Goal: Information Seeking & Learning: Stay updated

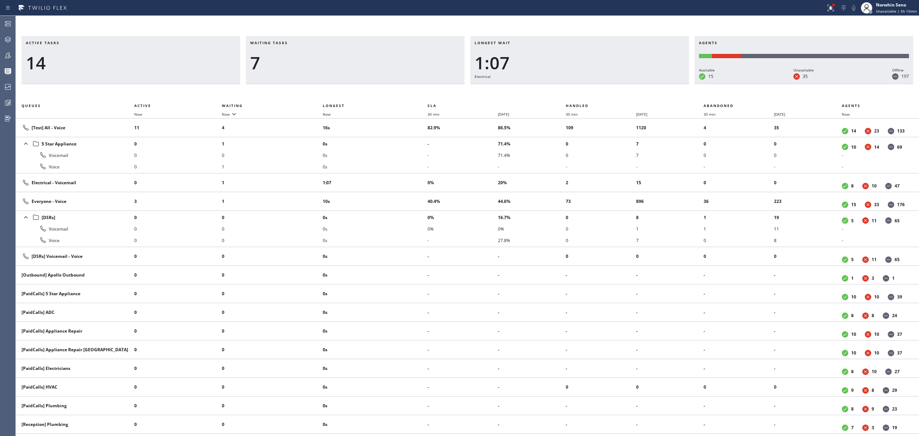
click at [606, 62] on div "1:07" at bounding box center [580, 62] width 210 height 21
click at [243, 128] on li "4" at bounding box center [272, 127] width 101 height 11
click at [263, 73] on div "Waiting tasks 7" at bounding box center [355, 60] width 219 height 48
click at [243, 128] on li "3" at bounding box center [272, 127] width 101 height 11
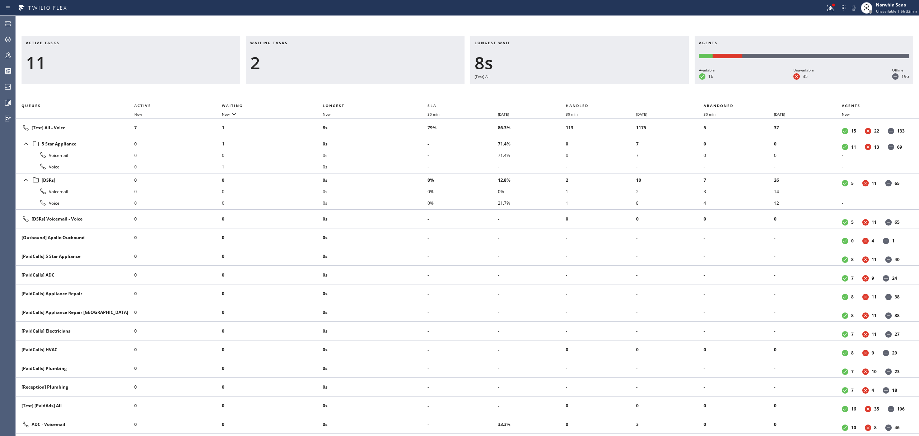
click at [264, 45] on h3 "Waiting tasks" at bounding box center [355, 45] width 210 height 11
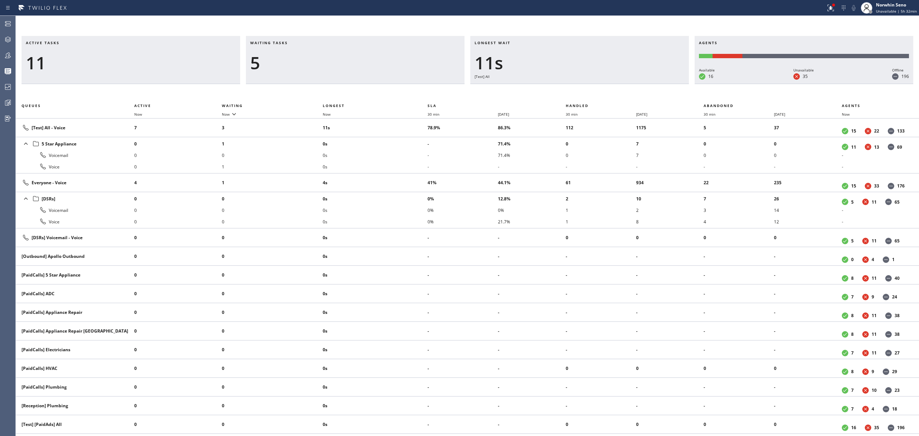
click at [280, 45] on span "Waiting tasks" at bounding box center [269, 42] width 38 height 5
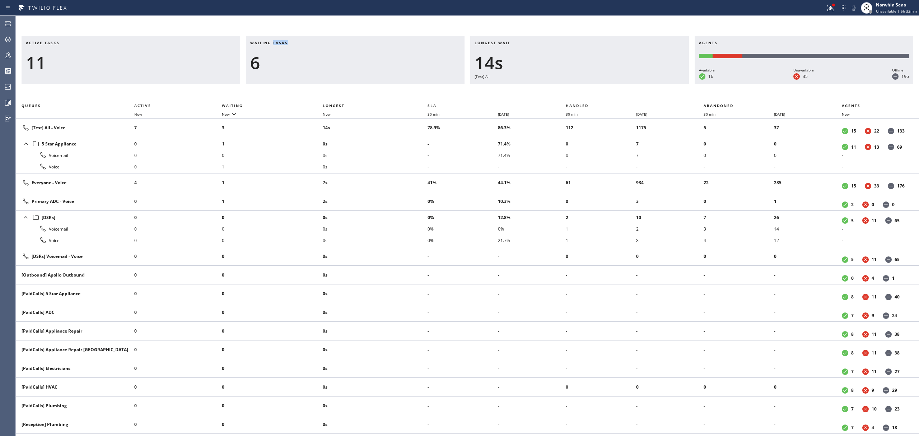
click at [280, 45] on span "Waiting tasks" at bounding box center [269, 42] width 38 height 5
click at [256, 62] on div "6" at bounding box center [355, 62] width 210 height 21
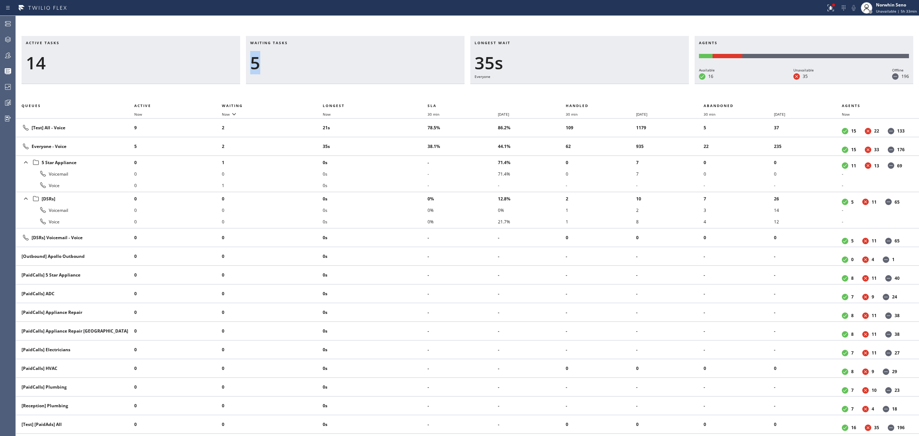
click at [315, 55] on div "5" at bounding box center [355, 62] width 210 height 21
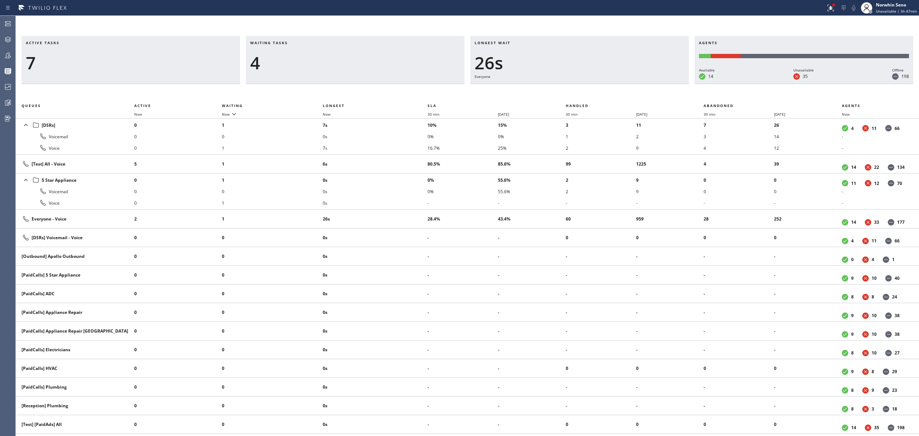
click at [285, 58] on div "4" at bounding box center [355, 62] width 210 height 21
click at [586, 87] on div "Active tasks 7 Waiting tasks 5 Longest wait 27s Everyone Agents Available 14 Un…" at bounding box center [467, 236] width 903 height 400
click at [586, 87] on div "Active tasks 9 Waiting tasks 3 Longest wait 32s Everyone Agents Available 14 Un…" at bounding box center [467, 236] width 903 height 400
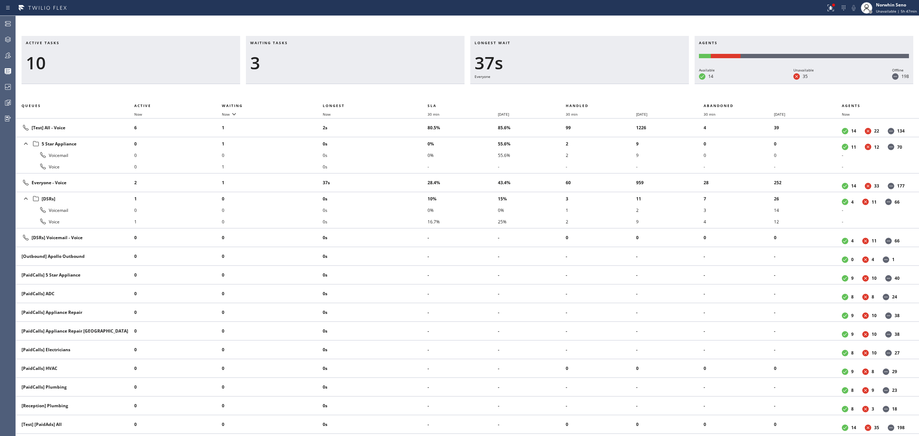
click at [586, 87] on div "Active tasks 10 Waiting tasks 3 Longest wait 37s Everyone Agents Available 14 U…" at bounding box center [467, 236] width 903 height 400
click at [586, 87] on div "Active tasks 9 Waiting tasks 3 Longest wait 42s Everyone Agents Available 14 Un…" at bounding box center [467, 236] width 903 height 400
click at [586, 87] on div "Active tasks 9 Waiting tasks 3 Longest wait 47s Everyone Agents Available 14 Un…" at bounding box center [467, 236] width 903 height 400
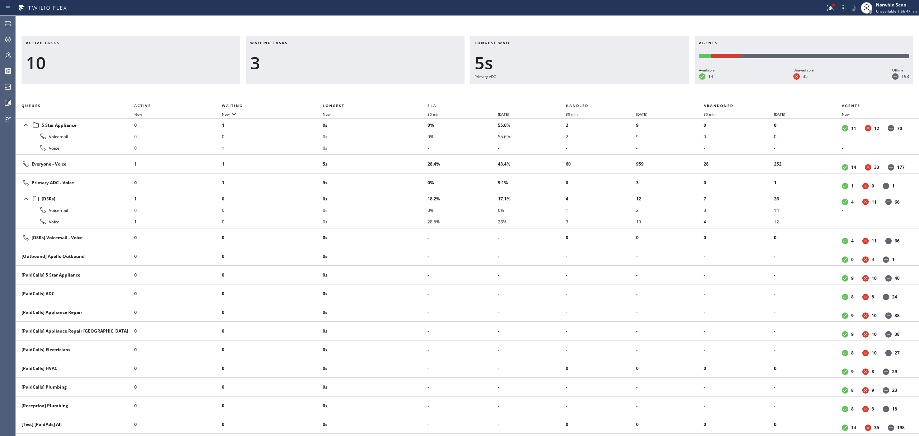
click at [586, 87] on div "Active tasks 10 Waiting tasks 3 Longest wait 5s Primary ADC Agents Available 14…" at bounding box center [467, 236] width 903 height 400
click at [586, 87] on div "Active tasks 9 Waiting tasks 3 Longest wait 11s Primary ADC Agents Available 14…" at bounding box center [467, 236] width 903 height 400
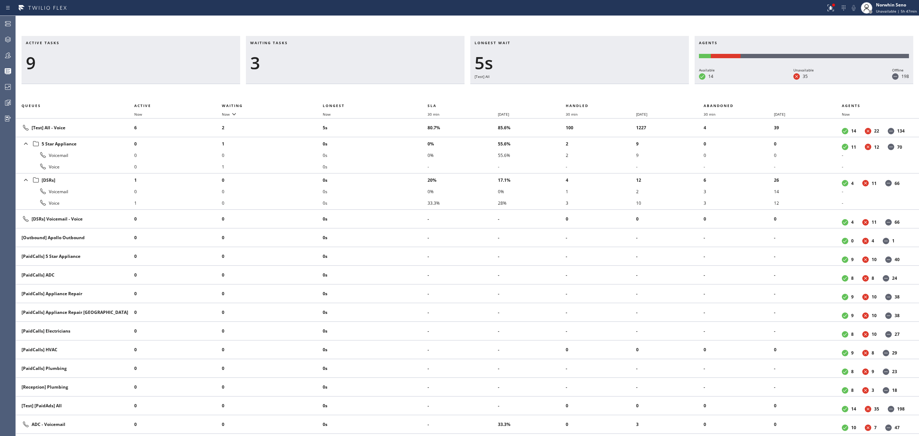
click at [586, 87] on div "Active tasks 9 Waiting tasks 3 Longest wait 5s [Test] All Agents Available 14 U…" at bounding box center [467, 236] width 903 height 400
click at [586, 87] on div "Active tasks 9 Waiting tasks 3 Longest wait 10s [Test] All Agents Available 14 …" at bounding box center [467, 236] width 903 height 400
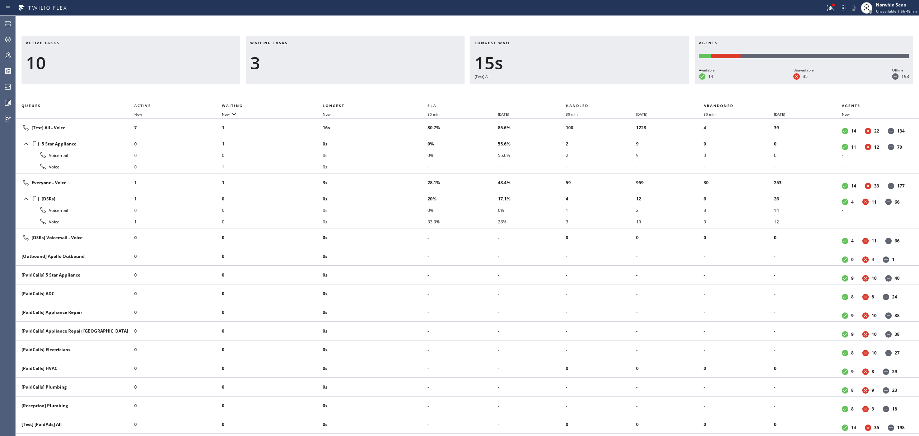
click at [586, 87] on div "Active tasks 10 Waiting tasks 3 Longest wait 15s [Test] All Agents Available 14…" at bounding box center [467, 236] width 903 height 400
click at [586, 87] on div "Active tasks 9 Waiting tasks 3 Longest wait 20s [Test] All Agents Available 14 …" at bounding box center [467, 236] width 903 height 400
click at [586, 87] on div "Active tasks 8 Waiting tasks 4 Longest wait 5s ADC Agents Available 14 Unavaila…" at bounding box center [467, 236] width 903 height 400
click at [586, 87] on div "Active tasks 8 Waiting tasks 4 Longest wait 10s ADC Agents Available 14 Unavail…" at bounding box center [467, 236] width 903 height 400
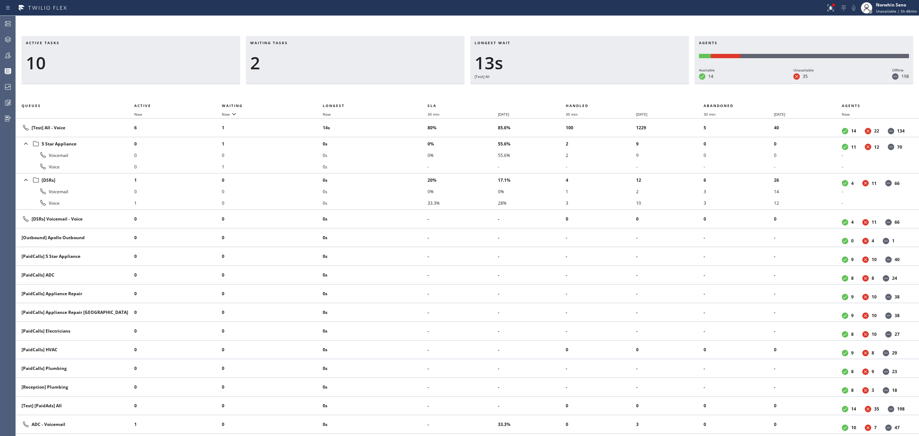
click at [586, 87] on div "Active tasks 10 Waiting tasks 2 Longest wait 13s [Test] All Agents Available 14…" at bounding box center [467, 236] width 903 height 400
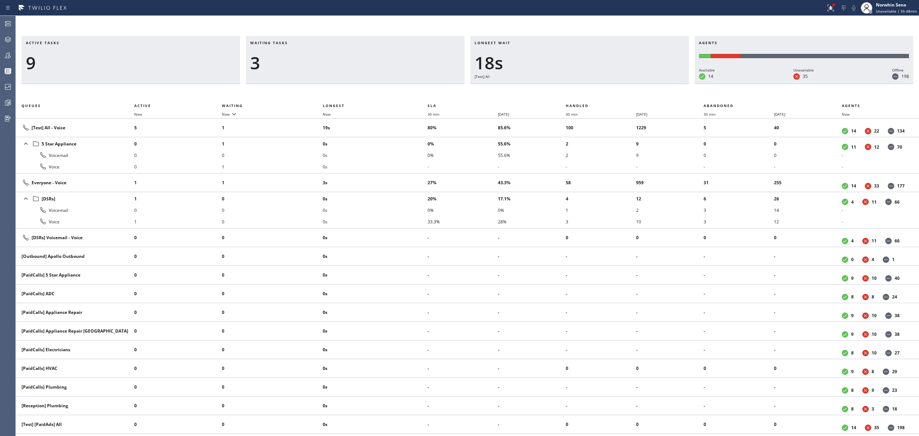
click at [586, 87] on div "Active tasks 9 Waiting tasks 3 Longest wait 18s [Test] All Agents Available 14 …" at bounding box center [467, 236] width 903 height 400
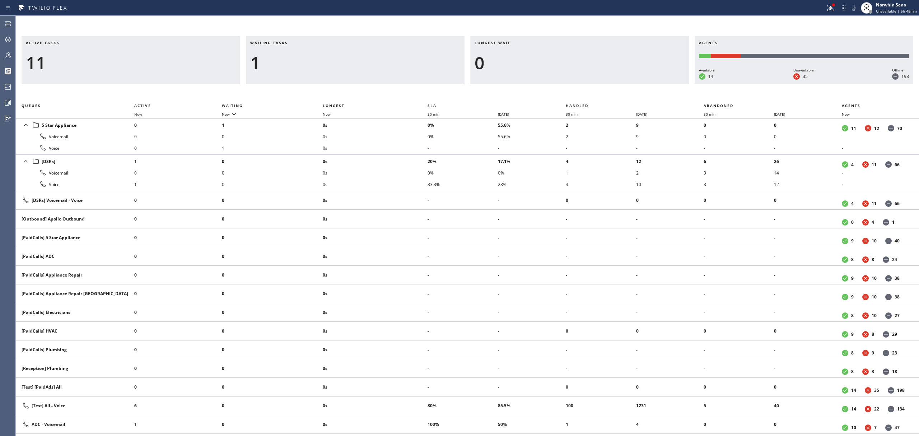
click at [586, 87] on div "Active tasks 11 Waiting tasks 1 Longest wait 0 Agents Available 14 Unavailable …" at bounding box center [467, 236] width 903 height 400
click at [586, 87] on div "Active tasks 10 Waiting tasks 1 Longest wait 0 Agents Available 14 Unavailable …" at bounding box center [467, 236] width 903 height 400
click at [586, 87] on div "Active tasks 8 Waiting tasks 1 Longest wait 0 Agents Available 14 Unavailable 3…" at bounding box center [467, 236] width 903 height 400
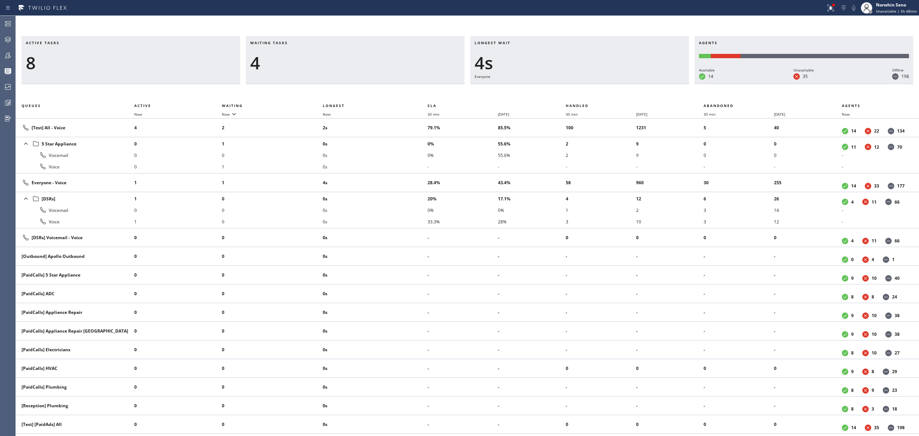
click at [586, 87] on div "Active tasks 8 Waiting tasks 4 Longest wait 4s Everyone Agents Available 14 Una…" at bounding box center [467, 236] width 903 height 400
click at [586, 87] on div "Active tasks 9 Waiting tasks 4 Longest wait 10s Everyone Agents Available 14 Un…" at bounding box center [467, 236] width 903 height 400
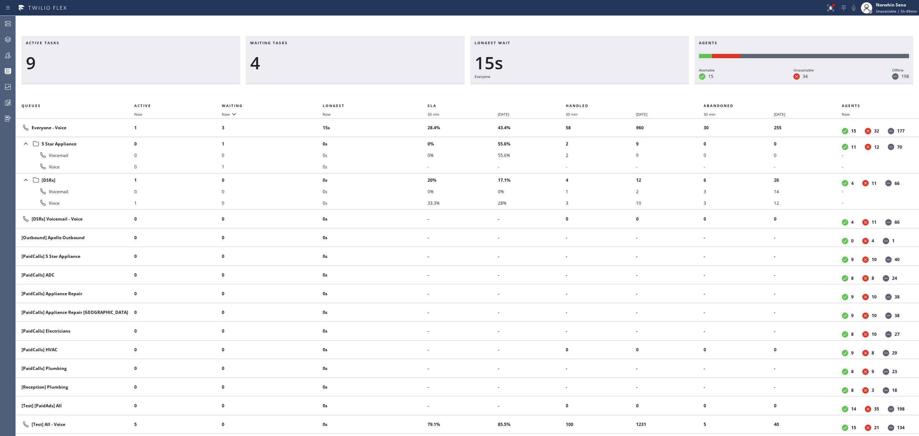
click at [586, 87] on div "Active tasks 9 Waiting tasks 4 Longest wait 15s Everyone Agents Available 15 Un…" at bounding box center [467, 236] width 903 height 400
click at [586, 87] on div "Active tasks 10 Waiting tasks 3 Longest wait 15s Everyone Agents Available 15 U…" at bounding box center [467, 236] width 903 height 400
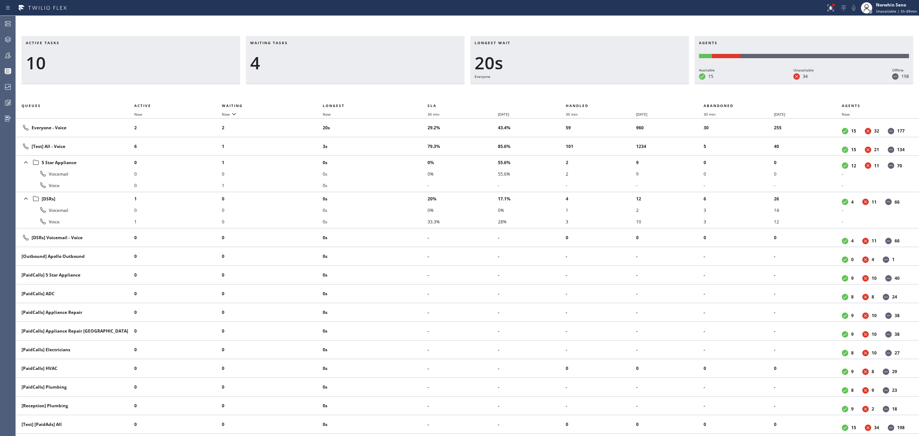
click at [586, 87] on div "Active tasks 10 Waiting tasks 4 Longest wait 20s Everyone Agents Available 15 U…" at bounding box center [467, 236] width 903 height 400
click at [586, 87] on div "Active tasks 11 Waiting tasks 3 Longest wait 25s Everyone Agents Available 15 U…" at bounding box center [467, 236] width 903 height 400
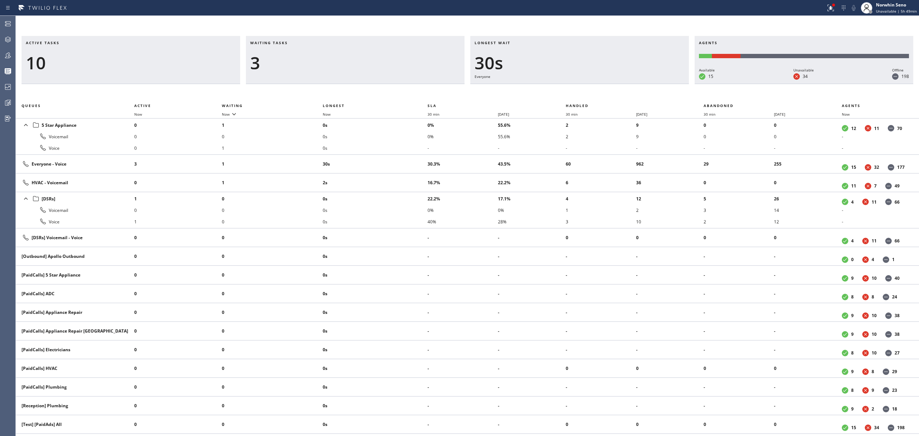
click at [586, 87] on div "Active tasks 10 Waiting tasks 3 Longest wait 30s Everyone Agents Available 15 U…" at bounding box center [467, 236] width 903 height 400
click at [586, 87] on div "Active tasks 9 Waiting tasks 3 Longest wait 35s Everyone Agents Available 14 Un…" at bounding box center [467, 236] width 903 height 400
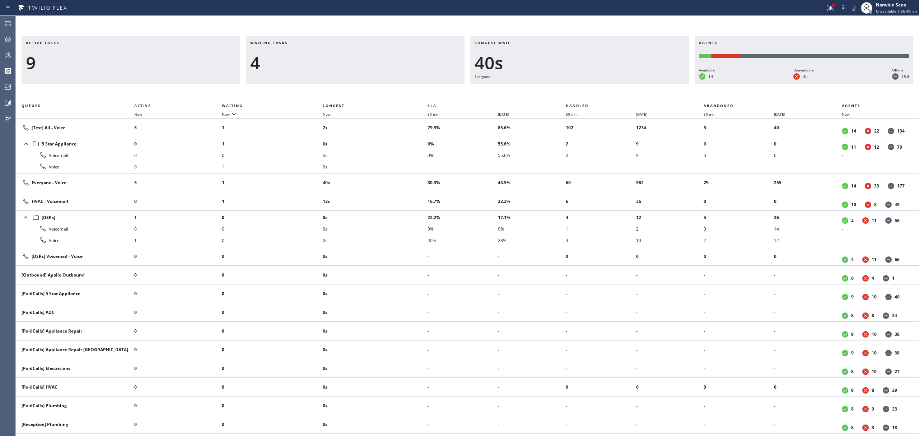
click at [586, 87] on div "Active tasks 9 Waiting tasks 4 Longest wait 40s Everyone Agents Available 14 Un…" at bounding box center [467, 236] width 903 height 400
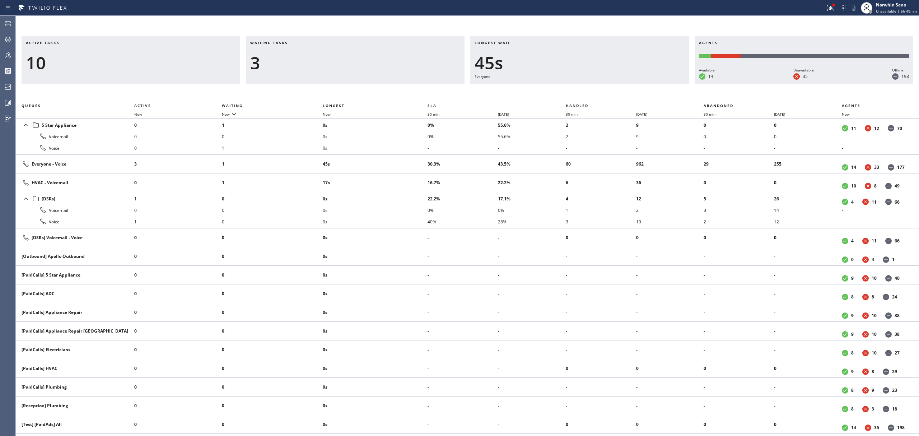
click at [586, 87] on div "Active tasks 10 Waiting tasks 3 Longest wait 45s Everyone Agents Available 14 U…" at bounding box center [467, 236] width 903 height 400
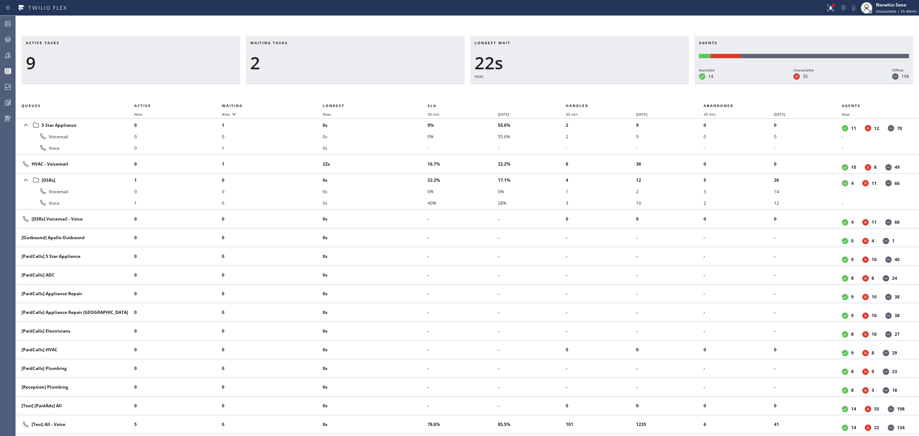
click at [586, 87] on div "Active tasks 9 Waiting tasks 2 Longest wait 22s HVAC Agents Available 14 Unavai…" at bounding box center [467, 236] width 903 height 400
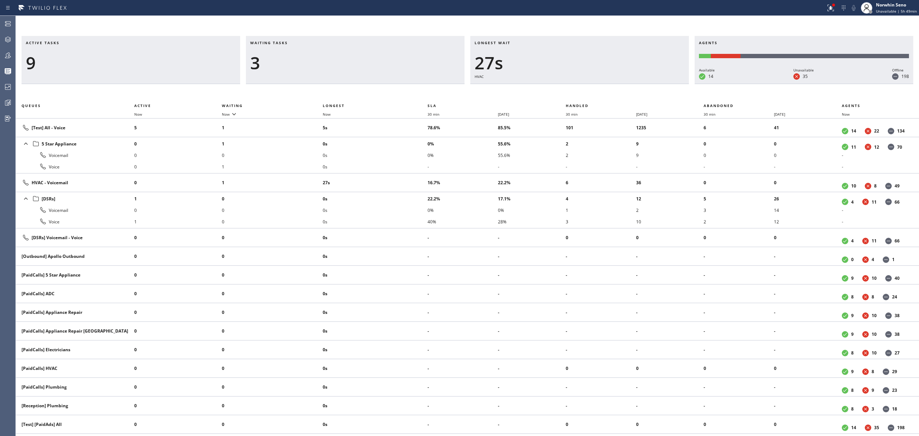
click at [586, 87] on div "Active tasks 9 Waiting tasks 3 Longest wait 27s HVAC Agents Available 14 Unavai…" at bounding box center [467, 236] width 903 height 400
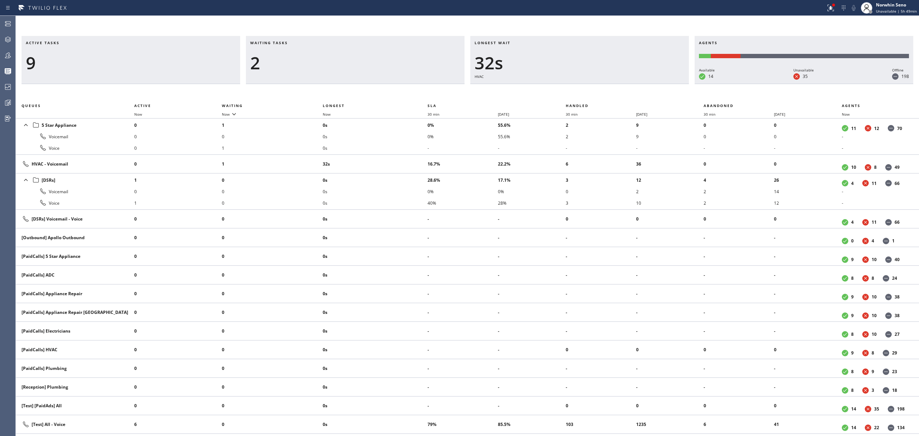
click at [586, 87] on div "Active tasks 9 Waiting tasks 2 Longest wait 32s HVAC Agents Available 14 Unavai…" at bounding box center [467, 236] width 903 height 400
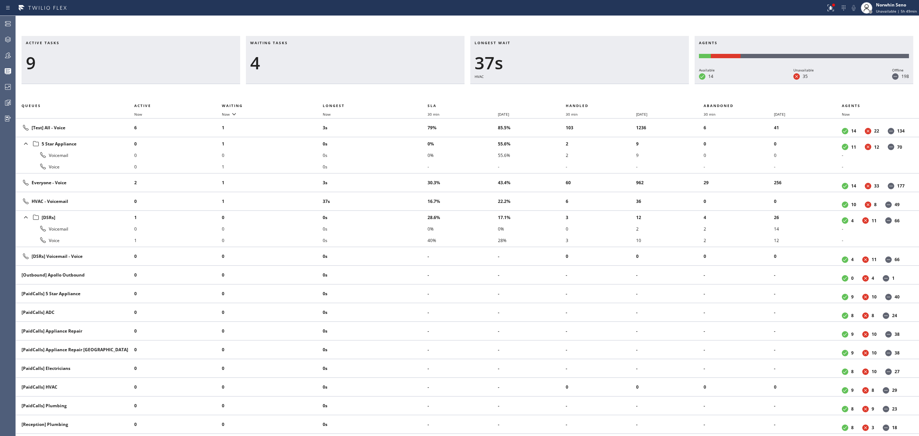
click at [586, 87] on div "Active tasks 9 Waiting tasks 4 Longest wait 37s HVAC Agents Available 14 Unavai…" at bounding box center [467, 236] width 903 height 400
click at [586, 87] on div "Active tasks 7 Waiting tasks 5 Longest wait 43s HVAC Agents Available 14 Unavai…" at bounding box center [467, 236] width 903 height 400
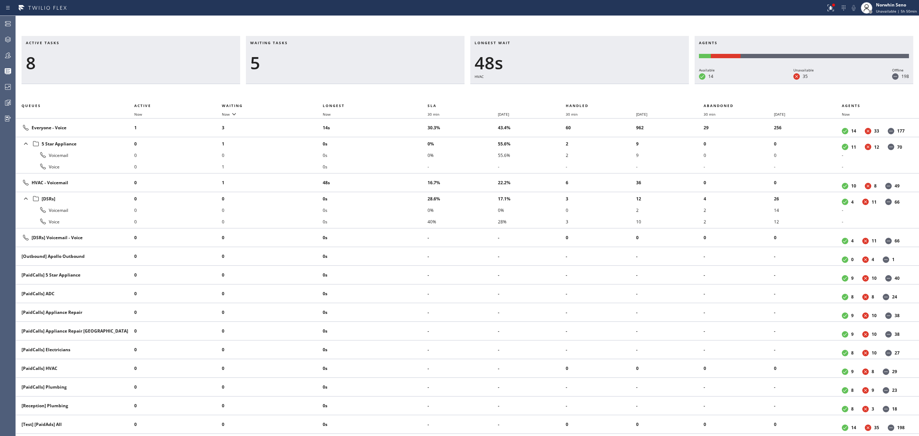
click at [586, 87] on div "Active tasks 8 Waiting tasks 5 Longest wait 48s HVAC Agents Available 14 Unavai…" at bounding box center [467, 236] width 903 height 400
click at [586, 87] on div "Active tasks 6 Waiting tasks 5 Longest wait 53s HVAC Agents Available 14 Unavai…" at bounding box center [467, 236] width 903 height 400
click at [586, 87] on div "Active tasks 6 Waiting tasks 5 Longest wait 58s HVAC Agents Available 14 Unavai…" at bounding box center [467, 236] width 903 height 400
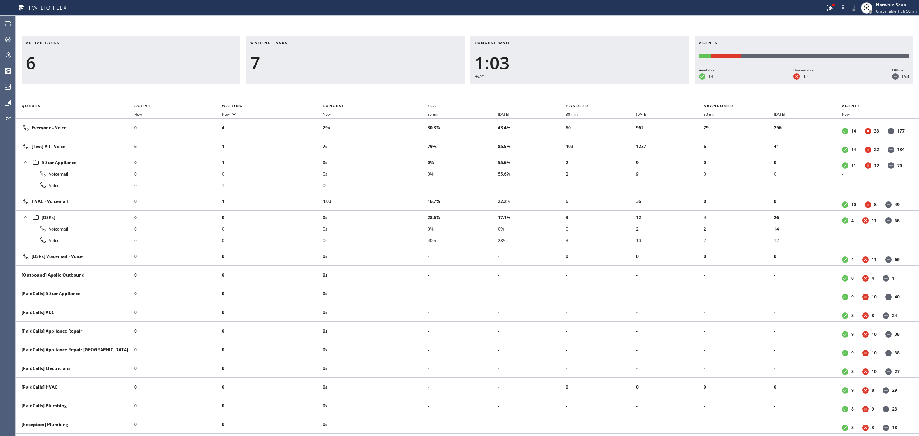
click at [586, 87] on div "Active tasks 6 Waiting tasks 7 Longest wait 1:03 HVAC Agents Available 14 Unava…" at bounding box center [467, 236] width 903 height 400
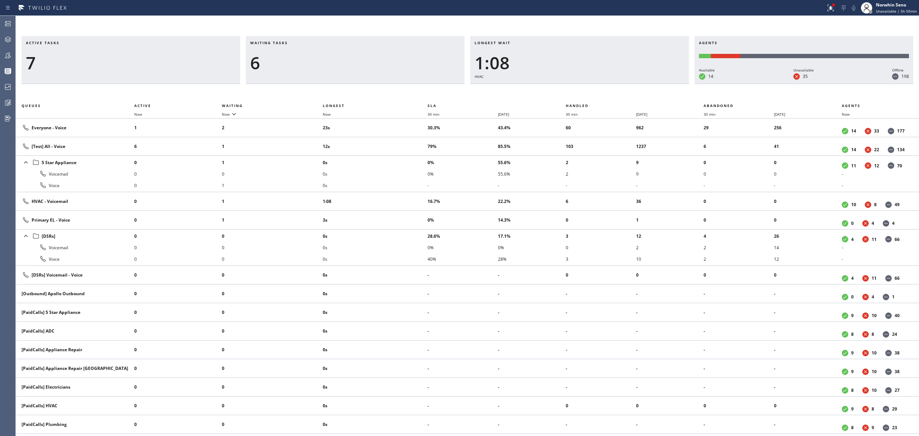
click at [586, 87] on div "Active tasks 7 Waiting tasks 6 Longest wait 1:08 HVAC Agents Available 14 Unava…" at bounding box center [467, 236] width 903 height 400
click at [586, 87] on div "Active tasks 7 Waiting tasks 7 Longest wait 1:13 HVAC Agents Available 14 Unava…" at bounding box center [467, 236] width 903 height 400
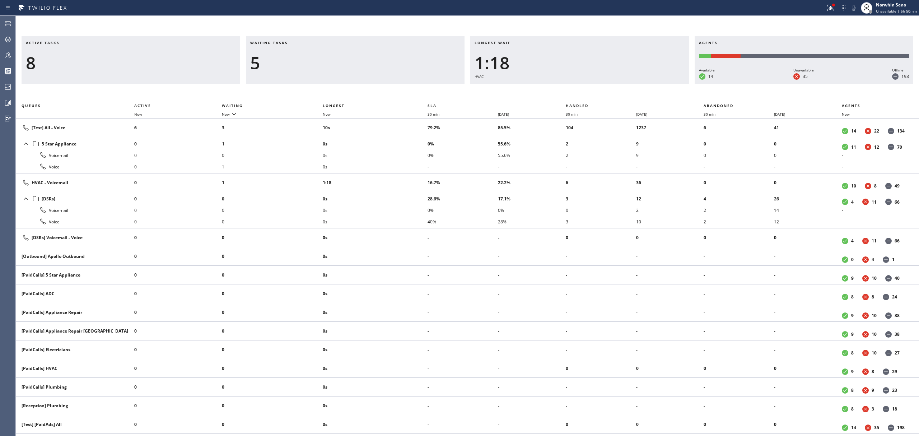
click at [586, 87] on div "Active tasks 8 Waiting tasks 5 Longest wait 1:18 HVAC Agents Available 14 Unava…" at bounding box center [467, 236] width 903 height 400
click at [586, 87] on div "Active tasks 8 Waiting tasks 4 Longest wait 1:23 HVAC Agents Available 14 Unava…" at bounding box center [467, 236] width 903 height 400
click at [586, 87] on div "Active tasks 9 Waiting tasks 3 Longest wait 1:28 HVAC Agents Available 14 Unava…" at bounding box center [467, 236] width 903 height 400
click at [586, 87] on div "Active tasks 8 Waiting tasks 3 Longest wait 1:33 HVAC Agents Available 14 Unava…" at bounding box center [467, 236] width 903 height 400
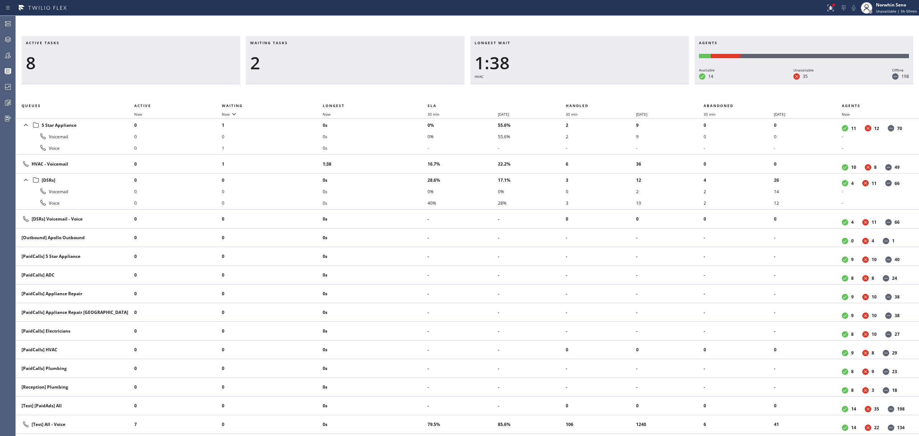
click at [586, 87] on div "Active tasks 8 Waiting tasks 2 Longest wait 1:38 HVAC Agents Available 14 Unava…" at bounding box center [467, 236] width 903 height 400
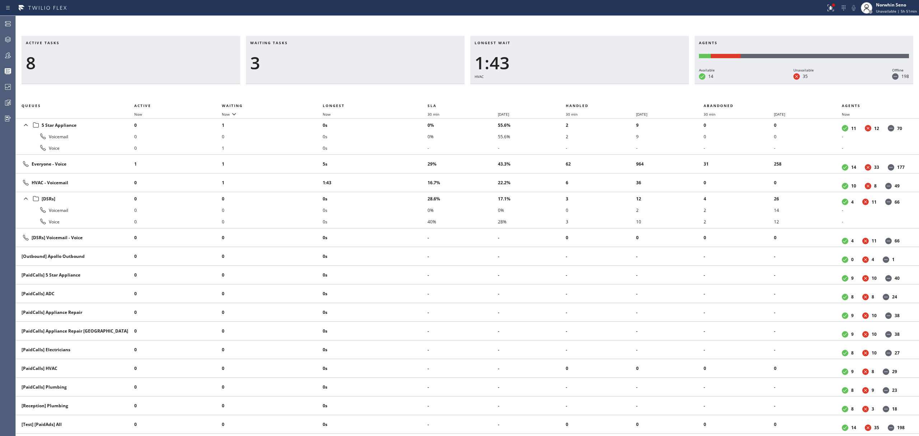
click at [586, 87] on div "Active tasks 8 Waiting tasks 3 Longest wait 1:43 HVAC Agents Available 14 Unava…" at bounding box center [467, 236] width 903 height 400
click at [586, 87] on div "Active tasks 8 Waiting tasks 3 Longest wait 1:48 HVAC Agents Available 14 Unava…" at bounding box center [467, 236] width 903 height 400
click at [586, 87] on div "Active tasks 9 Waiting tasks 4 Longest wait 1:53 HVAC Agents Available 14 Unava…" at bounding box center [467, 236] width 903 height 400
click at [586, 87] on div "Active tasks 8 Waiting tasks 4 Longest wait 1:59 HVAC Agents Available 14 Unava…" at bounding box center [467, 236] width 903 height 400
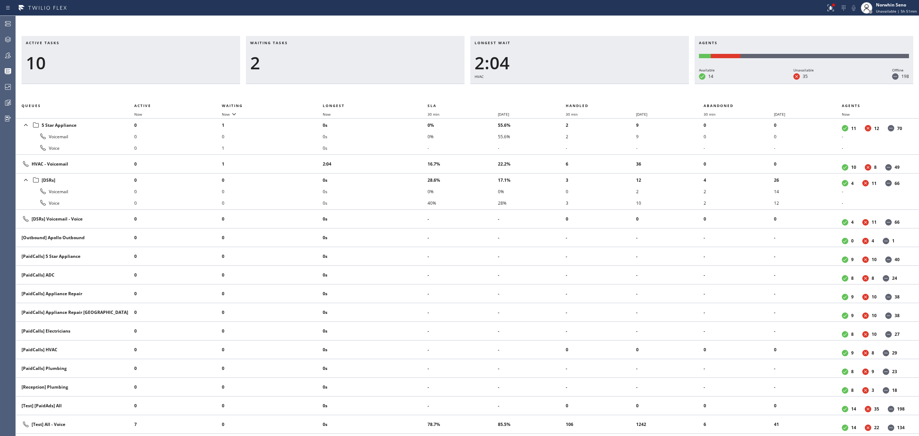
click at [586, 87] on div "Active tasks 10 Waiting tasks 2 Longest wait 2:04 HVAC Agents Available 14 Unav…" at bounding box center [467, 236] width 903 height 400
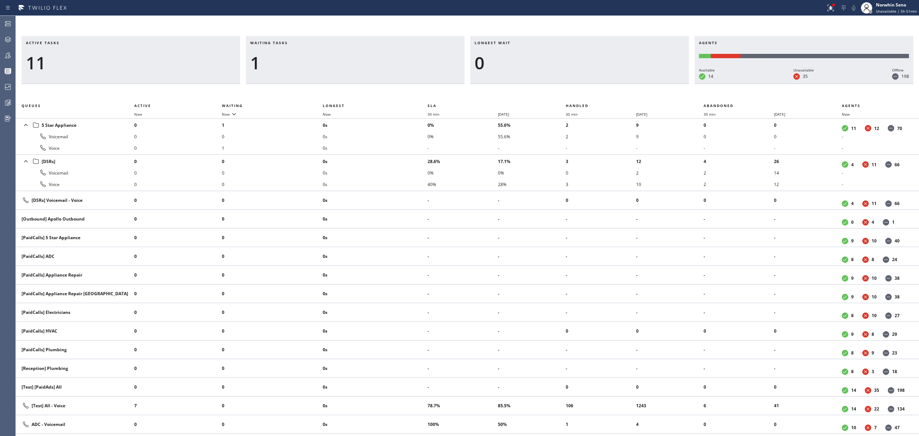
click at [586, 87] on div "Active tasks 11 Waiting tasks 1 Longest wait 0 Agents Available 14 Unavailable …" at bounding box center [467, 236] width 903 height 400
click at [586, 87] on div "Active tasks 10 Waiting tasks 1 Longest wait 0 Agents Available 15 Unavailable …" at bounding box center [467, 236] width 903 height 400
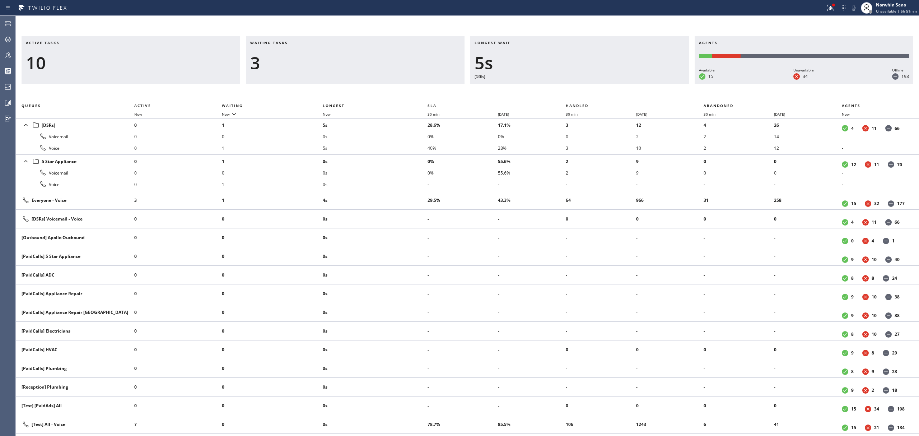
click at [586, 87] on div "Active tasks 10 Waiting tasks 3 Longest wait 5s [DSRs] Agents Available 15 Unav…" at bounding box center [467, 236] width 903 height 400
click at [586, 87] on div "Active tasks 8 Waiting tasks 3 Longest wait 10s [DSRs] Agents Available 15 Unav…" at bounding box center [467, 236] width 903 height 400
click at [586, 87] on div "Active tasks 9 Waiting tasks 2 Longest wait 14s Everyone Agents Available 15 Un…" at bounding box center [467, 236] width 903 height 400
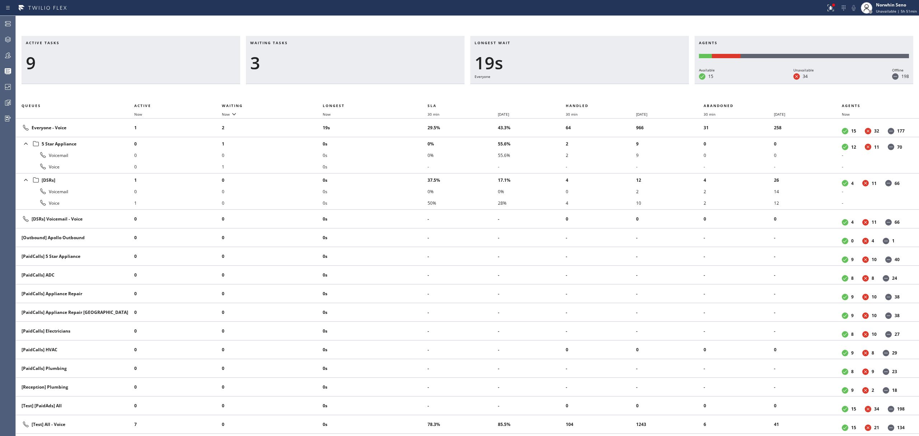
click at [586, 87] on div "Active tasks 9 Waiting tasks 3 Longest wait 19s Everyone Agents Available 15 Un…" at bounding box center [467, 236] width 903 height 400
click at [586, 87] on div "Active tasks 9 Waiting tasks 3 Longest wait 24s Everyone Agents Available 15 Un…" at bounding box center [467, 236] width 903 height 400
click at [586, 87] on div "Active tasks 9 Waiting tasks 3 Longest wait 29s Everyone Agents Available 15 Un…" at bounding box center [467, 236] width 903 height 400
click at [586, 87] on div "Active tasks 8 Waiting tasks 3 Longest wait 34s Everyone Agents Available 15 Un…" at bounding box center [467, 236] width 903 height 400
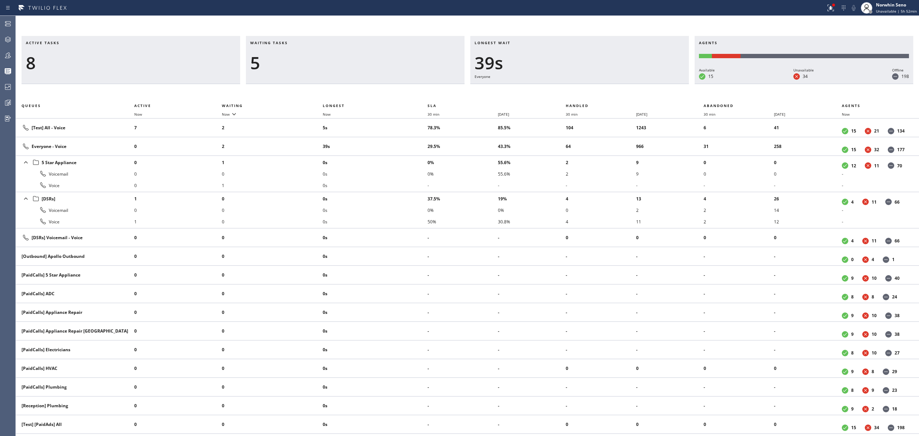
click at [586, 87] on div "Active tasks 8 Waiting tasks 5 Longest wait 39s Everyone Agents Available 15 Un…" at bounding box center [467, 236] width 903 height 400
click at [586, 87] on div "Active tasks 8 Waiting tasks 4 Longest wait 45s Everyone Agents Available 15 Un…" at bounding box center [467, 236] width 903 height 400
click at [586, 87] on div "Active tasks 10 Waiting tasks 5 Longest wait 50s Everyone Agents Available 15 U…" at bounding box center [467, 236] width 903 height 400
click at [586, 87] on div "Active tasks 9 Waiting tasks 6 Longest wait 55s Everyone Agents Available 15 Un…" at bounding box center [467, 236] width 903 height 400
click at [586, 87] on div "Active tasks 11 Waiting tasks 4 Longest wait 1:00 Everyone Agents Available 15 …" at bounding box center [467, 236] width 903 height 400
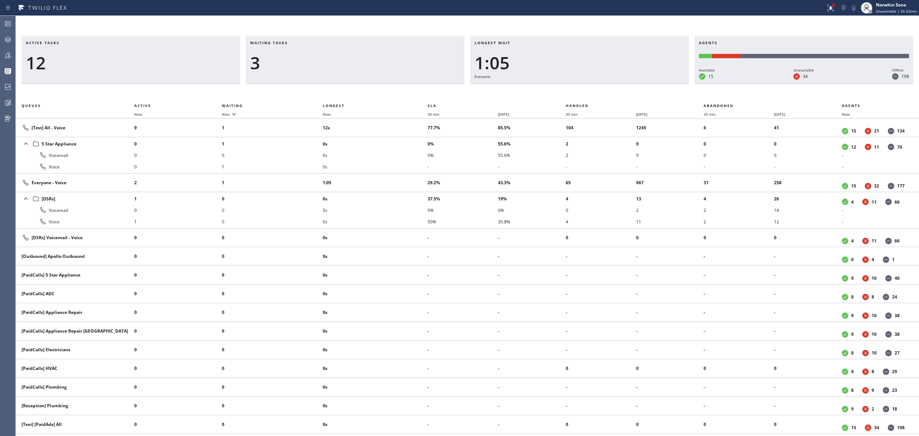
click at [586, 87] on div "Active tasks 12 Waiting tasks 3 Longest wait 1:05 Everyone Agents Available 15 …" at bounding box center [467, 236] width 903 height 400
click at [586, 87] on div "Active tasks 10 Waiting tasks 3 Longest wait 1:10 Everyone Agents Available 15 …" at bounding box center [467, 236] width 903 height 400
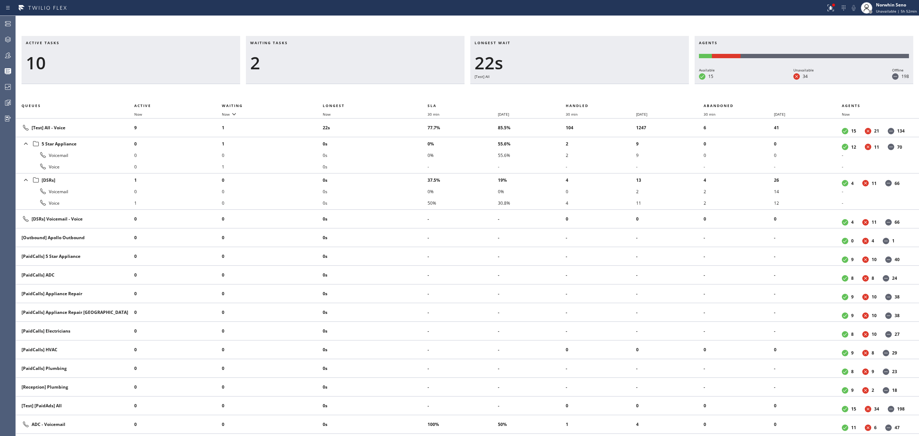
click at [586, 87] on div "Active tasks 10 Waiting tasks 2 Longest wait 22s [Test] All Agents Available 15…" at bounding box center [467, 236] width 903 height 400
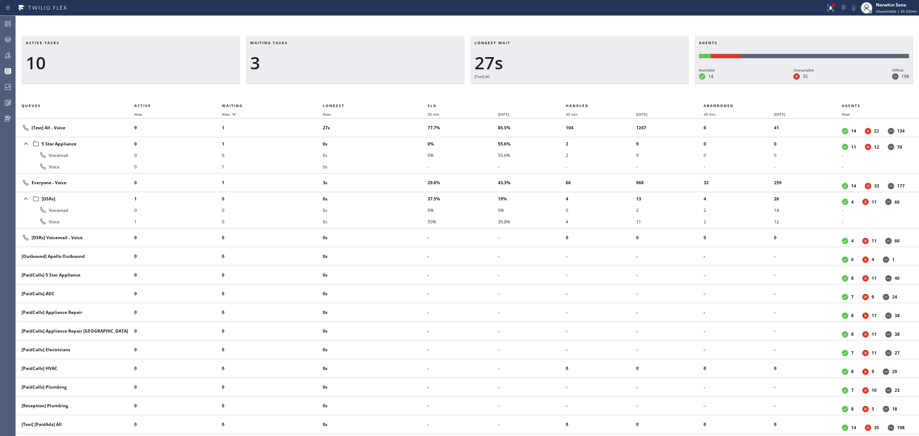
click at [586, 87] on div "Active tasks 10 Waiting tasks 3 Longest wait 27s [Test] All Agents Available 14…" at bounding box center [467, 236] width 903 height 400
click at [586, 87] on div "Active tasks 10 Waiting tasks 3 Longest wait 32s [Test] All Agents Available 14…" at bounding box center [467, 236] width 903 height 400
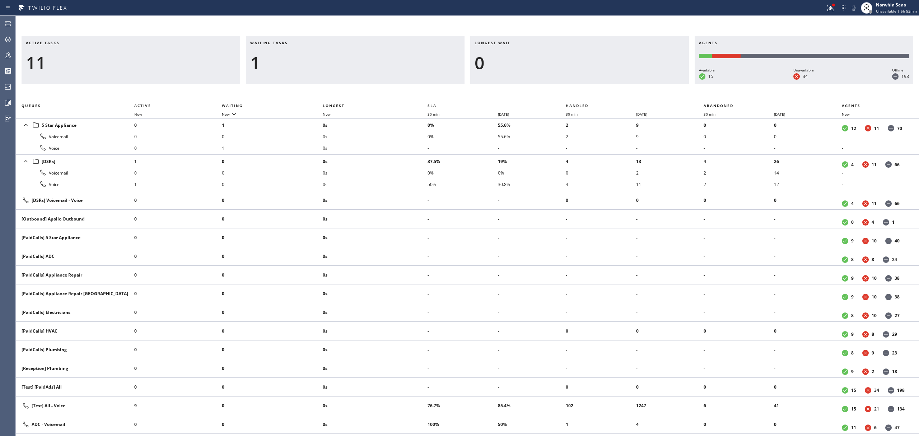
click at [586, 87] on div "Active tasks 11 Waiting tasks 1 Longest wait 0 Agents Available 15 Unavailable …" at bounding box center [467, 236] width 903 height 400
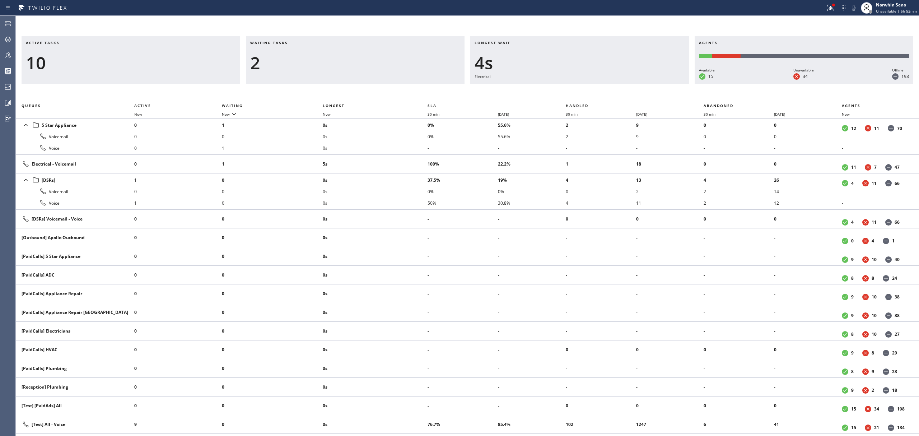
click at [586, 87] on div "Active tasks 10 Waiting tasks 2 Longest wait 4s Electrical Agents Available 15 …" at bounding box center [467, 236] width 903 height 400
click at [586, 87] on div "Active tasks 10 Waiting tasks 2 Longest wait 9s Electrical Agents Available 15 …" at bounding box center [467, 236] width 903 height 400
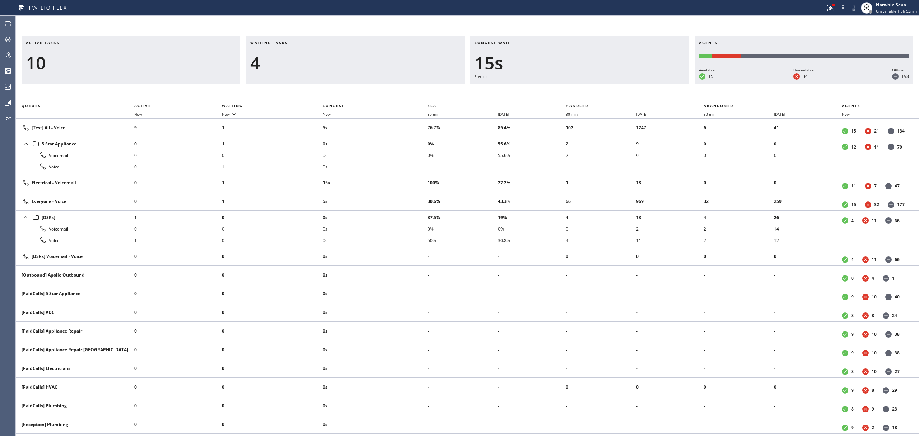
click at [586, 87] on div "Active tasks 10 Waiting tasks 4 Longest wait 15s Electrical Agents Available 15…" at bounding box center [467, 236] width 903 height 400
click at [586, 87] on div "Active tasks 11 Waiting tasks 5 Longest wait 20s Electrical Agents Available 15…" at bounding box center [467, 236] width 903 height 400
click at [586, 87] on div "Active tasks 11 Waiting tasks 6 Longest wait 25s Electrical Agents Available 15…" at bounding box center [467, 236] width 903 height 400
click at [586, 87] on div "Active tasks 12 Waiting tasks 5 Longest wait 30s Electrical Agents Available 15…" at bounding box center [467, 236] width 903 height 400
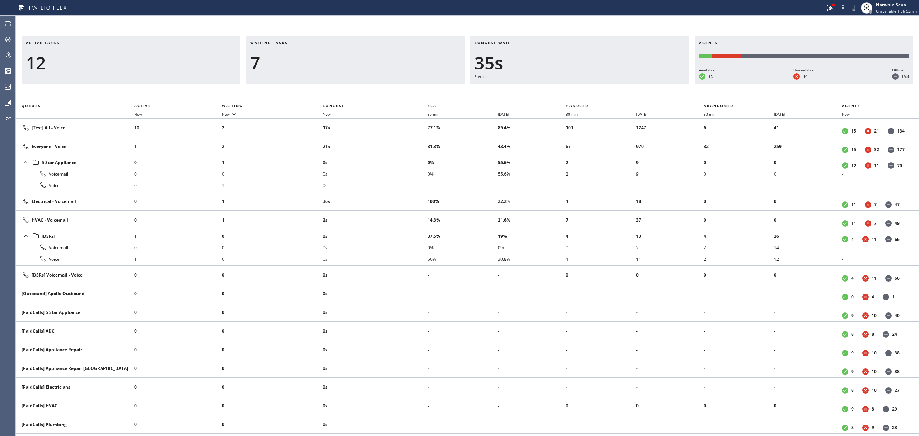
click at [586, 87] on div "Active tasks 12 Waiting tasks 7 Longest wait 35s Electrical Agents Available 15…" at bounding box center [467, 236] width 903 height 400
click at [586, 87] on div "Active tasks 13 Waiting tasks 6 Longest wait 40s Electrical Agents Available 15…" at bounding box center [467, 236] width 903 height 400
click at [586, 87] on div "Active tasks 13 Waiting tasks 6 Longest wait 45s Electrical Agents Available 15…" at bounding box center [467, 236] width 903 height 400
click at [586, 87] on div "Active tasks 12 Waiting tasks 5 Longest wait 50s Electrical Agents Available 15…" at bounding box center [467, 236] width 903 height 400
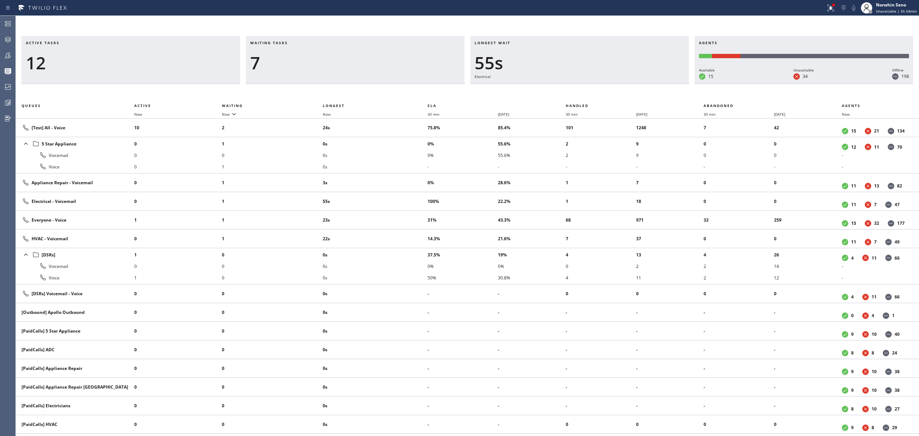
click at [586, 87] on div "Active tasks 12 Waiting tasks 7 Longest wait 55s Electrical Agents Available 15…" at bounding box center [467, 236] width 903 height 400
click at [586, 87] on div "Active tasks 12 Waiting tasks 7 Longest wait 1:00 Electrical Agents Available 1…" at bounding box center [467, 236] width 903 height 400
click at [586, 87] on div "Active tasks 13 Waiting tasks 7 Longest wait 1:05 Electrical Agents Available 1…" at bounding box center [467, 236] width 903 height 400
click at [586, 87] on div "Active tasks 13 Waiting tasks 7 Longest wait 1:10 Electrical Agents Available 1…" at bounding box center [467, 236] width 903 height 400
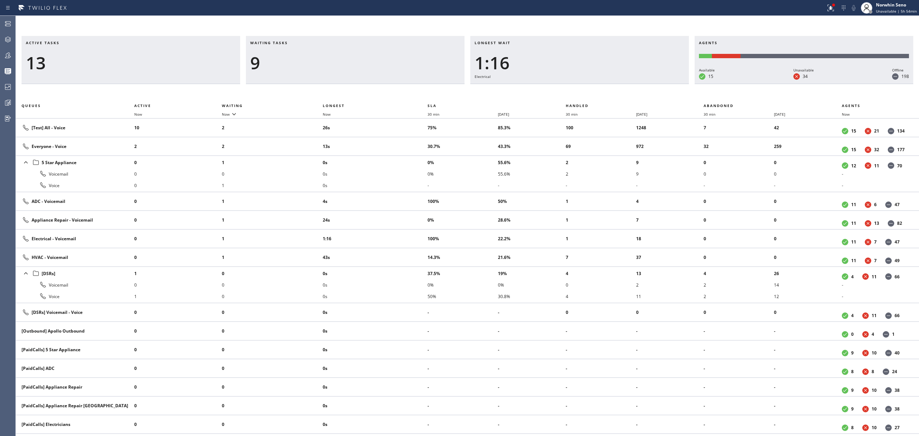
click at [586, 87] on div "Active tasks 13 Waiting tasks 9 Longest wait 1:16 Electrical Agents Available 1…" at bounding box center [467, 236] width 903 height 400
click at [586, 87] on div "Active tasks 12 Waiting tasks 9 Longest wait 1:21 Electrical Agents Available 1…" at bounding box center [467, 236] width 903 height 400
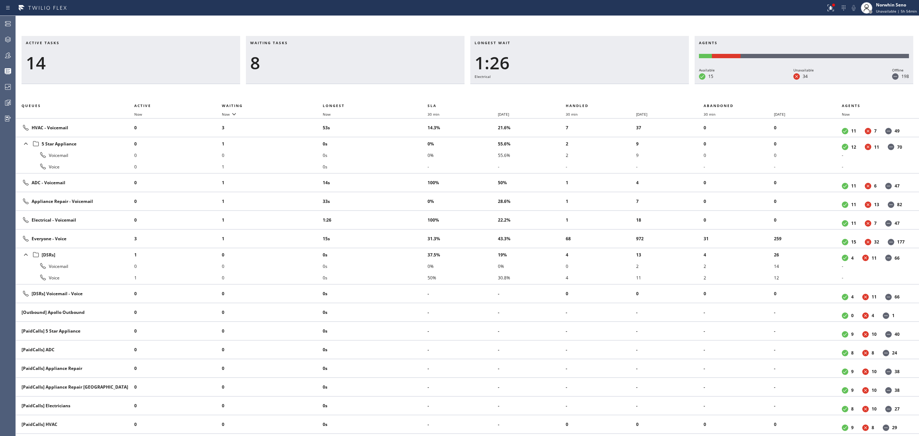
click at [586, 87] on div "Active tasks 14 Waiting tasks 8 Longest wait 1:26 Electrical Agents Available 1…" at bounding box center [467, 236] width 903 height 400
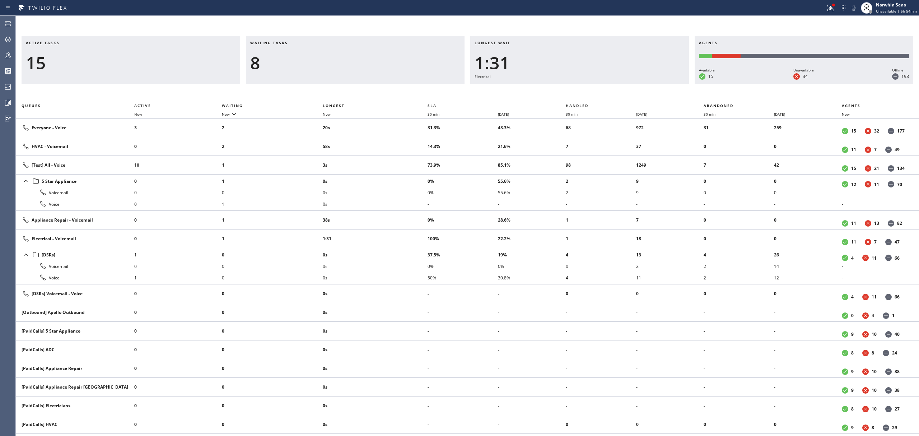
click at [586, 87] on div "Active tasks 15 Waiting tasks 8 Longest wait 1:31 Electrical Agents Available 1…" at bounding box center [467, 236] width 903 height 400
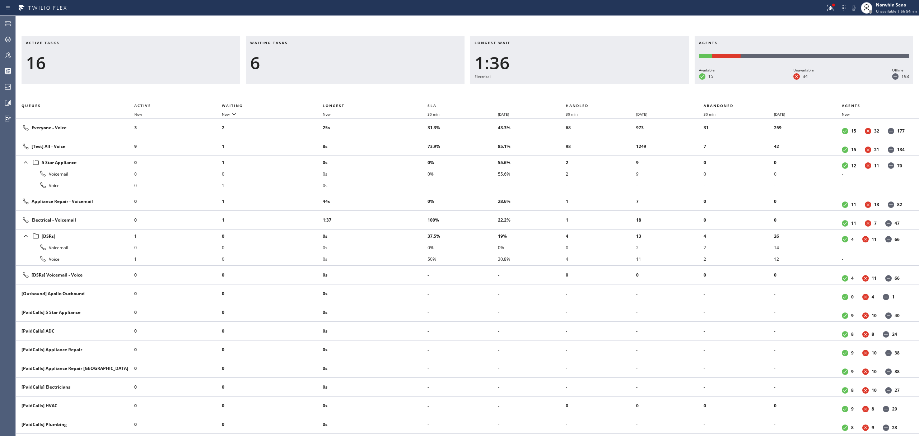
click at [586, 87] on div "Active tasks 16 Waiting tasks 6 Longest wait 1:36 Electrical Agents Available 1…" at bounding box center [467, 236] width 903 height 400
click at [586, 87] on div "Active tasks 16 Waiting tasks 5 Longest wait 1:41 Electrical Agents Available 1…" at bounding box center [467, 236] width 903 height 400
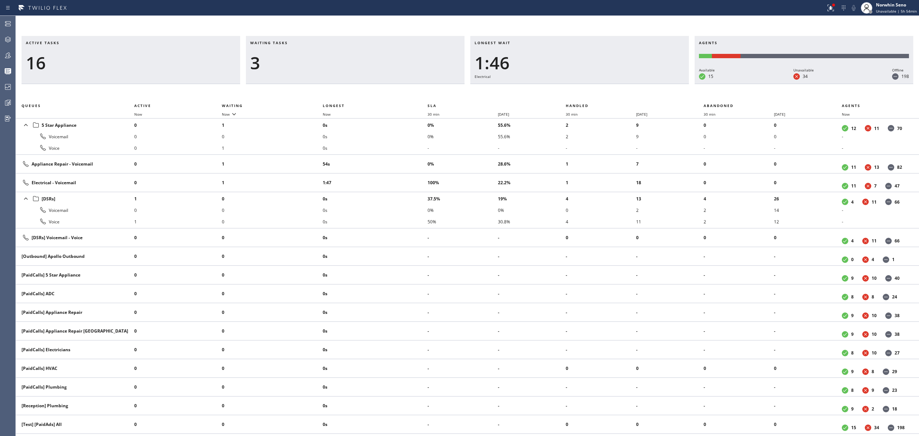
click at [586, 87] on div "Active tasks 16 Waiting tasks 3 Longest wait 1:46 Electrical Agents Available 1…" at bounding box center [467, 236] width 903 height 400
click at [586, 87] on div "Active tasks 13 Waiting tasks 3 Longest wait 1:51 Electrical Agents Available 1…" at bounding box center [467, 236] width 903 height 400
click at [586, 87] on div "Active tasks 14 Waiting tasks 3 Longest wait 1:56 Electrical Agents Available 1…" at bounding box center [467, 236] width 903 height 400
click at [586, 87] on div "Active tasks 13 Waiting tasks 3 Longest wait 2:01 Electrical Agents Available 1…" at bounding box center [467, 236] width 903 height 400
click at [586, 87] on div "Active tasks 12 Waiting tasks 3 Longest wait 1:14 Appliance Repair Agents Avail…" at bounding box center [467, 236] width 903 height 400
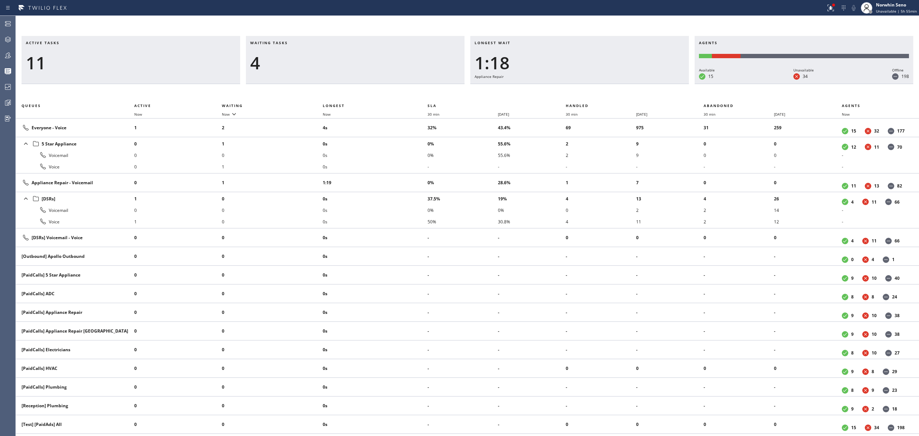
click at [586, 87] on div "Active tasks 11 Waiting tasks 4 Longest wait 1:18 Appliance Repair Agents Avail…" at bounding box center [467, 236] width 903 height 400
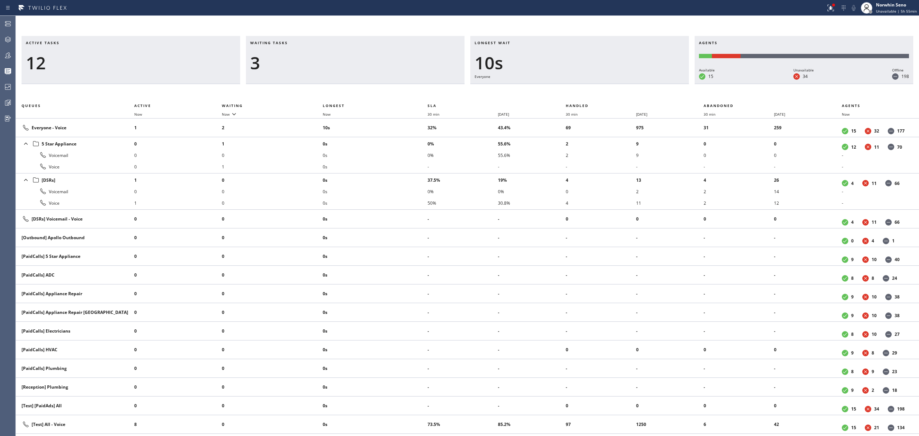
click at [586, 87] on div "Active tasks 12 Waiting tasks 3 Longest wait 10s Everyone Agents Available 15 U…" at bounding box center [467, 236] width 903 height 400
click at [586, 87] on div "Active tasks 11 Waiting tasks 3 Longest wait 15s Everyone Agents Available 15 U…" at bounding box center [467, 236] width 903 height 400
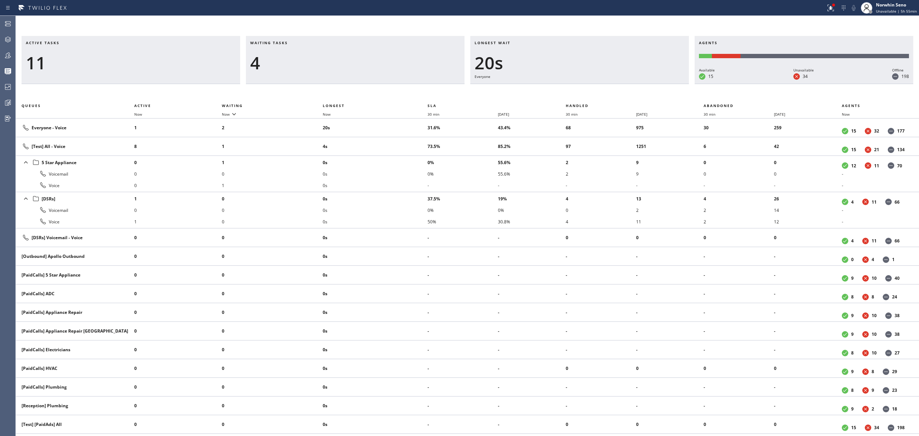
click at [586, 87] on div "Active tasks 11 Waiting tasks 4 Longest wait 20s Everyone Agents Available 15 U…" at bounding box center [467, 236] width 903 height 400
click at [586, 87] on div "Active tasks 9 Waiting tasks 4 Longest wait 25s Everyone Agents Available 14 Un…" at bounding box center [467, 236] width 903 height 400
click at [586, 87] on div "Active tasks 8 Waiting tasks 4 Longest wait 30s Everyone Agents Available 14 Un…" at bounding box center [467, 236] width 903 height 400
click at [586, 87] on div "Active tasks 8 Waiting tasks 4 Longest wait 35s Everyone Agents Available 14 Un…" at bounding box center [467, 236] width 903 height 400
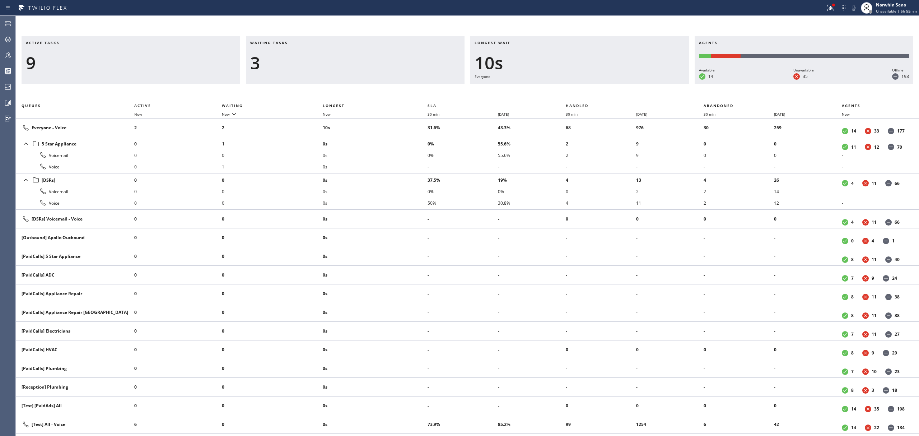
click at [586, 87] on div "Active tasks 9 Waiting tasks 3 Longest wait 10s Everyone Agents Available 14 Un…" at bounding box center [467, 236] width 903 height 400
click at [586, 87] on div "Active tasks 8 Waiting tasks 3 Longest wait 14s Everyone Agents Available 14 Un…" at bounding box center [467, 236] width 903 height 400
click at [586, 87] on div "Active tasks 9 Waiting tasks 3 Longest wait 19s Everyone Agents Available 14 Un…" at bounding box center [467, 236] width 903 height 400
click at [586, 87] on div "Active tasks 9 Waiting tasks 3 Longest wait 24s Everyone Agents Available 14 Un…" at bounding box center [467, 236] width 903 height 400
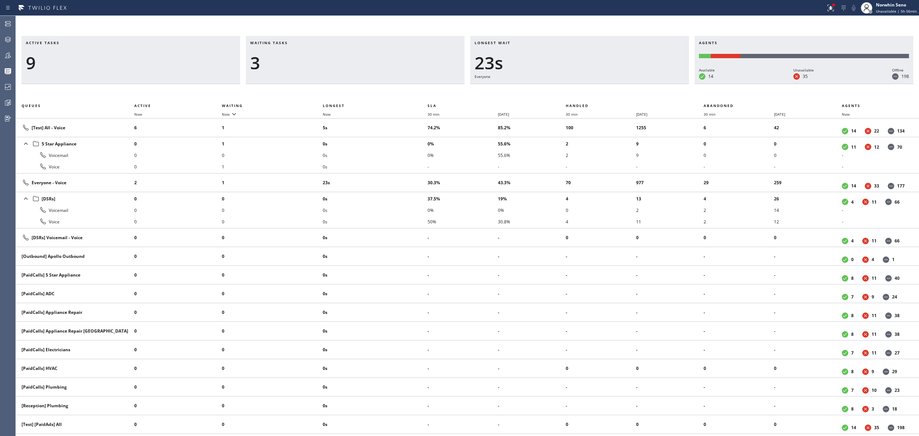
click at [586, 87] on div "Active tasks 9 Waiting tasks 3 Longest wait 23s Everyone Agents Available 14 Un…" at bounding box center [467, 236] width 903 height 400
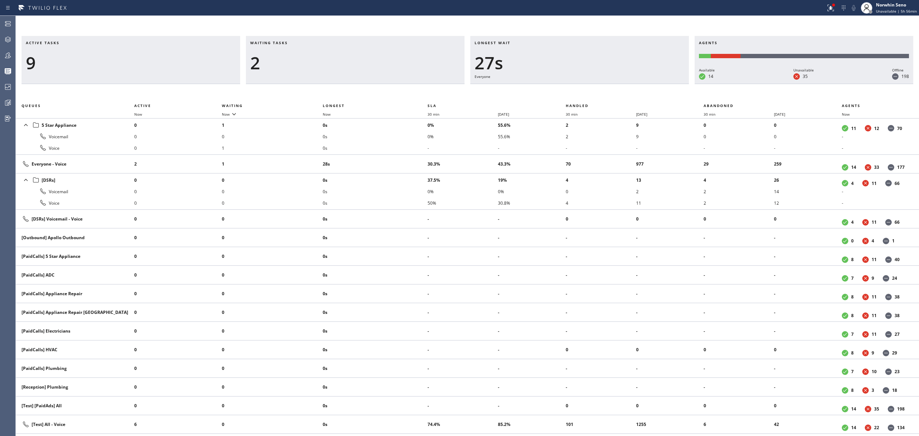
click at [586, 87] on div "Active tasks 9 Waiting tasks 2 Longest wait 27s Everyone Agents Available 14 Un…" at bounding box center [467, 236] width 903 height 400
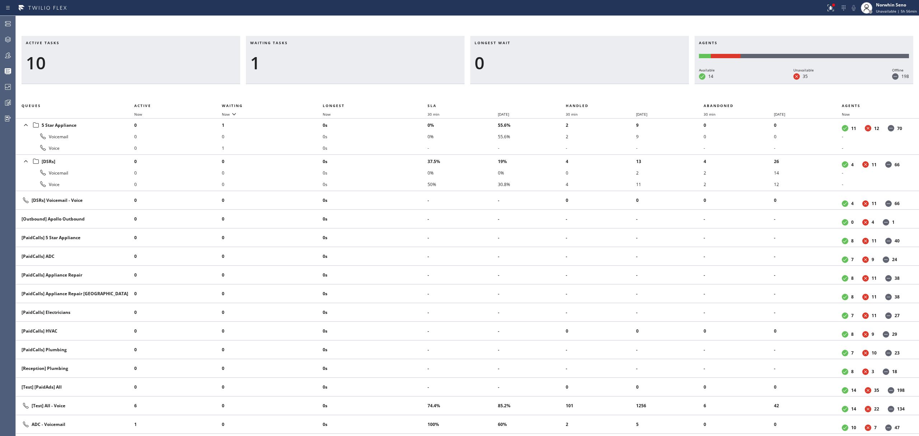
click at [586, 87] on div "Active tasks 10 Waiting tasks 1 Longest wait 0 Agents Available 14 Unavailable …" at bounding box center [467, 236] width 903 height 400
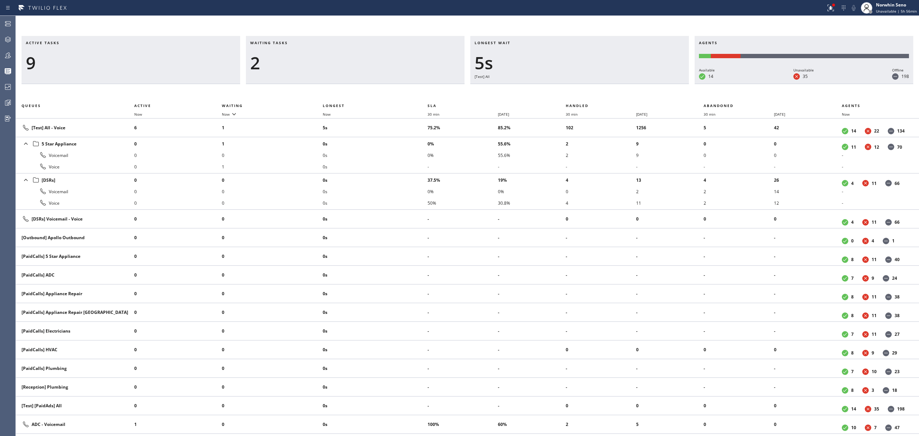
click at [586, 87] on div "Active tasks 9 Waiting tasks 2 Longest wait 5s [Test] All Agents Available 14 U…" at bounding box center [467, 236] width 903 height 400
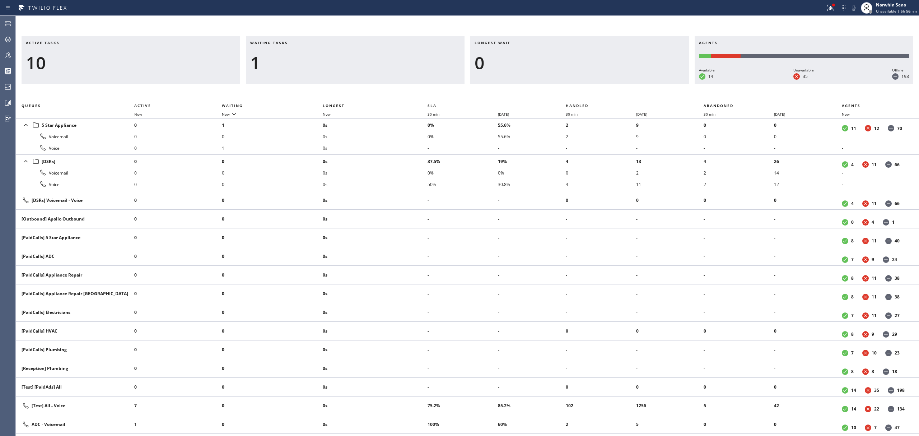
click at [586, 87] on div "Active tasks 10 Waiting tasks 1 Longest wait 0 Agents Available 14 Unavailable …" at bounding box center [467, 236] width 903 height 400
click at [586, 87] on div "Active tasks 9 Waiting tasks 1 Longest wait 0 Agents Available 14 Unavailable 3…" at bounding box center [467, 236] width 903 height 400
click at [586, 87] on div "Active tasks 8 Waiting tasks 1 Longest wait 0 Agents Available 14 Unavailable 3…" at bounding box center [467, 236] width 903 height 400
click at [586, 87] on div "Active tasks 7 Waiting tasks 1 Longest wait 0 Agents Available 14 Unavailable 3…" at bounding box center [467, 236] width 903 height 400
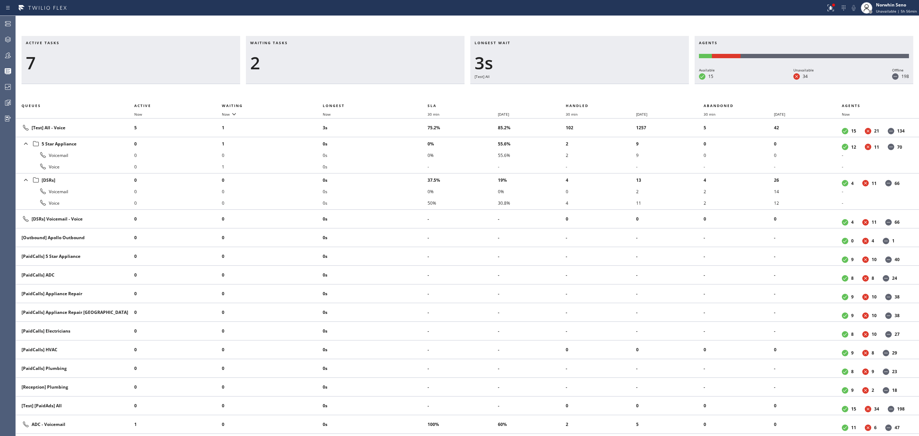
click at [586, 87] on div "Active tasks 7 Waiting tasks 2 Longest wait 3s [Test] All Agents Available 15 U…" at bounding box center [467, 236] width 903 height 400
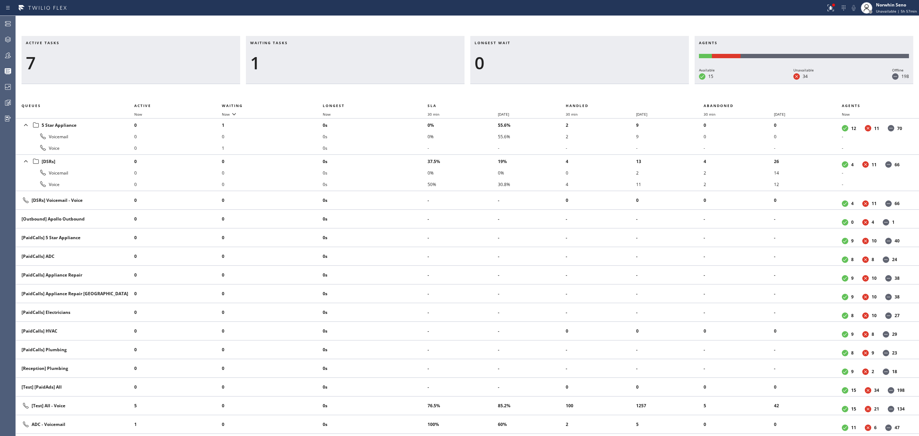
click at [586, 87] on div "Active tasks 7 Waiting tasks 1 Longest wait 0 Agents Available 15 Unavailable 3…" at bounding box center [467, 236] width 903 height 400
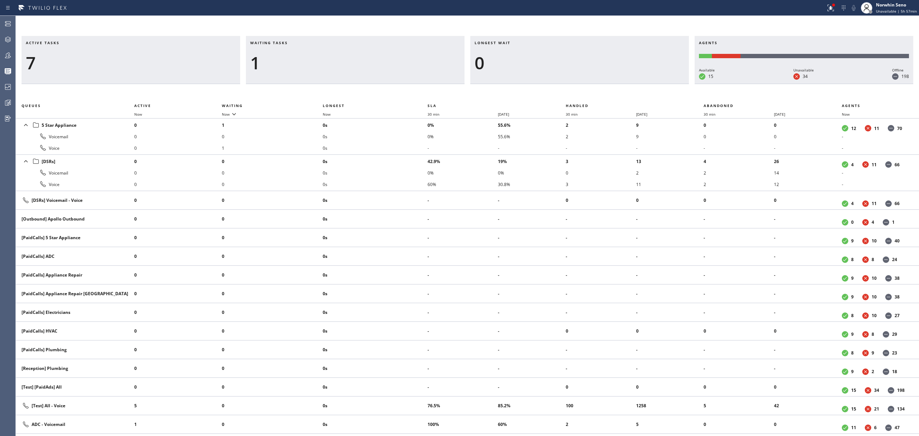
click at [586, 87] on div "Active tasks 7 Waiting tasks 1 Longest wait 0 Agents Available 15 Unavailable 3…" at bounding box center [467, 236] width 903 height 400
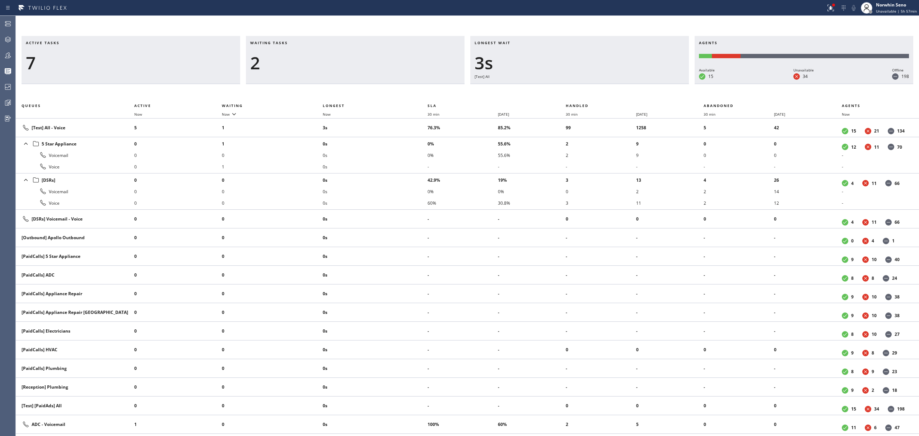
click at [586, 87] on div "Active tasks 7 Waiting tasks 2 Longest wait 3s [Test] All Agents Available 15 U…" at bounding box center [467, 236] width 903 height 400
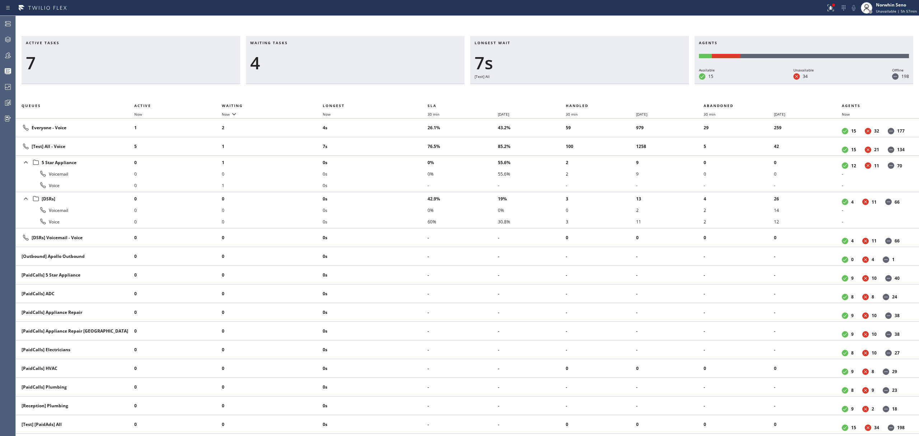
click at [586, 87] on div "Active tasks 7 Waiting tasks 4 Longest wait 7s [Test] All Agents Available 15 U…" at bounding box center [467, 236] width 903 height 400
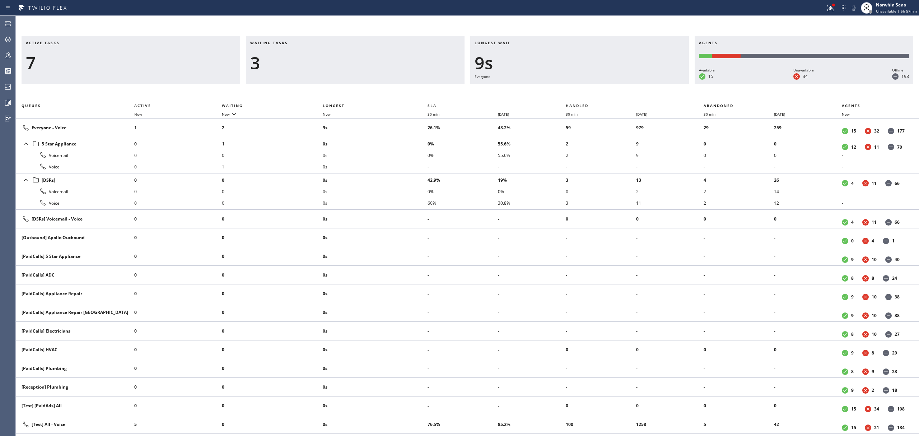
click at [586, 87] on div "Active tasks 7 Waiting tasks 3 Longest wait 9s Everyone Agents Available 15 Una…" at bounding box center [467, 236] width 903 height 400
click at [586, 87] on div "Active tasks 7 Waiting tasks 3 Longest wait 14s Everyone Agents Available 15 Un…" at bounding box center [467, 236] width 903 height 400
click at [586, 87] on div "Active tasks 8 Waiting tasks 3 Longest wait 19s Everyone Agents Available 15 Un…" at bounding box center [467, 236] width 903 height 400
click at [586, 87] on div "Active tasks 8 Waiting tasks 3 Longest wait 24s Everyone Agents Available 15 Un…" at bounding box center [467, 236] width 903 height 400
click at [586, 87] on div "Active tasks 7 Waiting tasks 3 Longest wait 29s Everyone Agents Available 15 Un…" at bounding box center [467, 236] width 903 height 400
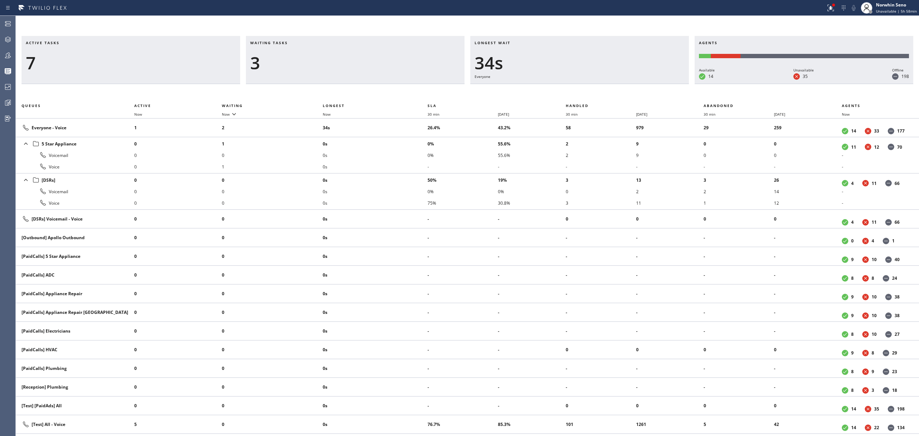
click at [586, 87] on div "Active tasks 7 Waiting tasks 3 Longest wait 34s Everyone Agents Available 14 Un…" at bounding box center [467, 236] width 903 height 400
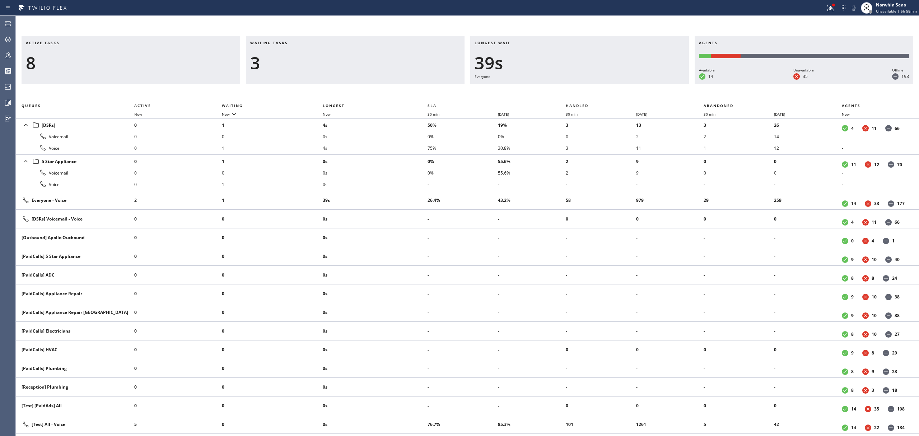
click at [586, 87] on div "Active tasks 8 Waiting tasks 3 Longest wait 39s Everyone Agents Available 14 Un…" at bounding box center [467, 236] width 903 height 400
click at [586, 87] on div "Active tasks 9 Waiting tasks 3 Longest wait 10s [DSRs] Agents Available 14 Unav…" at bounding box center [467, 236] width 903 height 400
click at [586, 87] on div "Active tasks 8 Waiting tasks 3 Longest wait 14s [DSRs] Agents Available 13 Unav…" at bounding box center [467, 236] width 903 height 400
click at [586, 87] on div "Active tasks 8 Waiting tasks 3 Longest wait 19s [DSRs] Agents Available 13 Unav…" at bounding box center [467, 236] width 903 height 400
click at [586, 87] on div "Active tasks 9 Waiting tasks 2 Longest wait 24s [DSRs] Agents Available 13 Unav…" at bounding box center [467, 236] width 903 height 400
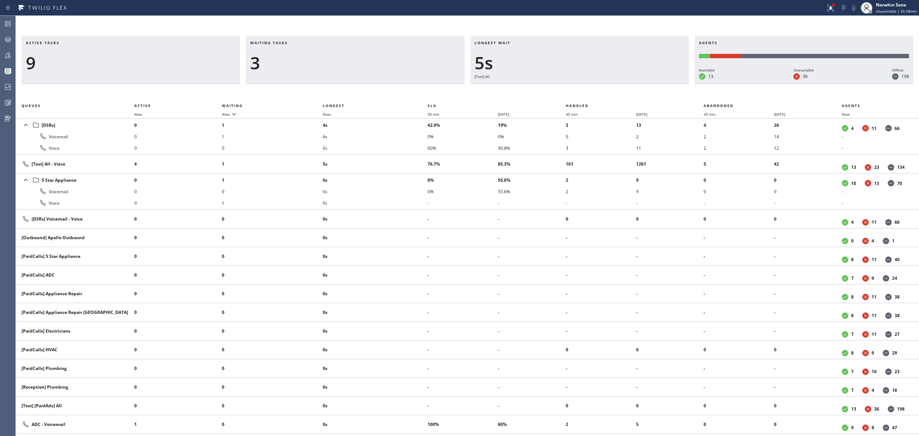
click at [586, 87] on div "Active tasks 9 Waiting tasks 3 Longest wait 5s [Test] All Agents Available 13 U…" at bounding box center [467, 236] width 903 height 400
click at [586, 87] on div "Active tasks 10 Waiting tasks 3 Longest wait 9s [DSRs] Agents Available 13 Unav…" at bounding box center [467, 236] width 903 height 400
click at [586, 87] on div "Active tasks 11 Waiting tasks 3 Longest wait 14s [DSRs] Agents Available 13 Una…" at bounding box center [467, 236] width 903 height 400
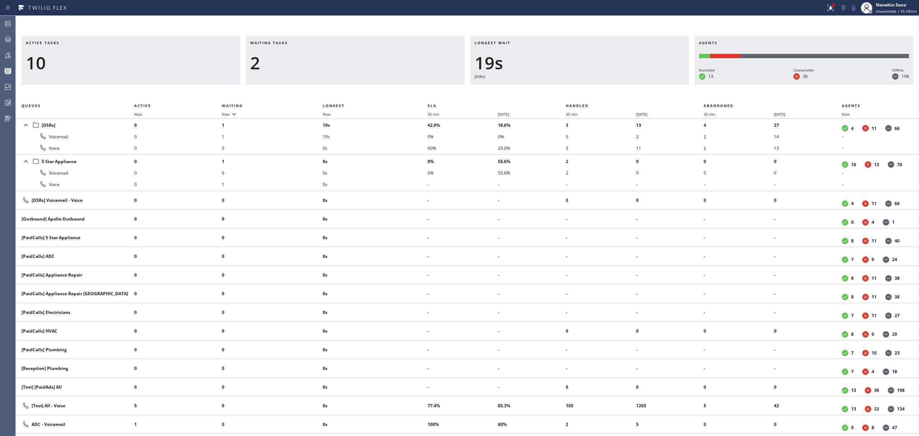
click at [586, 87] on div "Active tasks 10 Waiting tasks 2 Longest wait 19s [DSRs] Agents Available 13 Una…" at bounding box center [467, 236] width 903 height 400
click at [586, 87] on div "Active tasks 9 Waiting tasks 2 Longest wait 24s [DSRs] Agents Available 13 Unav…" at bounding box center [467, 236] width 903 height 400
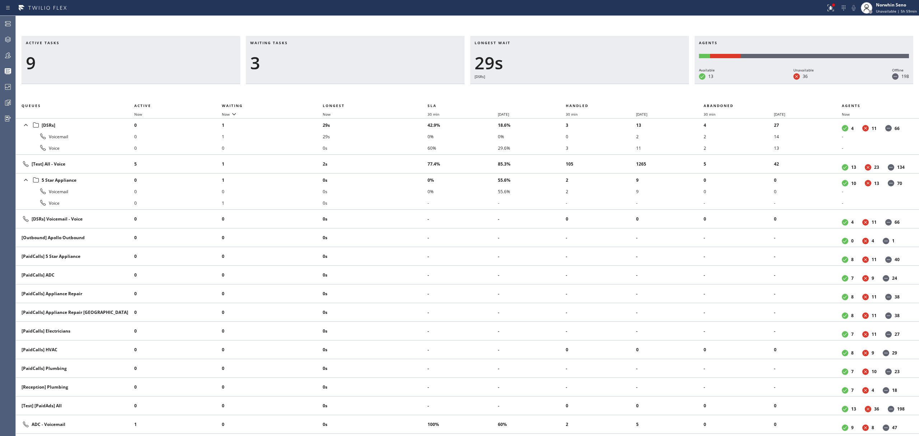
click at [586, 87] on div "Active tasks 9 Waiting tasks 3 Longest wait 29s [DSRs] Agents Available 13 Unav…" at bounding box center [467, 236] width 903 height 400
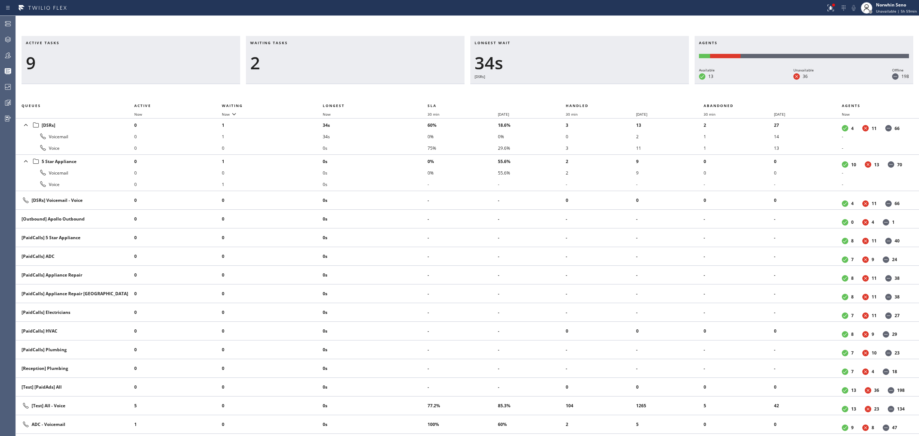
click at [586, 87] on div "Active tasks 9 Waiting tasks 2 Longest wait 34s [DSRs] Agents Available 13 Unav…" at bounding box center [467, 236] width 903 height 400
click at [586, 87] on div "Active tasks 9 Waiting tasks 2 Longest wait 39s [DSRs] Agents Available 13 Unav…" at bounding box center [467, 236] width 903 height 400
click at [586, 87] on div "Active tasks 9 Waiting tasks 2 Longest wait 44s [DSRs] Agents Available 13 Unav…" at bounding box center [467, 236] width 903 height 400
click at [586, 87] on div "Active tasks 9 Waiting tasks 2 Longest wait 49s [DSRs] Agents Available 13 Unav…" at bounding box center [467, 236] width 903 height 400
click at [586, 87] on div "Active tasks 9 Waiting tasks 2 Longest wait 54s [DSRs] Agents Available 13 Unav…" at bounding box center [467, 236] width 903 height 400
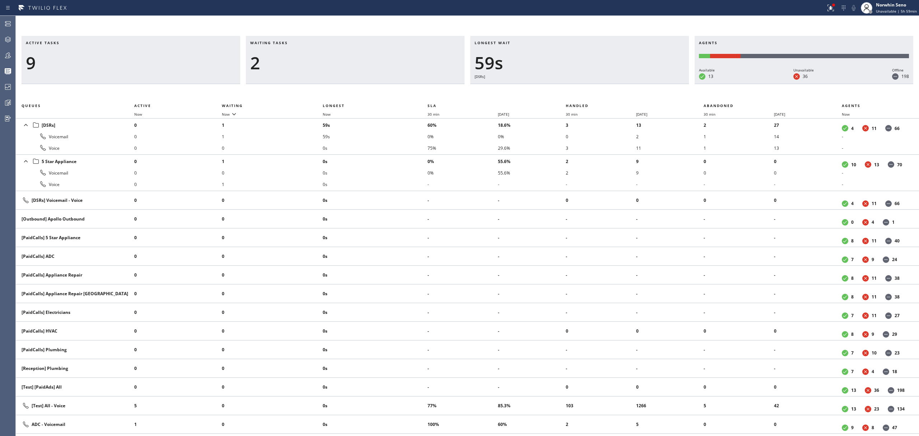
click at [586, 87] on div "Active tasks 9 Waiting tasks 2 Longest wait 59s [DSRs] Agents Available 13 Unav…" at bounding box center [467, 236] width 903 height 400
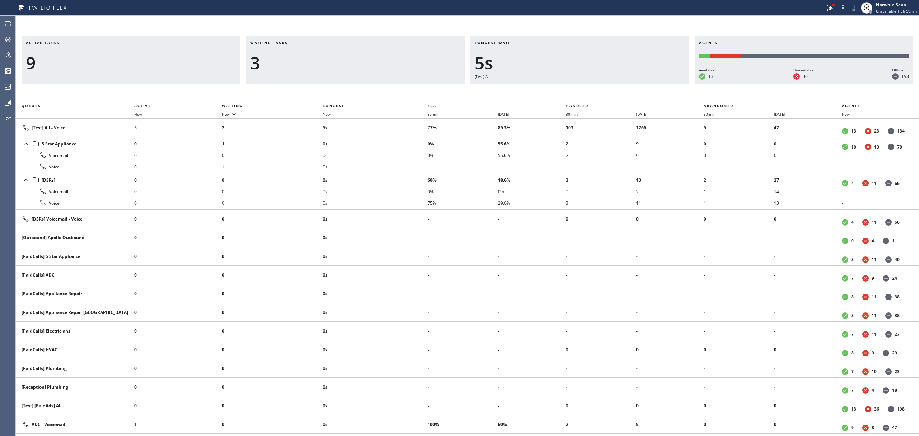
click at [586, 87] on div "Active tasks 9 Waiting tasks 3 Longest wait 5s [Test] All Agents Available 13 U…" at bounding box center [467, 236] width 903 height 400
click at [586, 87] on div "Active tasks 11 Waiting tasks 3 Longest wait 6s [Test] All Agents Available 13 …" at bounding box center [467, 236] width 903 height 400
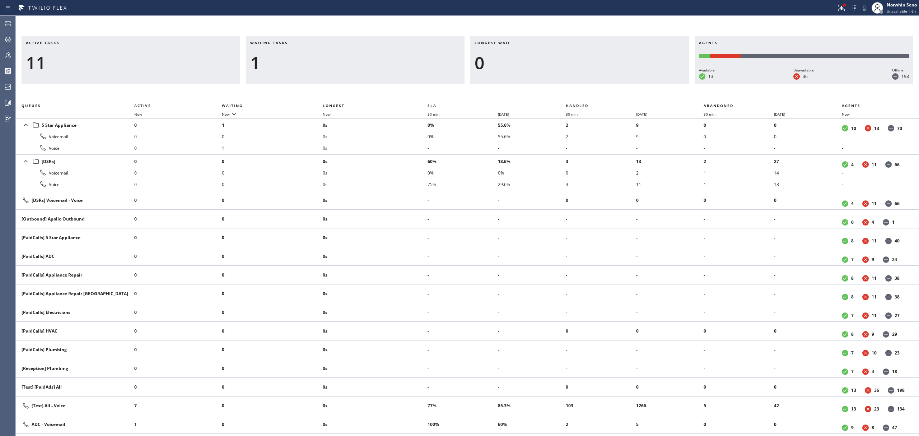
click at [586, 87] on div "Active tasks 11 Waiting tasks 1 Longest wait 0 Agents Available 13 Unavailable …" at bounding box center [467, 236] width 903 height 400
click at [586, 87] on div "Active tasks 10 Waiting tasks 1 Longest wait 0 Agents Available 13 Unavailable …" at bounding box center [467, 236] width 903 height 400
click at [586, 87] on div "Active tasks 9 Waiting tasks 1 Longest wait 0 Agents Available 13 Unavailable 3…" at bounding box center [467, 236] width 903 height 400
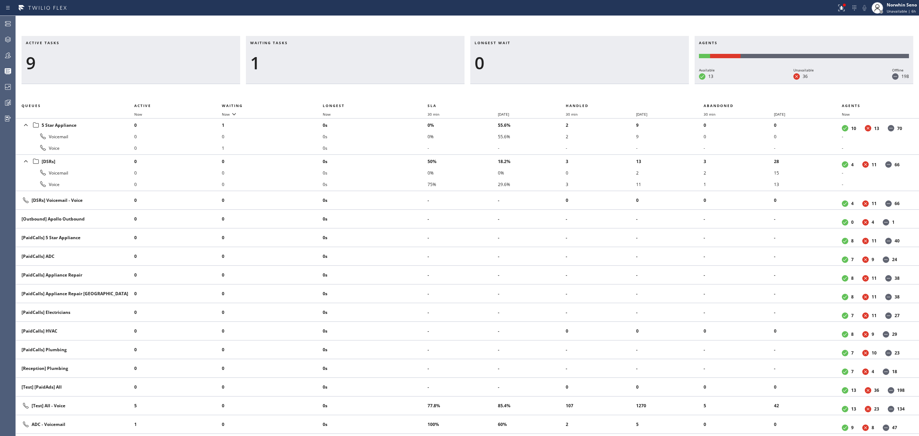
click at [586, 87] on div "Active tasks 9 Waiting tasks 1 Longest wait 0 Agents Available 13 Unavailable 3…" at bounding box center [467, 236] width 903 height 400
click at [586, 87] on div "Active tasks 8 Waiting tasks 1 Longest wait 0 Agents Available 13 Unavailable 3…" at bounding box center [467, 236] width 903 height 400
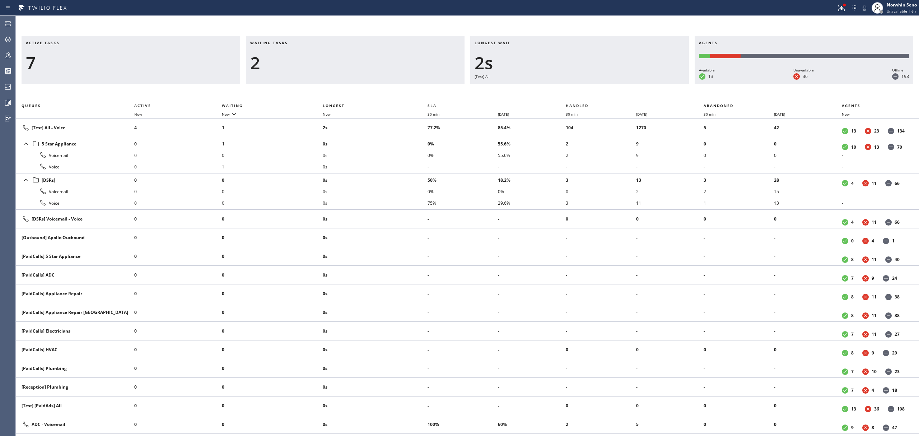
click at [586, 87] on div "Active tasks 7 Waiting tasks 2 Longest wait 2s [Test] All Agents Available 13 U…" at bounding box center [467, 236] width 903 height 400
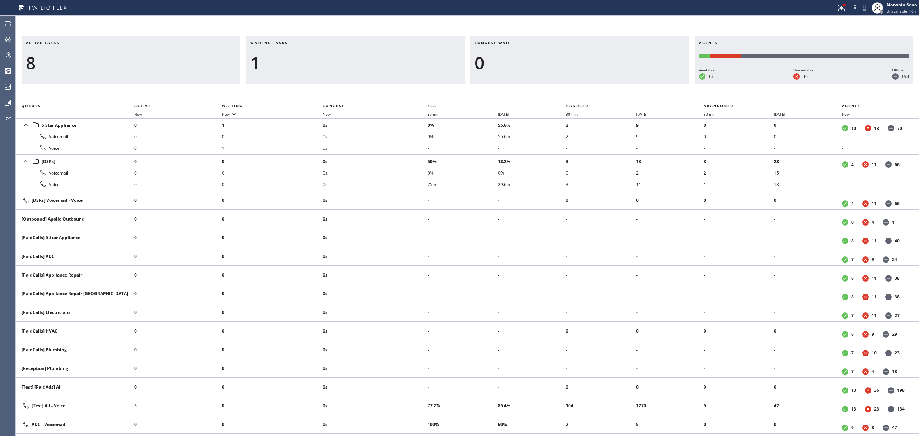
click at [586, 87] on div "Active tasks 8 Waiting tasks 1 Longest wait 0 Agents Available 13 Unavailable 3…" at bounding box center [467, 236] width 903 height 400
click at [586, 87] on div "Active tasks 7 Waiting tasks 1 Longest wait 0 Agents Available 13 Unavailable 3…" at bounding box center [467, 236] width 903 height 400
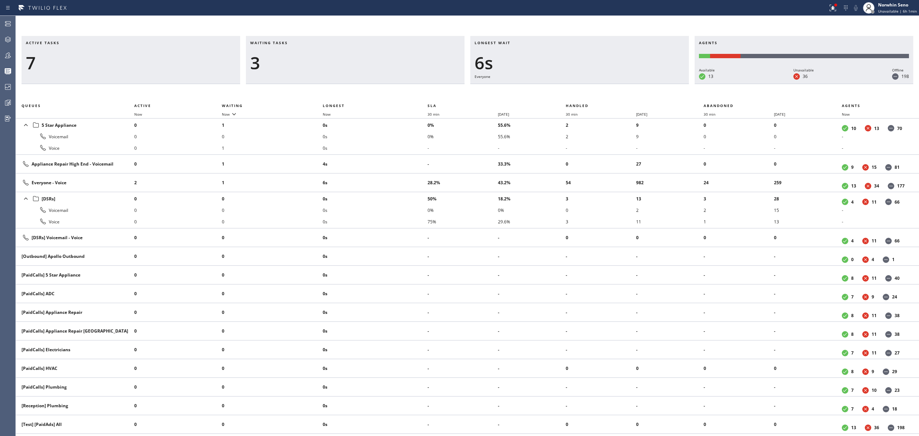
click at [586, 87] on div "Active tasks 7 Waiting tasks 3 Longest wait 6s Everyone Agents Available 13 Una…" at bounding box center [467, 236] width 903 height 400
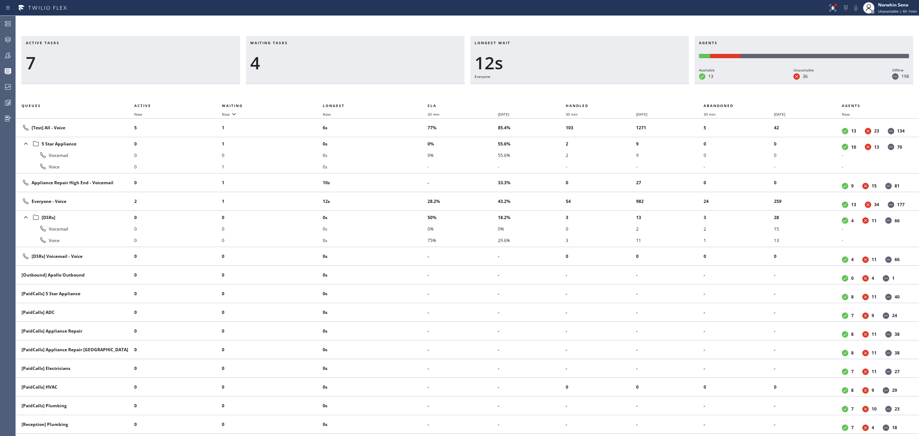
click at [586, 87] on div "Active tasks 7 Waiting tasks 4 Longest wait 12s Everyone Agents Available 13 Un…" at bounding box center [467, 236] width 903 height 400
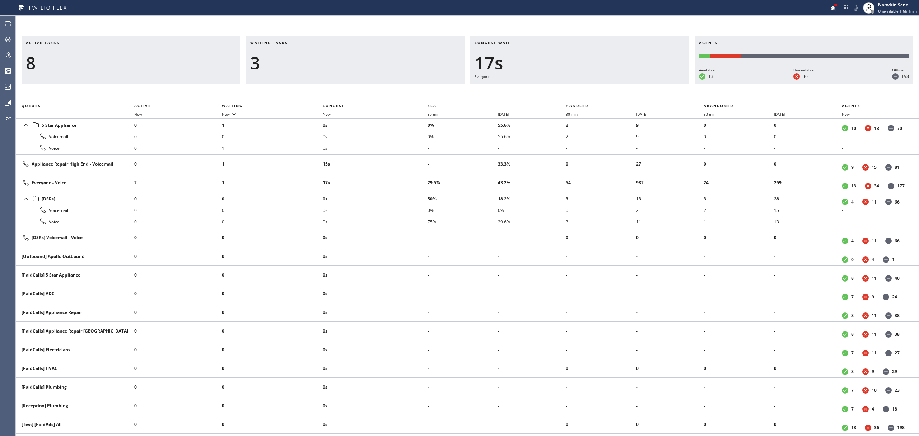
click at [586, 87] on div "Active tasks 8 Waiting tasks 3 Longest wait 17s Everyone Agents Available 13 Un…" at bounding box center [467, 236] width 903 height 400
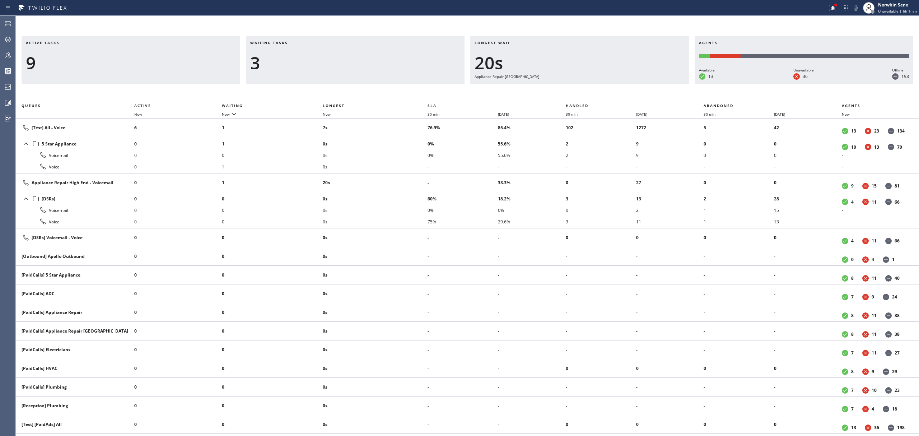
click at [586, 87] on div "Active tasks 9 Waiting tasks 3 Longest wait 20s Appliance Repair High End Agent…" at bounding box center [467, 236] width 903 height 400
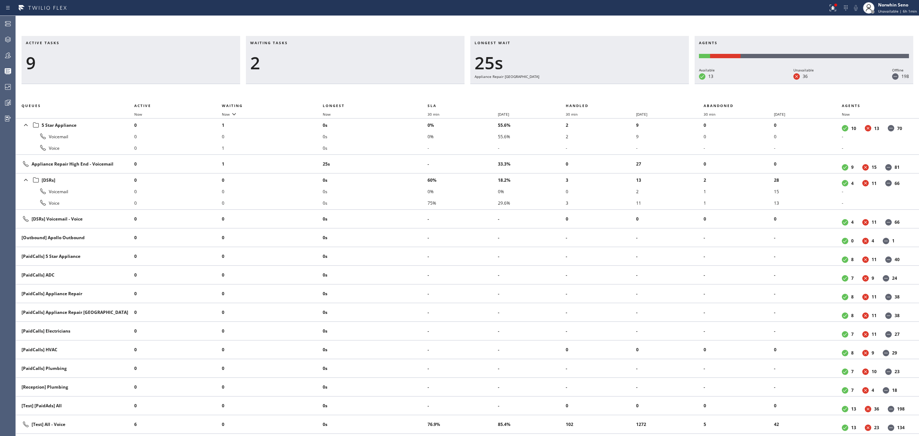
click at [586, 87] on div "Active tasks 9 Waiting tasks 2 Longest wait 25s Appliance Repair High End Agent…" at bounding box center [467, 236] width 903 height 400
click at [586, 87] on div "Active tasks 9 Waiting tasks 2 Longest wait 30s Appliance Repair High End Agent…" at bounding box center [467, 236] width 903 height 400
click at [586, 87] on div "Active tasks 9 Waiting tasks 2 Longest wait 35s Appliance Repair High End Agent…" at bounding box center [467, 236] width 903 height 400
click at [586, 87] on div "Active tasks 10 Waiting tasks 2 Longest wait 40s Appliance Repair High End Agen…" at bounding box center [467, 236] width 903 height 400
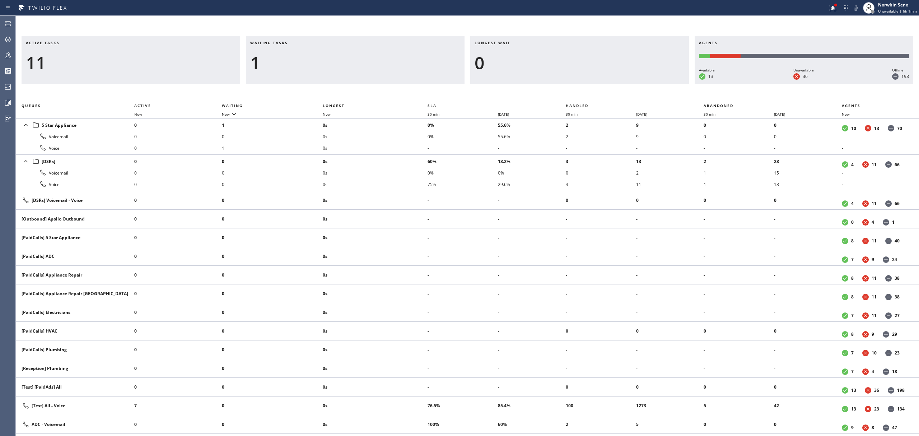
click at [586, 87] on div "Active tasks 11 Waiting tasks 1 Longest wait 0 Agents Available 13 Unavailable …" at bounding box center [467, 236] width 903 height 400
click at [586, 87] on div "Active tasks 10 Waiting tasks 1 Longest wait 0 Agents Available 13 Unavailable …" at bounding box center [467, 236] width 903 height 400
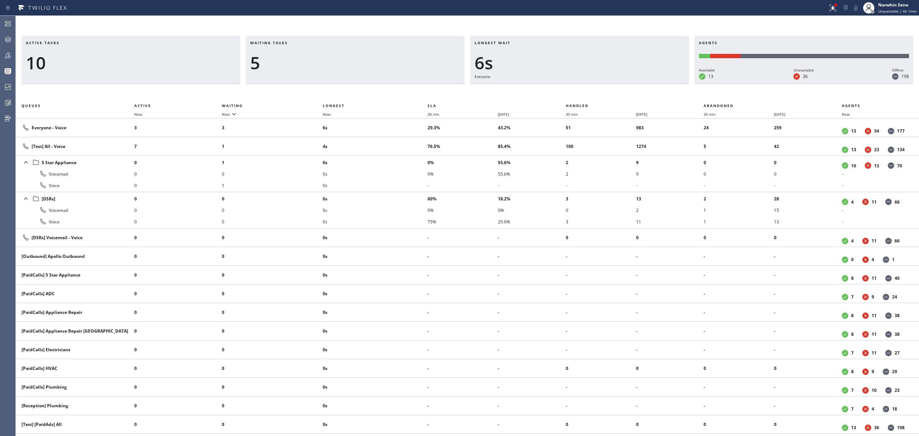
click at [586, 87] on div "Active tasks 10 Waiting tasks 5 Longest wait 6s Everyone Agents Available 13 Un…" at bounding box center [467, 236] width 903 height 400
click at [586, 87] on div "Active tasks 10 Waiting tasks 6 Longest wait 11s Everyone Agents Available 13 U…" at bounding box center [467, 236] width 903 height 400
click at [586, 87] on div "Active tasks 11 Waiting tasks 5 Longest wait 16s Everyone Agents Available 13 U…" at bounding box center [467, 236] width 903 height 400
click at [586, 87] on div "Active tasks 10 Waiting tasks 5 Longest wait 22s Everyone Agents Available 13 U…" at bounding box center [467, 236] width 903 height 400
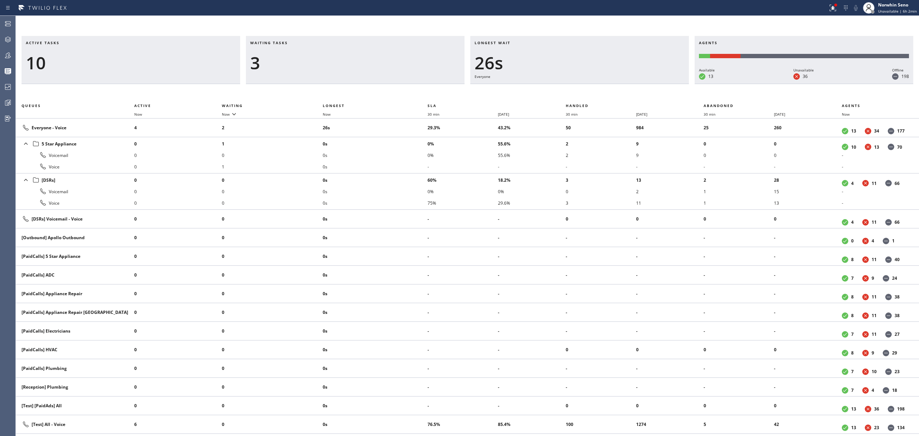
click at [586, 87] on div "Active tasks 10 Waiting tasks 3 Longest wait 26s Everyone Agents Available 13 U…" at bounding box center [467, 236] width 903 height 400
click at [586, 87] on div "Active tasks 10 Waiting tasks 3 Longest wait 31s Everyone Agents Available 13 U…" at bounding box center [467, 236] width 903 height 400
click at [586, 87] on div "Active tasks 10 Waiting tasks 3 Longest wait 27s Everyone Agents Available 13 U…" at bounding box center [467, 236] width 903 height 400
click at [586, 87] on div "Active tasks 9 Waiting tasks 3 Longest wait 31s Everyone Agents Available 13 Un…" at bounding box center [467, 236] width 903 height 400
click at [586, 87] on div "Active tasks 9 Waiting tasks 3 Longest wait 36s Everyone Agents Available 13 Un…" at bounding box center [467, 236] width 903 height 400
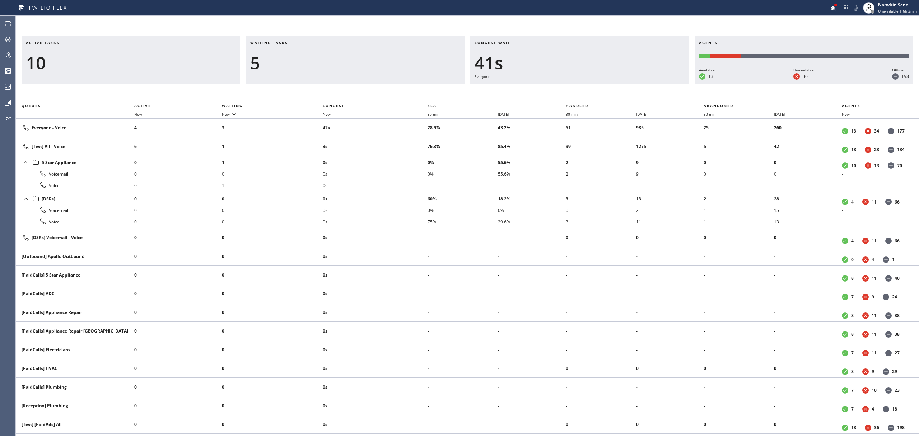
click at [586, 87] on div "Active tasks 10 Waiting tasks 5 Longest wait 41s Everyone Agents Available 13 U…" at bounding box center [467, 236] width 903 height 400
click at [586, 87] on div "Active tasks 11 Waiting tasks 4 Longest wait 22s Everyone Agents Available 13 U…" at bounding box center [467, 236] width 903 height 400
click at [586, 87] on div "Active tasks 11 Waiting tasks 4 Longest wait 27s Everyone Agents Available 13 U…" at bounding box center [467, 236] width 903 height 400
click at [586, 87] on div "Active tasks 11 Waiting tasks 5 Longest wait 32s Everyone Agents Available 13 U…" at bounding box center [467, 236] width 903 height 400
click at [586, 87] on div "Active tasks 11 Waiting tasks 6 Longest wait 37s Everyone Agents Available 13 U…" at bounding box center [467, 236] width 903 height 400
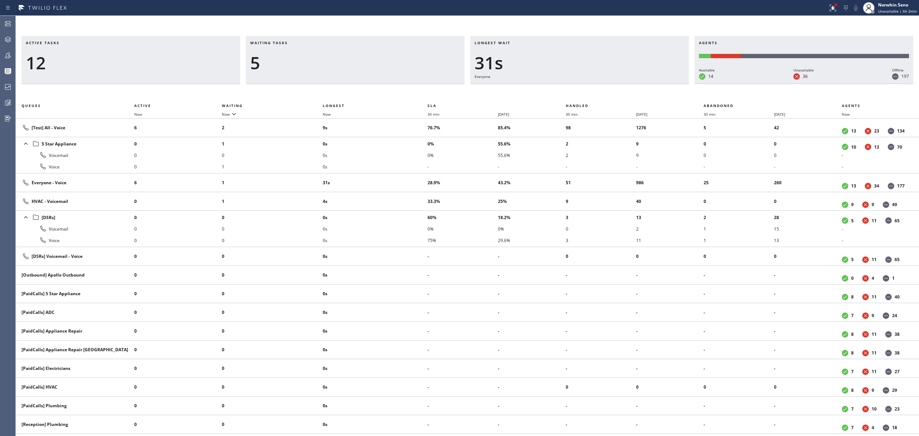
click at [586, 87] on div "Active tasks 12 Waiting tasks 5 Longest wait 31s Everyone Agents Available 14 U…" at bounding box center [467, 236] width 903 height 400
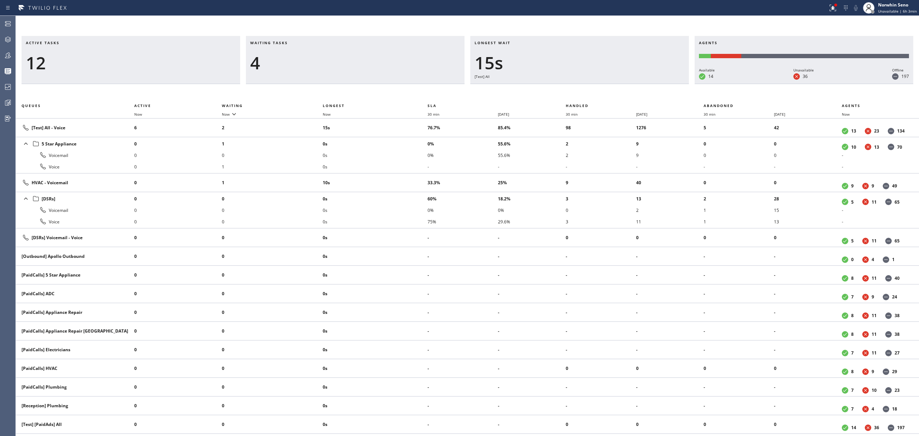
click at [586, 87] on div "Active tasks 12 Waiting tasks 4 Longest wait 15s [Test] All Agents Available 14…" at bounding box center [467, 236] width 903 height 400
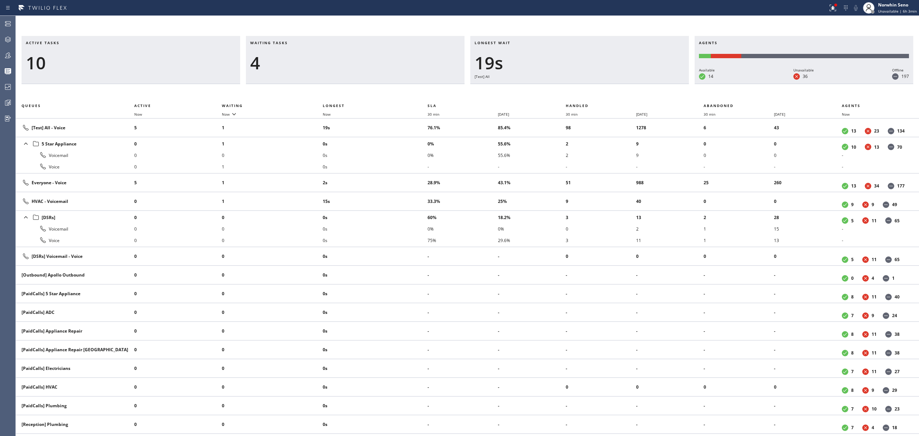
click at [586, 87] on div "Active tasks 10 Waiting tasks 4 Longest wait 19s [Test] All Agents Available 14…" at bounding box center [467, 236] width 903 height 400
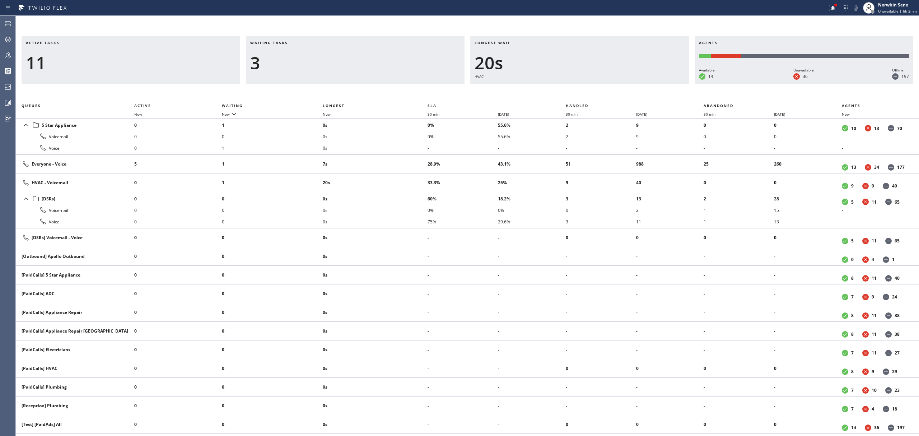
click at [586, 87] on div "Active tasks 11 Waiting tasks 3 Longest wait 20s HVAC Agents Available 14 Unava…" at bounding box center [467, 236] width 903 height 400
click at [586, 87] on div "Active tasks 9 Waiting tasks 4 Longest wait 25s HVAC Agents Available 14 Unavai…" at bounding box center [467, 236] width 903 height 400
click at [586, 87] on div "Active tasks 9 Waiting tasks 5 Longest wait 30s HVAC Agents Available 14 Unavai…" at bounding box center [467, 236] width 903 height 400
click at [586, 87] on div "Active tasks 10 Waiting tasks 4 Longest wait 35s HVAC Agents Available 14 Unava…" at bounding box center [467, 236] width 903 height 400
click at [586, 87] on div "Active tasks 10 Waiting tasks 4 Longest wait 40s HVAC Agents Available 14 Unava…" at bounding box center [467, 236] width 903 height 400
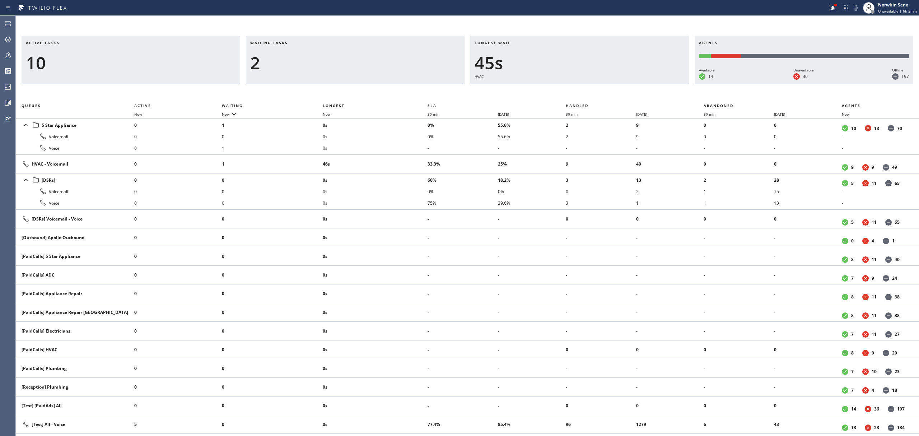
click at [586, 87] on div "Active tasks 10 Waiting tasks 2 Longest wait 45s HVAC Agents Available 14 Unava…" at bounding box center [467, 236] width 903 height 400
click at [586, 87] on div "Active tasks 9 Waiting tasks 2 Longest wait 50s HVAC Agents Available 14 Unavai…" at bounding box center [467, 236] width 903 height 400
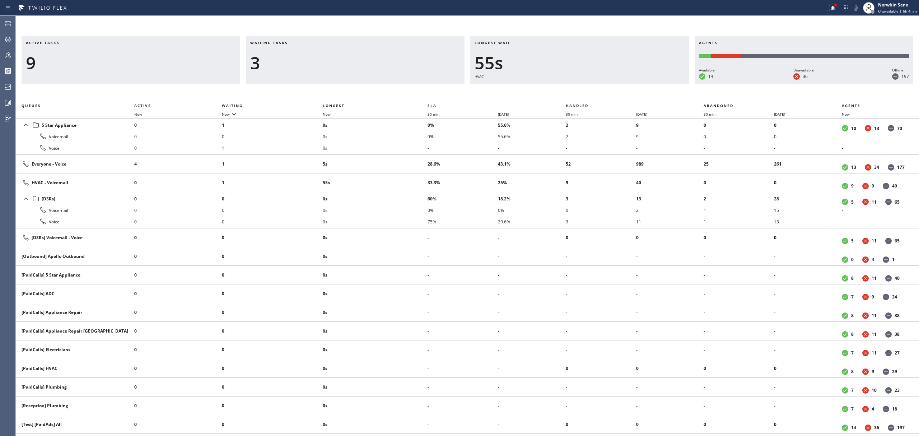
click at [586, 87] on div "Active tasks 9 Waiting tasks 3 Longest wait 55s HVAC Agents Available 14 Unavai…" at bounding box center [467, 236] width 903 height 400
click at [586, 87] on div "Active tasks 9 Waiting tasks 3 Longest wait 1:01 HVAC Agents Available 14 Unava…" at bounding box center [467, 236] width 903 height 400
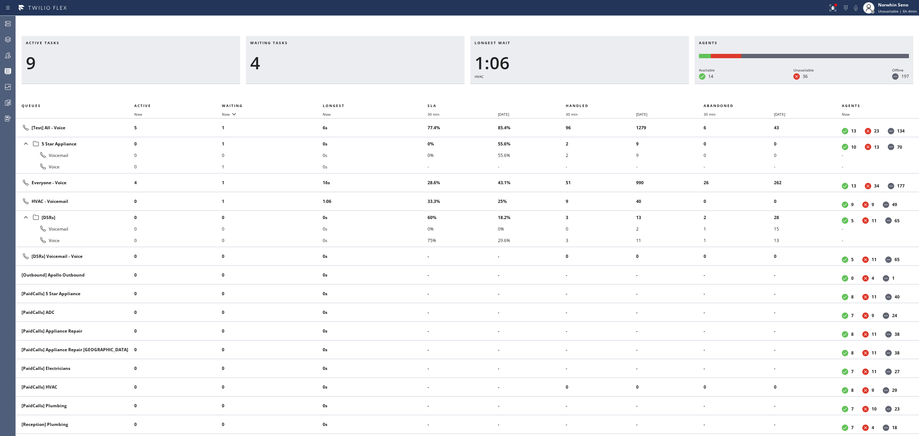
click at [586, 87] on div "Active tasks 9 Waiting tasks 4 Longest wait 1:06 HVAC Agents Available 14 Unava…" at bounding box center [467, 236] width 903 height 400
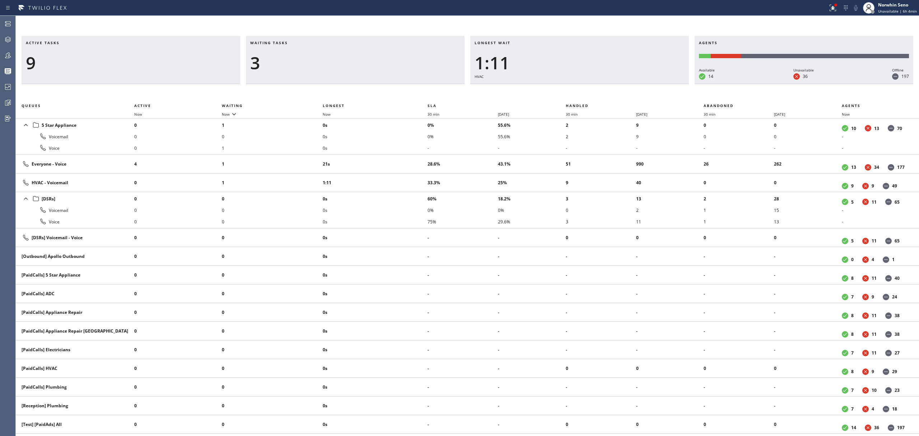
click at [586, 87] on div "Active tasks 9 Waiting tasks 3 Longest wait 1:11 HVAC Agents Available 14 Unava…" at bounding box center [467, 236] width 903 height 400
click at [586, 87] on div "Active tasks 9 Waiting tasks 3 Longest wait 1:16 HVAC Agents Available 14 Unava…" at bounding box center [467, 236] width 903 height 400
click at [586, 87] on div "Active tasks 9 Waiting tasks 3 Longest wait 1:21 HVAC Agents Available 14 Unava…" at bounding box center [467, 236] width 903 height 400
click at [586, 87] on div "Active tasks 8 Waiting tasks 4 Longest wait 1:26 HVAC Agents Available 14 Unava…" at bounding box center [467, 236] width 903 height 400
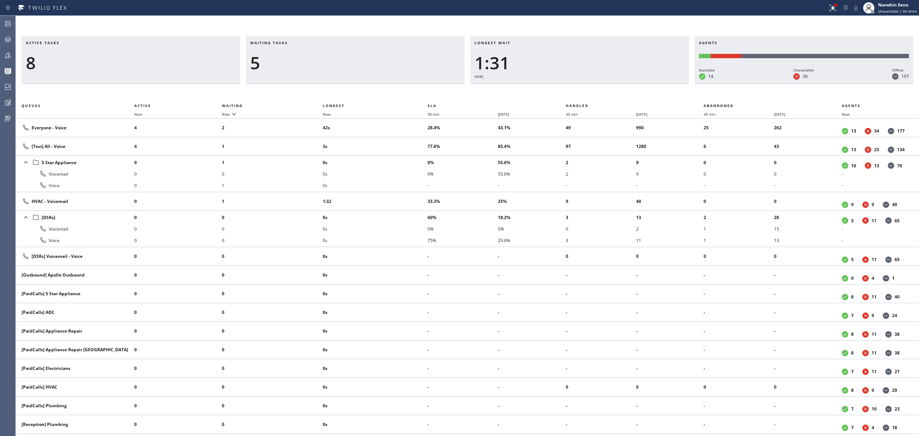
click at [586, 87] on div "Active tasks 8 Waiting tasks 5 Longest wait 1:31 HVAC Agents Available 14 Unava…" at bounding box center [467, 236] width 903 height 400
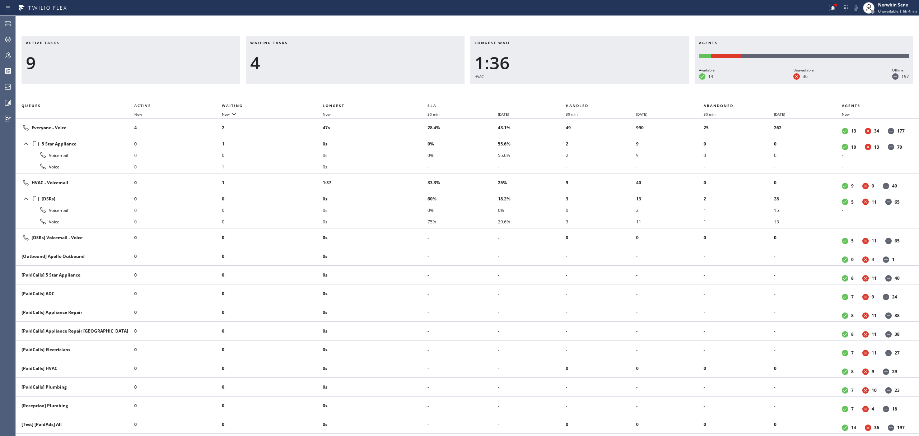
click at [586, 87] on div "Active tasks 9 Waiting tasks 4 Longest wait 1:36 HVAC Agents Available 14 Unava…" at bounding box center [467, 236] width 903 height 400
click at [586, 87] on div "Active tasks 9 Waiting tasks 3 Longest wait 1:41 HVAC Agents Available 14 Unava…" at bounding box center [467, 236] width 903 height 400
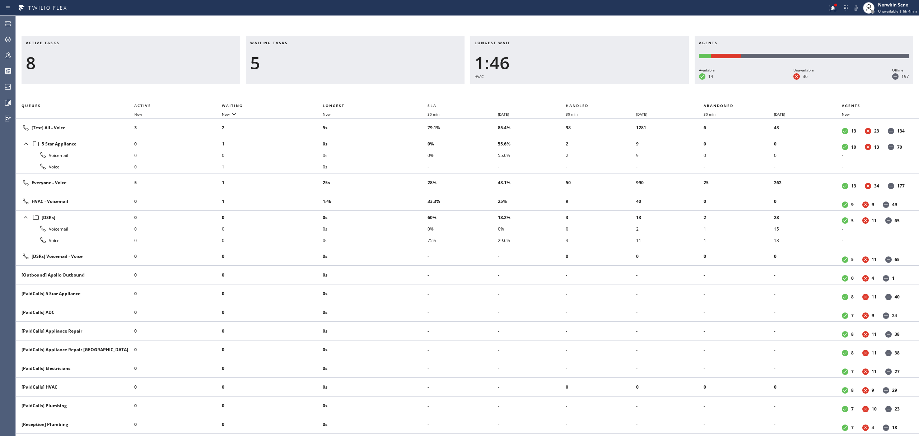
click at [586, 87] on div "Active tasks 8 Waiting tasks 5 Longest wait 1:46 HVAC Agents Available 14 Unava…" at bounding box center [467, 236] width 903 height 400
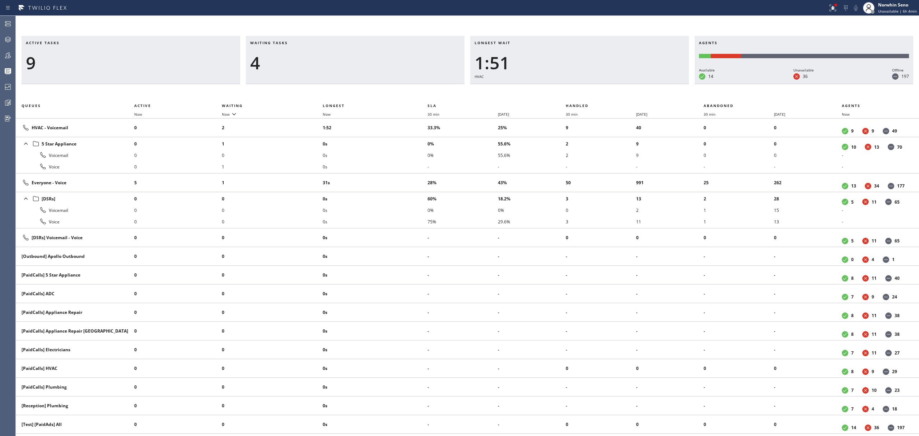
click at [586, 87] on div "Active tasks 9 Waiting tasks 4 Longest wait 1:51 HVAC Agents Available 14 Unava…" at bounding box center [467, 236] width 903 height 400
click at [586, 87] on div "Active tasks 10 Waiting tasks 5 Longest wait 1:56 HVAC Agents Available 14 Unav…" at bounding box center [467, 236] width 903 height 400
click at [586, 87] on div "Active tasks 9 Waiting tasks 5 Longest wait 2:02 HVAC Agents Available 14 Unava…" at bounding box center [467, 236] width 903 height 400
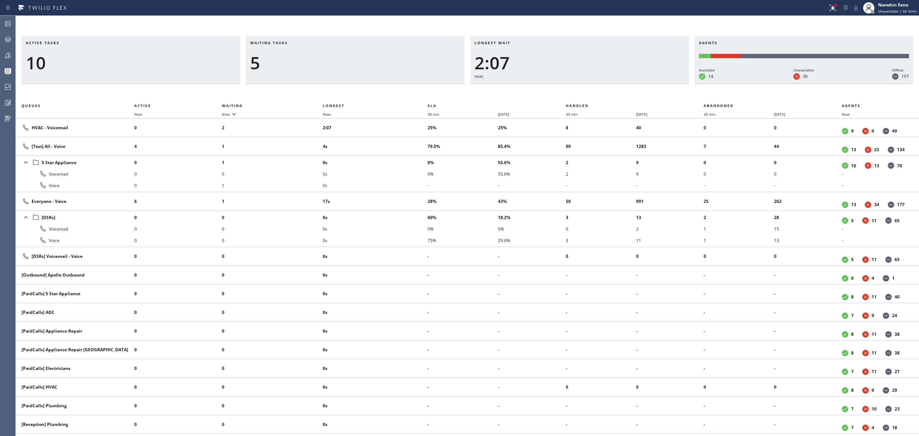
click at [586, 87] on div "Active tasks 10 Waiting tasks 5 Longest wait 2:07 HVAC Agents Available 14 Unav…" at bounding box center [467, 236] width 903 height 400
click at [586, 87] on div "Active tasks 10 Waiting tasks 5 Longest wait 2:12 HVAC Agents Available 14 Unav…" at bounding box center [467, 236] width 903 height 400
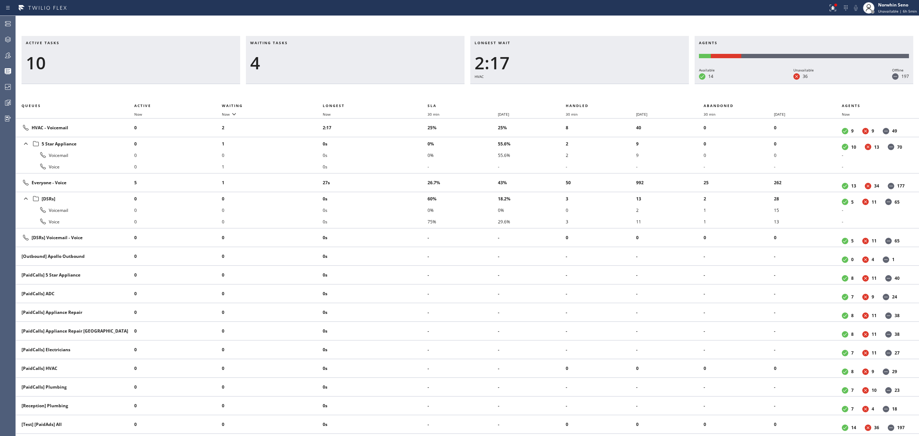
click at [586, 87] on div "Active tasks 10 Waiting tasks 4 Longest wait 2:17 HVAC Agents Available 14 Unav…" at bounding box center [467, 236] width 903 height 400
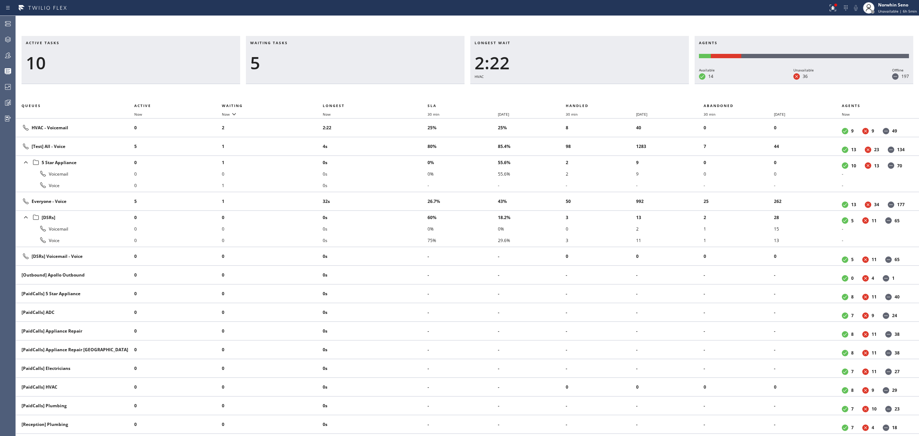
click at [586, 87] on div "Active tasks 10 Waiting tasks 5 Longest wait 2:22 HVAC Agents Available 14 Unav…" at bounding box center [467, 236] width 903 height 400
click at [586, 87] on div "Active tasks 10 Waiting tasks 4 Longest wait 2:27 HVAC Agents Available 14 Unav…" at bounding box center [467, 236] width 903 height 400
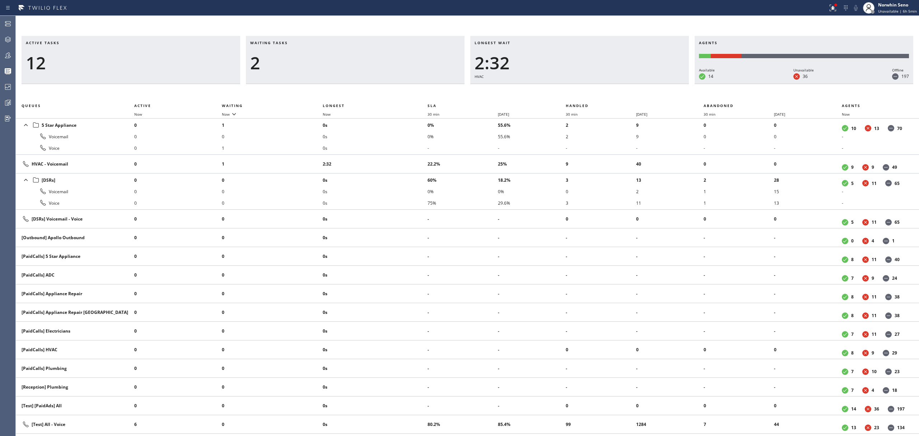
click at [586, 87] on div "Active tasks 12 Waiting tasks 2 Longest wait 2:32 HVAC Agents Available 14 Unav…" at bounding box center [467, 236] width 903 height 400
click at [586, 87] on div "Active tasks 10 Waiting tasks 2 Longest wait 2:37 HVAC Agents Available 14 Unav…" at bounding box center [467, 236] width 903 height 400
click at [586, 87] on div "Active tasks 9 Waiting tasks 2 Longest wait 2:42 HVAC Agents Available 14 Unava…" at bounding box center [467, 236] width 903 height 400
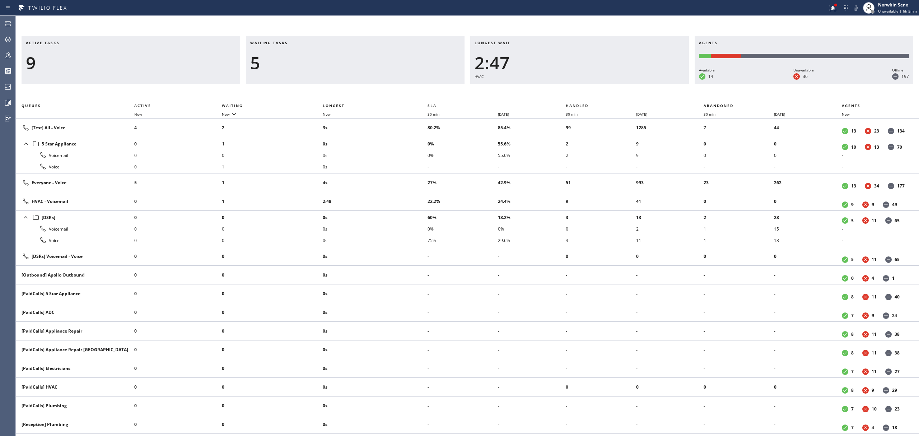
click at [586, 87] on div "Active tasks 9 Waiting tasks 5 Longest wait 2:47 HVAC Agents Available 14 Unava…" at bounding box center [467, 236] width 903 height 400
click at [586, 87] on div "Active tasks 8 Waiting tasks 4 Longest wait 2:52 HVAC Agents Available 14 Unava…" at bounding box center [467, 236] width 903 height 400
click at [586, 87] on div "Active tasks 7 Waiting tasks 5 Longest wait 2:57 HVAC Agents Available 14 Unava…" at bounding box center [467, 236] width 903 height 400
click at [586, 87] on div "Active tasks 7 Waiting tasks 6 Longest wait 3:02 HVAC Agents Available 14 Unava…" at bounding box center [467, 236] width 903 height 400
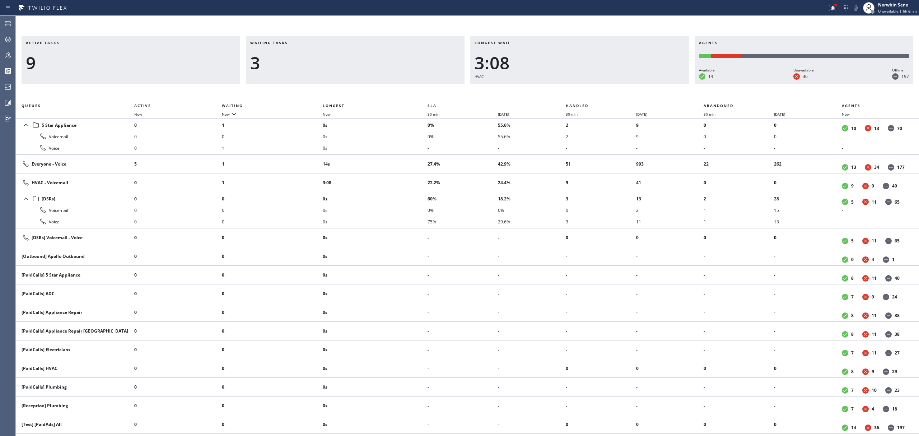
click at [586, 87] on div "Active tasks 9 Waiting tasks 3 Longest wait 3:08 HVAC Agents Available 14 Unava…" at bounding box center [467, 236] width 903 height 400
click at [586, 87] on div "Active tasks 9 Waiting tasks 4 Longest wait 3:13 HVAC Agents Available 14 Unava…" at bounding box center [467, 236] width 903 height 400
click at [586, 87] on div "Active tasks 8 Waiting tasks 4 Longest wait 3:18 HVAC Agents Available 14 Unava…" at bounding box center [467, 236] width 903 height 400
click at [586, 87] on div "Active tasks 9 Waiting tasks 3 Longest wait 3:23 HVAC Agents Available 14 Unava…" at bounding box center [467, 236] width 903 height 400
click at [586, 87] on div "Active tasks 9 Waiting tasks 3 Longest wait 3:28 HVAC Agents Available 14 Unava…" at bounding box center [467, 236] width 903 height 400
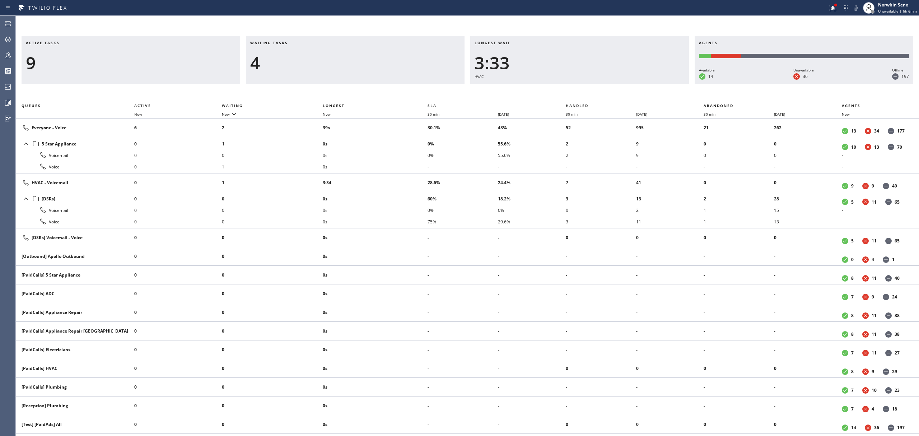
click at [586, 87] on div "Active tasks 9 Waiting tasks 4 Longest wait 3:33 HVAC Agents Available 14 Unava…" at bounding box center [467, 236] width 903 height 400
click at [586, 87] on div "Active tasks 10 Waiting tasks 3 Longest wait 3:38 HVAC Agents Available 14 Unav…" at bounding box center [467, 236] width 903 height 400
click at [586, 87] on div "Active tasks 9 Waiting tasks 3 Longest wait 3:43 HVAC Agents Available 14 Unava…" at bounding box center [467, 236] width 903 height 400
click at [586, 87] on div "Active tasks 9 Waiting tasks 3 Longest wait 3:48 HVAC Agents Available 14 Unava…" at bounding box center [467, 236] width 903 height 400
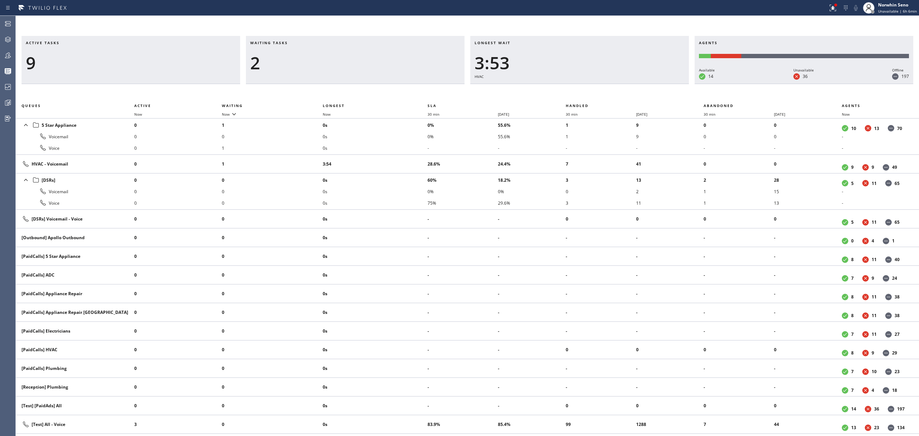
click at [586, 87] on div "Active tasks 9 Waiting tasks 2 Longest wait 3:53 HVAC Agents Available 14 Unava…" at bounding box center [467, 236] width 903 height 400
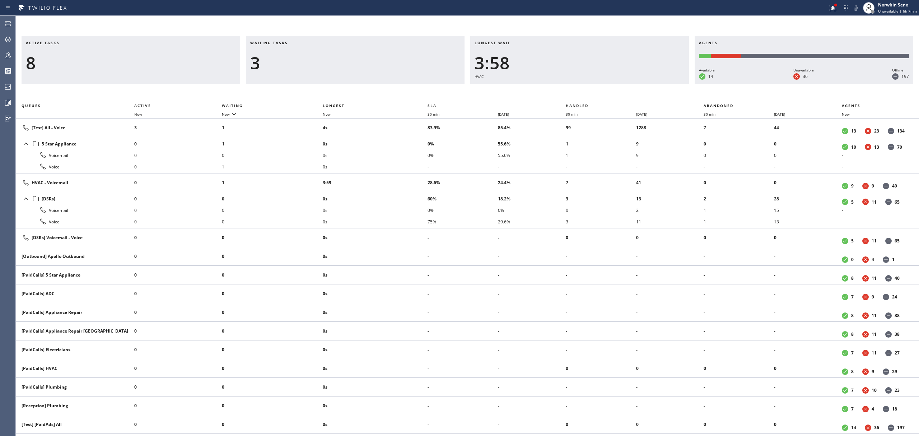
click at [586, 87] on div "Active tasks 8 Waiting tasks 3 Longest wait 3:58 HVAC Agents Available 14 Unava…" at bounding box center [467, 236] width 903 height 400
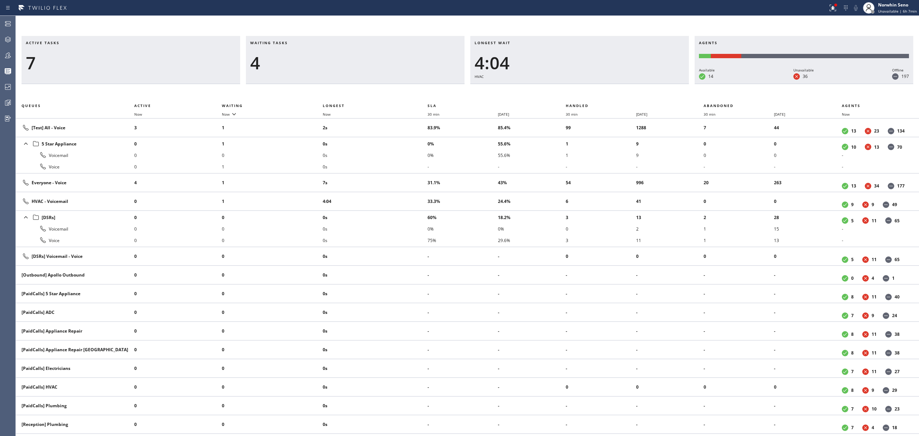
click at [586, 87] on div "Active tasks 7 Waiting tasks 4 Longest wait 4:04 HVAC Agents Available 14 Unava…" at bounding box center [467, 236] width 903 height 400
click at [586, 87] on div "Active tasks 7 Waiting tasks 4 Longest wait 4:09 HVAC Agents Available 14 Unava…" at bounding box center [467, 236] width 903 height 400
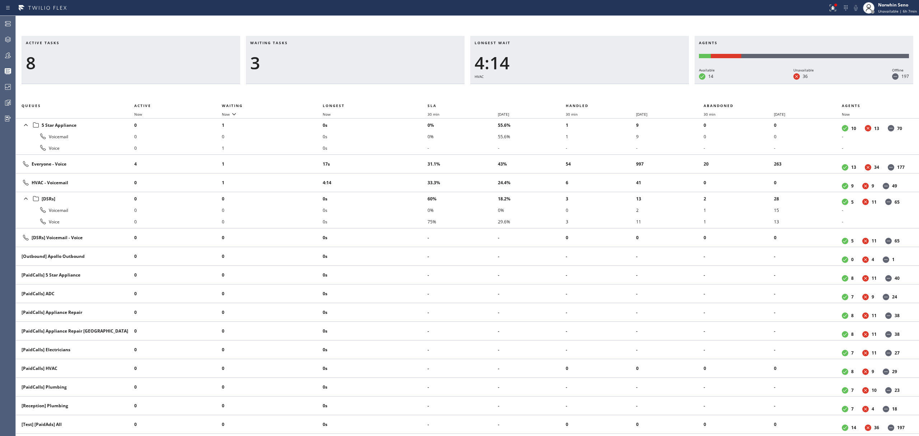
click at [586, 87] on div "Active tasks 8 Waiting tasks 3 Longest wait 4:14 HVAC Agents Available 14 Unava…" at bounding box center [467, 236] width 903 height 400
click at [586, 87] on div "Active tasks 10 Waiting tasks 3 Longest wait 4:19 HVAC Agents Available 14 Unav…" at bounding box center [467, 236] width 903 height 400
click at [586, 87] on div "Active tasks 9 Waiting tasks 4 Longest wait 4:24 HVAC Agents Available 14 Unava…" at bounding box center [467, 236] width 903 height 400
click at [586, 87] on div "Active tasks 8 Waiting tasks 4 Longest wait 4:29 HVAC Agents Available 14 Unava…" at bounding box center [467, 236] width 903 height 400
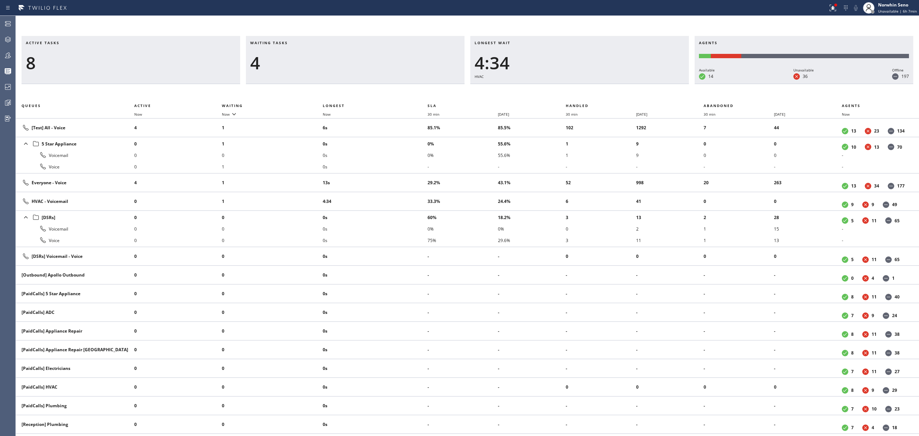
click at [586, 87] on div "Active tasks 8 Waiting tasks 4 Longest wait 4:34 HVAC Agents Available 14 Unava…" at bounding box center [467, 236] width 903 height 400
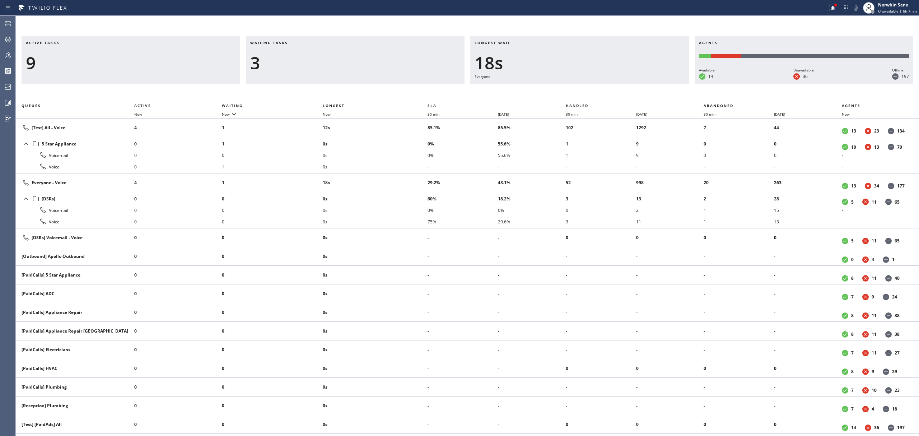
click at [586, 87] on div "Active tasks 9 Waiting tasks 3 Longest wait 18s Everyone Agents Available 14 Un…" at bounding box center [467, 236] width 903 height 400
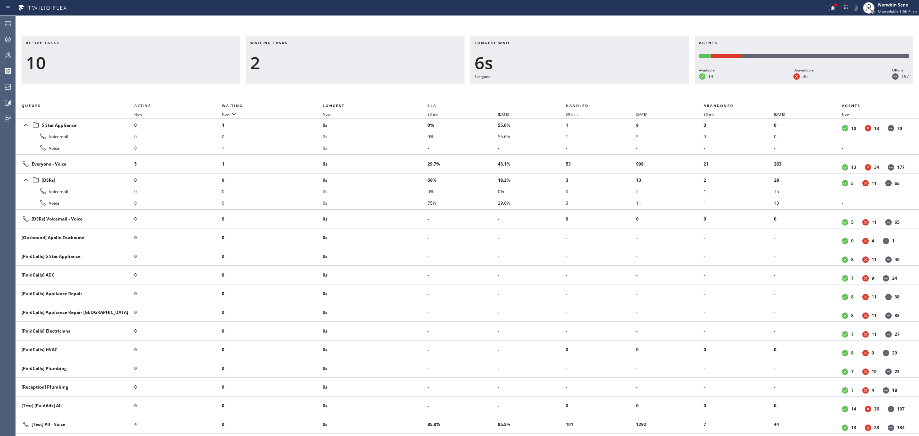
click at [586, 87] on div "Active tasks 10 Waiting tasks 2 Longest wait 6s Everyone Agents Available 14 Un…" at bounding box center [467, 236] width 903 height 400
click at [586, 87] on div "Active tasks 10 Waiting tasks 2 Longest wait 11s Everyone Agents Available 14 U…" at bounding box center [467, 236] width 903 height 400
click at [586, 87] on div "Active tasks 10 Waiting tasks 3 Longest wait 16s Everyone Agents Available 14 U…" at bounding box center [467, 236] width 903 height 400
click at [586, 87] on div "Active tasks 10 Waiting tasks 3 Longest wait 21s Everyone Agents Available 14 U…" at bounding box center [467, 236] width 903 height 400
click at [586, 87] on div "Active tasks 10 Waiting tasks 3 Longest wait 13s Everyone Agents Available 14 U…" at bounding box center [467, 236] width 903 height 400
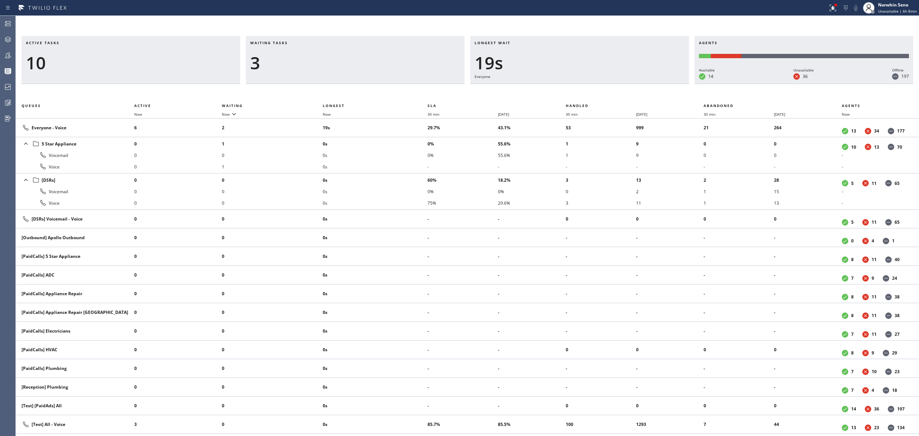
click at [586, 87] on div "Active tasks 10 Waiting tasks 3 Longest wait 19s Everyone Agents Available 14 U…" at bounding box center [467, 236] width 903 height 400
click at [586, 87] on div "Active tasks 10 Waiting tasks 2 Longest wait 7s Everyone Agents Available 14 Un…" at bounding box center [467, 236] width 903 height 400
click at [586, 87] on div "Active tasks 10 Waiting tasks 2 Longest wait 12s Everyone Agents Available 14 U…" at bounding box center [467, 236] width 903 height 400
click at [586, 87] on div "Active tasks 11 Waiting tasks 3 Longest wait 17s Everyone Agents Available 14 U…" at bounding box center [467, 236] width 903 height 400
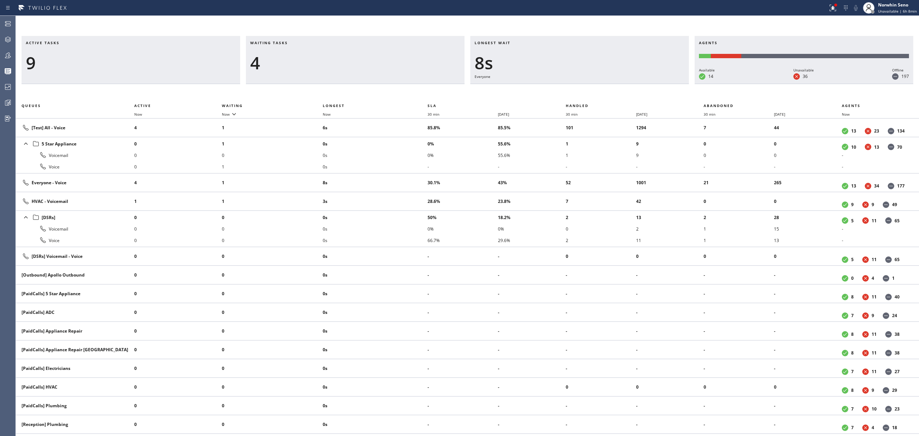
click at [586, 87] on div "Active tasks 9 Waiting tasks 4 Longest wait 8s Everyone Agents Available 14 Una…" at bounding box center [467, 236] width 903 height 400
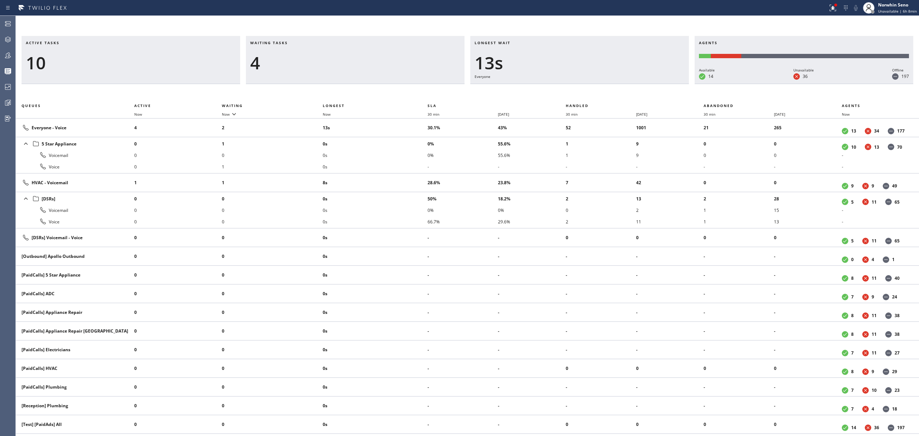
click at [586, 87] on div "Active tasks 10 Waiting tasks 4 Longest wait 13s Everyone Agents Available 14 U…" at bounding box center [467, 236] width 903 height 400
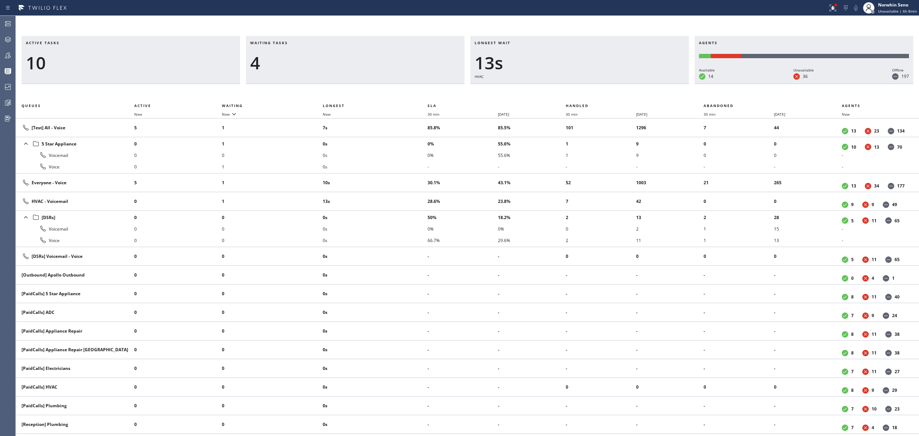
click at [586, 87] on div "Active tasks 10 Waiting tasks 4 Longest wait 13s HVAC Agents Available 14 Unava…" at bounding box center [467, 236] width 903 height 400
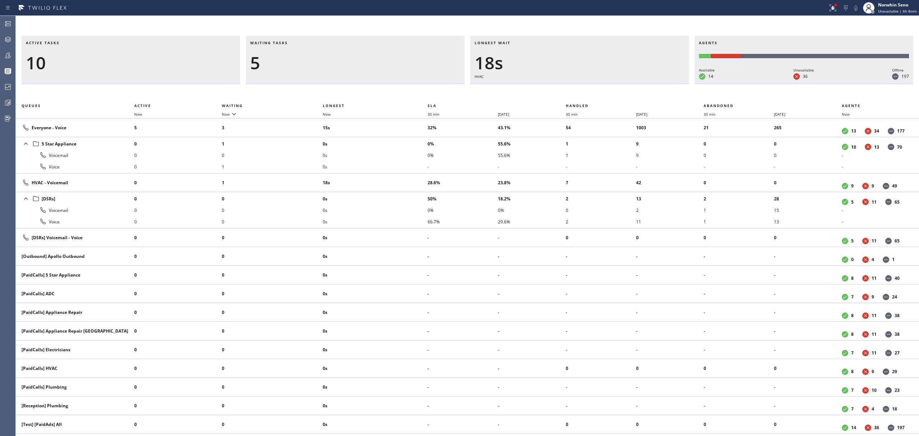
click at [586, 87] on div "Active tasks 10 Waiting tasks 5 Longest wait 18s HVAC Agents Available 14 Unava…" at bounding box center [467, 236] width 903 height 400
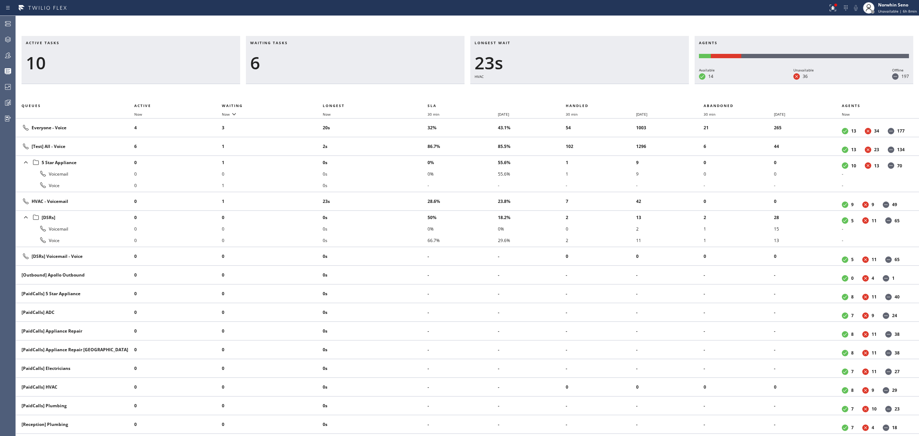
click at [586, 87] on div "Active tasks 10 Waiting tasks 6 Longest wait 23s HVAC Agents Available 14 Unava…" at bounding box center [467, 236] width 903 height 400
click at [586, 87] on div "Active tasks 9 Waiting tasks 6 Longest wait 28s HVAC Agents Available 14 Unavai…" at bounding box center [467, 236] width 903 height 400
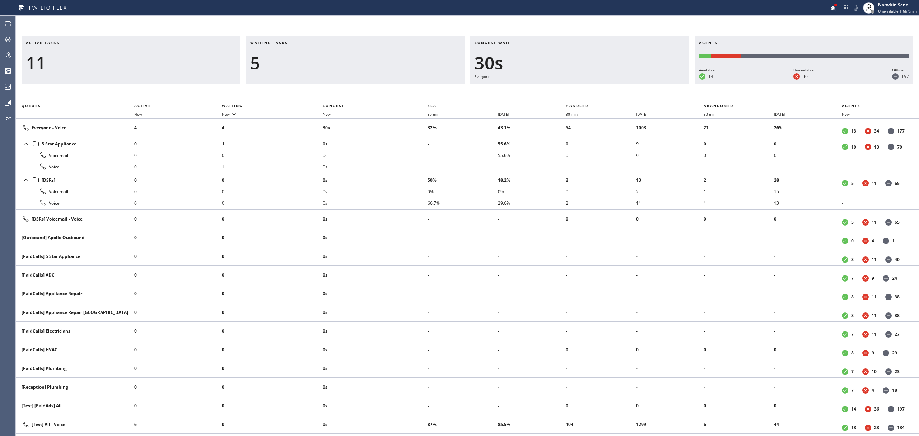
click at [586, 87] on div "Active tasks 11 Waiting tasks 5 Longest wait 30s Everyone Agents Available 14 U…" at bounding box center [467, 236] width 903 height 400
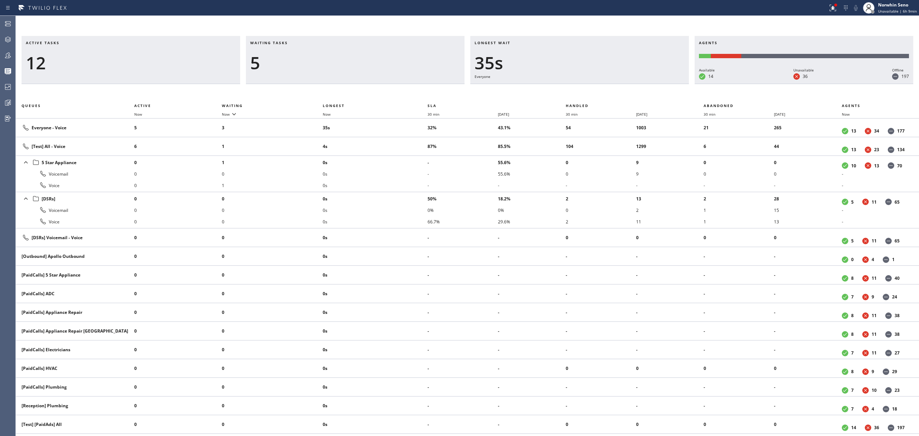
click at [586, 87] on div "Active tasks 12 Waiting tasks 5 Longest wait 35s Everyone Agents Available 14 U…" at bounding box center [467, 236] width 903 height 400
click at [586, 87] on div "Active tasks 12 Waiting tasks 4 Longest wait 29s Everyone Agents Available 14 U…" at bounding box center [467, 236] width 903 height 400
click at [586, 87] on div "Active tasks 13 Waiting tasks 4 Longest wait 20s Everyone Agents Available 14 U…" at bounding box center [467, 236] width 903 height 400
click at [586, 87] on div "Active tasks 13 Waiting tasks 5 Longest wait 25s Everyone Agents Available 14 U…" at bounding box center [467, 236] width 903 height 400
click at [586, 87] on div "Active tasks 14 Waiting tasks 4 Longest wait 22s [Test] All Agents Available 14…" at bounding box center [467, 236] width 903 height 400
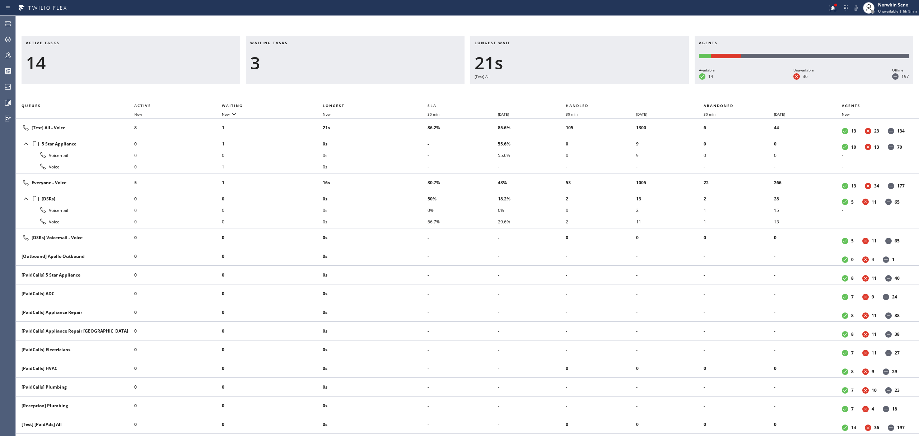
click at [586, 87] on div "Active tasks 14 Waiting tasks 3 Longest wait 21s [Test] All Agents Available 14…" at bounding box center [467, 236] width 903 height 400
click at [586, 87] on div "Active tasks 13 Waiting tasks 3 Longest wait 26s [Test] All Agents Available 14…" at bounding box center [467, 236] width 903 height 400
click at [586, 87] on div "Active tasks 13 Waiting tasks 3 Longest wait 31s [Test] All Agents Available 14…" at bounding box center [467, 236] width 903 height 400
click at [586, 87] on div "Active tasks 13 Waiting tasks 4 Longest wait 31s Everyone Agents Available 14 U…" at bounding box center [467, 236] width 903 height 400
click at [586, 87] on div "Active tasks 15 Waiting tasks 3 Longest wait 8s Electrical Agents Available 14 …" at bounding box center [467, 236] width 903 height 400
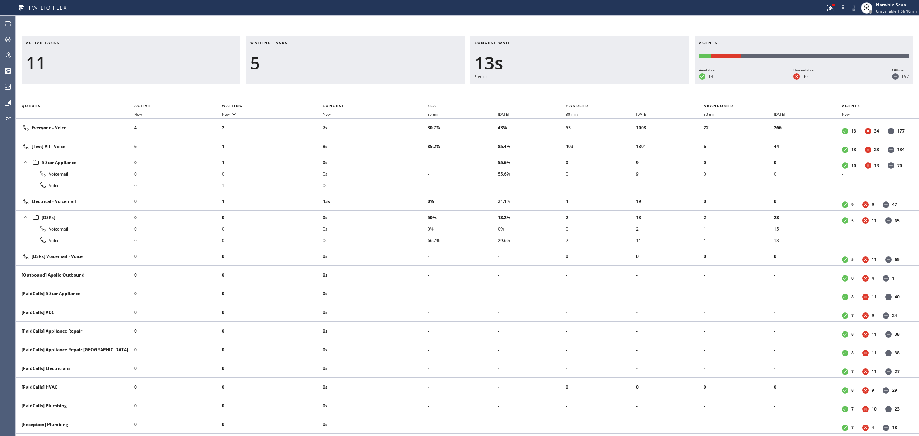
click at [586, 87] on div "Active tasks 11 Waiting tasks 5 Longest wait 13s Electrical Agents Available 14…" at bounding box center [467, 236] width 903 height 400
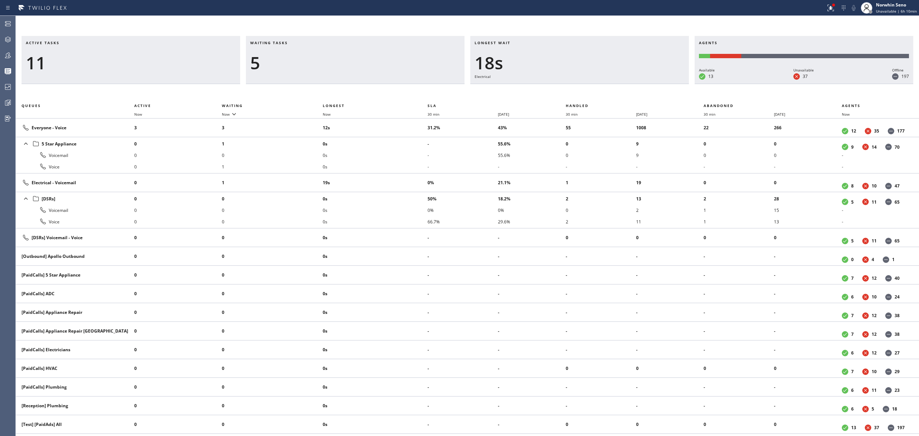
click at [586, 87] on div "Active tasks 11 Waiting tasks 5 Longest wait 18s Electrical Agents Available 13…" at bounding box center [467, 236] width 903 height 400
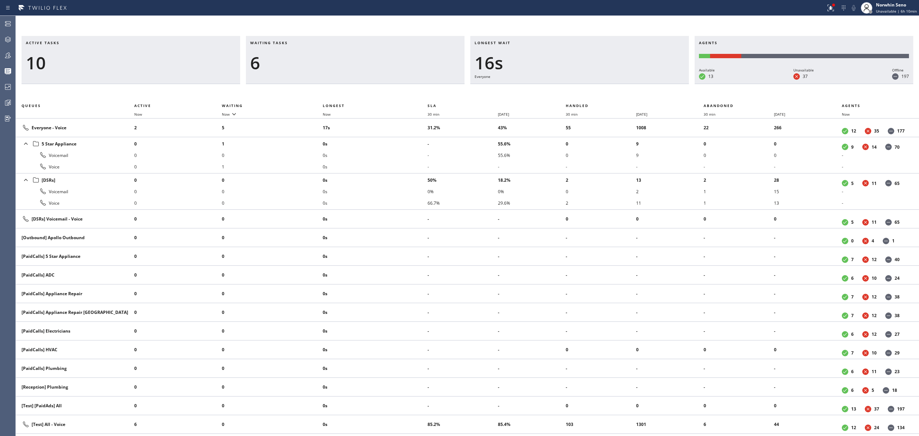
click at [586, 87] on div "Active tasks 10 Waiting tasks 6 Longest wait 16s Everyone Agents Available 13 U…" at bounding box center [467, 236] width 903 height 400
click at [586, 87] on div "Active tasks 9 Waiting tasks 6 Longest wait 22s Everyone Agents Available 13 Un…" at bounding box center [467, 236] width 903 height 400
click at [586, 87] on div "Active tasks 11 Waiting tasks 2 Longest wait 13s Everyone Agents Available 13 U…" at bounding box center [467, 236] width 903 height 400
click at [586, 87] on div "Active tasks 11 Waiting tasks 2 Longest wait 18s Everyone Agents Available 13 U…" at bounding box center [467, 236] width 903 height 400
click at [586, 87] on div "Active tasks 12 Waiting tasks 3 Longest wait 6s Everyone Agents Available 13 Un…" at bounding box center [467, 236] width 903 height 400
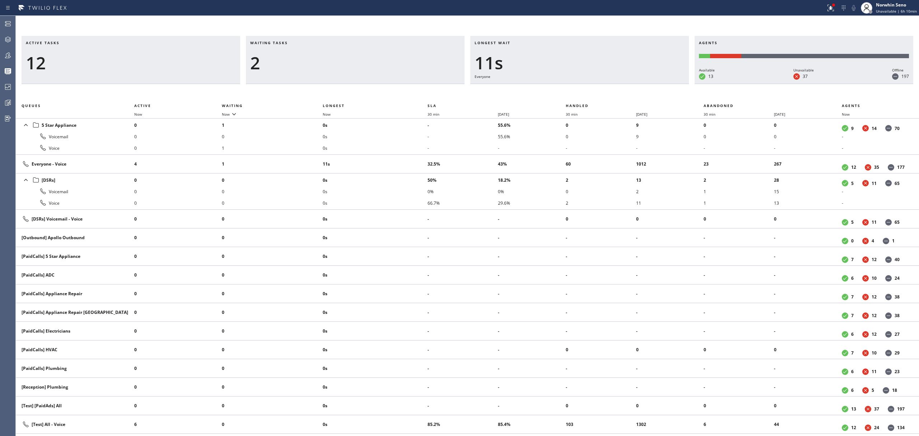
click at [586, 87] on div "Active tasks 12 Waiting tasks 2 Longest wait 11s Everyone Agents Available 13 U…" at bounding box center [467, 236] width 903 height 400
click at [586, 87] on div "Active tasks 12 Waiting tasks 2 Longest wait 3s [Test] All Agents Available 13 …" at bounding box center [467, 236] width 903 height 400
click at [586, 87] on div "Active tasks 12 Waiting tasks 2 Longest wait 8s [Test] All Agents Available 13 …" at bounding box center [467, 236] width 903 height 400
click at [586, 87] on div "Active tasks 10 Waiting tasks 2 Longest wait 13s [Test] All Agents Available 13…" at bounding box center [467, 236] width 903 height 400
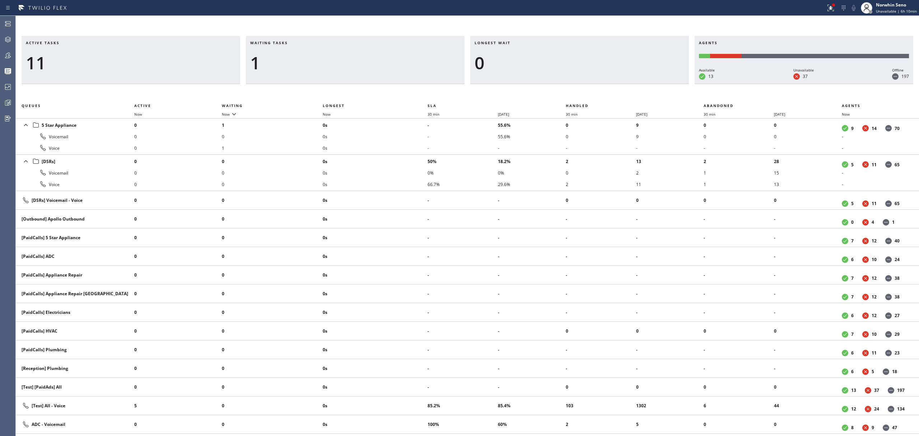
click at [586, 87] on div "Active tasks 11 Waiting tasks 1 Longest wait 0 Agents Available 13 Unavailable …" at bounding box center [467, 236] width 903 height 400
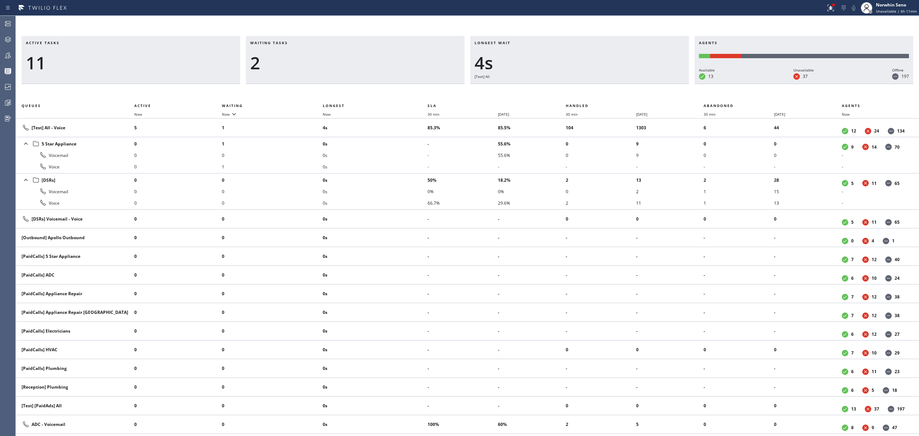
click at [586, 87] on div "Active tasks 11 Waiting tasks 2 Longest wait 4s [Test] All Agents Available 13 …" at bounding box center [467, 236] width 903 height 400
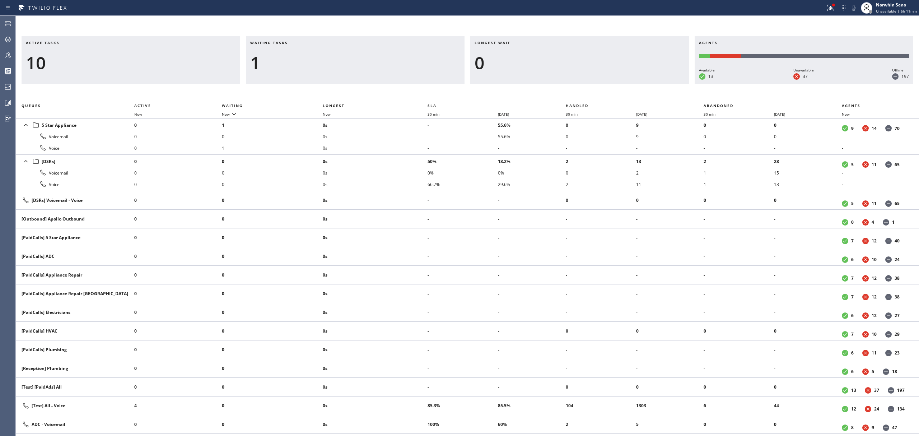
click at [586, 87] on div "Active tasks 10 Waiting tasks 1 Longest wait 0 Agents Available 13 Unavailable …" at bounding box center [467, 236] width 903 height 400
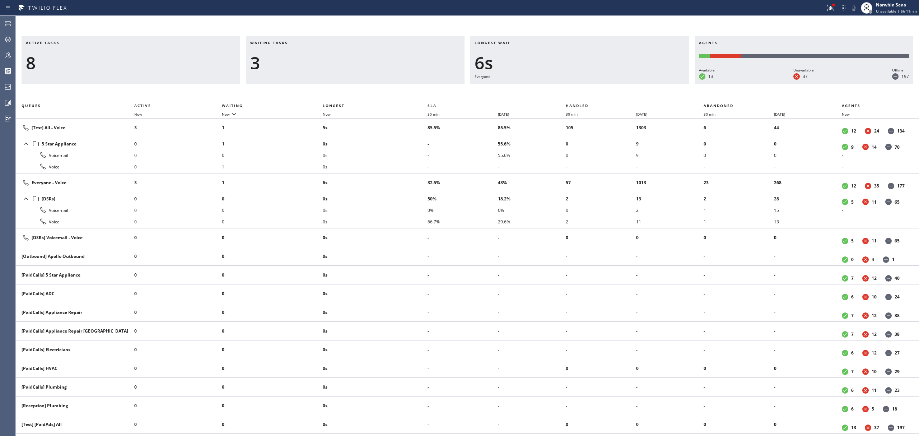
click at [586, 87] on div "Active tasks 8 Waiting tasks 3 Longest wait 6s Everyone Agents Available 13 Una…" at bounding box center [467, 236] width 903 height 400
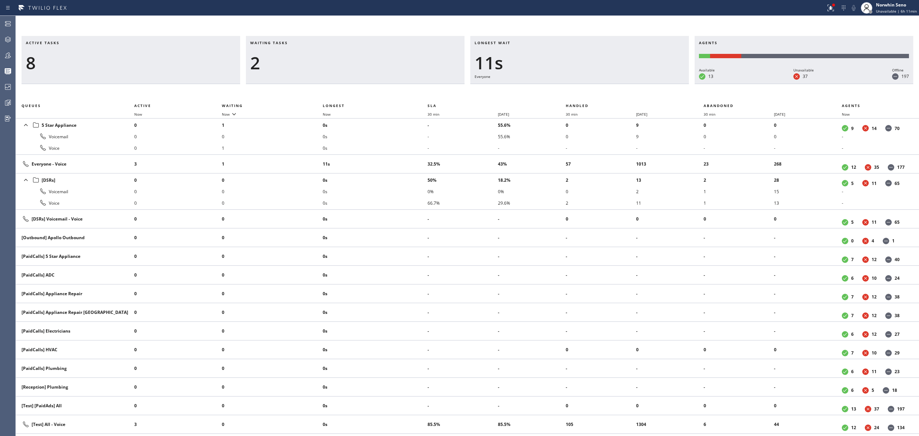
click at [586, 87] on div "Active tasks 8 Waiting tasks 2 Longest wait 11s Everyone Agents Available 13 Un…" at bounding box center [467, 236] width 903 height 400
click at [586, 87] on div "Active tasks 8 Waiting tasks 2 Longest wait 16s Everyone Agents Available 13 Un…" at bounding box center [467, 236] width 903 height 400
click at [586, 87] on div "Active tasks 9 Waiting tasks 2 Longest wait 21s Everyone Agents Available 13 Un…" at bounding box center [467, 236] width 903 height 400
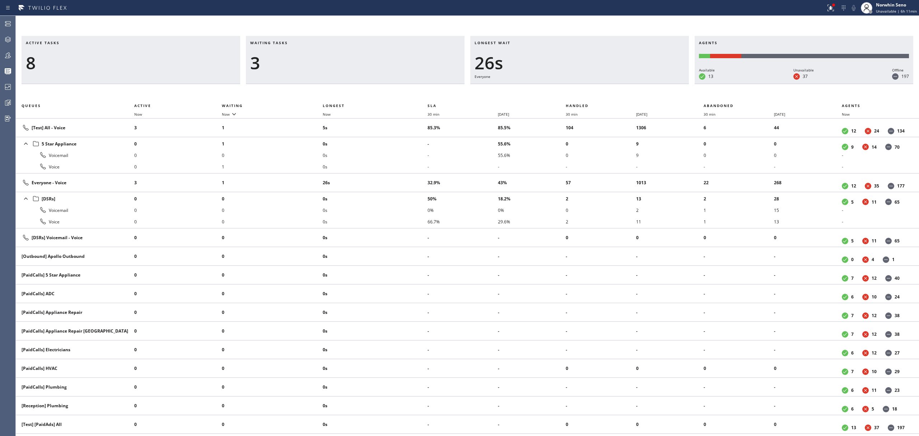
click at [586, 87] on div "Active tasks 8 Waiting tasks 3 Longest wait 26s Everyone Agents Available 13 Un…" at bounding box center [467, 236] width 903 height 400
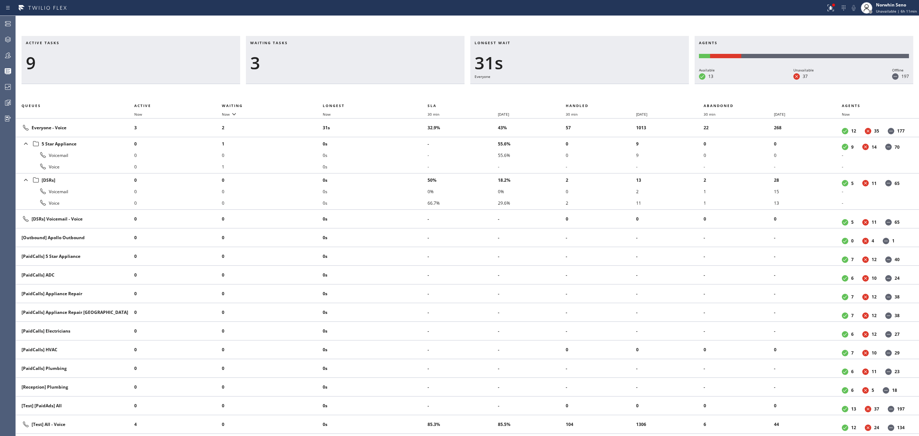
click at [586, 87] on div "Active tasks 9 Waiting tasks 3 Longest wait 31s Everyone Agents Available 13 Un…" at bounding box center [467, 236] width 903 height 400
click at [586, 87] on div "Active tasks 10 Waiting tasks 2 Longest wait 11s Everyone Agents Available 13 U…" at bounding box center [467, 236] width 903 height 400
click at [586, 87] on div "Active tasks 10 Waiting tasks 2 Longest wait 16s Everyone Agents Available 13 U…" at bounding box center [467, 236] width 903 height 400
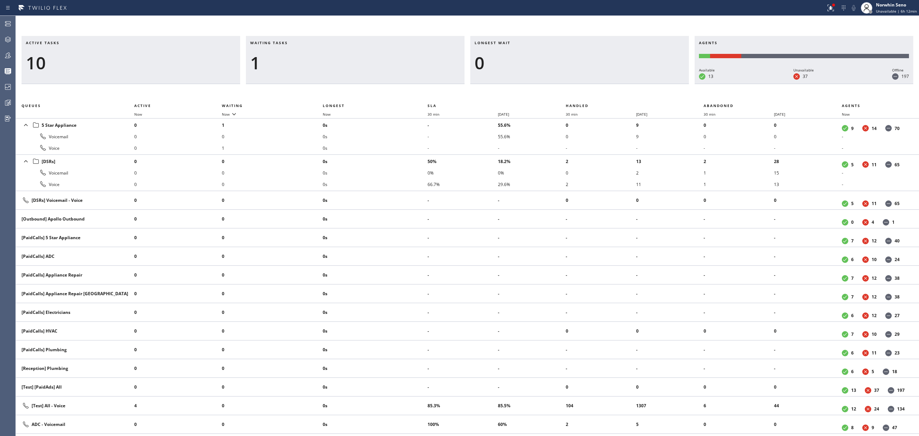
click at [586, 87] on div "Active tasks 10 Waiting tasks 1 Longest wait 0 Agents Available 13 Unavailable …" at bounding box center [467, 236] width 903 height 400
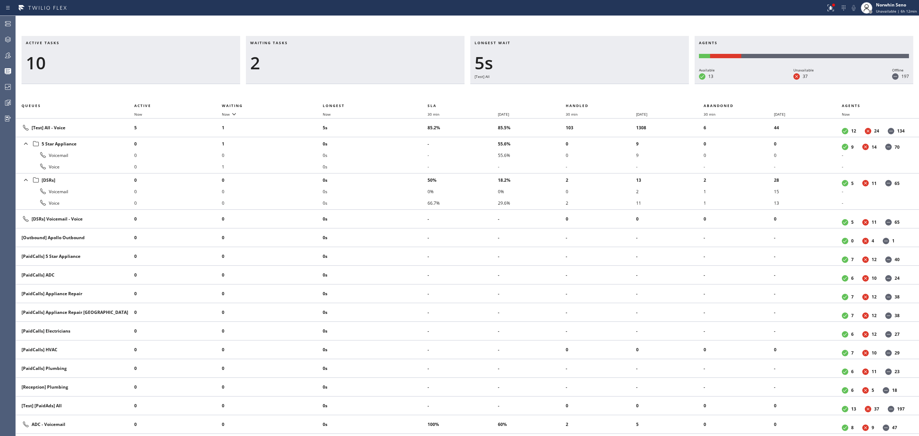
click at [586, 87] on div "Active tasks 10 Waiting tasks 2 Longest wait 5s [Test] All Agents Available 13 …" at bounding box center [467, 236] width 903 height 400
click at [586, 87] on div "Active tasks 7 Waiting tasks 2 Longest wait 10s [Test] All Agents Available 13 …" at bounding box center [467, 236] width 903 height 400
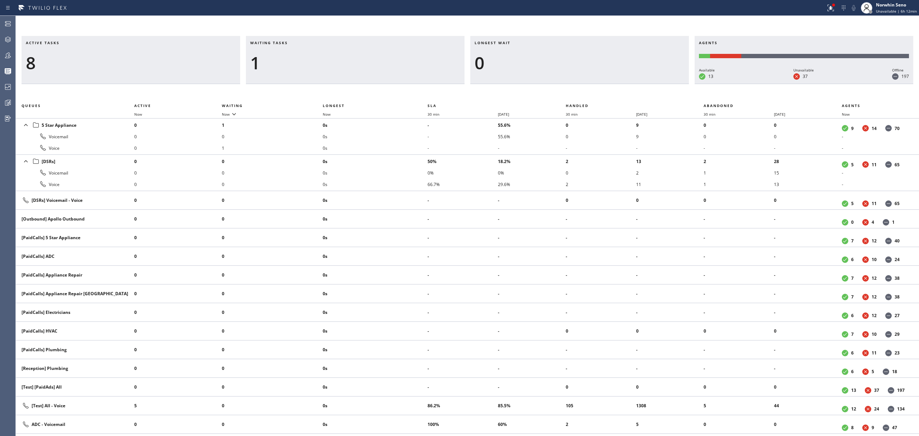
click at [586, 87] on div "Active tasks 8 Waiting tasks 1 Longest wait 0 Agents Available 13 Unavailable 3…" at bounding box center [467, 236] width 903 height 400
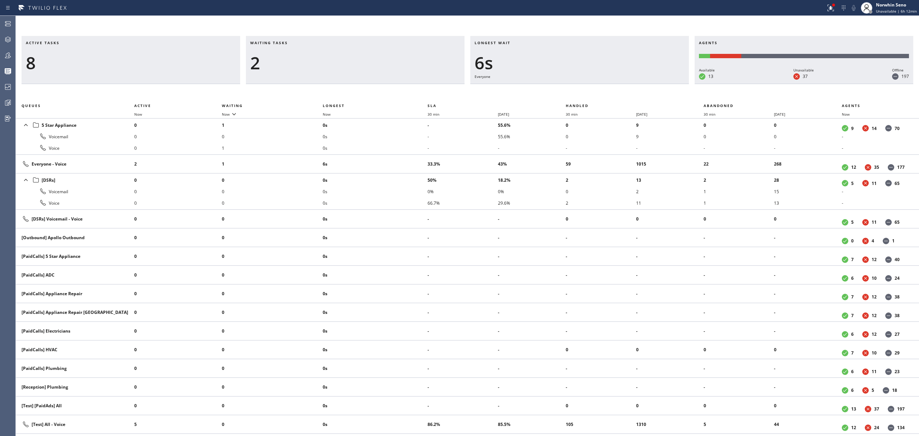
click at [586, 87] on div "Active tasks 8 Waiting tasks 2 Longest wait 6s Everyone Agents Available 13 Una…" at bounding box center [467, 236] width 903 height 400
click at [586, 87] on div "Active tasks 8 Waiting tasks 3 Longest wait 6s Everyone Agents Available 13 Una…" at bounding box center [467, 236] width 903 height 400
click at [586, 87] on div "Active tasks 6 Waiting tasks 2 Longest wait 11s Everyone Agents Available 13 Un…" at bounding box center [467, 236] width 903 height 400
click at [586, 87] on div "Active tasks 6 Waiting tasks 2 Longest wait 16s Everyone Agents Available 13 Un…" at bounding box center [467, 236] width 903 height 400
click at [586, 87] on div "Active tasks 6 Waiting tasks 2 Longest wait 21s Everyone Agents Available 13 Un…" at bounding box center [467, 236] width 903 height 400
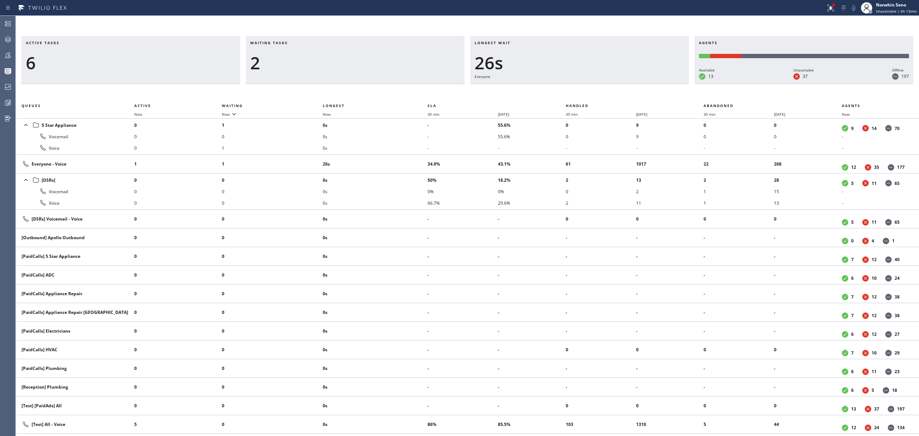
click at [586, 87] on div "Active tasks 6 Waiting tasks 2 Longest wait 26s Everyone Agents Available 13 Un…" at bounding box center [467, 236] width 903 height 400
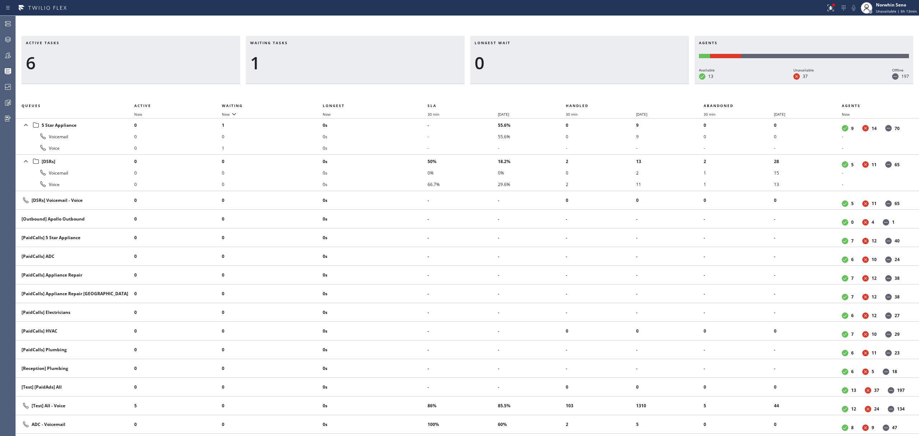
click at [586, 87] on div "Active tasks 6 Waiting tasks 1 Longest wait 0 Agents Available 13 Unavailable 3…" at bounding box center [467, 236] width 903 height 400
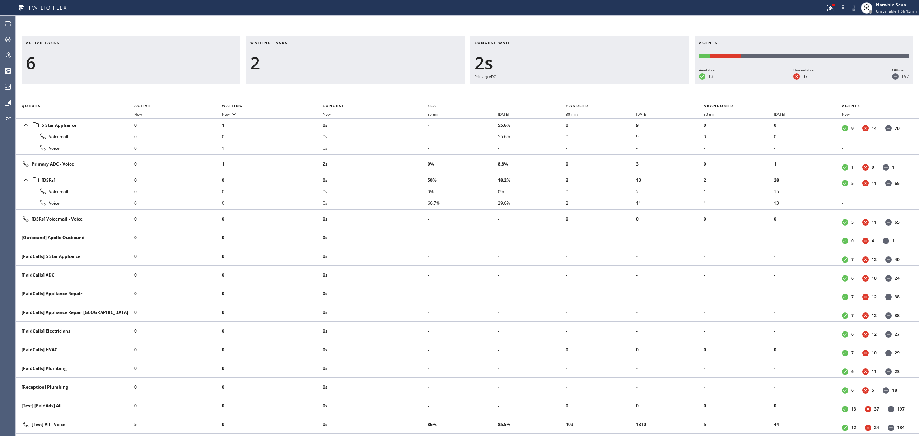
click at [586, 87] on div "Active tasks 6 Waiting tasks 2 Longest wait 2s Primary ADC Agents Available 13 …" at bounding box center [467, 236] width 903 height 400
click at [586, 87] on div "Active tasks 6 Waiting tasks 2 Longest wait 7s Primary ADC Agents Available 13 …" at bounding box center [467, 236] width 903 height 400
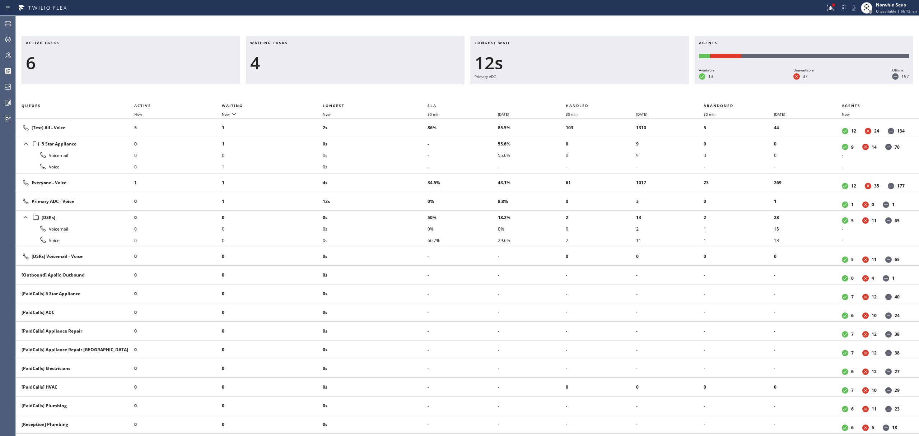
click at [586, 87] on div "Active tasks 6 Waiting tasks 4 Longest wait 12s Primary ADC Agents Available 13…" at bounding box center [467, 236] width 903 height 400
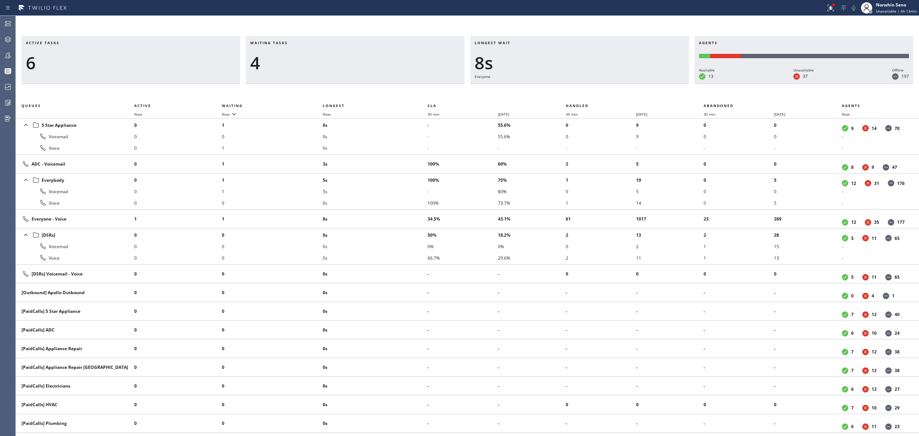
click at [586, 87] on div "Active tasks 6 Waiting tasks 4 Longest wait 8s Everyone Agents Available 13 Una…" at bounding box center [467, 236] width 903 height 400
click at [586, 87] on div "Active tasks 6 Waiting tasks 4 Longest wait 13s Everyone Agents Available 13 Un…" at bounding box center [467, 236] width 903 height 400
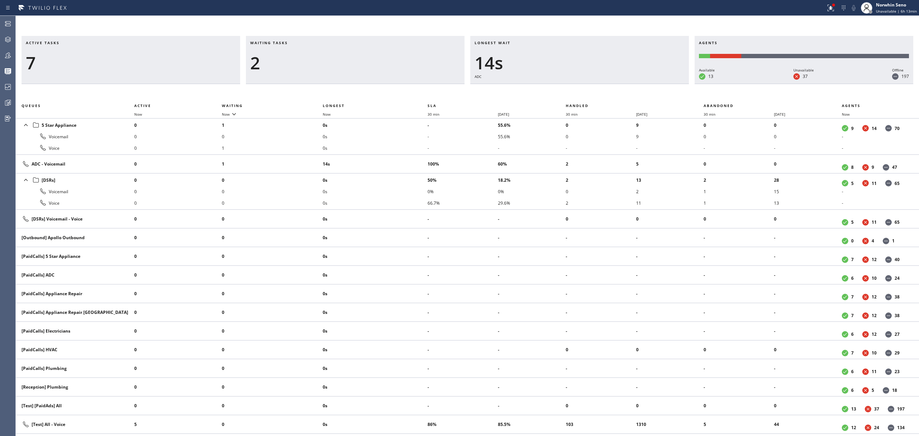
click at [586, 87] on div "Active tasks 7 Waiting tasks 2 Longest wait 14s ADC Agents Available 13 Unavail…" at bounding box center [467, 236] width 903 height 400
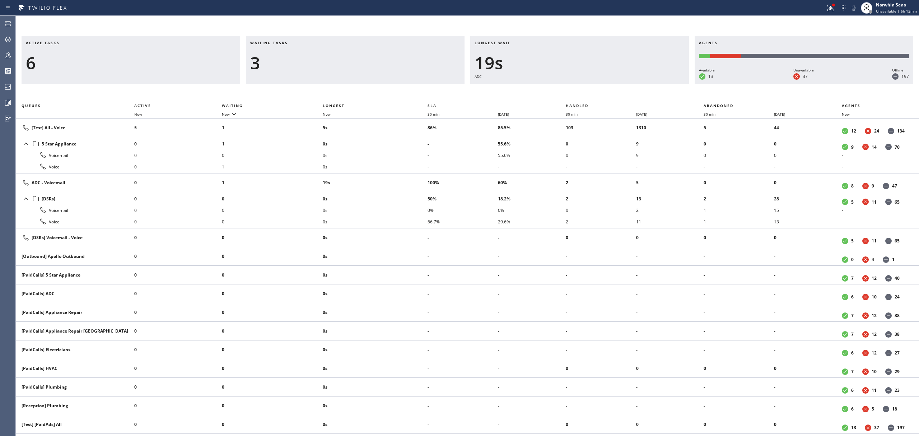
click at [586, 87] on div "Active tasks 6 Waiting tasks 3 Longest wait 19s ADC Agents Available 13 Unavail…" at bounding box center [467, 236] width 903 height 400
click at [586, 87] on div "Active tasks 6 Waiting tasks 3 Longest wait 10s [Test] All Agents Available 14 …" at bounding box center [467, 236] width 903 height 400
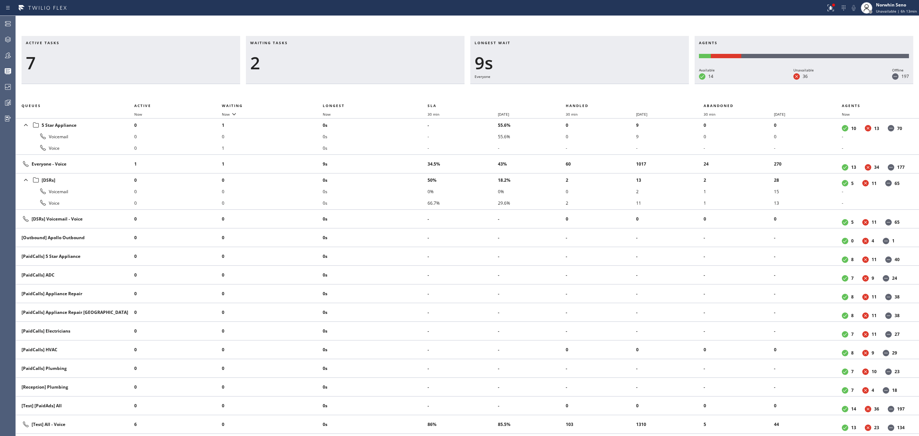
click at [586, 87] on div "Active tasks 7 Waiting tasks 2 Longest wait 9s Everyone Agents Available 14 Una…" at bounding box center [467, 236] width 903 height 400
click at [586, 87] on div "Active tasks 7 Waiting tasks 2 Longest wait 3s [Test] All Agents Available 14 U…" at bounding box center [467, 236] width 903 height 400
click at [586, 87] on div "Active tasks 7 Waiting tasks 3 Longest wait 8s [Test] All Agents Available 14 U…" at bounding box center [467, 236] width 903 height 400
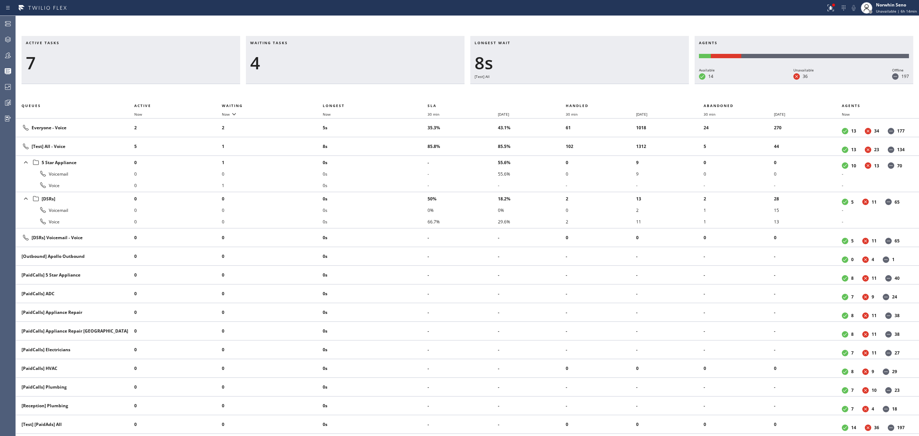
click at [586, 87] on div "Active tasks 7 Waiting tasks 4 Longest wait 8s [Test] All Agents Available 14 U…" at bounding box center [467, 236] width 903 height 400
click at [586, 87] on div "Active tasks 7 Waiting tasks 5 Longest wait 13s [Test] All Agents Available 14 …" at bounding box center [467, 236] width 903 height 400
click at [586, 87] on div "Active tasks 7 Waiting tasks 4 Longest wait 18s [Test] All Agents Available 14 …" at bounding box center [467, 236] width 903 height 400
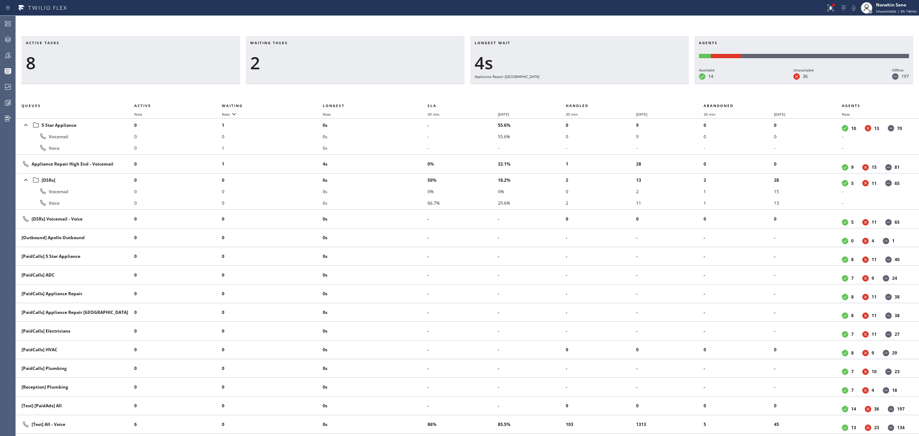
click at [586, 87] on div "Active tasks 8 Waiting tasks 2 Longest wait 4s Appliance Repair High End Agents…" at bounding box center [467, 236] width 903 height 400
click at [586, 87] on div "Active tasks 8 Waiting tasks 2 Longest wait 9s Appliance Repair High End Agents…" at bounding box center [467, 236] width 903 height 400
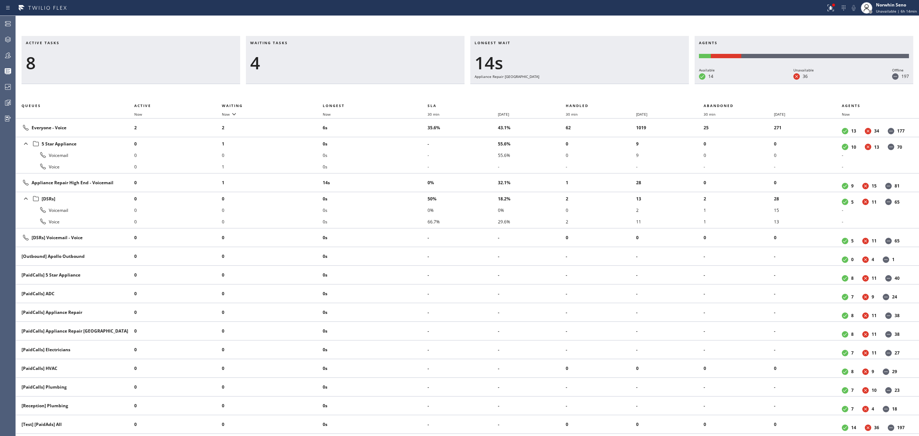
click at [586, 87] on div "Active tasks 8 Waiting tasks 4 Longest wait 14s Appliance Repair High End Agent…" at bounding box center [467, 236] width 903 height 400
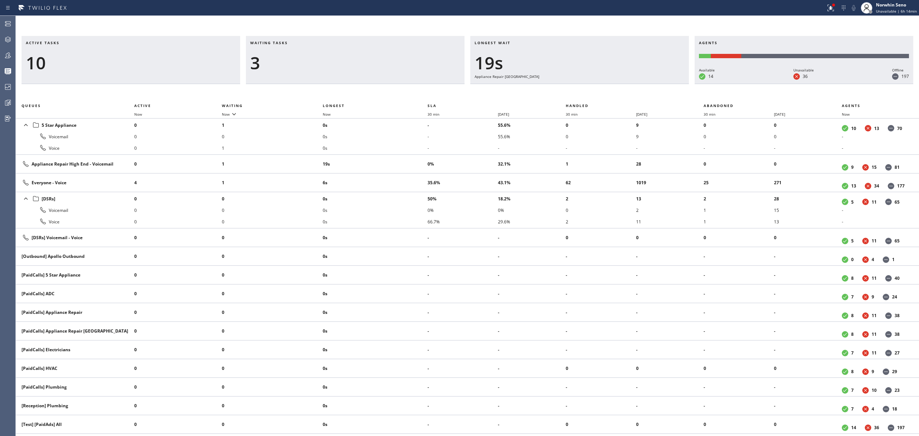
click at [586, 87] on div "Active tasks 10 Waiting tasks 3 Longest wait 19s Appliance Repair High End Agen…" at bounding box center [467, 236] width 903 height 400
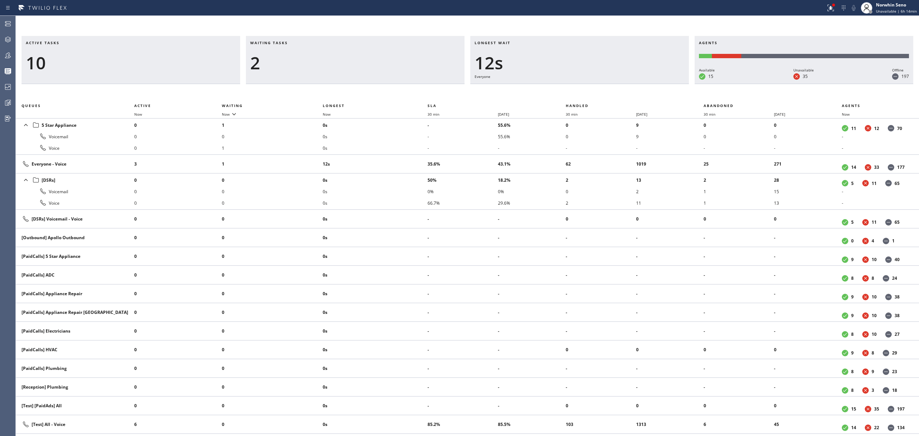
click at [586, 87] on div "Active tasks 10 Waiting tasks 2 Longest wait 12s Everyone Agents Available 15 U…" at bounding box center [467, 236] width 903 height 400
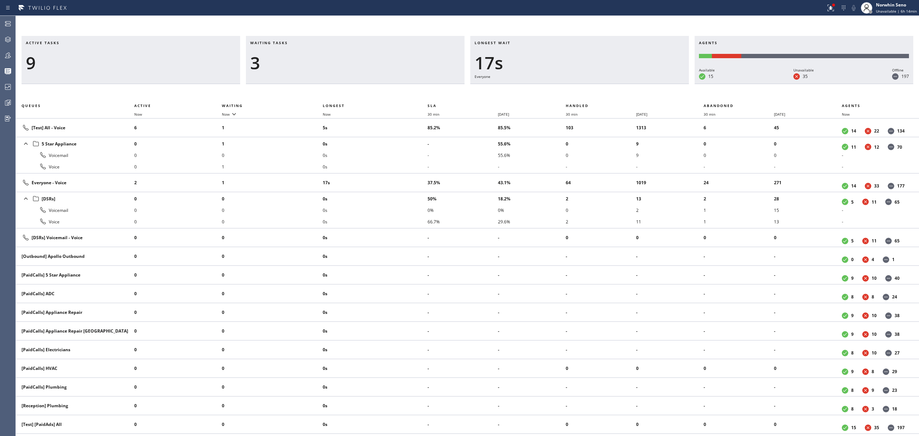
click at [586, 87] on div "Active tasks 9 Waiting tasks 3 Longest wait 17s Everyone Agents Available 15 Un…" at bounding box center [467, 236] width 903 height 400
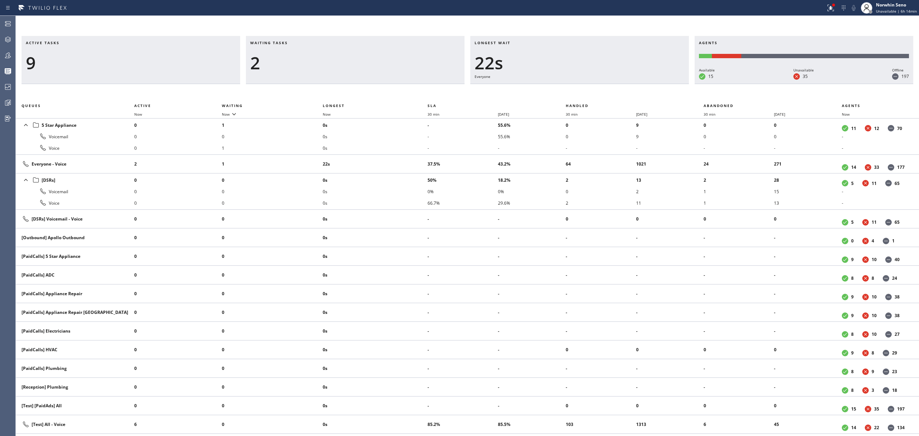
click at [586, 87] on div "Active tasks 9 Waiting tasks 2 Longest wait 22s Everyone Agents Available 15 Un…" at bounding box center [467, 236] width 903 height 400
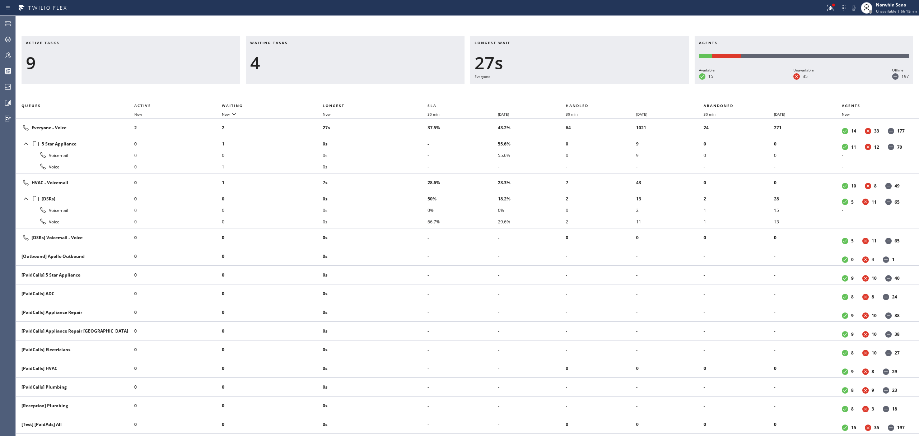
click at [586, 87] on div "Active tasks 9 Waiting tasks 4 Longest wait 27s Everyone Agents Available 15 Un…" at bounding box center [467, 236] width 903 height 400
click at [586, 87] on div "Active tasks 10 Waiting tasks 4 Longest wait 32s Everyone Agents Available 15 U…" at bounding box center [467, 236] width 903 height 400
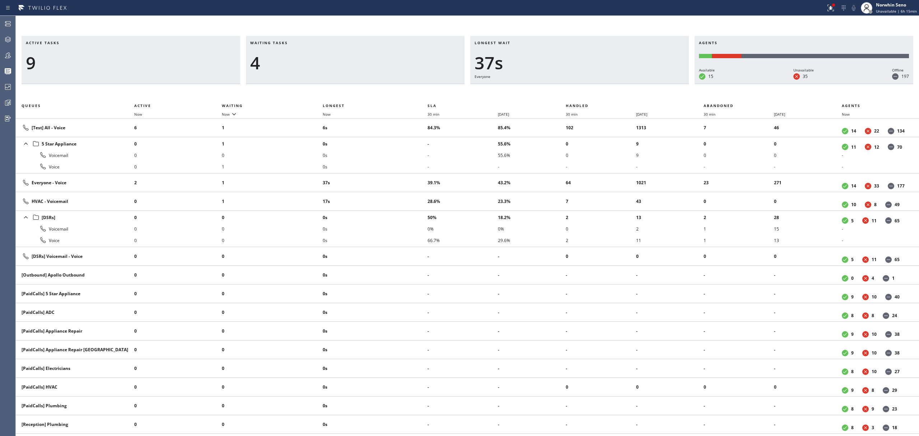
click at [586, 87] on div "Active tasks 9 Waiting tasks 4 Longest wait 37s Everyone Agents Available 15 Un…" at bounding box center [467, 236] width 903 height 400
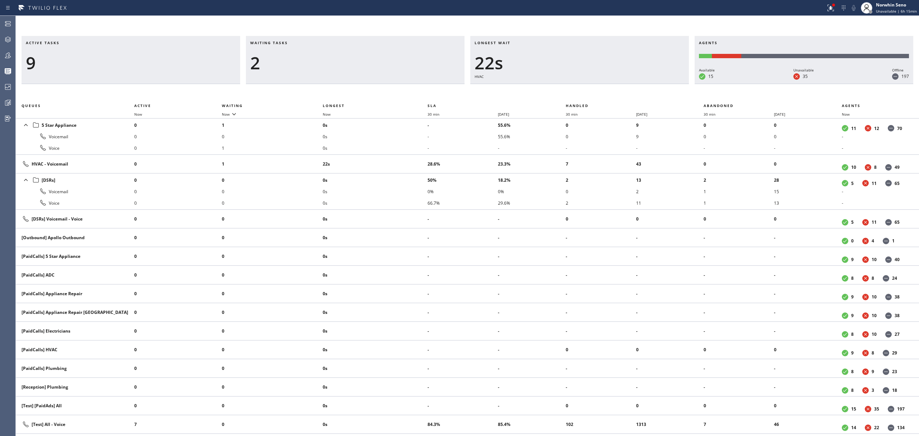
click at [586, 87] on div "Active tasks 9 Waiting tasks 2 Longest wait 22s HVAC Agents Available 15 Unavai…" at bounding box center [467, 236] width 903 height 400
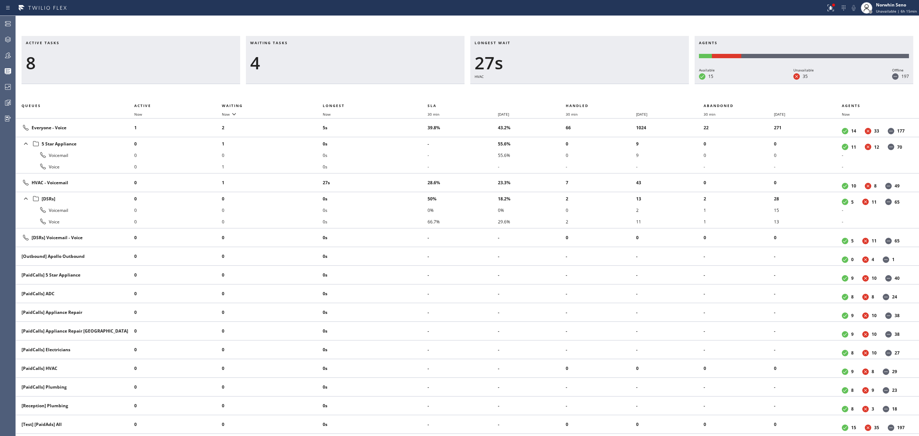
click at [586, 87] on div "Active tasks 8 Waiting tasks 4 Longest wait 27s HVAC Agents Available 15 Unavai…" at bounding box center [467, 236] width 903 height 400
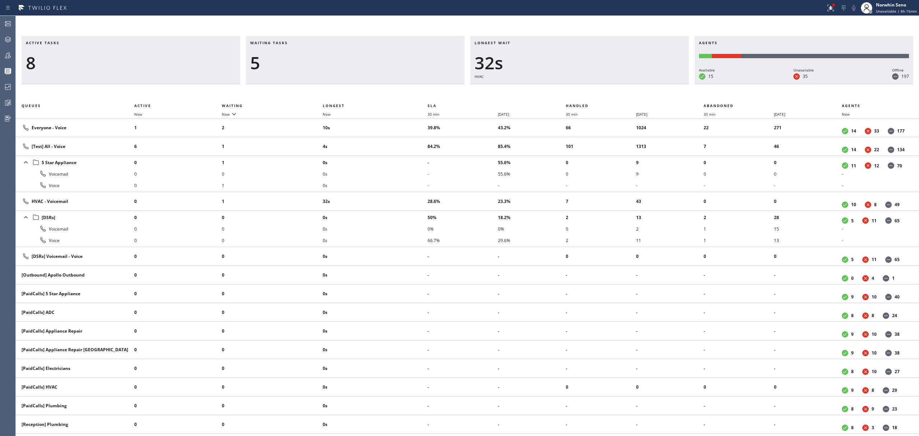
click at [586, 87] on div "Active tasks 8 Waiting tasks 5 Longest wait 32s HVAC Agents Available 15 Unavai…" at bounding box center [467, 236] width 903 height 400
click at [586, 87] on div "Active tasks 8 Waiting tasks 5 Longest wait 37s HVAC Agents Available 15 Unavai…" at bounding box center [467, 236] width 903 height 400
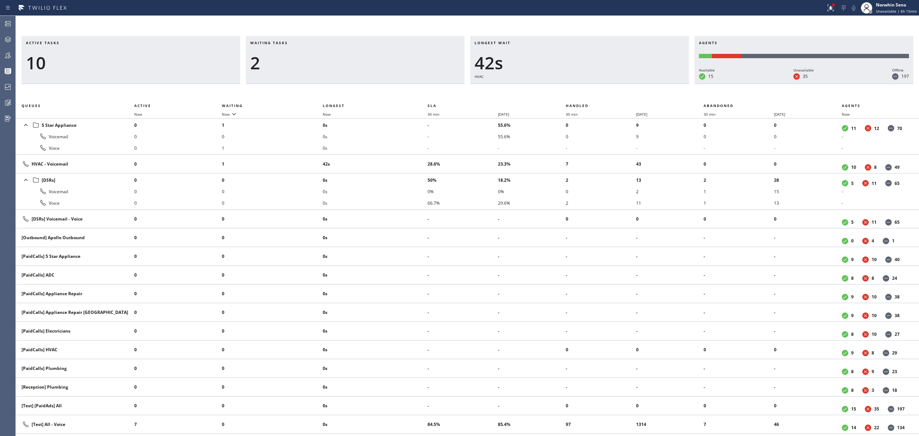
click at [586, 87] on div "Active tasks 10 Waiting tasks 2 Longest wait 42s HVAC Agents Available 15 Unava…" at bounding box center [467, 236] width 903 height 400
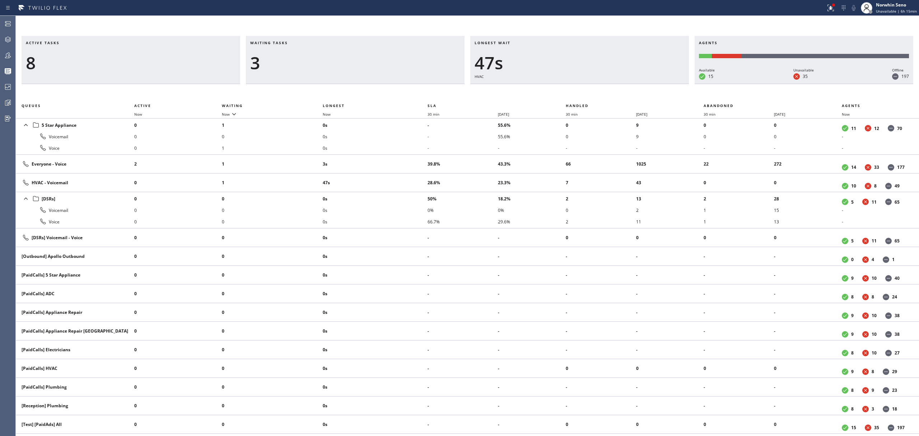
click at [586, 87] on div "Active tasks 8 Waiting tasks 3 Longest wait 47s HVAC Agents Available 15 Unavai…" at bounding box center [467, 236] width 903 height 400
click at [586, 87] on div "Active tasks 8 Waiting tasks 4 Longest wait 52s HVAC Agents Available 15 Unavai…" at bounding box center [467, 236] width 903 height 400
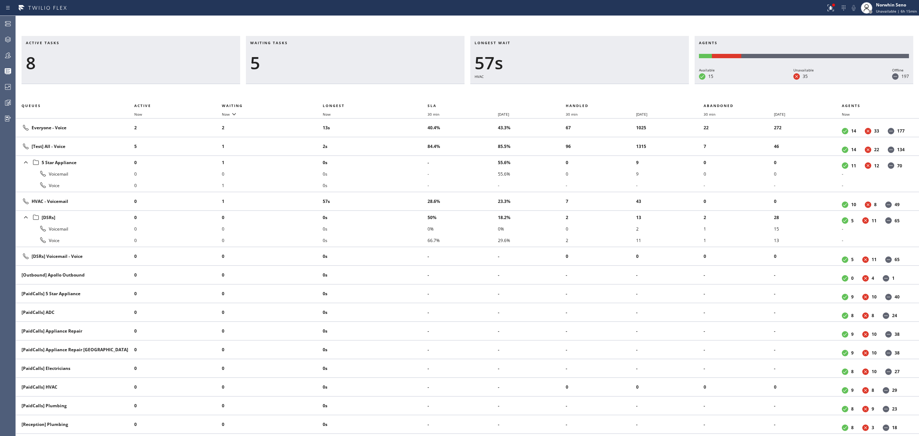
click at [586, 87] on div "Active tasks 8 Waiting tasks 5 Longest wait 57s HVAC Agents Available 15 Unavai…" at bounding box center [467, 236] width 903 height 400
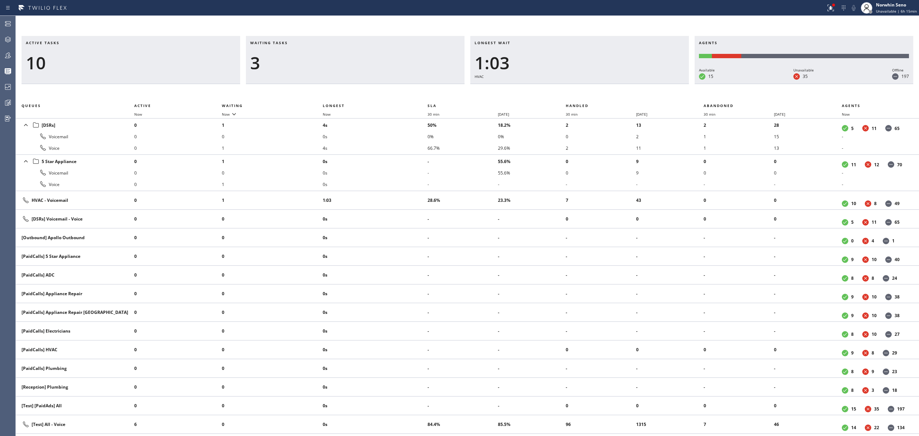
click at [586, 87] on div "Active tasks 10 Waiting tasks 3 Longest wait 1:03 HVAC Agents Available 15 Unav…" at bounding box center [467, 236] width 903 height 400
click at [586, 87] on div "Active tasks 10 Waiting tasks 3 Longest wait 1:08 HVAC Agents Available 15 Unav…" at bounding box center [467, 236] width 903 height 400
click at [586, 87] on div "Active tasks 10 Waiting tasks 2 Longest wait 1:13 HVAC Agents Available 15 Unav…" at bounding box center [467, 236] width 903 height 400
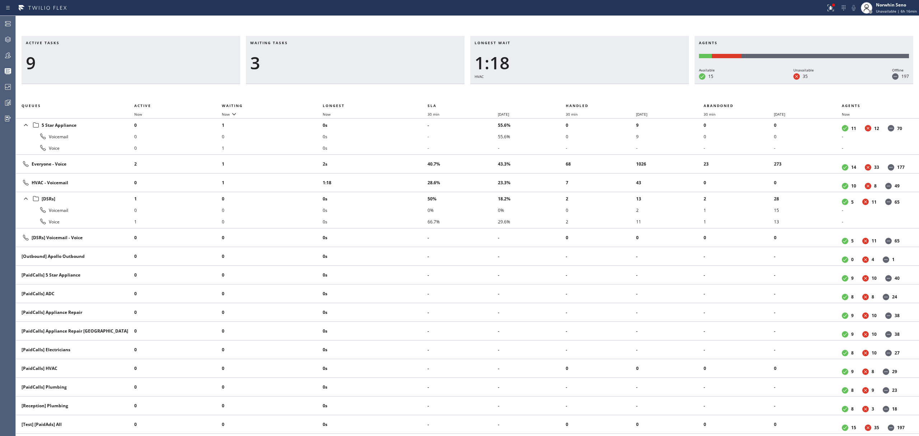
click at [586, 87] on div "Active tasks 9 Waiting tasks 3 Longest wait 1:18 HVAC Agents Available 15 Unava…" at bounding box center [467, 236] width 903 height 400
click at [586, 87] on div "Active tasks 10 Waiting tasks 4 Longest wait 1:23 HVAC Agents Available 15 Unav…" at bounding box center [467, 236] width 903 height 400
click at [586, 87] on div "Active tasks 9 Waiting tasks 3 Longest wait 1:28 HVAC Agents Available 15 Unava…" at bounding box center [467, 236] width 903 height 400
click at [586, 87] on div "Active tasks 9 Waiting tasks 4 Longest wait 1:33 HVAC Agents Available 15 Unava…" at bounding box center [467, 236] width 903 height 400
click at [586, 87] on div "Active tasks 10 Waiting tasks 3 Longest wait 1:38 HVAC Agents Available 15 Unav…" at bounding box center [467, 236] width 903 height 400
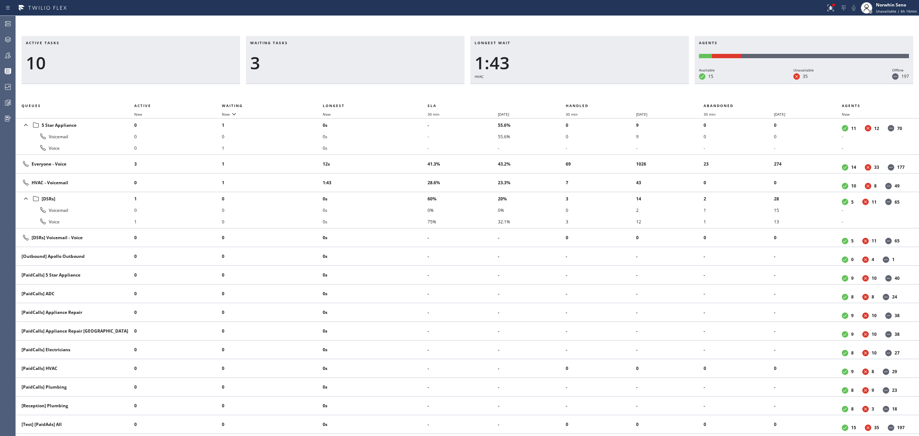
click at [586, 87] on div "Active tasks 10 Waiting tasks 3 Longest wait 1:43 HVAC Agents Available 15 Unav…" at bounding box center [467, 236] width 903 height 400
click at [586, 87] on div "Active tasks 11 Waiting tasks 4 Longest wait 1:48 HVAC Agents Available 15 Unav…" at bounding box center [467, 236] width 903 height 400
click at [586, 87] on div "Active tasks 10 Waiting tasks 4 Longest wait 1:53 HVAC Agents Available 15 Unav…" at bounding box center [467, 236] width 903 height 400
click at [586, 87] on div "Active tasks 8 Waiting tasks 3 Longest wait 1:59 HVAC Agents Available 15 Unava…" at bounding box center [467, 236] width 903 height 400
click at [586, 87] on div "Active tasks 8 Waiting tasks 4 Longest wait 2:04 HVAC Agents Available 15 Unava…" at bounding box center [467, 236] width 903 height 400
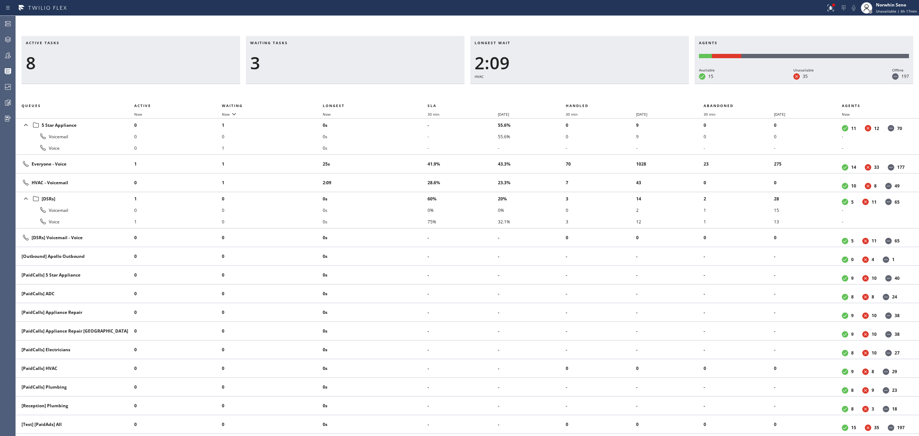
click at [586, 87] on div "Active tasks 8 Waiting tasks 3 Longest wait 2:09 HVAC Agents Available 15 Unava…" at bounding box center [467, 236] width 903 height 400
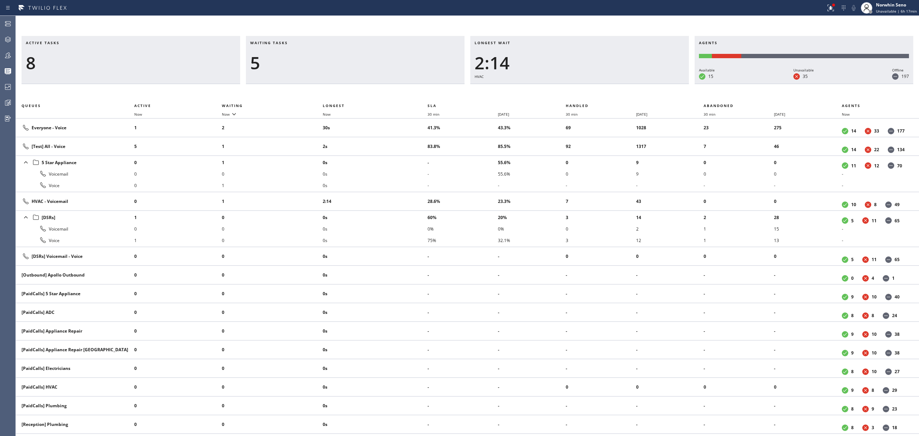
click at [586, 87] on div "Active tasks 8 Waiting tasks 5 Longest wait 2:14 HVAC Agents Available 15 Unava…" at bounding box center [467, 236] width 903 height 400
click at [586, 87] on div "Active tasks 8 Waiting tasks 6 Longest wait 2:19 HVAC Agents Available 15 Unava…" at bounding box center [467, 236] width 903 height 400
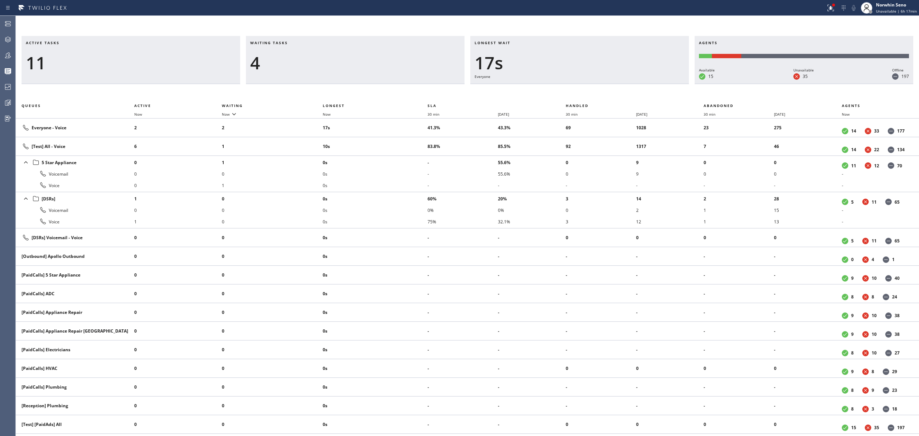
click at [586, 87] on div "Active tasks 11 Waiting tasks 4 Longest wait 17s Everyone Agents Available 15 U…" at bounding box center [467, 236] width 903 height 400
click at [586, 87] on div "Active tasks 13 Waiting tasks 3 Longest wait 9s Everyone Agents Available 15 Un…" at bounding box center [467, 236] width 903 height 400
click at [586, 87] on div "Active tasks 10 Waiting tasks 3 Longest wait 14s Everyone Agents Available 15 U…" at bounding box center [467, 236] width 903 height 400
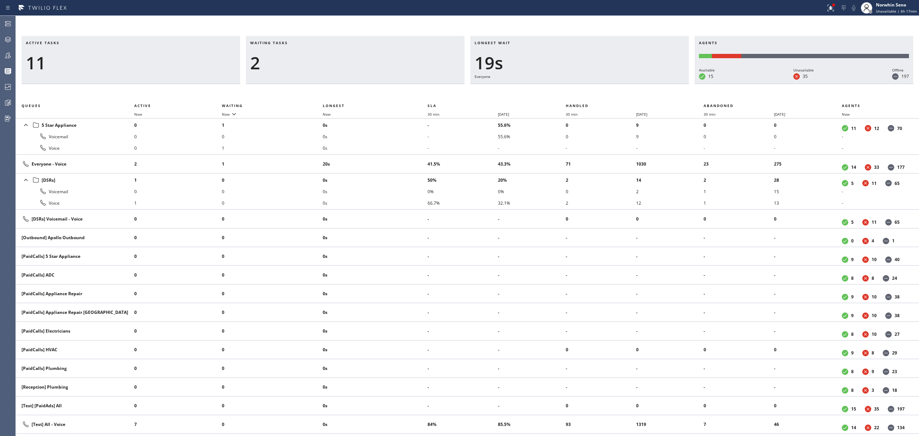
click at [586, 87] on div "Active tasks 11 Waiting tasks 2 Longest wait 19s Everyone Agents Available 15 U…" at bounding box center [467, 236] width 903 height 400
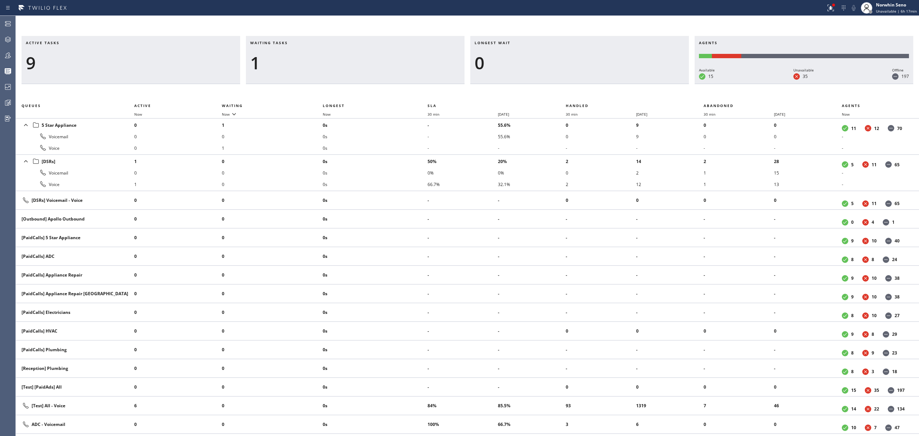
click at [586, 87] on div "Active tasks 9 Waiting tasks 1 Longest wait 0 Agents Available 15 Unavailable 3…" at bounding box center [467, 236] width 903 height 400
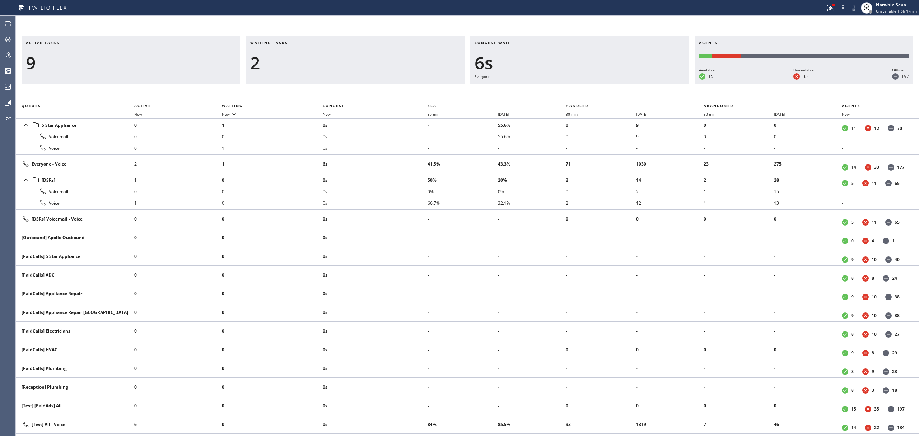
click at [586, 87] on div "Active tasks 9 Waiting tasks 2 Longest wait 6s Everyone Agents Available 15 Una…" at bounding box center [467, 236] width 903 height 400
click at [586, 87] on div "Active tasks 8 Waiting tasks 4 Longest wait 11s Everyone Agents Available 15 Un…" at bounding box center [467, 236] width 903 height 400
click at [586, 87] on div "Active tasks 8 Waiting tasks 4 Longest wait 17s Everyone Agents Available 15 Un…" at bounding box center [467, 236] width 903 height 400
click at [586, 87] on div "Active tasks 9 Waiting tasks 2 Longest wait 13s Everyone Agents Available 15 Un…" at bounding box center [467, 236] width 903 height 400
click at [586, 87] on div "Active tasks 9 Waiting tasks 3 Longest wait 5s Everyone Agents Available 15 Una…" at bounding box center [467, 236] width 903 height 400
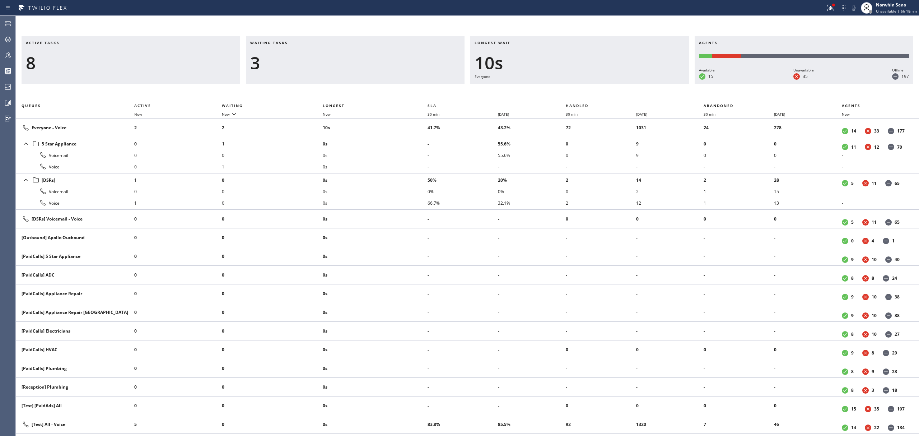
click at [586, 87] on div "Active tasks 8 Waiting tasks 3 Longest wait 10s Everyone Agents Available 15 Un…" at bounding box center [467, 236] width 903 height 400
click at [586, 87] on div "Active tasks 7 Waiting tasks 2 Longest wait 13s Everyone Agents Available 15 Un…" at bounding box center [467, 236] width 903 height 400
click at [586, 87] on div "Active tasks 7 Waiting tasks 3 Longest wait 18s Everyone Agents Available 15 Un…" at bounding box center [467, 236] width 903 height 400
click at [586, 87] on div "Active tasks 6 Waiting tasks 3 Longest wait 23s Everyone Agents Available 15 Un…" at bounding box center [467, 236] width 903 height 400
click at [586, 87] on div "Active tasks 7 Waiting tasks 2 Longest wait 16s Everyone Agents Available 15 Un…" at bounding box center [467, 236] width 903 height 400
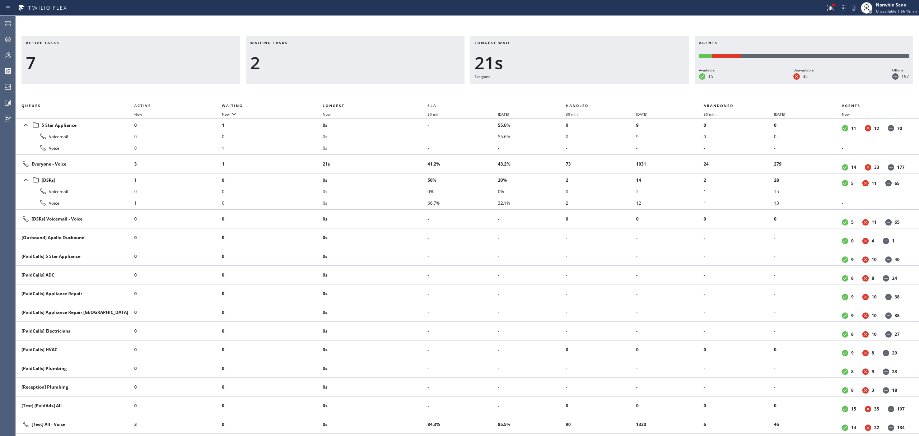
click at [586, 87] on div "Active tasks 7 Waiting tasks 2 Longest wait 21s Everyone Agents Available 15 Un…" at bounding box center [467, 236] width 903 height 400
click at [586, 87] on div "Active tasks 6 Waiting tasks 2 Longest wait 26s Everyone Agents Available 15 Un…" at bounding box center [467, 236] width 903 height 400
click at [586, 87] on div "Active tasks 5 Waiting tasks 2 Longest wait 31s Everyone Agents Available 15 Un…" at bounding box center [467, 236] width 903 height 400
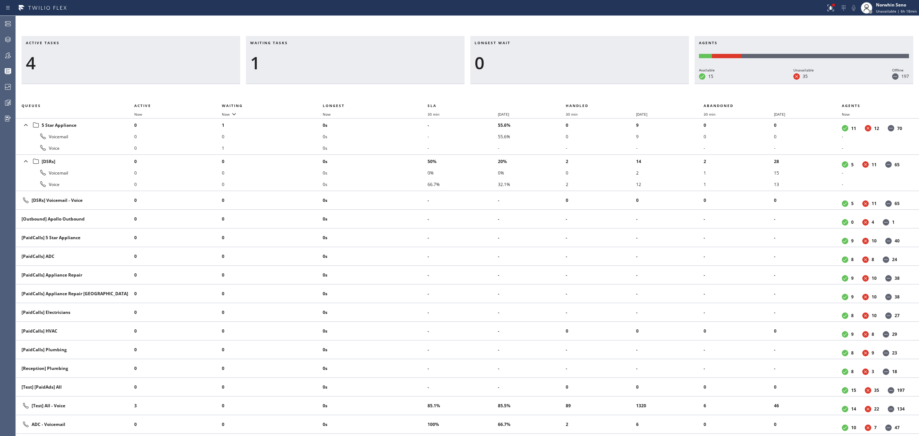
click at [586, 87] on div "Active tasks 4 Waiting tasks 1 Longest wait 0 Agents Available 15 Unavailable 3…" at bounding box center [467, 236] width 903 height 400
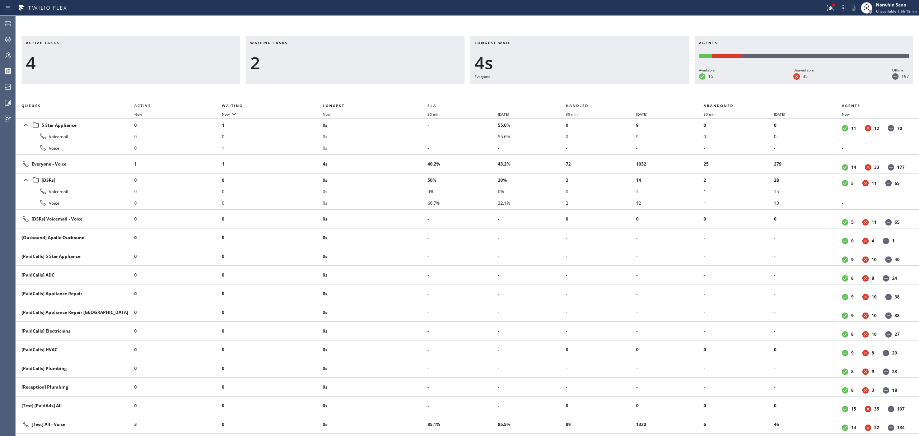
click at [586, 87] on div "Active tasks 4 Waiting tasks 2 Longest wait 4s Everyone Agents Available 15 Una…" at bounding box center [467, 236] width 903 height 400
click at [586, 87] on div "Active tasks 4 Waiting tasks 2 Longest wait 9s Everyone Agents Available 15 Una…" at bounding box center [467, 236] width 903 height 400
click at [586, 87] on div "Active tasks 4 Waiting tasks 3 Longest wait 14s Everyone Agents Available 15 Un…" at bounding box center [467, 236] width 903 height 400
click at [586, 87] on div "Active tasks 4 Waiting tasks 3 Longest wait 19s Everyone Agents Available 15 Un…" at bounding box center [467, 236] width 903 height 400
click at [586, 87] on div "Active tasks 5 Waiting tasks 2 Longest wait 24s Everyone Agents Available 15 Un…" at bounding box center [467, 236] width 903 height 400
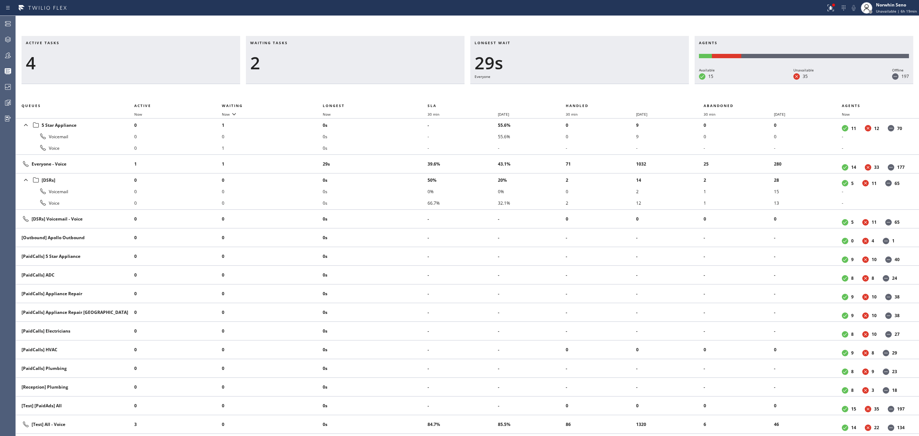
click at [586, 87] on div "Active tasks 4 Waiting tasks 2 Longest wait 29s Everyone Agents Available 15 Un…" at bounding box center [467, 236] width 903 height 400
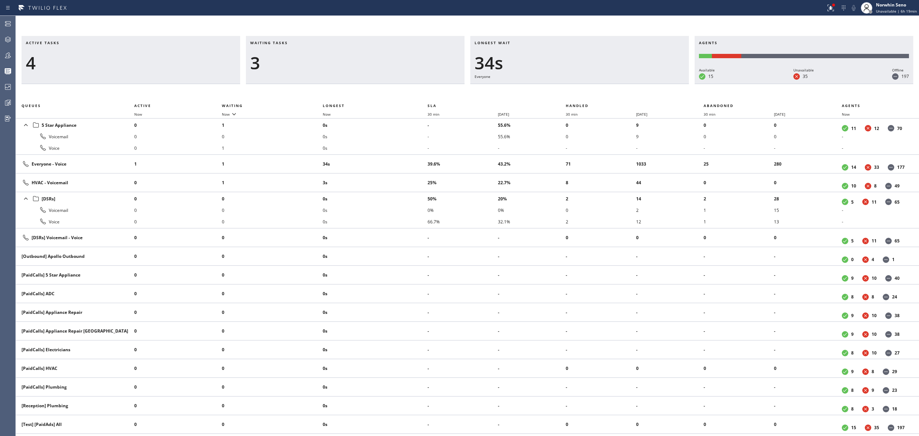
click at [586, 87] on div "Active tasks 4 Waiting tasks 3 Longest wait 34s Everyone Agents Available 15 Un…" at bounding box center [467, 236] width 903 height 400
click at [586, 87] on div "Active tasks 4 Waiting tasks 3 Longest wait 8s HVAC Agents Available 15 Unavail…" at bounding box center [467, 236] width 903 height 400
click at [586, 87] on div "Active tasks 4 Waiting tasks 4 Longest wait 13s HVAC Agents Available 15 Unavai…" at bounding box center [467, 236] width 903 height 400
click at [586, 87] on div "Active tasks 4 Waiting tasks 4 Longest wait 18s HVAC Agents Available 15 Unavai…" at bounding box center [467, 236] width 903 height 400
click at [586, 87] on div "Active tasks 4 Waiting tasks 4 Longest wait 23s HVAC Agents Available 15 Unavai…" at bounding box center [467, 236] width 903 height 400
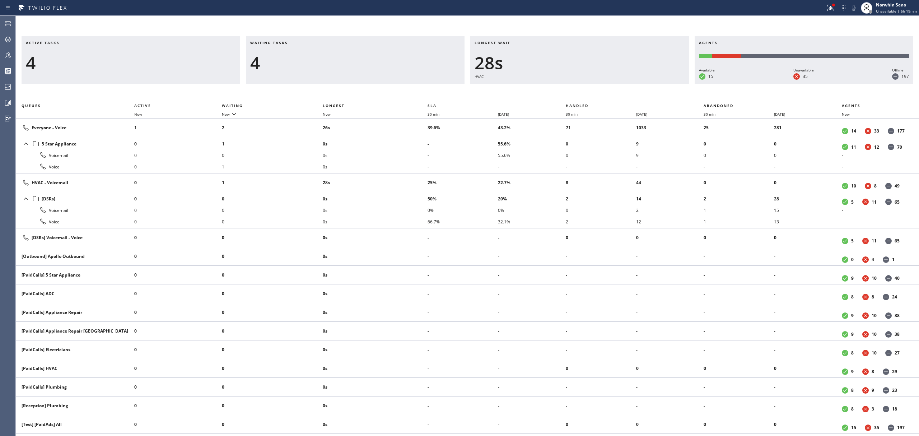
click at [586, 87] on div "Active tasks 4 Waiting tasks 4 Longest wait 28s HVAC Agents Available 15 Unavai…" at bounding box center [467, 236] width 903 height 400
click at [586, 87] on div "Active tasks 4 Waiting tasks 4 Longest wait 33s HVAC Agents Available 15 Unavai…" at bounding box center [467, 236] width 903 height 400
click at [586, 87] on div "Active tasks 5 Waiting tasks 3 Longest wait 38s HVAC Agents Available 15 Unavai…" at bounding box center [467, 236] width 903 height 400
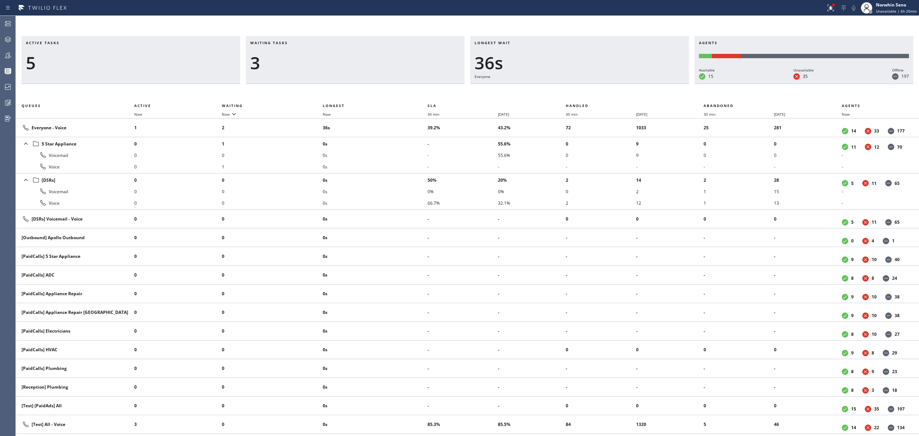
click at [586, 87] on div "Active tasks 5 Waiting tasks 3 Longest wait 36s Everyone Agents Available 15 Un…" at bounding box center [467, 236] width 903 height 400
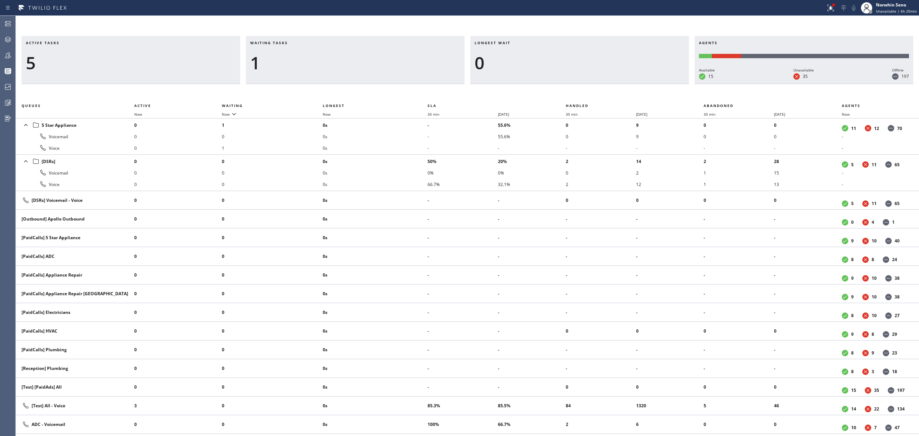
click at [586, 87] on div "Active tasks 5 Waiting tasks 1 Longest wait 0 Agents Available 15 Unavailable 3…" at bounding box center [467, 236] width 903 height 400
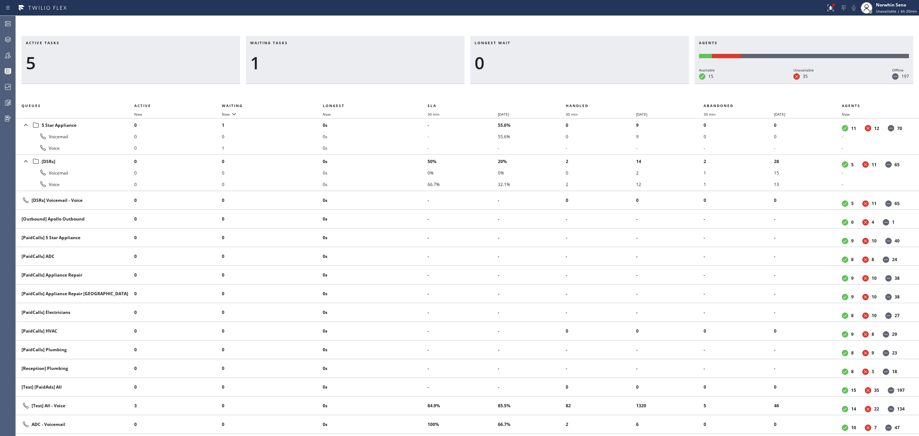
click at [586, 87] on div "Active tasks 5 Waiting tasks 1 Longest wait 0 Agents Available 15 Unavailable 3…" at bounding box center [467, 236] width 903 height 400
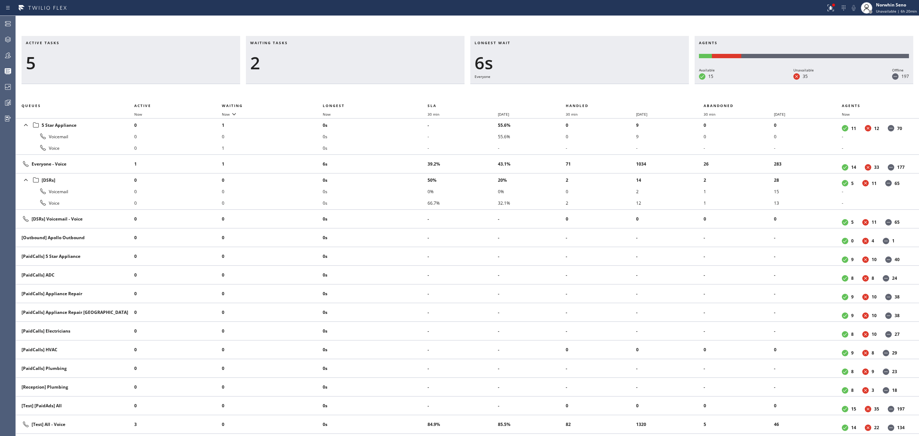
click at [586, 87] on div "Active tasks 5 Waiting tasks 2 Longest wait 6s Everyone Agents Available 15 Una…" at bounding box center [467, 236] width 903 height 400
click at [586, 87] on div "Active tasks 5 Waiting tasks 2 Longest wait 11s Everyone Agents Available 15 Un…" at bounding box center [467, 236] width 903 height 400
click at [586, 87] on div "Active tasks 5 Waiting tasks 2 Longest wait 16s Everyone Agents Available 15 Un…" at bounding box center [467, 236] width 903 height 400
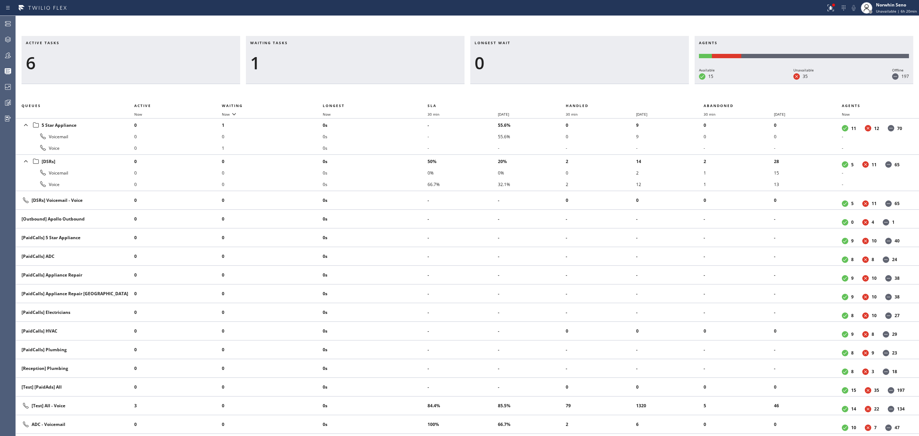
click at [586, 87] on div "Active tasks 6 Waiting tasks 1 Longest wait 0 Agents Available 15 Unavailable 3…" at bounding box center [467, 236] width 903 height 400
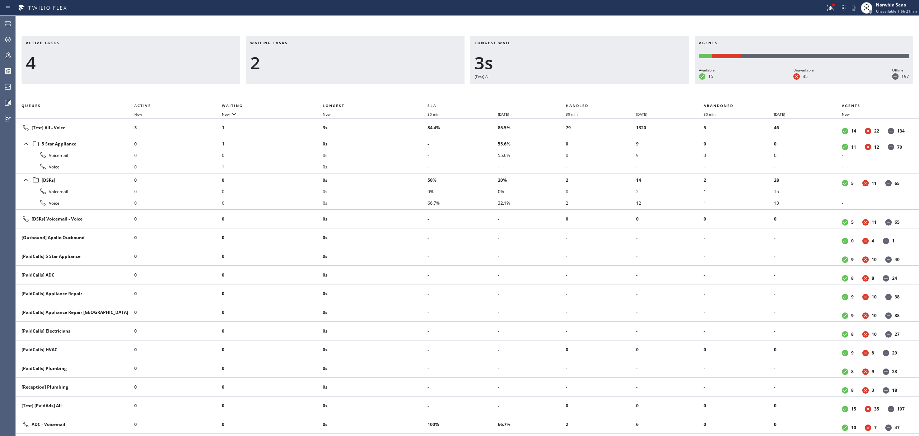
click at [586, 87] on div "Active tasks 4 Waiting tasks 2 Longest wait 3s [Test] All Agents Available 15 U…" at bounding box center [467, 236] width 903 height 400
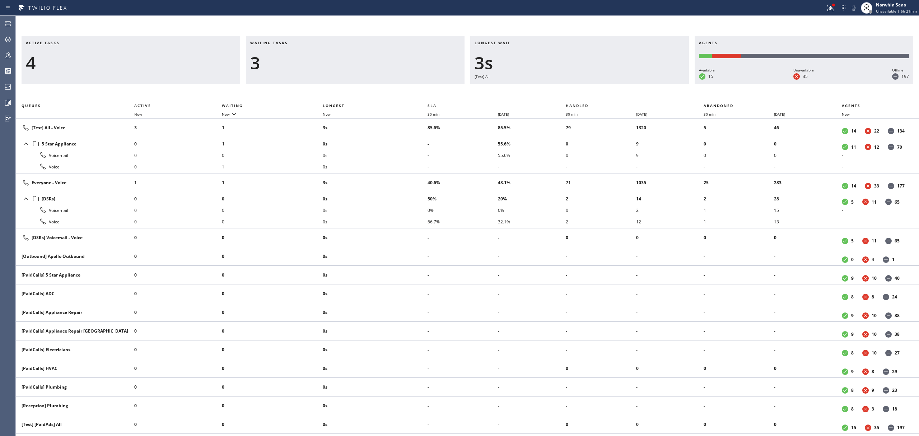
click at [586, 87] on div "Active tasks 4 Waiting tasks 3 Longest wait 3s [Test] All Agents Available 15 U…" at bounding box center [467, 236] width 903 height 400
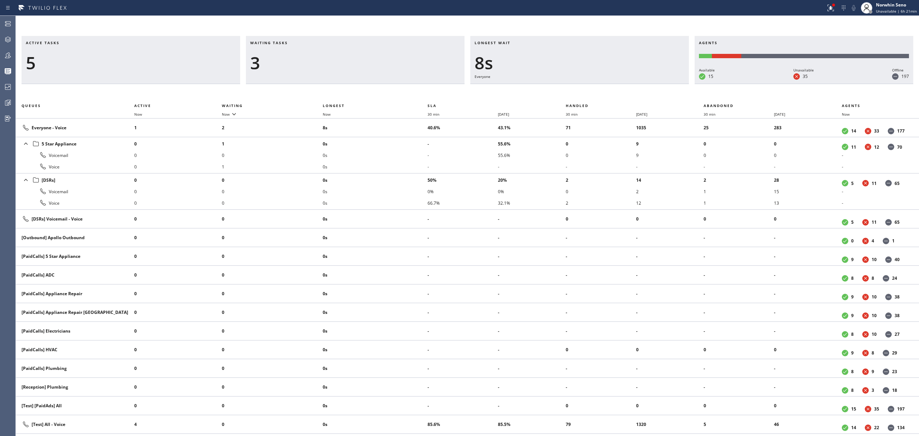
click at [586, 87] on div "Active tasks 5 Waiting tasks 3 Longest wait 8s Everyone Agents Available 15 Una…" at bounding box center [467, 236] width 903 height 400
click at [586, 87] on div "Active tasks 4 Waiting tasks 3 Longest wait 13s Everyone Agents Available 15 Un…" at bounding box center [467, 236] width 903 height 400
click at [586, 87] on div "Active tasks 4 Waiting tasks 3 Longest wait 18s Everyone Agents Available 15 Un…" at bounding box center [467, 236] width 903 height 400
click at [586, 87] on div "Active tasks 4 Waiting tasks 4 Longest wait 23s Everyone Agents Available 15 Un…" at bounding box center [467, 236] width 903 height 400
click at [586, 87] on div "Active tasks 4 Waiting tasks 4 Longest wait 28s Everyone Agents Available 15 Un…" at bounding box center [467, 236] width 903 height 400
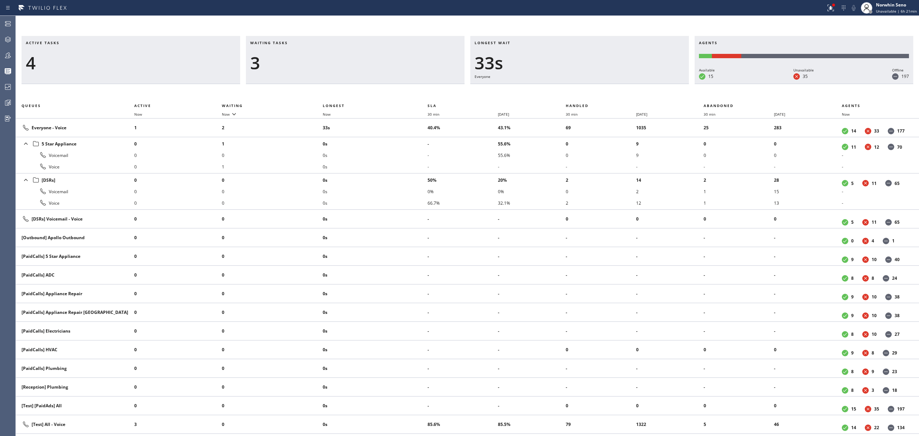
click at [586, 87] on div "Active tasks 4 Waiting tasks 3 Longest wait 33s Everyone Agents Available 15 Un…" at bounding box center [467, 236] width 903 height 400
click at [586, 87] on div "Active tasks 5 Waiting tasks 2 Longest wait 18s Everyone Agents Available 15 Un…" at bounding box center [467, 236] width 903 height 400
click at [586, 87] on div "Active tasks 5 Waiting tasks 2 Longest wait 23s Everyone Agents Available 15 Un…" at bounding box center [467, 236] width 903 height 400
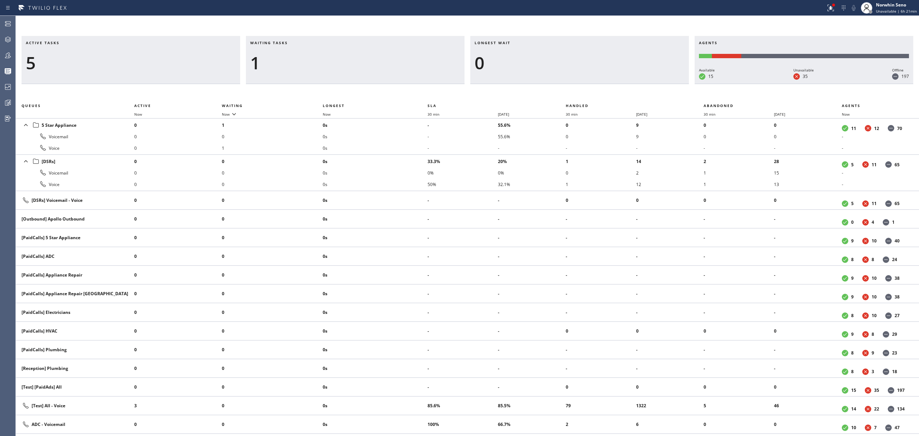
click at [586, 87] on div "Active tasks 5 Waiting tasks 1 Longest wait 0 Agents Available 15 Unavailable 3…" at bounding box center [467, 236] width 903 height 400
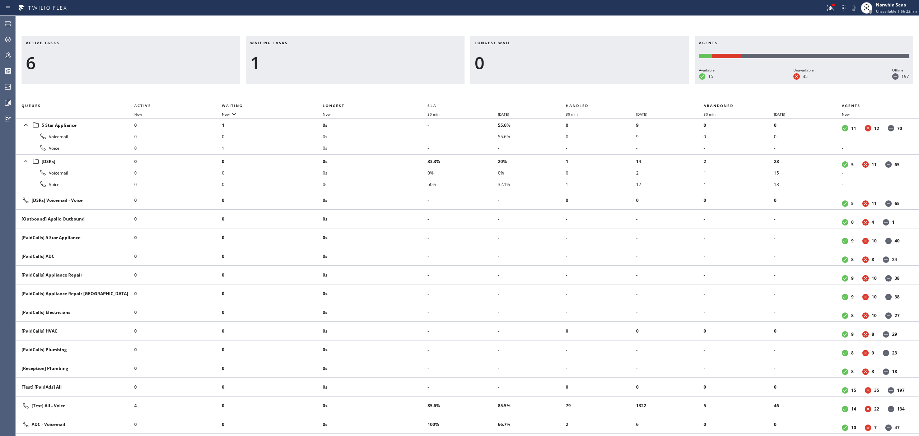
click at [586, 87] on div "Active tasks 6 Waiting tasks 1 Longest wait 0 Agents Available 15 Unavailable 3…" at bounding box center [467, 236] width 903 height 400
click at [586, 87] on div "Active tasks 5 Waiting tasks 1 Longest wait 0 Agents Available 15 Unavailable 3…" at bounding box center [467, 236] width 903 height 400
click at [586, 87] on div "Active tasks 6 Waiting tasks 1 Longest wait 0 Agents Available 15 Unavailable 3…" at bounding box center [467, 236] width 903 height 400
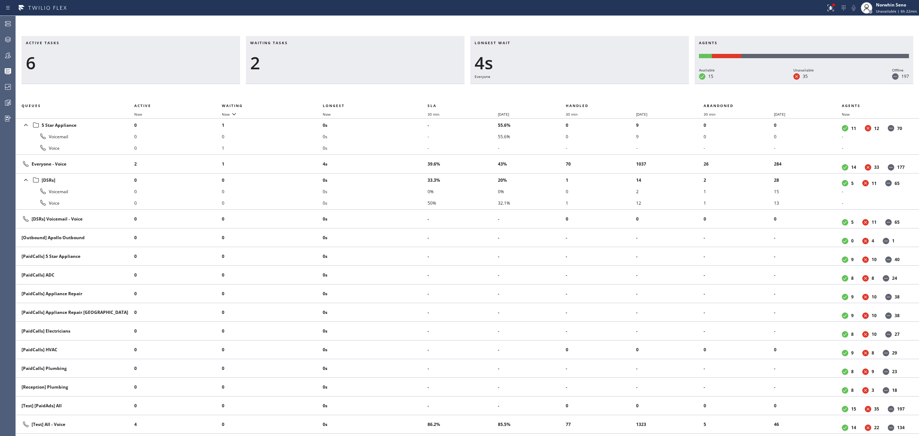
click at [586, 87] on div "Active tasks 6 Waiting tasks 2 Longest wait 4s Everyone Agents Available 15 Una…" at bounding box center [467, 236] width 903 height 400
click at [586, 87] on div "Active tasks 5 Waiting tasks 3 Longest wait 9s Everyone Agents Available 15 Una…" at bounding box center [467, 236] width 903 height 400
click at [586, 87] on div "Active tasks 5 Waiting tasks 3 Longest wait 14s Everyone Agents Available 15 Un…" at bounding box center [467, 236] width 903 height 400
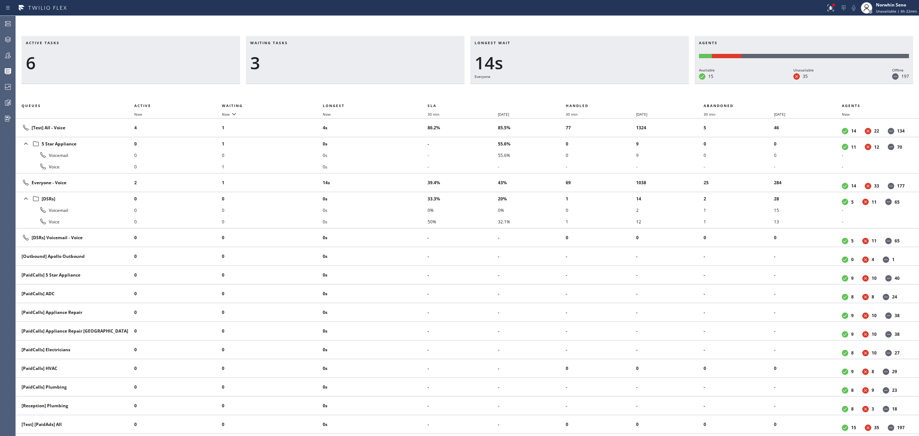
click at [586, 87] on div "Active tasks 6 Waiting tasks 3 Longest wait 14s Everyone Agents Available 15 Un…" at bounding box center [467, 236] width 903 height 400
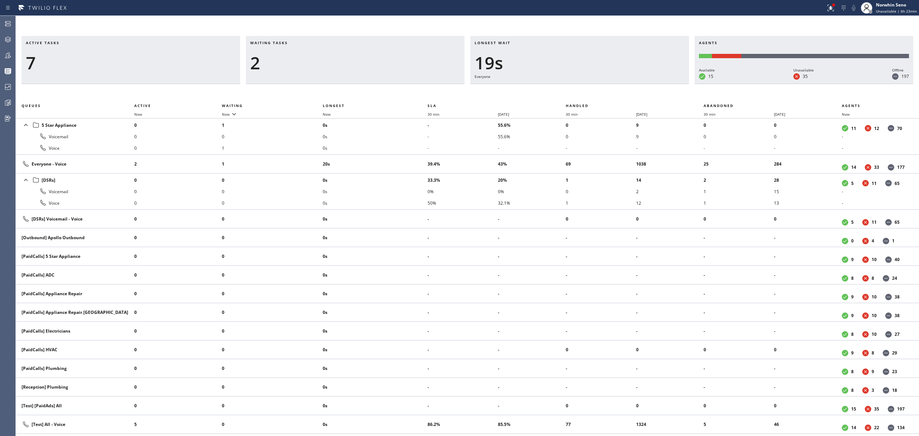
click at [586, 87] on div "Active tasks 7 Waiting tasks 2 Longest wait 19s Everyone Agents Available 15 Un…" at bounding box center [467, 236] width 903 height 400
click at [586, 87] on div "Active tasks 7 Waiting tasks 2 Longest wait 25s Everyone Agents Available 15 Un…" at bounding box center [467, 236] width 903 height 400
click at [586, 87] on div "Active tasks 7 Waiting tasks 2 Longest wait 30s Everyone Agents Available 15 Un…" at bounding box center [467, 236] width 903 height 400
click at [586, 87] on div "Active tasks 7 Waiting tasks 2 Longest wait 35s Everyone Agents Available 15 Un…" at bounding box center [467, 236] width 903 height 400
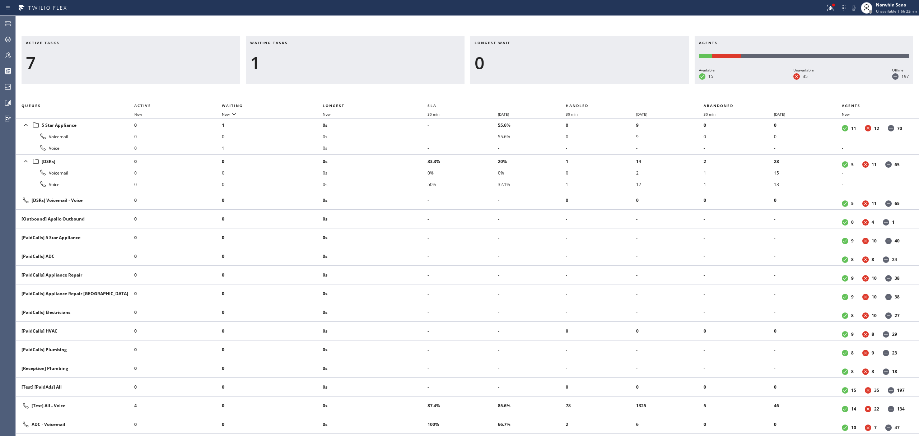
click at [586, 87] on div "Active tasks 7 Waiting tasks 1 Longest wait 0 Agents Available 15 Unavailable 3…" at bounding box center [467, 236] width 903 height 400
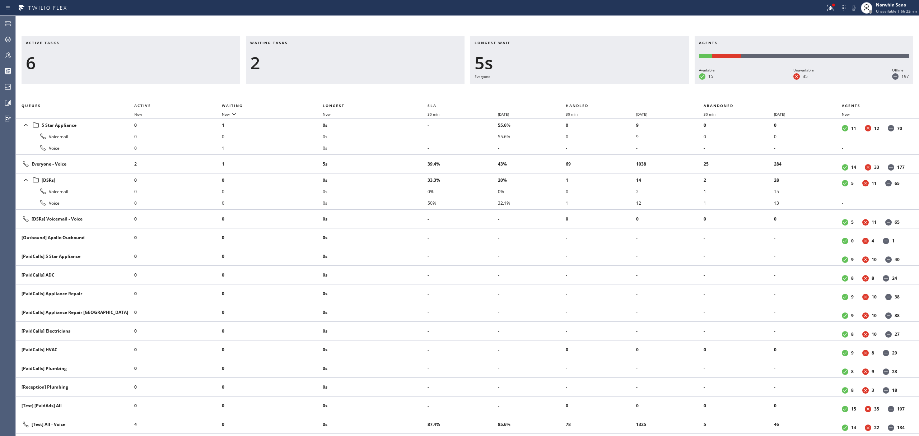
click at [586, 87] on div "Active tasks 6 Waiting tasks 2 Longest wait 5s Everyone Agents Available 15 Una…" at bounding box center [467, 236] width 903 height 400
click at [586, 87] on div "Active tasks 6 Waiting tasks 2 Longest wait 10s Everyone Agents Available 15 Un…" at bounding box center [467, 236] width 903 height 400
click at [586, 87] on div "Active tasks 7 Waiting tasks 3 Longest wait 4s Everyone Agents Available 15 Una…" at bounding box center [467, 236] width 903 height 400
click at [586, 87] on div "Active tasks 7 Waiting tasks 3 Longest wait 10s Everyone Agents Available 15 Un…" at bounding box center [467, 236] width 903 height 400
click at [586, 87] on div "Active tasks 6 Waiting tasks 3 Longest wait 14s Everyone Agents Available 15 Un…" at bounding box center [467, 236] width 903 height 400
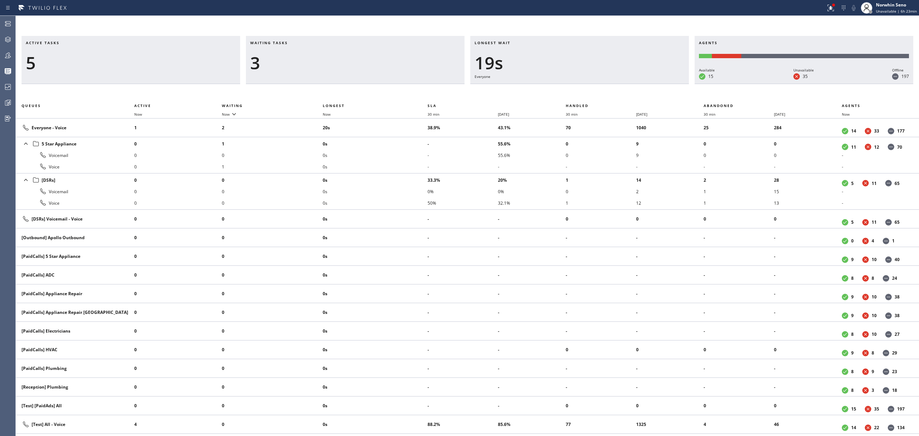
click at [586, 87] on div "Active tasks 5 Waiting tasks 3 Longest wait 19s Everyone Agents Available 15 Un…" at bounding box center [467, 236] width 903 height 400
click at [586, 87] on div "Active tasks 5 Waiting tasks 3 Longest wait 24s Everyone Agents Available 15 Un…" at bounding box center [467, 236] width 903 height 400
click at [586, 87] on div "Active tasks 5 Waiting tasks 3 Longest wait 29s Everyone Agents Available 15 Un…" at bounding box center [467, 236] width 903 height 400
click at [586, 87] on div "Active tasks 5 Waiting tasks 3 Longest wait 35s Everyone Agents Available 15 Un…" at bounding box center [467, 236] width 903 height 400
click at [586, 87] on div "Active tasks 4 Waiting tasks 3 Longest wait 40s Everyone Agents Available 15 Un…" at bounding box center [467, 236] width 903 height 400
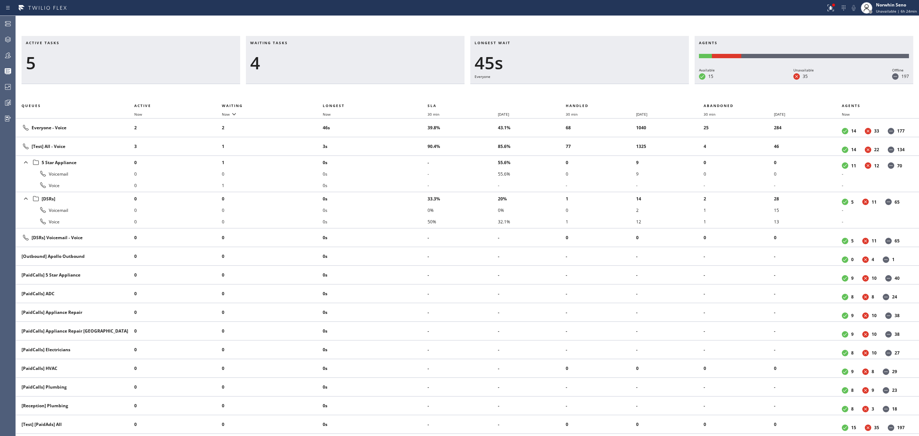
click at [586, 87] on div "Active tasks 5 Waiting tasks 4 Longest wait 45s Everyone Agents Available 15 Un…" at bounding box center [467, 236] width 903 height 400
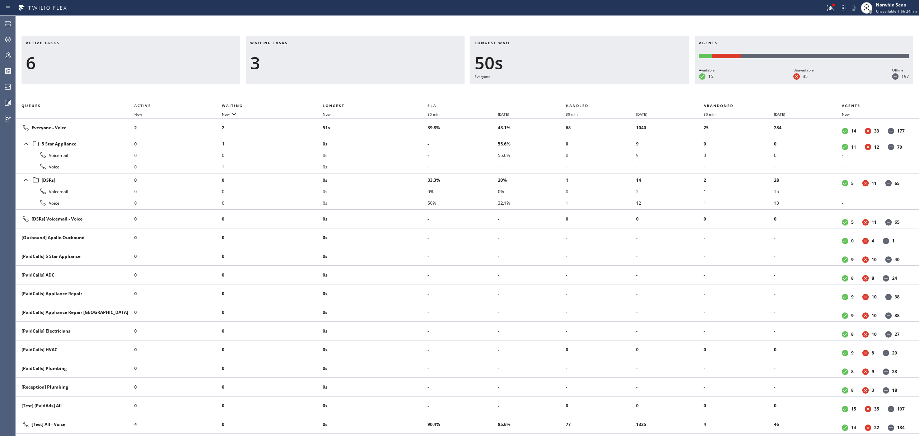
click at [586, 87] on div "Active tasks 6 Waiting tasks 3 Longest wait 50s Everyone Agents Available 15 Un…" at bounding box center [467, 236] width 903 height 400
click at [586, 87] on div "Active tasks 5 Waiting tasks 4 Longest wait 55s Everyone Agents Available 15 Un…" at bounding box center [467, 236] width 903 height 400
click at [586, 87] on div "Active tasks 5 Waiting tasks 4 Longest wait 1:00 Everyone Agents Available 15 U…" at bounding box center [467, 236] width 903 height 400
click at [586, 87] on div "Active tasks 5 Waiting tasks 5 Longest wait 1:05 Everyone Agents Available 15 U…" at bounding box center [467, 236] width 903 height 400
click at [586, 87] on div "Active tasks 5 Waiting tasks 4 Longest wait 32s Everyone Agents Available 15 Un…" at bounding box center [467, 236] width 903 height 400
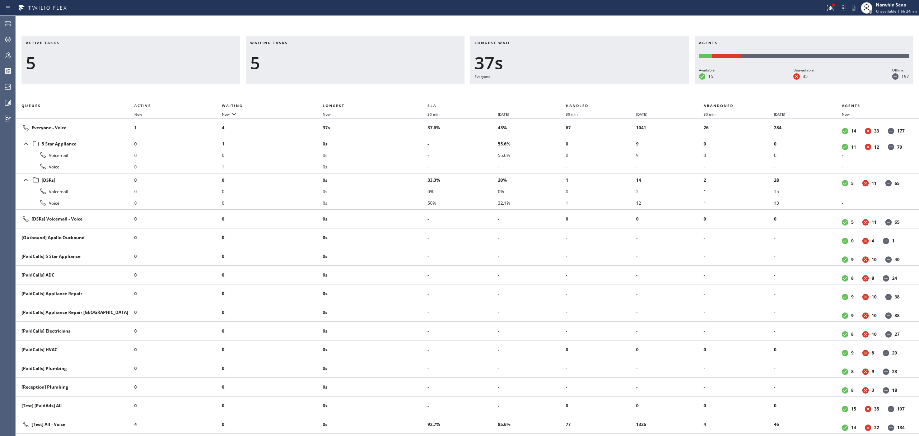
click at [586, 87] on div "Active tasks 5 Waiting tasks 5 Longest wait 37s Everyone Agents Available 15 Un…" at bounding box center [467, 236] width 903 height 400
click at [586, 87] on div "Active tasks 6 Waiting tasks 3 Longest wait 5s 5 Star Appliance Agents Availabl…" at bounding box center [467, 236] width 903 height 400
click at [586, 87] on div "Active tasks 7 Waiting tasks 4 Longest wait 8s Everyone Agents Available 15 Una…" at bounding box center [467, 236] width 903 height 400
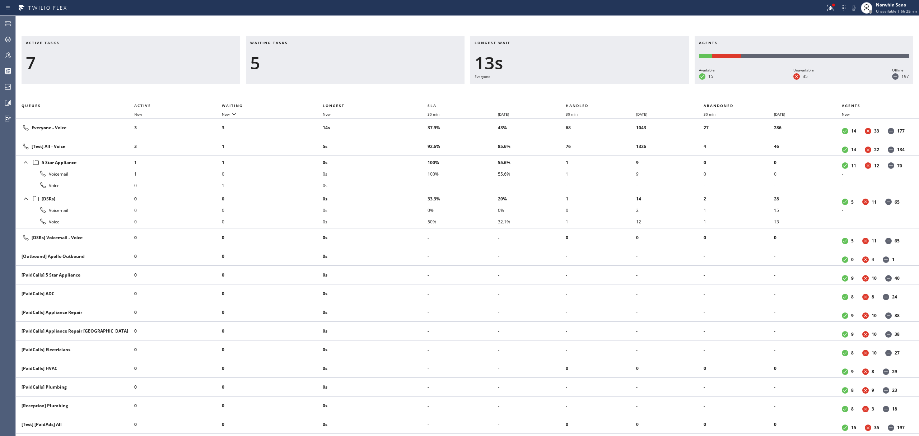
click at [586, 87] on div "Active tasks 7 Waiting tasks 5 Longest wait 13s Everyone Agents Available 15 Un…" at bounding box center [467, 236] width 903 height 400
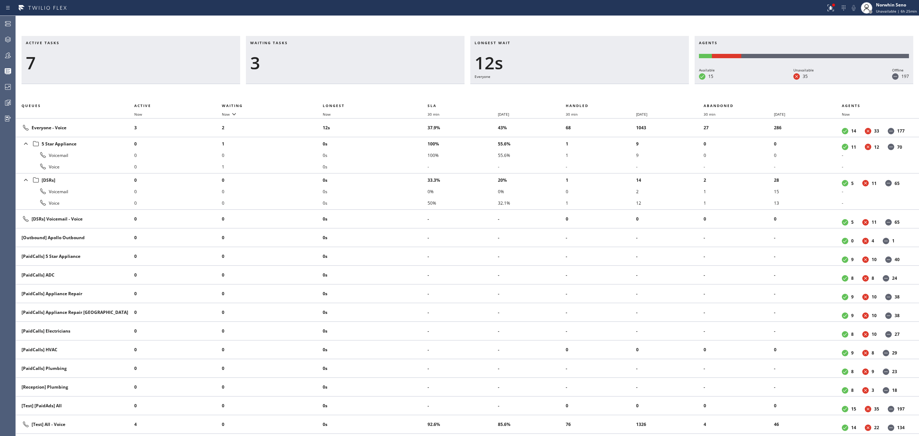
click at [586, 87] on div "Active tasks 7 Waiting tasks 3 Longest wait 12s Everyone Agents Available 15 Un…" at bounding box center [467, 236] width 903 height 400
click at [586, 87] on div "Active tasks 7 Waiting tasks 3 Longest wait 17s Everyone Agents Available 15 Un…" at bounding box center [467, 236] width 903 height 400
click at [586, 87] on div "Active tasks 6 Waiting tasks 4 Longest wait 23s Everyone Agents Available 15 Un…" at bounding box center [467, 236] width 903 height 400
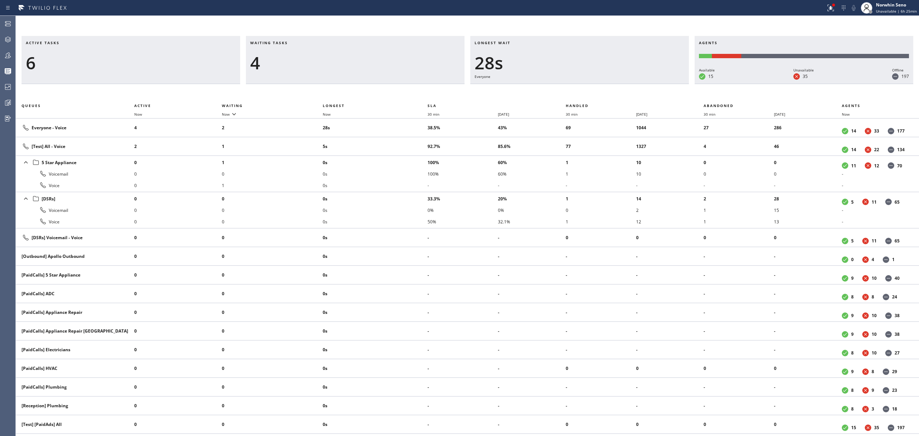
click at [586, 87] on div "Active tasks 6 Waiting tasks 4 Longest wait 28s Everyone Agents Available 15 Un…" at bounding box center [467, 236] width 903 height 400
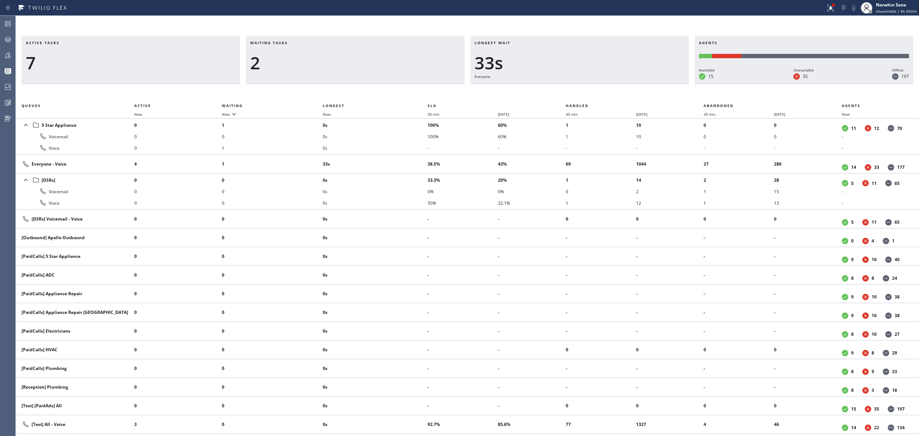
click at [586, 87] on div "Active tasks 7 Waiting tasks 2 Longest wait 33s Everyone Agents Available 15 Un…" at bounding box center [467, 236] width 903 height 400
click at [586, 87] on div "Active tasks 6 Waiting tasks 2 Longest wait 3s Everyone Agents Available 15 Una…" at bounding box center [467, 236] width 903 height 400
click at [586, 87] on div "Active tasks 5 Waiting tasks 2 Longest wait 8s Everyone Agents Available 15 Una…" at bounding box center [467, 236] width 903 height 400
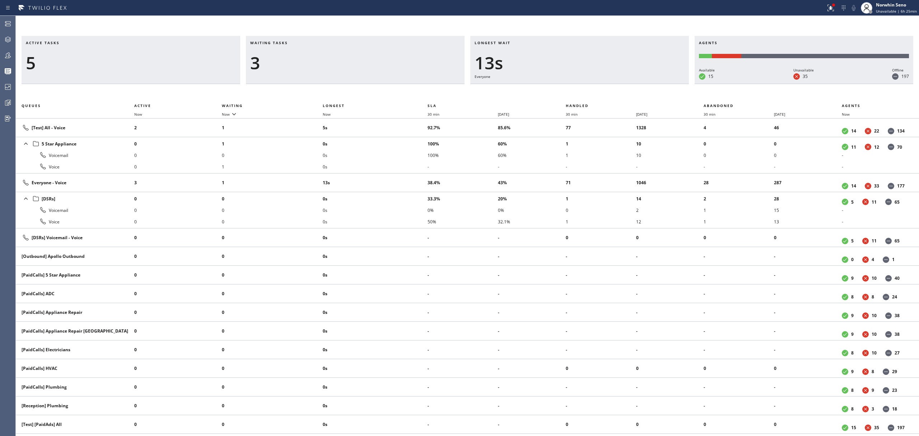
click at [586, 87] on div "Active tasks 5 Waiting tasks 3 Longest wait 13s Everyone Agents Available 15 Un…" at bounding box center [467, 236] width 903 height 400
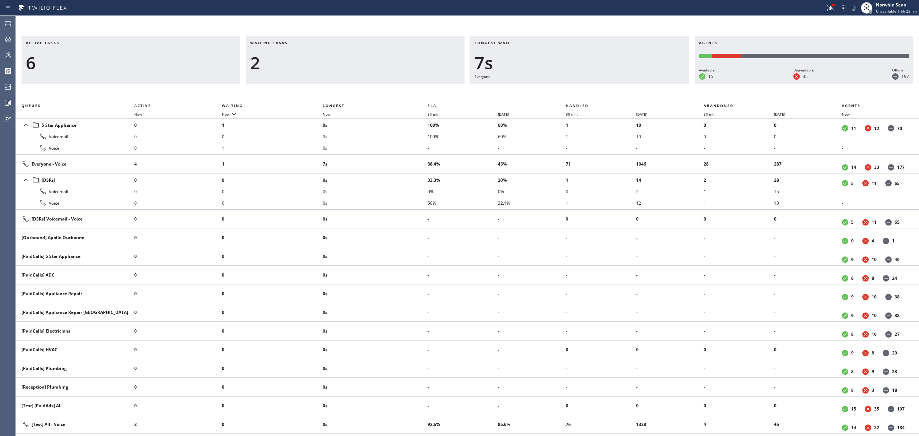
click at [586, 87] on div "Active tasks 6 Waiting tasks 2 Longest wait 7s Everyone Agents Available 15 Una…" at bounding box center [467, 236] width 903 height 400
click at [586, 87] on div "Active tasks 6 Waiting tasks 2 Longest wait 12s Everyone Agents Available 15 Un…" at bounding box center [467, 236] width 903 height 400
click at [586, 87] on div "Active tasks 5 Waiting tasks 3 Longest wait 17s Everyone Agents Available 15 Un…" at bounding box center [467, 236] width 903 height 400
click at [586, 87] on div "Active tasks 5 Waiting tasks 3 Longest wait 22s Everyone Agents Available 15 Un…" at bounding box center [467, 236] width 903 height 400
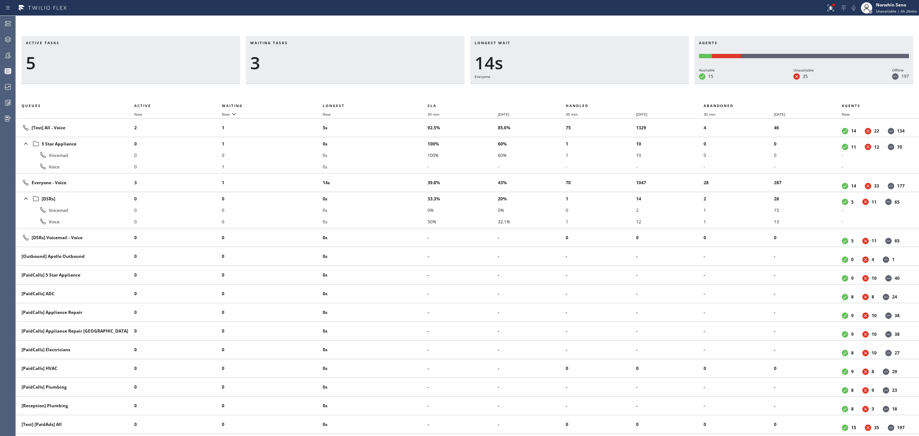
click at [586, 87] on div "Active tasks 5 Waiting tasks 3 Longest wait 14s Everyone Agents Available 15 Un…" at bounding box center [467, 236] width 903 height 400
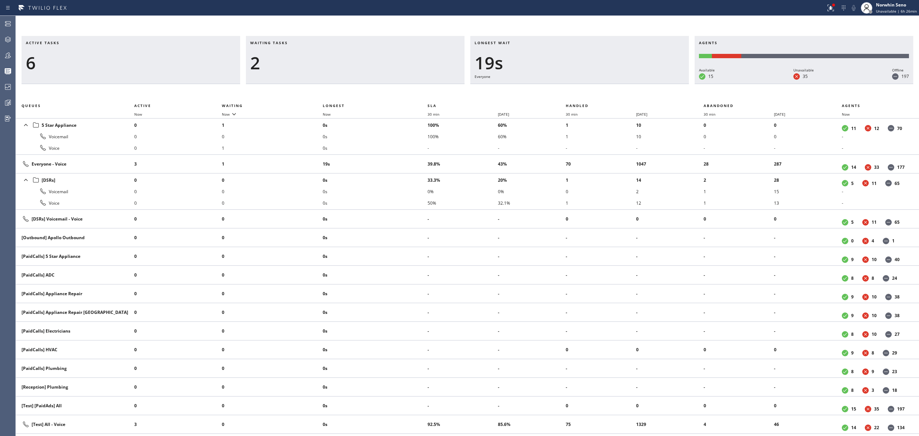
click at [586, 87] on div "Active tasks 6 Waiting tasks 2 Longest wait 19s Everyone Agents Available 15 Un…" at bounding box center [467, 236] width 903 height 400
click at [586, 87] on div "Active tasks 6 Waiting tasks 3 Longest wait 24s Everyone Agents Available 15 Un…" at bounding box center [467, 236] width 903 height 400
click at [586, 87] on div "Active tasks 5 Waiting tasks 3 Longest wait 30s Everyone Agents Available 15 Un…" at bounding box center [467, 236] width 903 height 400
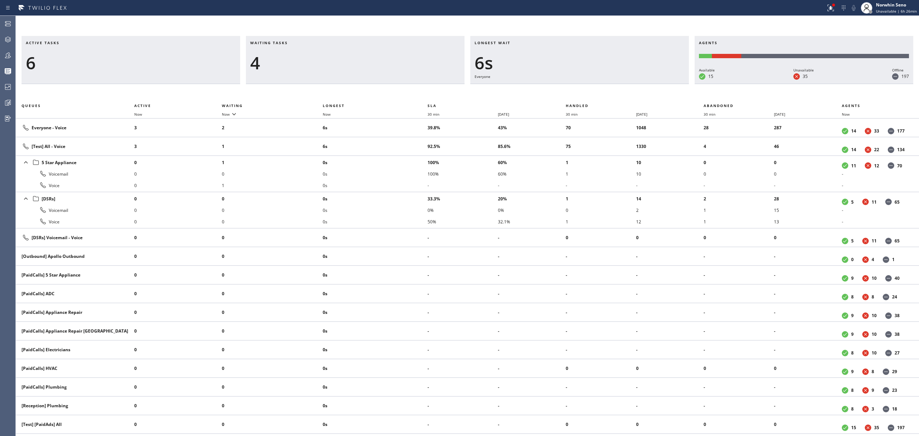
click at [586, 87] on div "Active tasks 6 Waiting tasks 4 Longest wait 6s Everyone Agents Available 15 Una…" at bounding box center [467, 236] width 903 height 400
click at [586, 87] on div "Active tasks 6 Waiting tasks 4 Longest wait 11s Everyone Agents Available 15 Un…" at bounding box center [467, 236] width 903 height 400
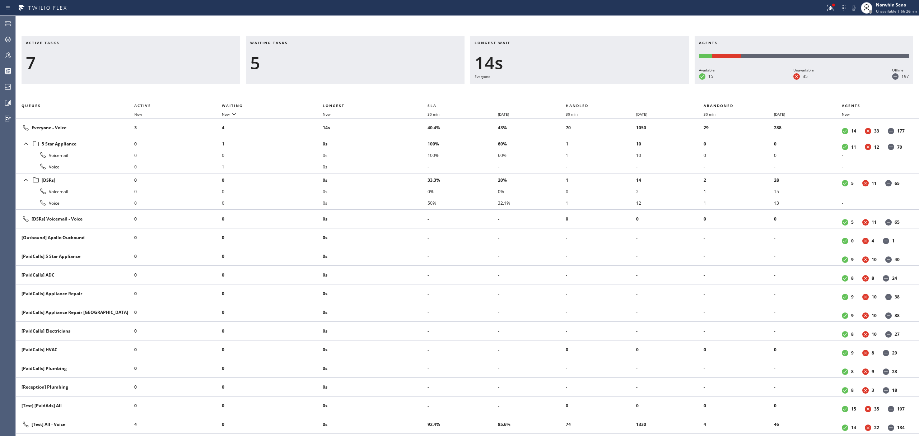
click at [586, 87] on div "Active tasks 7 Waiting tasks 5 Longest wait 14s Everyone Agents Available 15 Un…" at bounding box center [467, 236] width 903 height 400
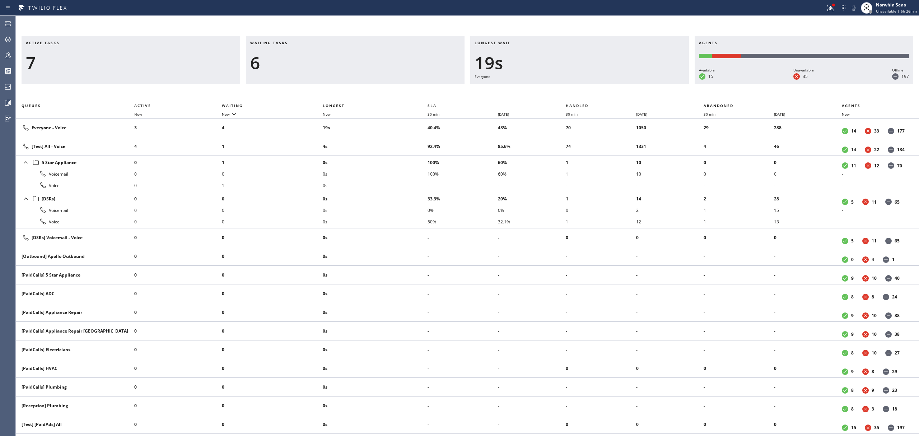
click at [586, 87] on div "Active tasks 7 Waiting tasks 6 Longest wait 19s Everyone Agents Available 15 Un…" at bounding box center [467, 236] width 903 height 400
click at [586, 87] on div "Active tasks 9 Waiting tasks 5 Longest wait 24s Everyone Agents Available 15 Un…" at bounding box center [467, 236] width 903 height 400
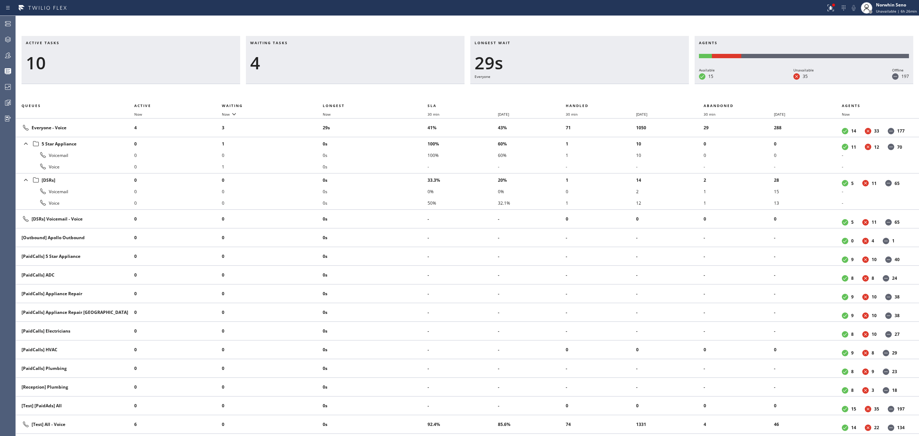
click at [586, 87] on div "Active tasks 10 Waiting tasks 4 Longest wait 29s Everyone Agents Available 15 U…" at bounding box center [467, 236] width 903 height 400
click at [586, 87] on div "Active tasks 10 Waiting tasks 4 Longest wait 34s Everyone Agents Available 15 U…" at bounding box center [467, 236] width 903 height 400
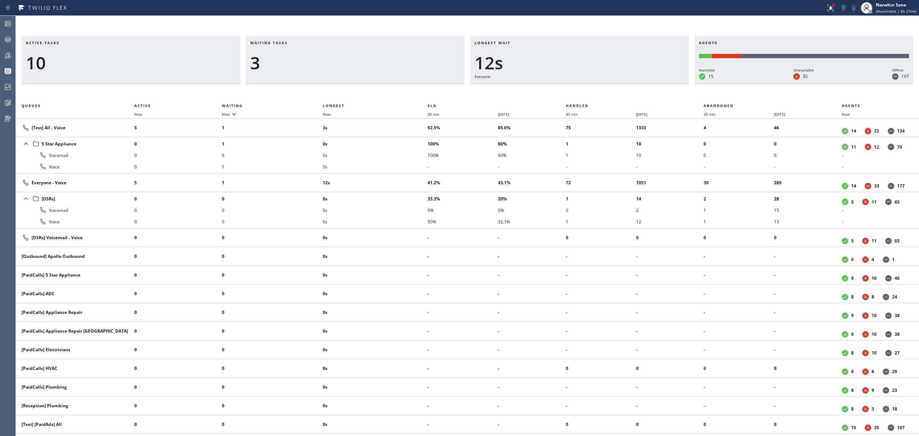
click at [586, 87] on div "Active tasks 10 Waiting tasks 3 Longest wait 12s Everyone Agents Available 15 U…" at bounding box center [467, 236] width 903 height 400
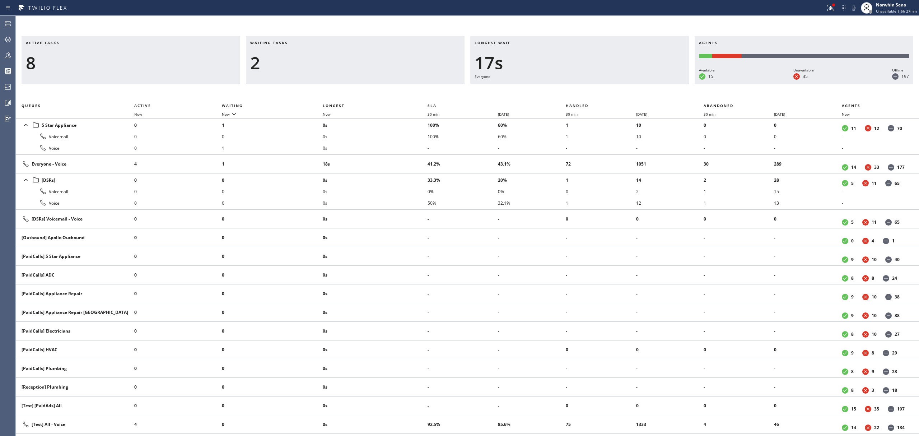
click at [586, 87] on div "Active tasks 8 Waiting tasks 2 Longest wait 17s Everyone Agents Available 15 Un…" at bounding box center [467, 236] width 903 height 400
click at [586, 87] on div "Active tasks 8 Waiting tasks 4 Longest wait 6s Everyone Agents Available 15 Una…" at bounding box center [467, 236] width 903 height 400
click at [586, 87] on div "Active tasks 8 Waiting tasks 4 Longest wait 11s Everyone Agents Available 15 Un…" at bounding box center [467, 236] width 903 height 400
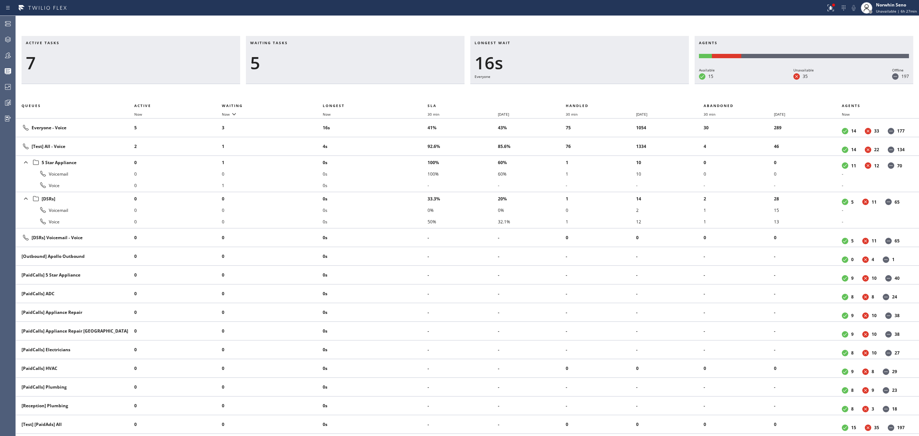
click at [586, 87] on div "Active tasks 7 Waiting tasks 5 Longest wait 16s Everyone Agents Available 15 Un…" at bounding box center [467, 236] width 903 height 400
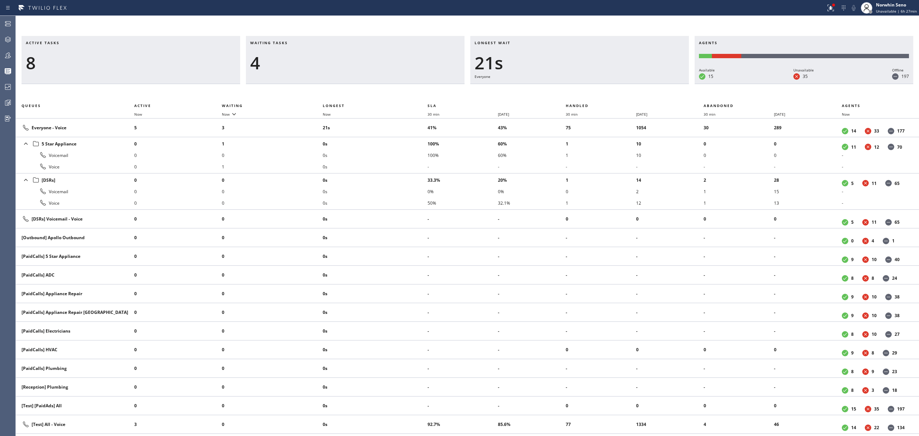
click at [586, 87] on div "Active tasks 8 Waiting tasks 4 Longest wait 21s Everyone Agents Available 15 Un…" at bounding box center [467, 236] width 903 height 400
click at [586, 87] on div "Active tasks 8 Waiting tasks 4 Longest wait 26s Everyone Agents Available 15 Un…" at bounding box center [467, 236] width 903 height 400
click at [586, 87] on div "Active tasks 8 Waiting tasks 4 Longest wait 31s Everyone Agents Available 15 Un…" at bounding box center [467, 236] width 903 height 400
click at [586, 87] on div "Active tasks 8 Waiting tasks 3 Longest wait 35s Everyone Agents Available 15 Un…" at bounding box center [467, 236] width 903 height 400
click at [586, 87] on div "Active tasks 8 Waiting tasks 3 Longest wait 40s Everyone Agents Available 15 Un…" at bounding box center [467, 236] width 903 height 400
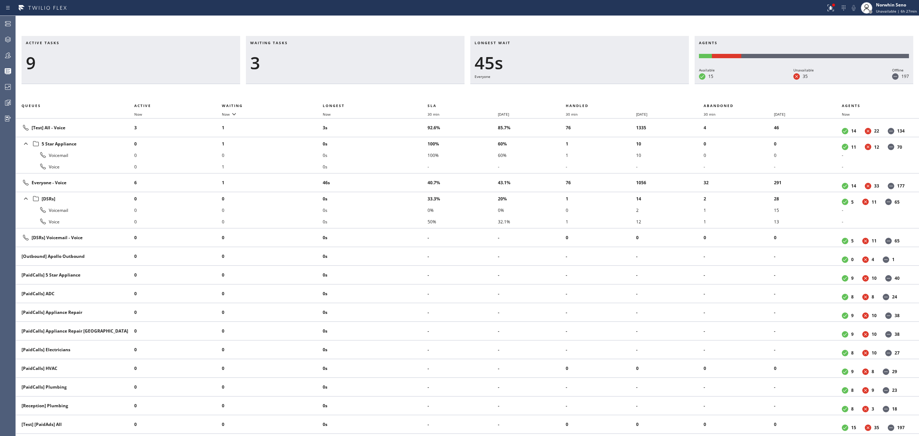
click at [586, 87] on div "Active tasks 9 Waiting tasks 3 Longest wait 45s Everyone Agents Available 15 Un…" at bounding box center [467, 236] width 903 height 400
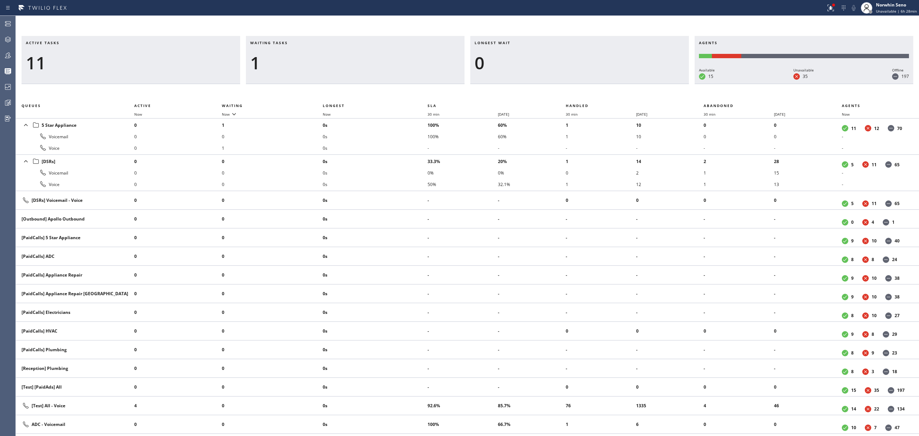
click at [586, 87] on div "Active tasks 11 Waiting tasks 1 Longest wait 0 Agents Available 15 Unavailable …" at bounding box center [467, 236] width 903 height 400
click at [586, 87] on div "Active tasks 10 Waiting tasks 1 Longest wait 0 Agents Available 15 Unavailable …" at bounding box center [467, 236] width 903 height 400
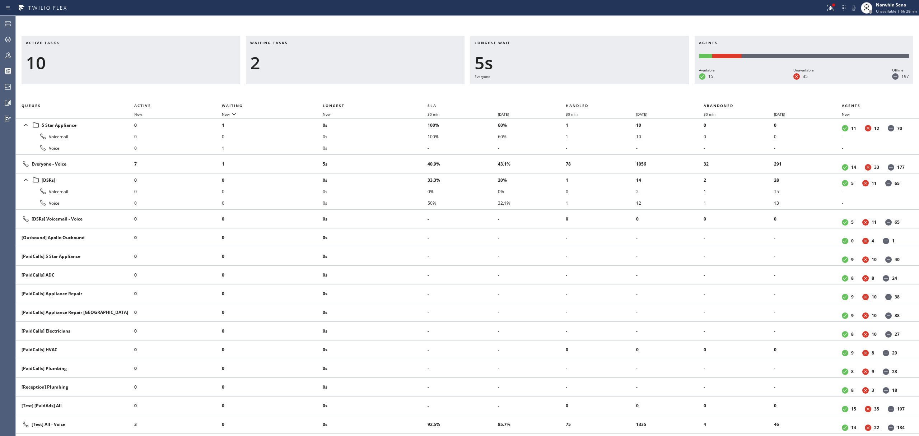
click at [586, 87] on div "Active tasks 10 Waiting tasks 2 Longest wait 5s Everyone Agents Available 15 Un…" at bounding box center [467, 236] width 903 height 400
click at [586, 87] on div "Active tasks 9 Waiting tasks 2 Longest wait 10s Everyone Agents Available 15 Un…" at bounding box center [467, 236] width 903 height 400
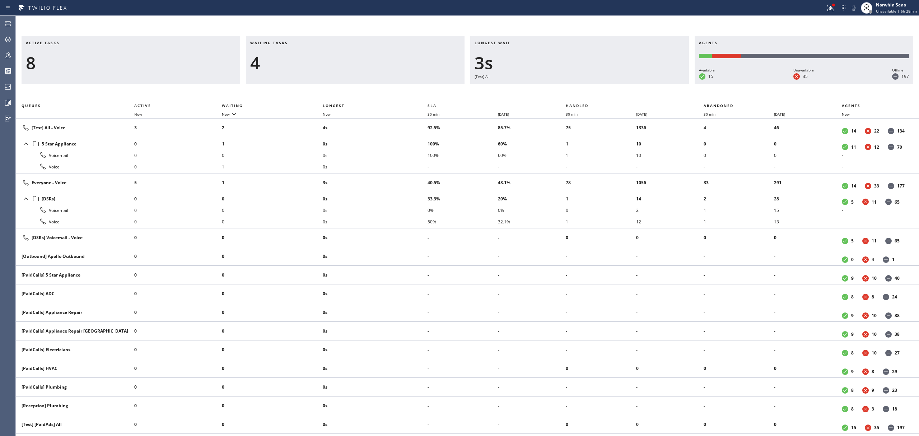
click at [586, 87] on div "Active tasks 8 Waiting tasks 4 Longest wait 3s [Test] All Agents Available 15 U…" at bounding box center [467, 236] width 903 height 400
click at [586, 87] on div "Active tasks 8 Waiting tasks 3 Longest wait 8s Everyone Agents Available 15 Una…" at bounding box center [467, 236] width 903 height 400
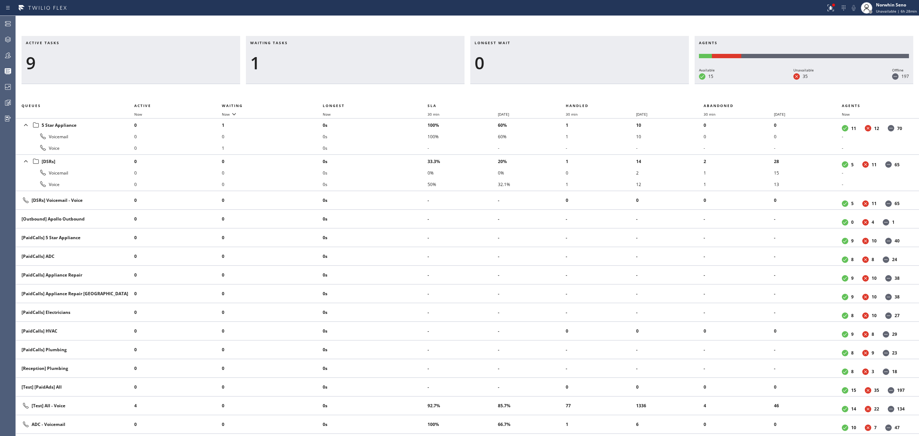
click at [586, 87] on div "Active tasks 9 Waiting tasks 1 Longest wait 0 Agents Available 15 Unavailable 3…" at bounding box center [467, 236] width 903 height 400
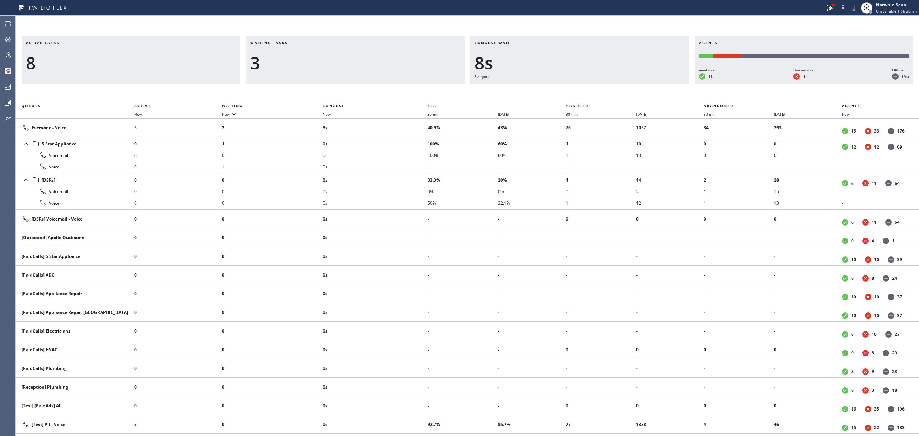
click at [586, 87] on div "Active tasks 8 Waiting tasks 3 Longest wait 8s Everyone Agents Available 16 Una…" at bounding box center [467, 236] width 903 height 400
click at [586, 87] on div "Active tasks 7 Waiting tasks 3 Longest wait 12s Everyone Agents Available 16 Un…" at bounding box center [467, 236] width 903 height 400
click at [586, 87] on div "Active tasks 6 Waiting tasks 4 Longest wait 17s Everyone Agents Available 16 Un…" at bounding box center [467, 236] width 903 height 400
click at [586, 87] on div "Active tasks 6 Waiting tasks 4 Longest wait 22s Everyone Agents Available 16 Un…" at bounding box center [467, 236] width 903 height 400
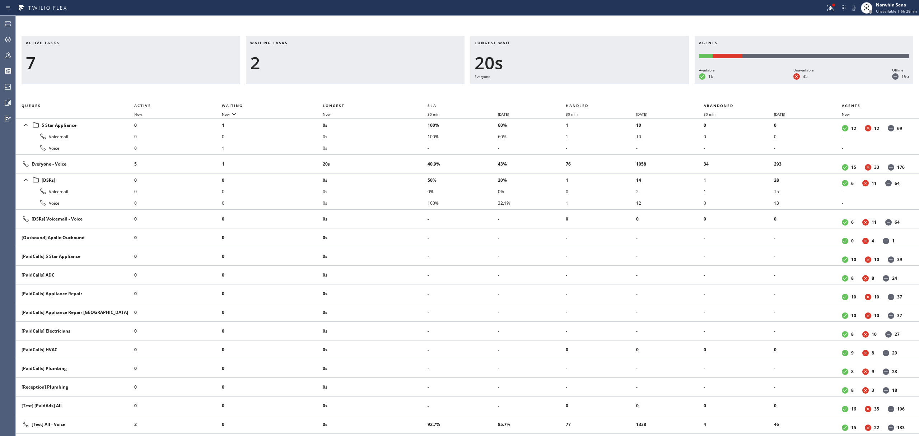
click at [586, 87] on div "Active tasks 7 Waiting tasks 2 Longest wait 20s Everyone Agents Available 16 Un…" at bounding box center [467, 236] width 903 height 400
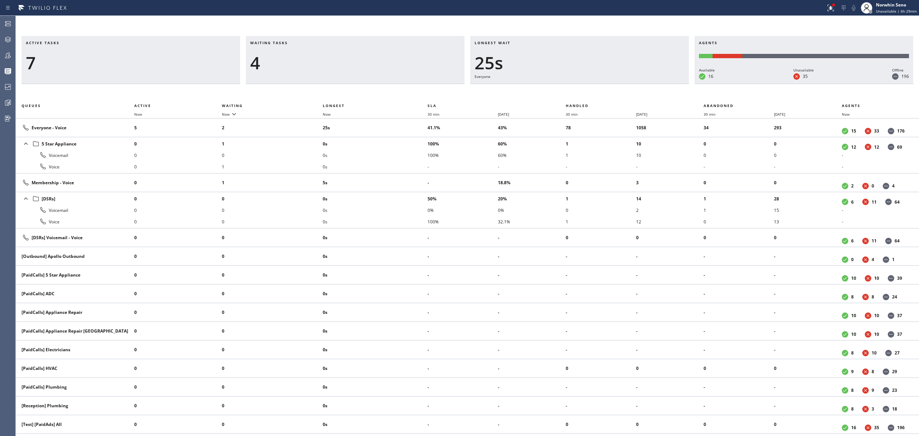
click at [586, 87] on div "Active tasks 7 Waiting tasks 4 Longest wait 25s Everyone Agents Available 16 Un…" at bounding box center [467, 236] width 903 height 400
click at [586, 87] on div "Active tasks 7 Waiting tasks 4 Longest wait 30s Everyone Agents Available 16 Un…" at bounding box center [467, 236] width 903 height 400
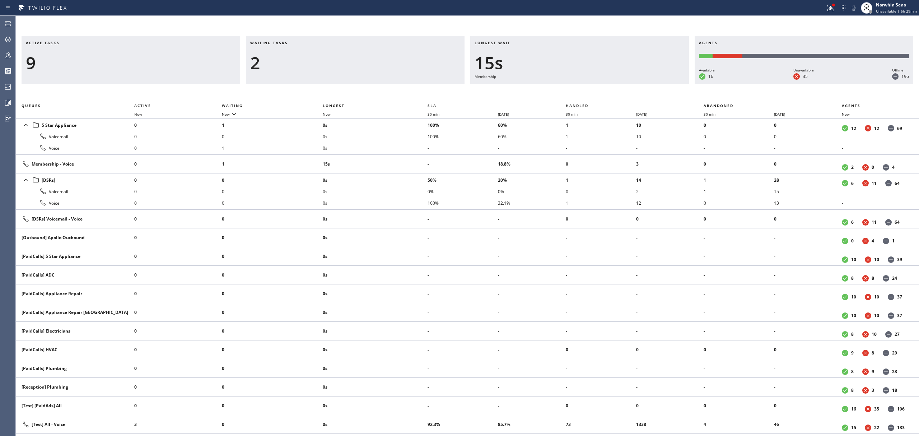
click at [586, 87] on div "Active tasks 9 Waiting tasks 2 Longest wait 15s Membership Agents Available 16 …" at bounding box center [467, 236] width 903 height 400
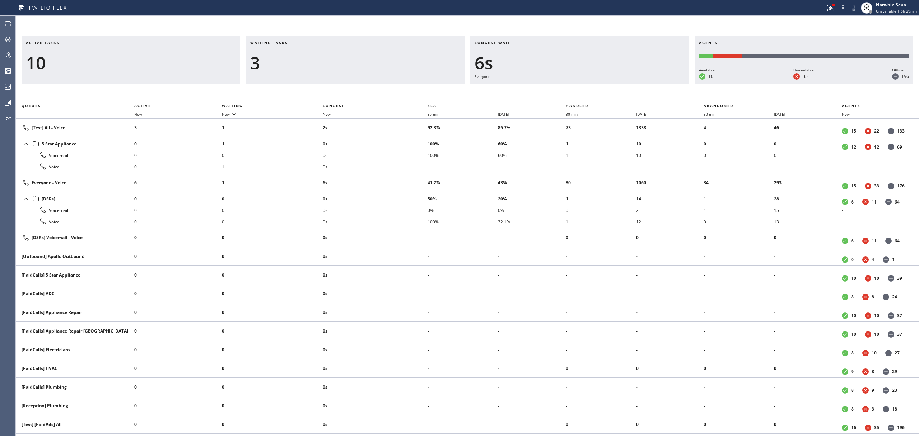
click at [586, 87] on div "Active tasks 10 Waiting tasks 3 Longest wait 6s Everyone Agents Available 16 Un…" at bounding box center [467, 236] width 903 height 400
click at [586, 87] on div "Active tasks 10 Waiting tasks 3 Longest wait 10s Everyone Agents Available 16 U…" at bounding box center [467, 236] width 903 height 400
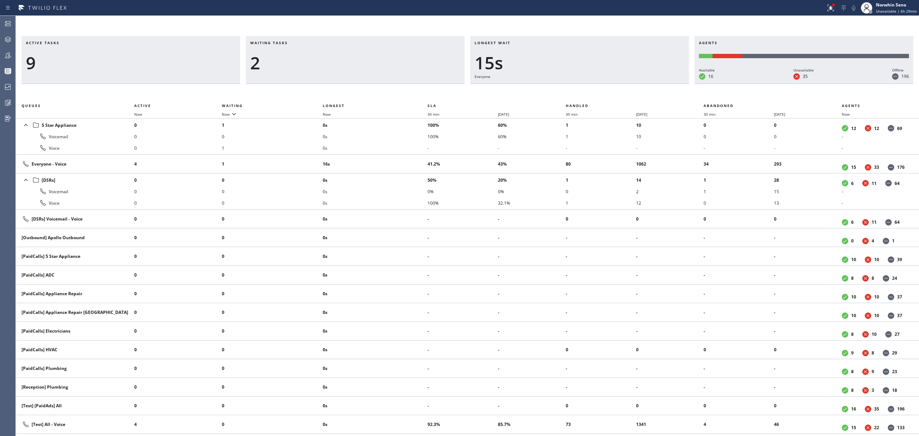
click at [586, 87] on div "Active tasks 9 Waiting tasks 2 Longest wait 15s Everyone Agents Available 16 Un…" at bounding box center [467, 236] width 903 height 400
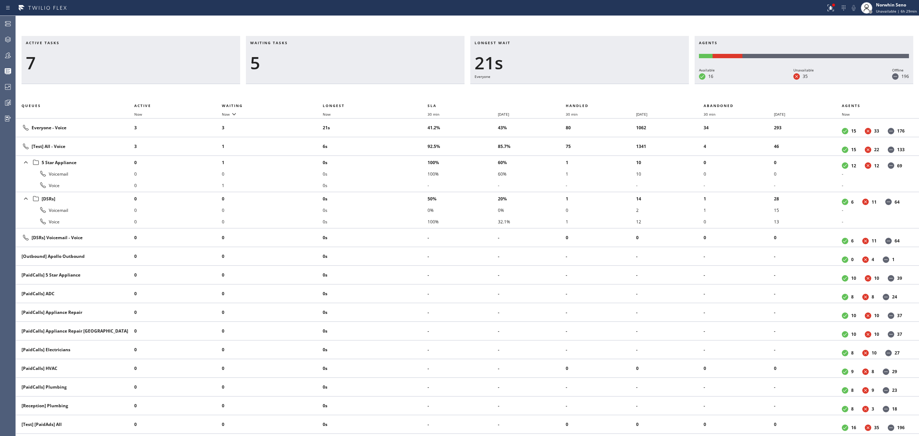
click at [586, 87] on div "Active tasks 7 Waiting tasks 5 Longest wait 21s Everyone Agents Available 16 Un…" at bounding box center [467, 236] width 903 height 400
click at [586, 87] on div "Active tasks 7 Waiting tasks 5 Longest wait 26s Everyone Agents Available 16 Un…" at bounding box center [467, 236] width 903 height 400
click at [586, 87] on div "Active tasks 9 Waiting tasks 5 Longest wait 31s Everyone Agents Available 16 Un…" at bounding box center [467, 236] width 903 height 400
click at [586, 87] on div "Active tasks 8 Waiting tasks 5 Longest wait 36s Everyone Agents Available 16 Un…" at bounding box center [467, 236] width 903 height 400
click at [586, 87] on div "Active tasks 7 Waiting tasks 7 Longest wait 41s Everyone Agents Available 16 Un…" at bounding box center [467, 236] width 903 height 400
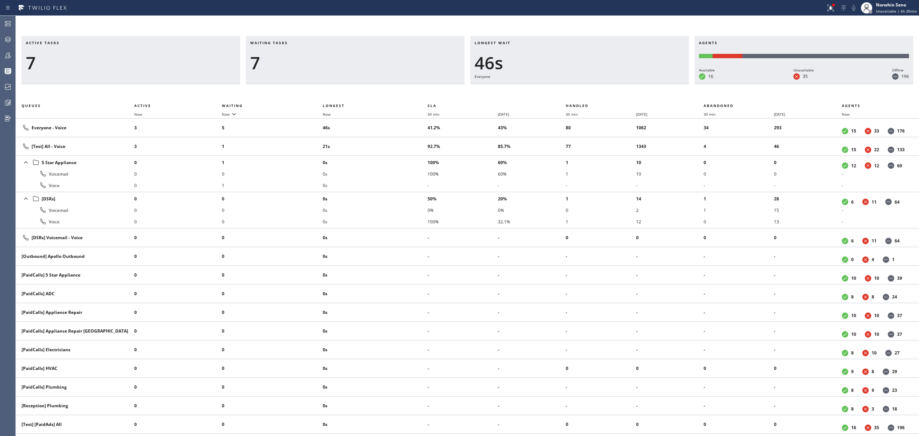
click at [586, 87] on div "Active tasks 7 Waiting tasks 7 Longest wait 46s Everyone Agents Available 16 Un…" at bounding box center [467, 236] width 903 height 400
click at [586, 87] on div "Active tasks 9 Waiting tasks 6 Longest wait 51s Everyone Agents Available 16 Un…" at bounding box center [467, 236] width 903 height 400
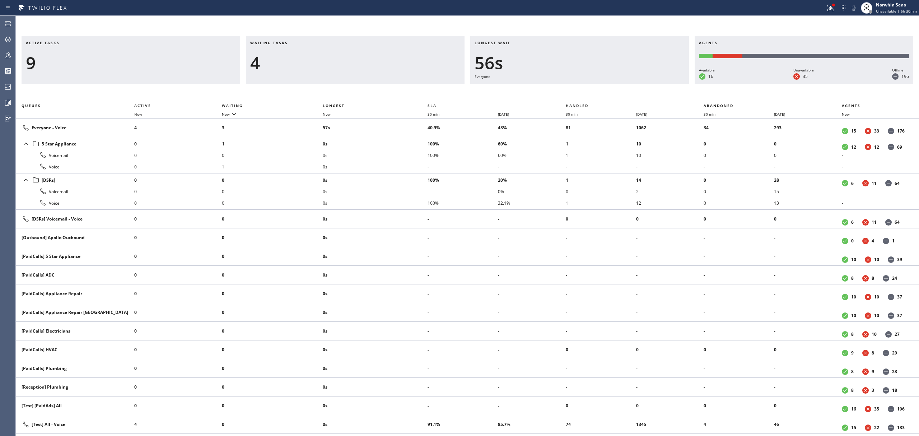
click at [586, 87] on div "Active tasks 9 Waiting tasks 4 Longest wait 56s Everyone Agents Available 16 Un…" at bounding box center [467, 236] width 903 height 400
click at [586, 87] on div "Active tasks 7 Waiting tasks 5 Longest wait 1:01 Everyone Agents Available 16 U…" at bounding box center [467, 236] width 903 height 400
click at [586, 87] on div "Active tasks 7 Waiting tasks 5 Longest wait 1:06 Everyone Agents Available 16 U…" at bounding box center [467, 236] width 903 height 400
click at [586, 87] on div "Active tasks 7 Waiting tasks 5 Longest wait 1:11 Everyone Agents Available 16 U…" at bounding box center [467, 236] width 903 height 400
click at [586, 87] on div "Active tasks 9 Waiting tasks 3 Longest wait 40s Everyone Agents Available 16 Un…" at bounding box center [467, 236] width 903 height 400
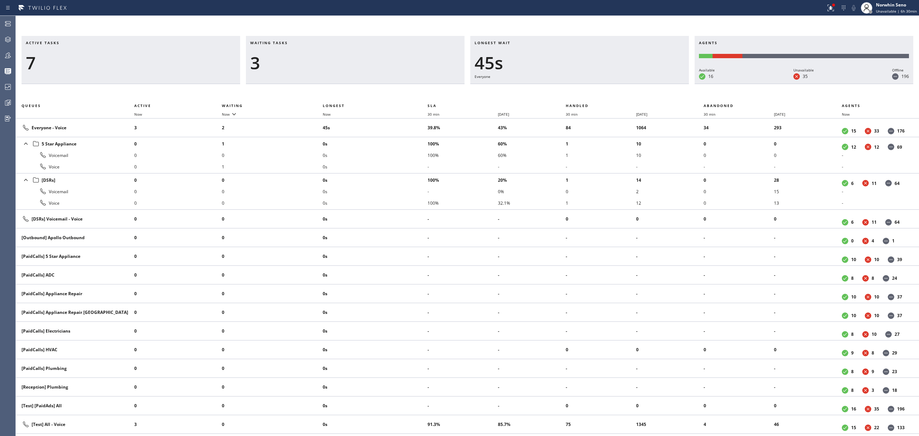
click at [586, 87] on div "Active tasks 7 Waiting tasks 3 Longest wait 45s Everyone Agents Available 16 Un…" at bounding box center [467, 236] width 903 height 400
click at [586, 87] on div "Active tasks 7 Waiting tasks 3 Longest wait 50s Everyone Agents Available 16 Un…" at bounding box center [467, 236] width 903 height 400
click at [586, 87] on div "Active tasks 6 Waiting tasks 3 Longest wait 12s Everyone Agents Available 16 Un…" at bounding box center [467, 236] width 903 height 400
click at [586, 87] on div "Active tasks 7 Waiting tasks 3 Longest wait 8s Everyone Agents Available 16 Una…" at bounding box center [467, 236] width 903 height 400
click at [586, 87] on div "Active tasks 7 Waiting tasks 3 Longest wait 13s Everyone Agents Available 16 Un…" at bounding box center [467, 236] width 903 height 400
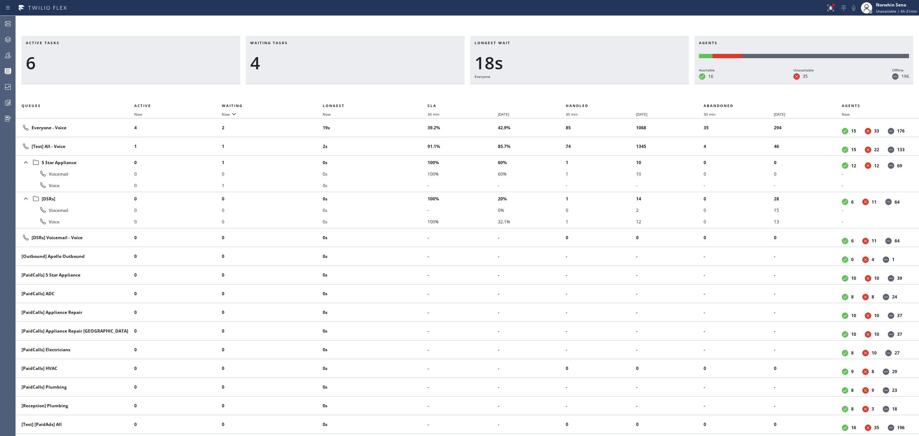
click at [586, 87] on div "Active tasks 6 Waiting tasks 4 Longest wait 18s Everyone Agents Available 16 Un…" at bounding box center [467, 236] width 903 height 400
click at [586, 87] on div "Active tasks 6 Waiting tasks 6 Longest wait 23s Everyone Agents Available 16 Un…" at bounding box center [467, 236] width 903 height 400
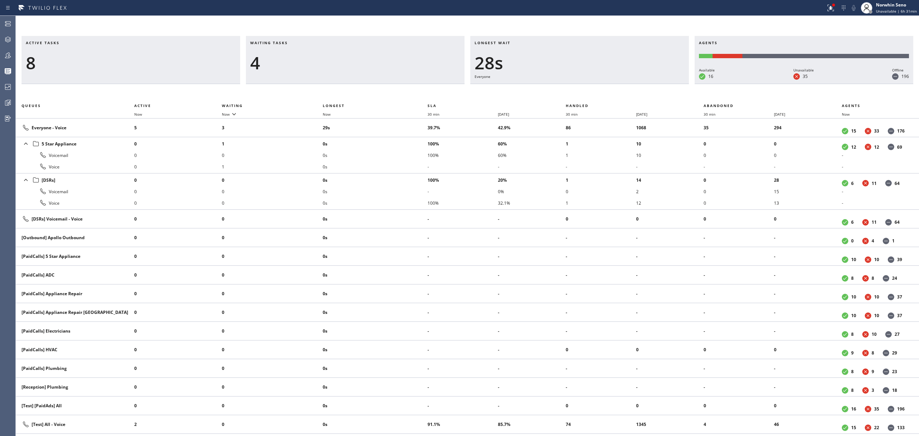
click at [586, 87] on div "Active tasks 8 Waiting tasks 4 Longest wait 28s Everyone Agents Available 16 Un…" at bounding box center [467, 236] width 903 height 400
click at [586, 87] on div "Active tasks 8 Waiting tasks 5 Longest wait 33s Everyone Agents Available 16 Un…" at bounding box center [467, 236] width 903 height 400
click at [586, 87] on div "Active tasks 9 Waiting tasks 4 Longest wait 38s Everyone Agents Available 16 Un…" at bounding box center [467, 236] width 903 height 400
click at [586, 87] on div "Active tasks 11 Waiting tasks 2 Longest wait 13s Everyone Agents Available 16 U…" at bounding box center [467, 236] width 903 height 400
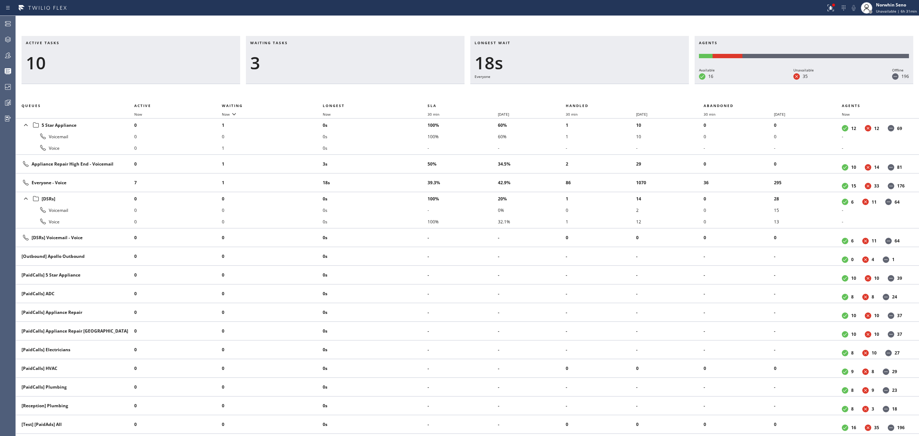
click at [586, 87] on div "Active tasks 10 Waiting tasks 3 Longest wait 18s Everyone Agents Available 16 U…" at bounding box center [467, 236] width 903 height 400
click at [586, 87] on div "Active tasks 9 Waiting tasks 3 Longest wait 23s Everyone Agents Available 16 Un…" at bounding box center [467, 236] width 903 height 400
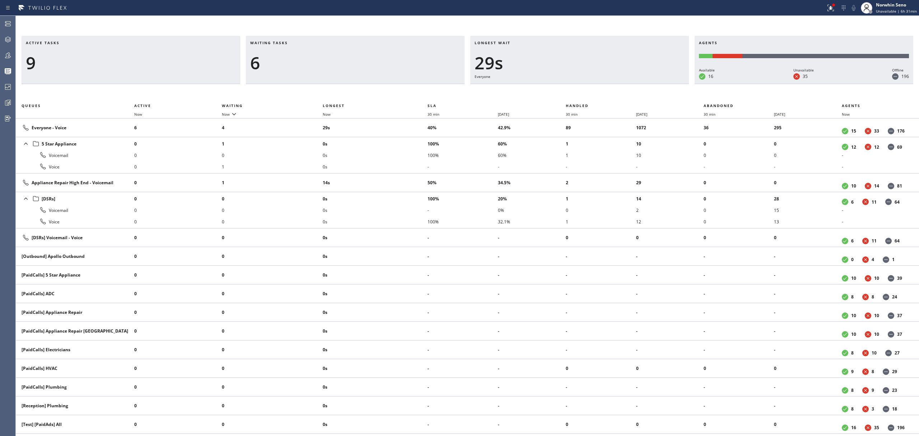
click at [586, 87] on div "Active tasks 9 Waiting tasks 6 Longest wait 29s Everyone Agents Available 16 Un…" at bounding box center [467, 236] width 903 height 400
click at [586, 87] on div "Active tasks 8 Waiting tasks 6 Longest wait 34s Everyone Agents Available 16 Un…" at bounding box center [467, 236] width 903 height 400
click at [586, 87] on div "Active tasks 8 Waiting tasks 6 Longest wait 39s Everyone Agents Available 16 Un…" at bounding box center [467, 236] width 903 height 400
click at [586, 87] on div "Active tasks 10 Waiting tasks 5 Longest wait 44s Everyone Agents Available 16 U…" at bounding box center [467, 236] width 903 height 400
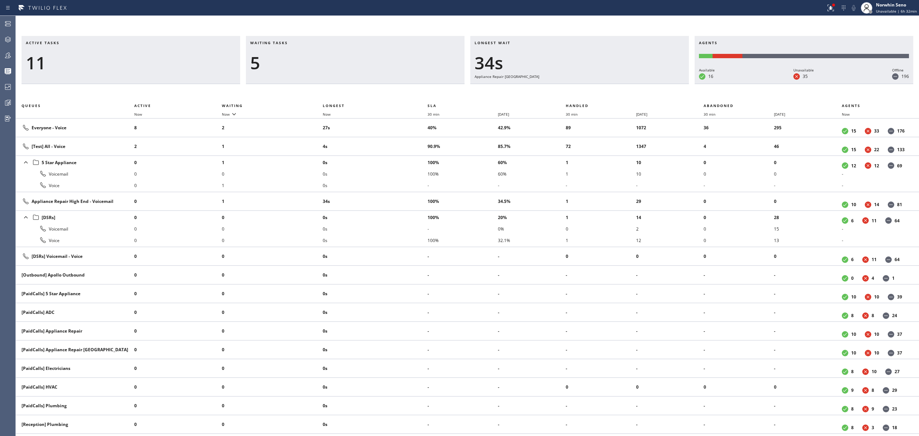
click at [586, 87] on div "Active tasks 11 Waiting tasks 5 Longest wait 34s Appliance Repair High End Agen…" at bounding box center [467, 236] width 903 height 400
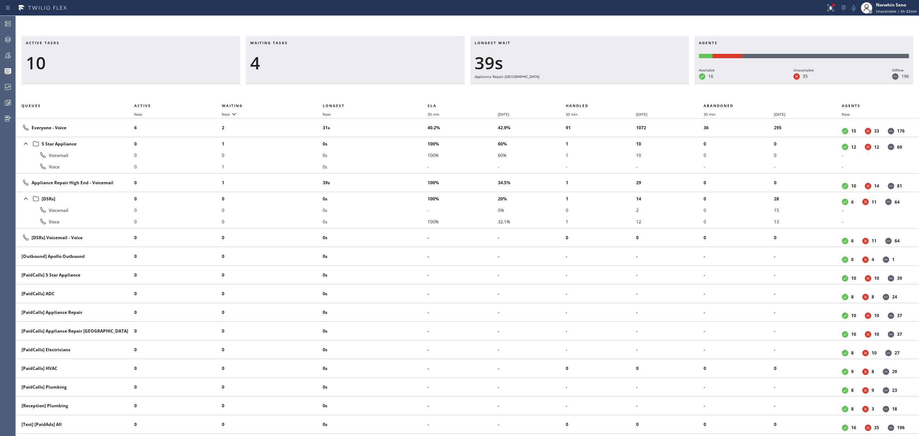
click at [586, 87] on div "Active tasks 10 Waiting tasks 4 Longest wait 39s Appliance Repair High End Agen…" at bounding box center [467, 236] width 903 height 400
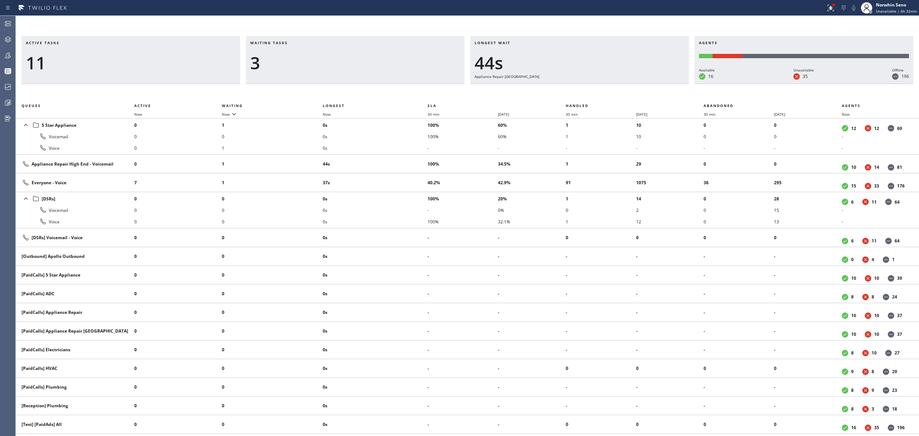
click at [586, 87] on div "Active tasks 11 Waiting tasks 3 Longest wait 44s Appliance Repair High End Agen…" at bounding box center [467, 236] width 903 height 400
click at [586, 87] on div "Active tasks 10 Waiting tasks 3 Longest wait 49s Appliance Repair High End Agen…" at bounding box center [467, 236] width 903 height 400
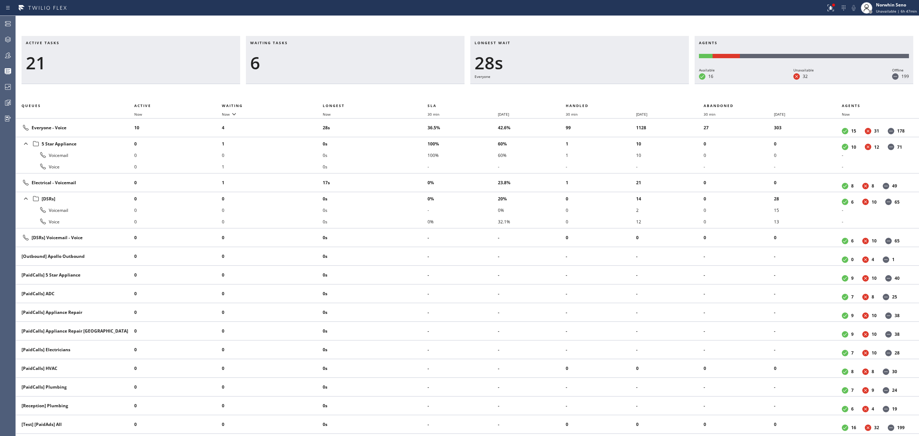
click at [586, 87] on div "Active tasks 21 Waiting tasks 6 Longest wait 28s Everyone Agents Available 16 U…" at bounding box center [467, 236] width 903 height 400
click at [586, 87] on div "Active tasks 19 Waiting tasks 4 Longest wait 33s Everyone Agents Available 16 U…" at bounding box center [467, 236] width 903 height 400
click at [586, 87] on div "Active tasks 18 Waiting tasks 3 Longest wait 27s Electrical Agents Available 16…" at bounding box center [467, 236] width 903 height 400
click at [586, 87] on div "Active tasks 17 Waiting tasks 3 Longest wait 32s Electrical Agents Available 16…" at bounding box center [467, 236] width 903 height 400
click at [586, 87] on div "Active tasks 17 Waiting tasks 4 Longest wait 37s Electrical Agents Available 16…" at bounding box center [467, 236] width 903 height 400
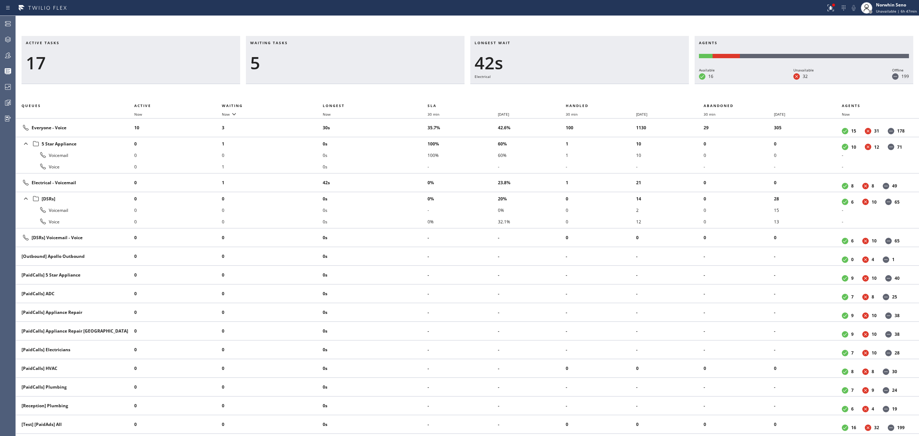
click at [586, 87] on div "Active tasks 17 Waiting tasks 5 Longest wait 42s Electrical Agents Available 16…" at bounding box center [467, 236] width 903 height 400
click at [586, 87] on div "Active tasks 17 Waiting tasks 7 Longest wait 47s Electrical Agents Available 16…" at bounding box center [467, 236] width 903 height 400
click at [586, 87] on div "Active tasks 17 Waiting tasks 7 Longest wait 52s Electrical Agents Available 16…" at bounding box center [467, 236] width 903 height 400
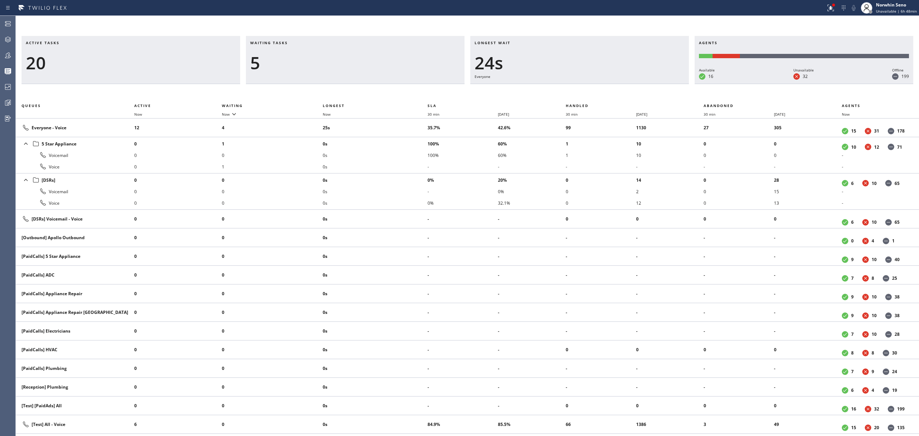
click at [586, 87] on div "Active tasks 20 Waiting tasks 5 Longest wait 24s Everyone Agents Available 16 U…" at bounding box center [467, 236] width 903 height 400
click at [586, 87] on div "Active tasks 21 Waiting tasks 5 Longest wait 17s Everyone Agents Available 16 U…" at bounding box center [467, 236] width 903 height 400
click at [586, 87] on div "Active tasks 21 Waiting tasks 3 Longest wait 12s Everyone Agents Available 16 U…" at bounding box center [467, 236] width 903 height 400
click at [586, 87] on div "Active tasks 22 Waiting tasks 2 Longest wait 7s [Test] All Agents Available 16 …" at bounding box center [467, 236] width 903 height 400
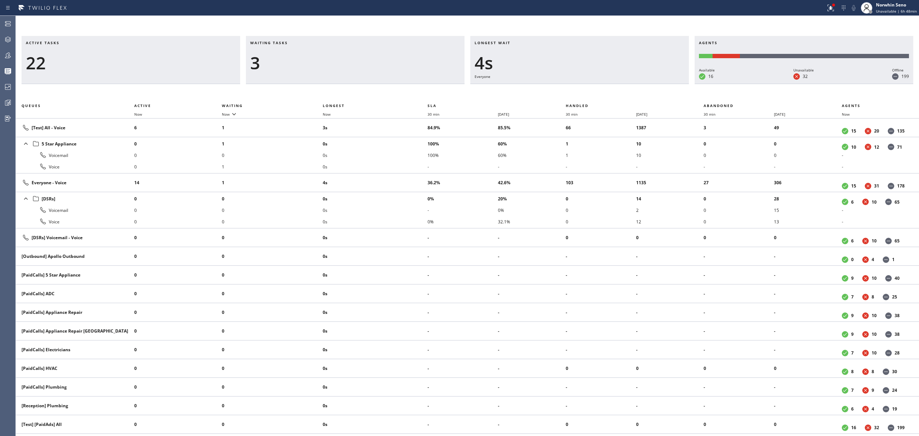
click at [586, 87] on div "Active tasks 22 Waiting tasks 3 Longest wait 4s Everyone Agents Available 16 Un…" at bounding box center [467, 236] width 903 height 400
click at [586, 87] on div "Active tasks 22 Waiting tasks 3 Longest wait 5s Everyone Agents Available 16 Un…" at bounding box center [467, 236] width 903 height 400
click at [586, 87] on div "Active tasks 20 Waiting tasks 5 Longest wait 10s Everyone Agents Available 16 U…" at bounding box center [467, 236] width 903 height 400
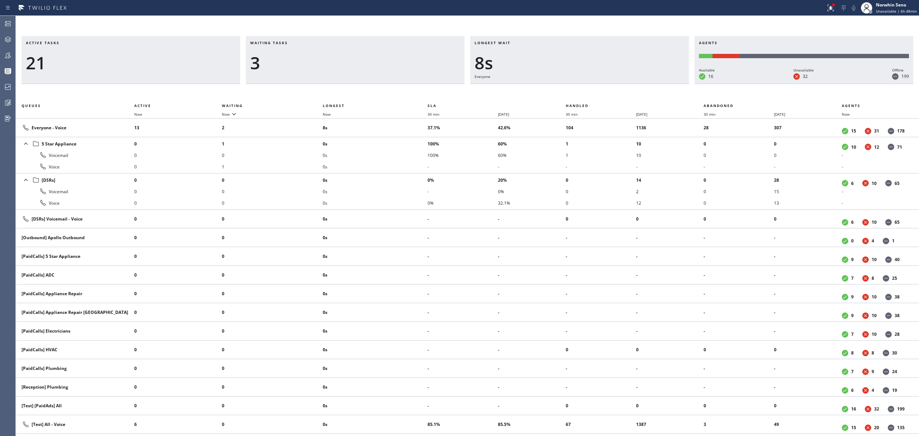
click at [586, 87] on div "Active tasks 21 Waiting tasks 3 Longest wait 8s Everyone Agents Available 16 Un…" at bounding box center [467, 236] width 903 height 400
click at [586, 87] on div "Active tasks 22 Waiting tasks 2 Longest wait 10s Everyone Agents Available 16 U…" at bounding box center [467, 236] width 903 height 400
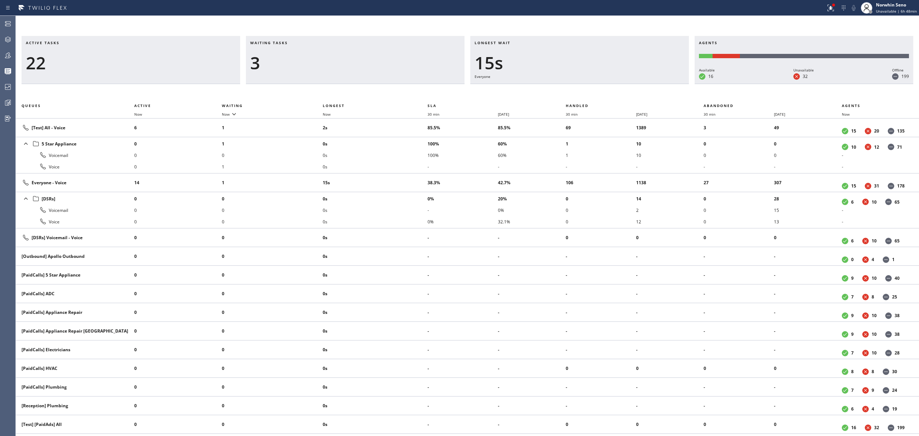
click at [586, 87] on div "Active tasks 22 Waiting tasks 3 Longest wait 15s Everyone Agents Available 16 U…" at bounding box center [467, 236] width 903 height 400
click at [586, 87] on div "Active tasks 21 Waiting tasks 3 Longest wait 20s Everyone Agents Available 16 U…" at bounding box center [467, 236] width 903 height 400
click at [586, 87] on div "Active tasks 21 Waiting tasks 3 Longest wait 25s Everyone Agents Available 16 U…" at bounding box center [467, 236] width 903 height 400
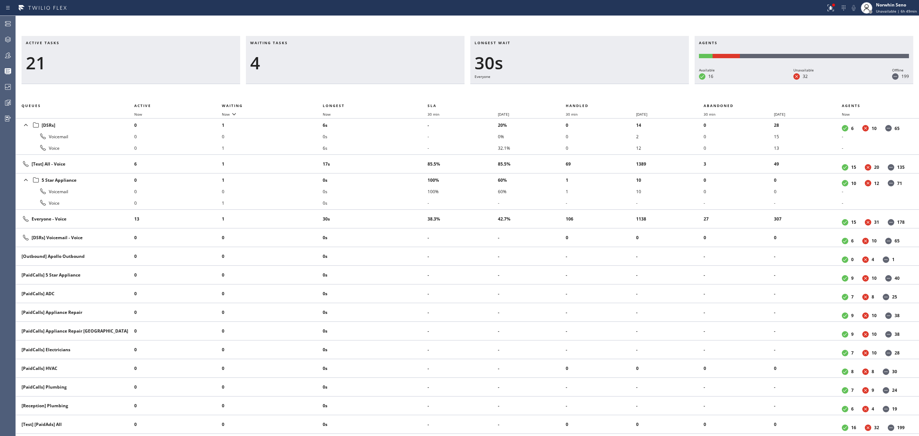
click at [586, 87] on div "Active tasks 21 Waiting tasks 4 Longest wait 30s Everyone Agents Available 16 U…" at bounding box center [467, 236] width 903 height 400
click at [586, 87] on div "Active tasks 21 Waiting tasks 4 Longest wait 35s Everyone Agents Available 16 U…" at bounding box center [467, 236] width 903 height 400
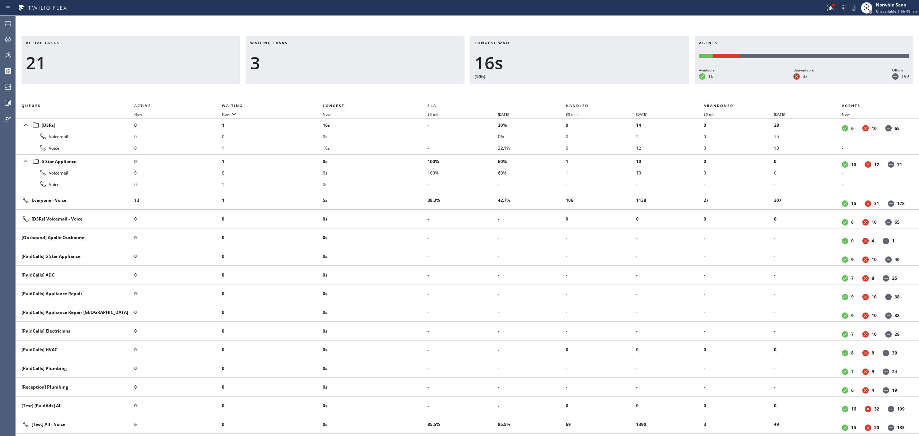
click at [586, 87] on div "Active tasks 21 Waiting tasks 3 Longest wait 16s [DSRs] Agents Available 16 Una…" at bounding box center [467, 236] width 903 height 400
click at [586, 87] on div "Active tasks 21 Waiting tasks 3 Longest wait 22s [DSRs] Agents Available 16 Una…" at bounding box center [467, 236] width 903 height 400
click at [586, 87] on div "Active tasks 21 Waiting tasks 3 Longest wait 27s [DSRs] Agents Available 16 Una…" at bounding box center [467, 236] width 903 height 400
click at [586, 87] on div "Active tasks 21 Waiting tasks 3 Longest wait 32s [DSRs] Agents Available 16 Una…" at bounding box center [467, 236] width 903 height 400
click at [586, 87] on div "Active tasks 21 Waiting tasks 3 Longest wait 37s [DSRs] Agents Available 16 Una…" at bounding box center [467, 236] width 903 height 400
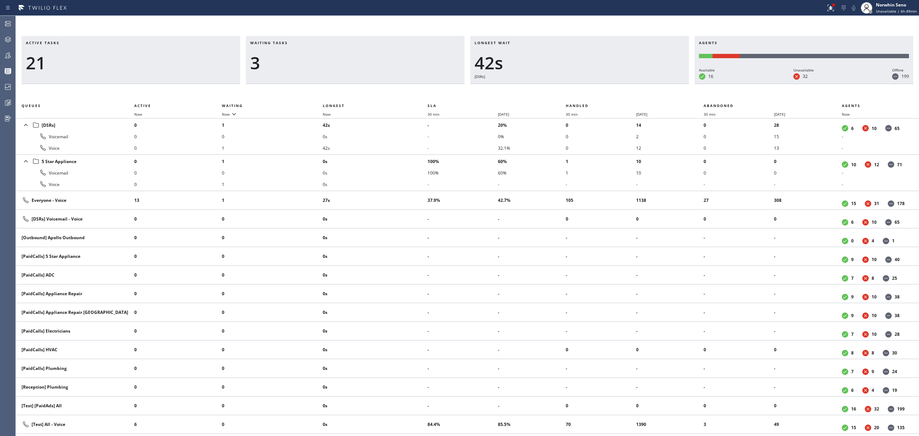
click at [586, 87] on div "Active tasks 21 Waiting tasks 3 Longest wait 42s [DSRs] Agents Available 16 Una…" at bounding box center [467, 236] width 903 height 400
click at [586, 87] on div "Active tasks 21 Waiting tasks 2 Longest wait 47s [DSRs] Agents Available 16 Una…" at bounding box center [467, 236] width 903 height 400
click at [586, 87] on div "Active tasks 21 Waiting tasks 3 Longest wait 52s [DSRs] Agents Available 16 Una…" at bounding box center [467, 236] width 903 height 400
click at [586, 87] on div "Active tasks 21 Waiting tasks 3 Longest wait 9s Everyone Agents Available 16 Un…" at bounding box center [467, 236] width 903 height 400
click at [586, 87] on div "Active tasks 19 Waiting tasks 3 Longest wait 14s Everyone Agents Available 16 U…" at bounding box center [467, 236] width 903 height 400
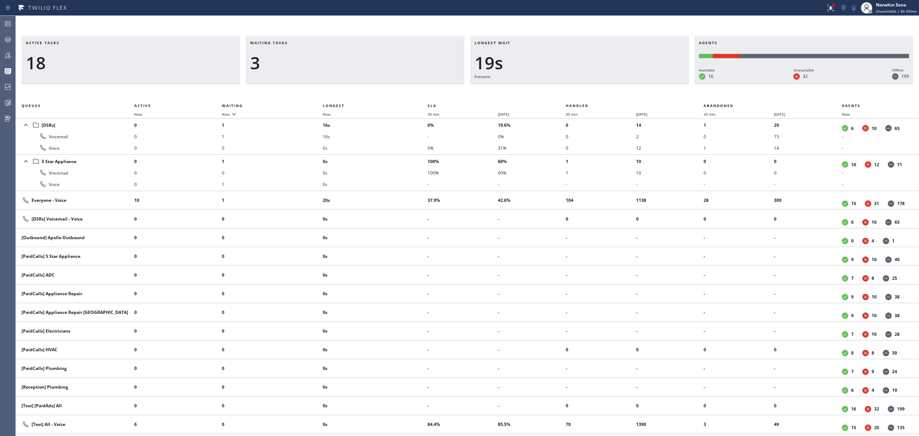
click at [586, 87] on div "Active tasks 18 Waiting tasks 3 Longest wait 19s Everyone Agents Available 16 U…" at bounding box center [467, 236] width 903 height 400
click at [586, 87] on div "Active tasks 18 Waiting tasks 3 Longest wait 24s Everyone Agents Available 16 U…" at bounding box center [467, 236] width 903 height 400
click at [586, 87] on div "Active tasks 17 Waiting tasks 2 Longest wait 26s [DSRs] Agents Available 16 Una…" at bounding box center [467, 236] width 903 height 400
click at [586, 87] on div "Active tasks 17 Waiting tasks 2 Longest wait 32s [DSRs] Agents Available 16 Una…" at bounding box center [467, 236] width 903 height 400
click at [586, 87] on div "Active tasks 16 Waiting tasks 2 Longest wait 37s [DSRs] Agents Available 16 Una…" at bounding box center [467, 236] width 903 height 400
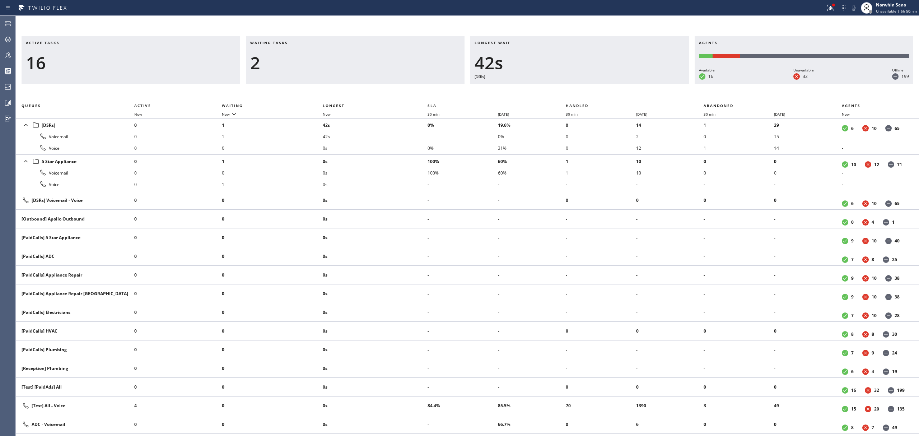
click at [586, 87] on div "Active tasks 16 Waiting tasks 2 Longest wait 42s [DSRs] Agents Available 16 Una…" at bounding box center [467, 236] width 903 height 400
click at [586, 87] on div "Active tasks 16 Waiting tasks 2 Longest wait 47s [DSRs] Agents Available 16 Una…" at bounding box center [467, 236] width 903 height 400
click at [586, 87] on div "Active tasks 15 Waiting tasks 2 Longest wait 52s [DSRs] Agents Available 15 Una…" at bounding box center [467, 236] width 903 height 400
click at [586, 87] on div "Active tasks 13 Waiting tasks 2 Longest wait 57s [DSRs] Agents Available 15 Una…" at bounding box center [467, 236] width 903 height 400
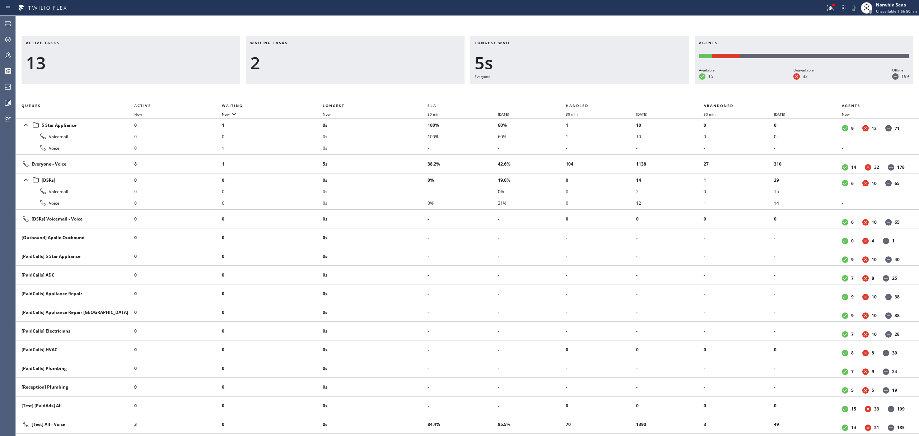
click at [586, 87] on div "Active tasks 13 Waiting tasks 2 Longest wait 5s Everyone Agents Available 15 Un…" at bounding box center [467, 236] width 903 height 400
click at [586, 87] on div "Active tasks 13 Waiting tasks 2 Longest wait 10s Everyone Agents Available 15 U…" at bounding box center [467, 236] width 903 height 400
click at [586, 87] on div "Active tasks 12 Waiting tasks 2 Longest wait 15s Everyone Agents Available 15 U…" at bounding box center [467, 236] width 903 height 400
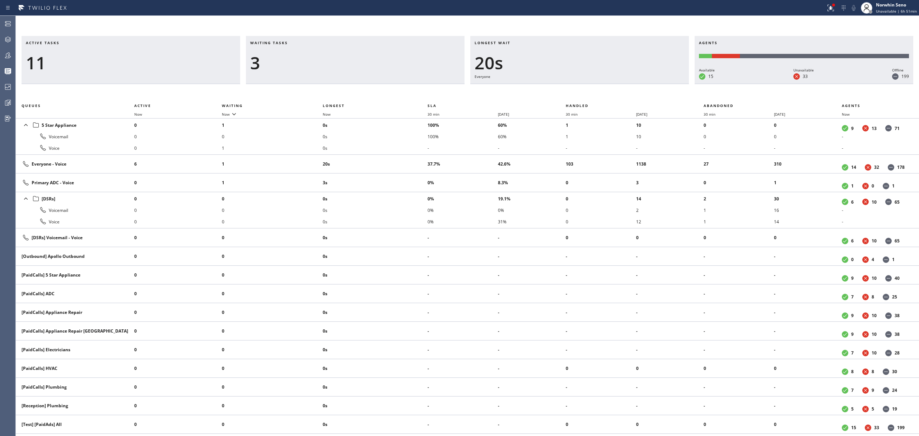
click at [586, 87] on div "Active tasks 11 Waiting tasks 3 Longest wait 20s Everyone Agents Available 15 U…" at bounding box center [467, 236] width 903 height 400
click at [586, 87] on div "Active tasks 11 Waiting tasks 3 Longest wait 25s Everyone Agents Available 15 U…" at bounding box center [467, 236] width 903 height 400
click at [586, 87] on div "Active tasks 11 Waiting tasks 3 Longest wait 30s Everyone Agents Available 15 U…" at bounding box center [467, 236] width 903 height 400
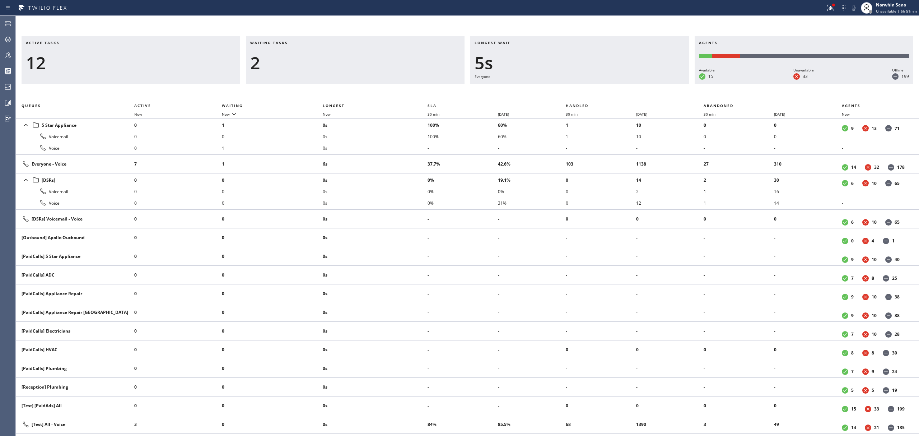
click at [586, 87] on div "Active tasks 12 Waiting tasks 2 Longest wait 5s Everyone Agents Available 15 Un…" at bounding box center [467, 236] width 903 height 400
click at [586, 87] on div "Active tasks 12 Waiting tasks 2 Longest wait 10s Everyone Agents Available 15 U…" at bounding box center [467, 236] width 903 height 400
click at [586, 87] on div "Active tasks 11 Waiting tasks 2 Longest wait 15s Everyone Agents Available 15 U…" at bounding box center [467, 236] width 903 height 400
click at [586, 87] on div "Active tasks 11 Waiting tasks 4 Longest wait 21s Everyone Agents Available 15 U…" at bounding box center [467, 236] width 903 height 400
click at [586, 87] on div "Active tasks 11 Waiting tasks 4 Longest wait 26s Everyone Agents Available 15 U…" at bounding box center [467, 236] width 903 height 400
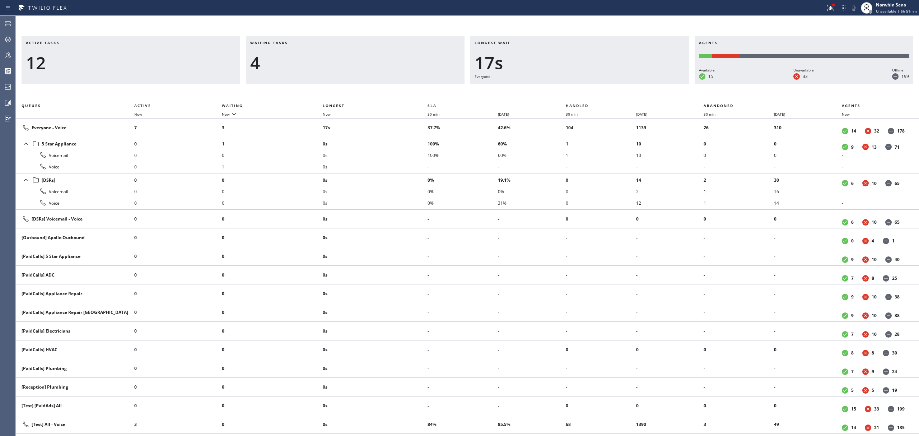
click at [586, 87] on div "Active tasks 12 Waiting tasks 4 Longest wait 17s Everyone Agents Available 15 U…" at bounding box center [467, 236] width 903 height 400
click at [586, 87] on div "Active tasks 12 Waiting tasks 4 Longest wait 22s Everyone Agents Available 15 U…" at bounding box center [467, 236] width 903 height 400
click at [586, 87] on div "Active tasks 12 Waiting tasks 4 Longest wait 27s Everyone Agents Available 15 U…" at bounding box center [467, 236] width 903 height 400
click at [586, 87] on div "Active tasks 14 Waiting tasks 2 Longest wait 29s Everyone Agents Available 15 U…" at bounding box center [467, 236] width 903 height 400
click at [586, 87] on div "Active tasks 13 Waiting tasks 2 Longest wait 33s Everyone Agents Available 15 U…" at bounding box center [467, 236] width 903 height 400
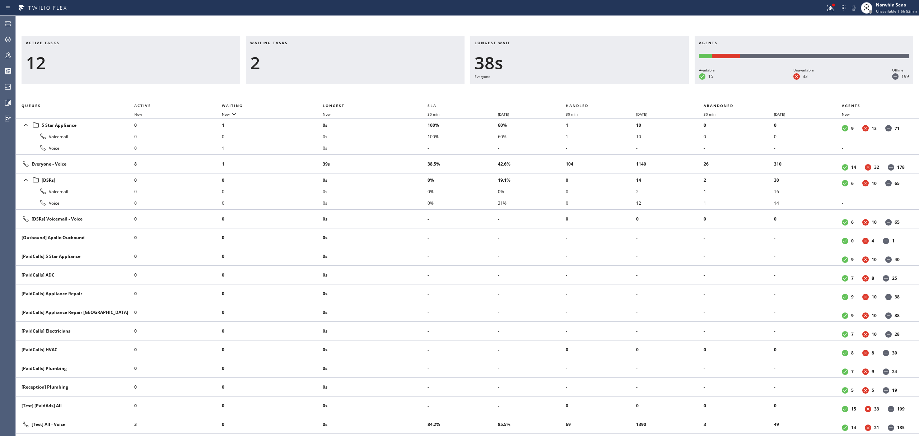
click at [586, 87] on div "Active tasks 12 Waiting tasks 2 Longest wait 38s Everyone Agents Available 15 U…" at bounding box center [467, 236] width 903 height 400
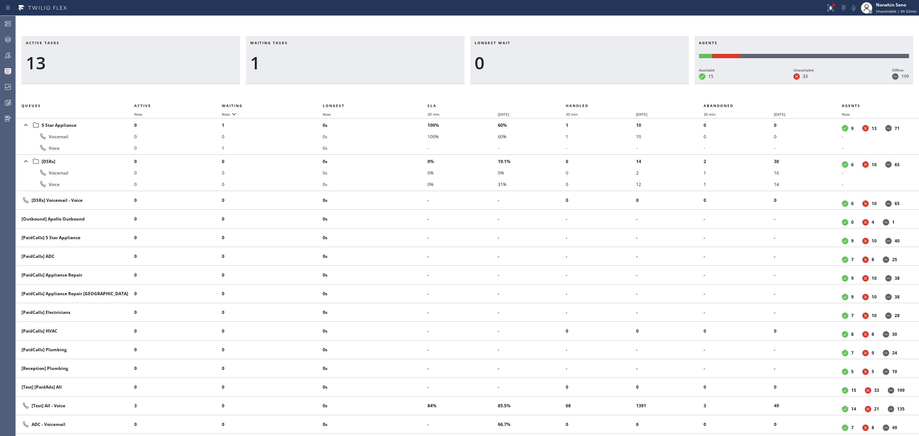
click at [586, 87] on div "Active tasks 13 Waiting tasks 1 Longest wait 0 Agents Available 15 Unavailable …" at bounding box center [467, 236] width 903 height 400
click at [586, 87] on div "Active tasks 11 Waiting tasks 1 Longest wait 0 Agents Available 15 Unavailable …" at bounding box center [467, 236] width 903 height 400
click at [586, 87] on div "Active tasks 10 Waiting tasks 1 Longest wait 0 Agents Available 15 Unavailable …" at bounding box center [467, 236] width 903 height 400
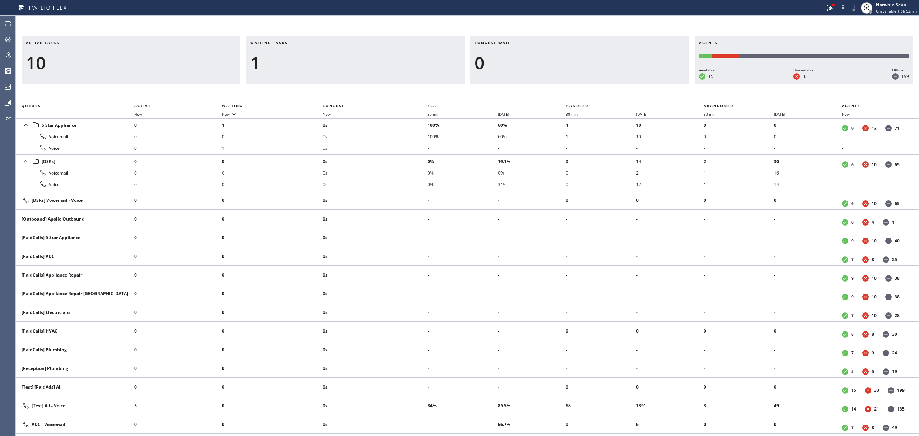
click at [586, 87] on div "Active tasks 10 Waiting tasks 1 Longest wait 0 Agents Available 15 Unavailable …" at bounding box center [467, 236] width 903 height 400
click at [586, 87] on div "Active tasks 9 Waiting tasks 1 Longest wait 0 Agents Available 15 Unavailable 3…" at bounding box center [467, 236] width 903 height 400
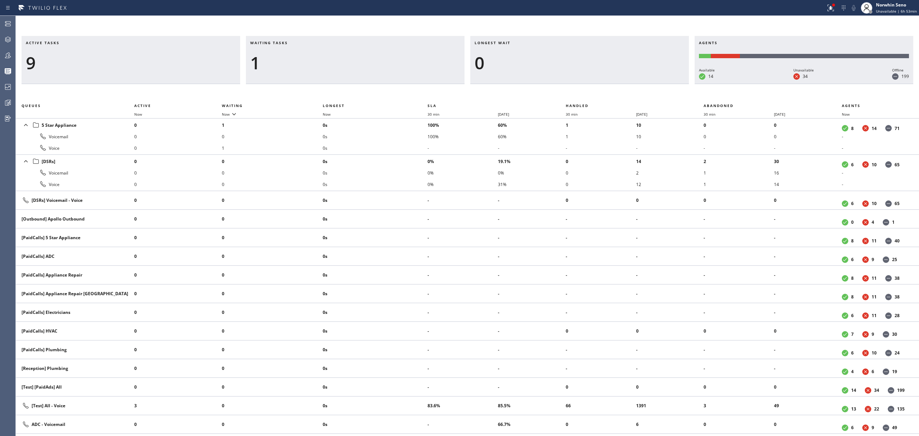
click at [586, 87] on div "Active tasks 9 Waiting tasks 1 Longest wait 0 Agents Available 14 Unavailable 3…" at bounding box center [467, 236] width 903 height 400
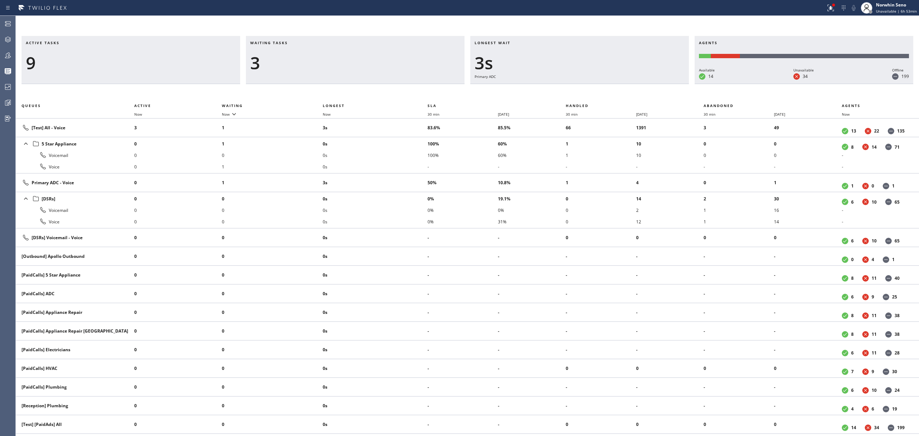
click at [586, 87] on div "Active tasks 9 Waiting tasks 3 Longest wait 3s Primary ADC Agents Available 14 …" at bounding box center [467, 236] width 903 height 400
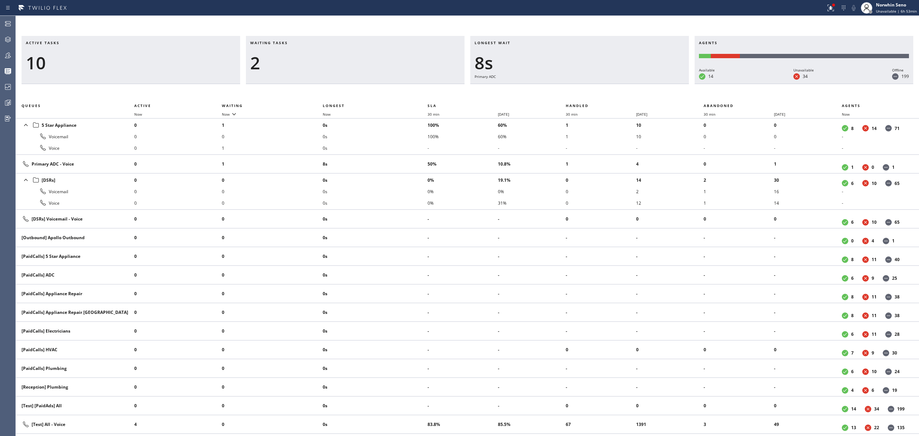
click at [586, 87] on div "Active tasks 10 Waiting tasks 2 Longest wait 8s Primary ADC Agents Available 14…" at bounding box center [467, 236] width 903 height 400
click at [586, 87] on div "Active tasks 10 Waiting tasks 2 Longest wait 4s [Test] All Agents Available 14 …" at bounding box center [467, 236] width 903 height 400
click at [586, 87] on div "Active tasks 11 Waiting tasks 2 Longest wait 7s Everyone Agents Available 14 Un…" at bounding box center [467, 236] width 903 height 400
click at [586, 87] on div "Active tasks 11 Waiting tasks 2 Longest wait 12s Everyone Agents Available 14 U…" at bounding box center [467, 236] width 903 height 400
click at [586, 87] on div "Active tasks 11 Waiting tasks 2 Longest wait 17s Everyone Agents Available 14 U…" at bounding box center [467, 236] width 903 height 400
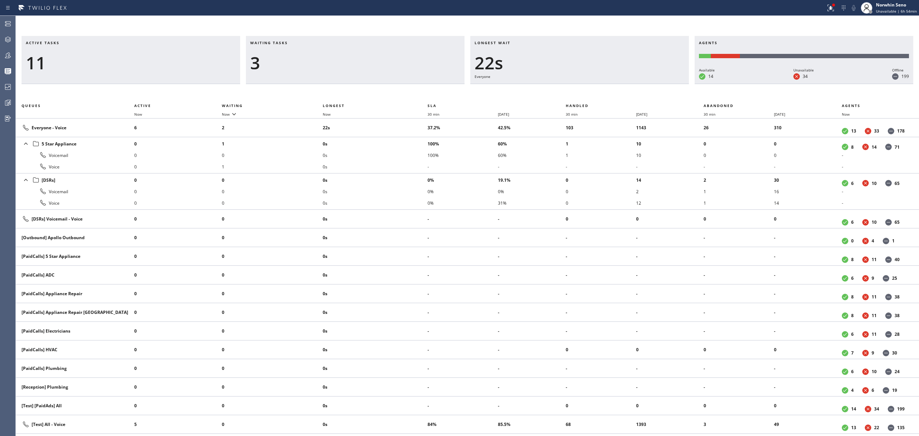
click at [586, 87] on div "Active tasks 11 Waiting tasks 3 Longest wait 22s Everyone Agents Available 14 U…" at bounding box center [467, 236] width 903 height 400
click at [586, 87] on div "Active tasks 11 Waiting tasks 3 Longest wait 27s Everyone Agents Available 14 U…" at bounding box center [467, 236] width 903 height 400
click at [586, 87] on div "Active tasks 12 Waiting tasks 2 Longest wait 17s Everyone Agents Available 14 U…" at bounding box center [467, 236] width 903 height 400
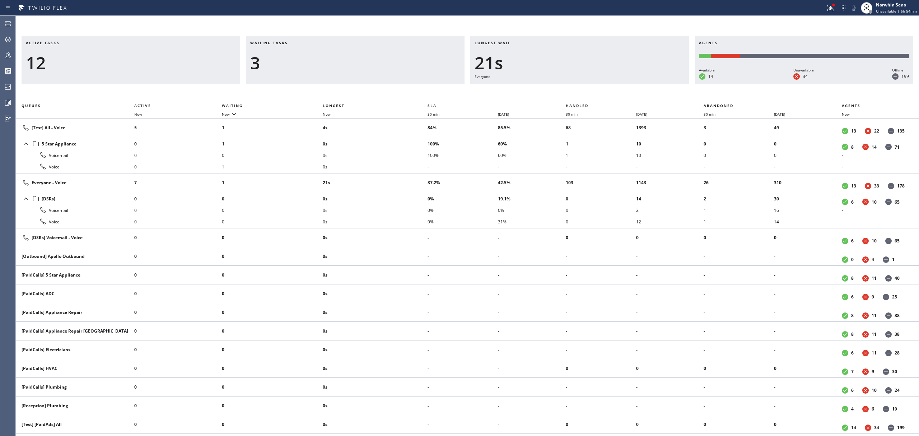
click at [586, 87] on div "Active tasks 12 Waiting tasks 3 Longest wait 21s Everyone Agents Available 14 U…" at bounding box center [467, 236] width 903 height 400
click at [586, 87] on div "Active tasks 12 Waiting tasks 3 Longest wait 26s Everyone Agents Available 14 U…" at bounding box center [467, 236] width 903 height 400
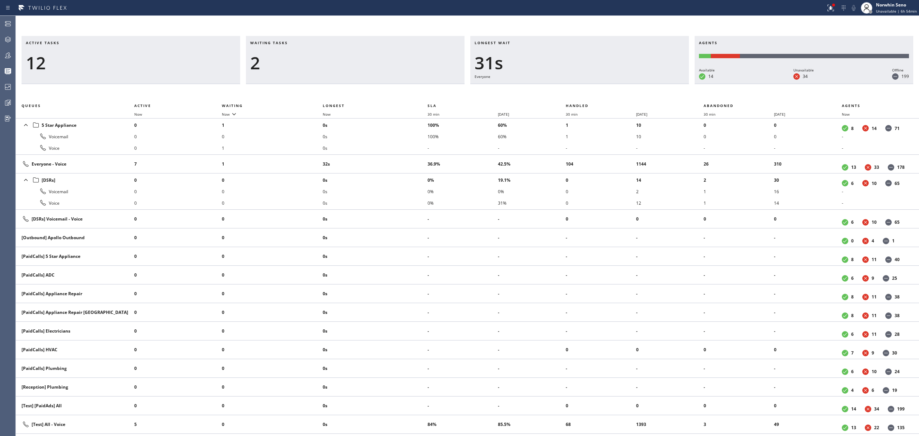
click at [586, 87] on div "Active tasks 12 Waiting tasks 2 Longest wait 31s Everyone Agents Available 14 U…" at bounding box center [467, 236] width 903 height 400
click at [586, 87] on div "Active tasks 12 Waiting tasks 2 Longest wait 36s Everyone Agents Available 14 U…" at bounding box center [467, 236] width 903 height 400
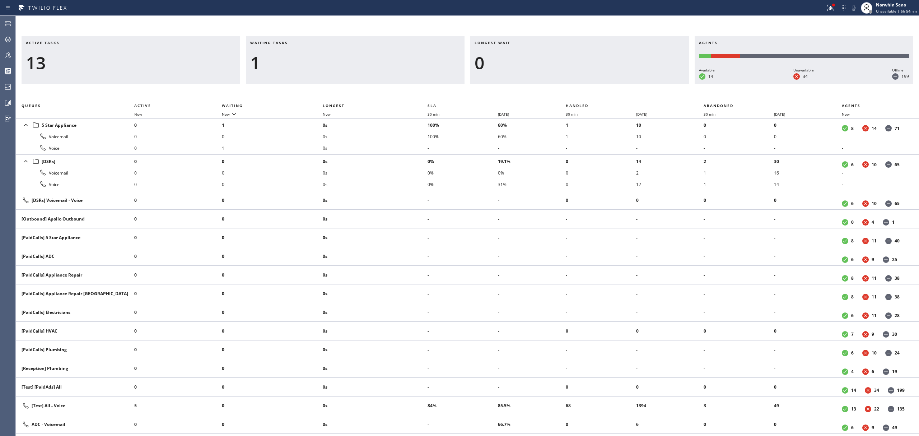
click at [586, 87] on div "Active tasks 13 Waiting tasks 1 Longest wait 0 Agents Available 14 Unavailable …" at bounding box center [467, 236] width 903 height 400
click at [586, 87] on div "Active tasks 12 Waiting tasks 1 Longest wait 0 Agents Available 14 Unavailable …" at bounding box center [467, 236] width 903 height 400
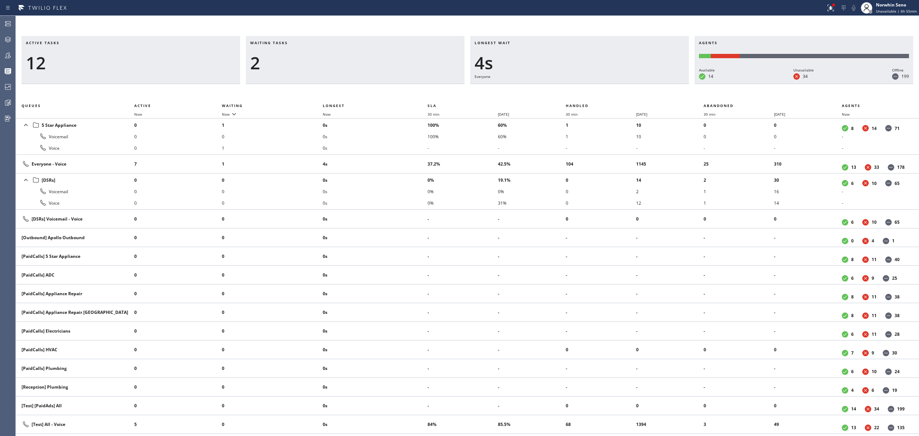
click at [586, 87] on div "Active tasks 12 Waiting tasks 2 Longest wait 4s Everyone Agents Available 14 Un…" at bounding box center [467, 236] width 903 height 400
click at [586, 87] on div "Active tasks 11 Waiting tasks 2 Longest wait 9s Everyone Agents Available 14 Un…" at bounding box center [467, 236] width 903 height 400
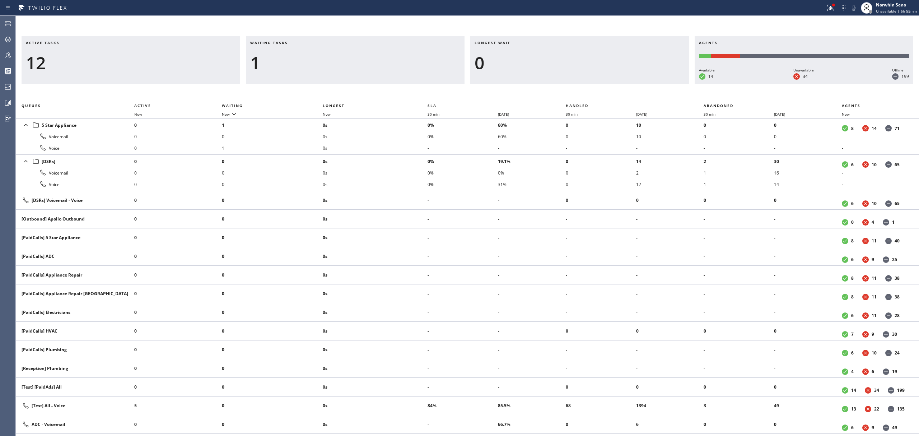
click at [586, 87] on div "Active tasks 12 Waiting tasks 1 Longest wait 0 Agents Available 14 Unavailable …" at bounding box center [467, 236] width 903 height 400
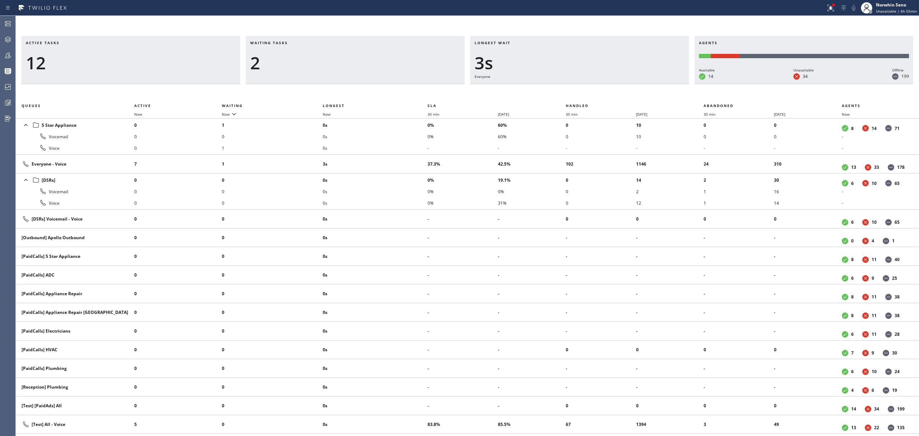
click at [586, 87] on div "Active tasks 12 Waiting tasks 2 Longest wait 3s Everyone Agents Available 14 Un…" at bounding box center [467, 236] width 903 height 400
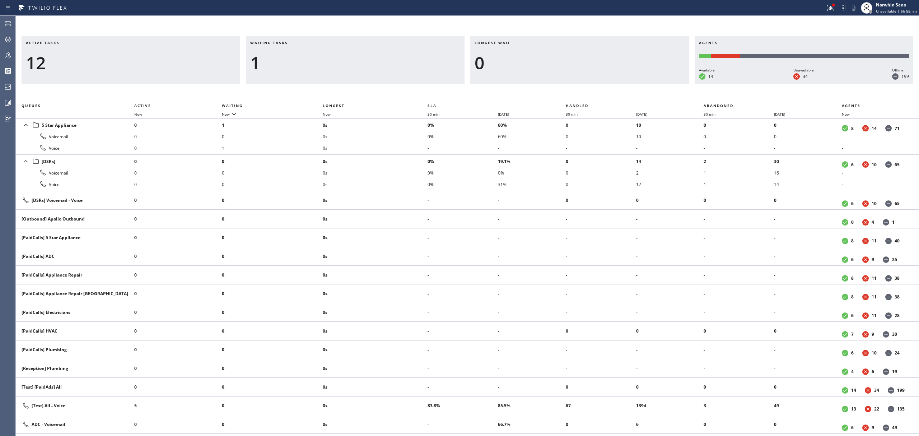
click at [586, 87] on div "Active tasks 12 Waiting tasks 1 Longest wait 0 Agents Available 14 Unavailable …" at bounding box center [467, 236] width 903 height 400
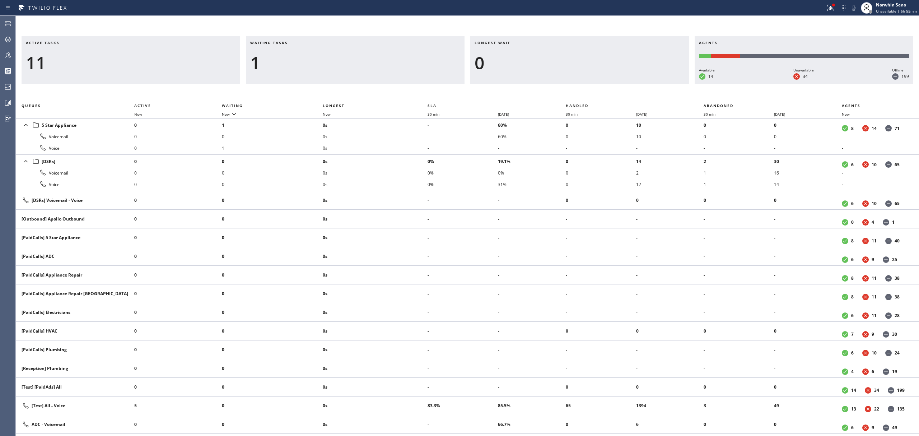
click at [586, 87] on div "Active tasks 11 Waiting tasks 1 Longest wait 0 Agents Available 14 Unavailable …" at bounding box center [467, 236] width 903 height 400
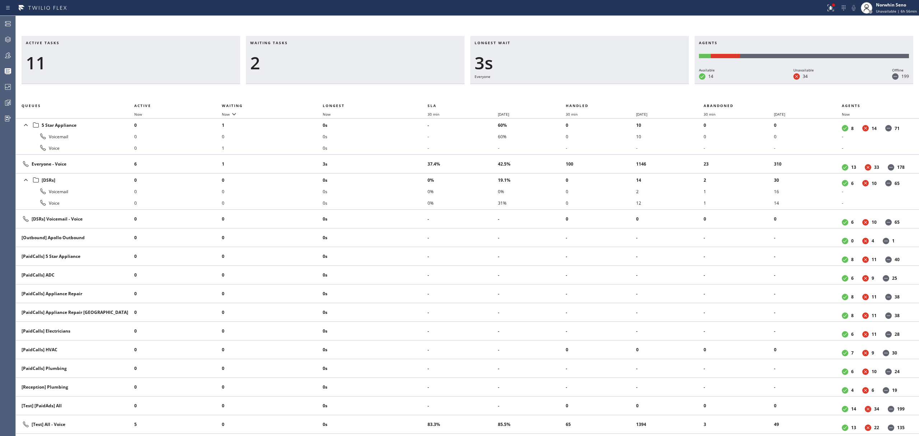
click at [586, 87] on div "Active tasks 11 Waiting tasks 2 Longest wait 3s Everyone Agents Available 14 Un…" at bounding box center [467, 236] width 903 height 400
click at [586, 87] on div "Active tasks 11 Waiting tasks 2 Longest wait 8s Everyone Agents Available 14 Un…" at bounding box center [467, 236] width 903 height 400
click at [586, 87] on div "Active tasks 11 Waiting tasks 2 Longest wait 13s Everyone Agents Available 14 U…" at bounding box center [467, 236] width 903 height 400
click at [586, 87] on div "Active tasks 11 Waiting tasks 2 Longest wait 18s Everyone Agents Available 14 U…" at bounding box center [467, 236] width 903 height 400
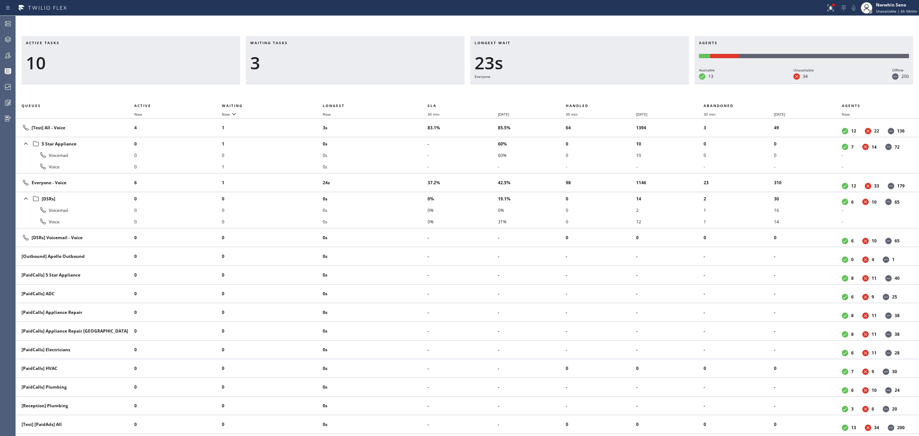
click at [586, 87] on div "Active tasks 10 Waiting tasks 3 Longest wait 23s Everyone Agents Available 13 U…" at bounding box center [467, 236] width 903 height 400
click at [586, 87] on div "Active tasks 10 Waiting tasks 3 Longest wait 28s Everyone Agents Available 13 U…" at bounding box center [467, 236] width 903 height 400
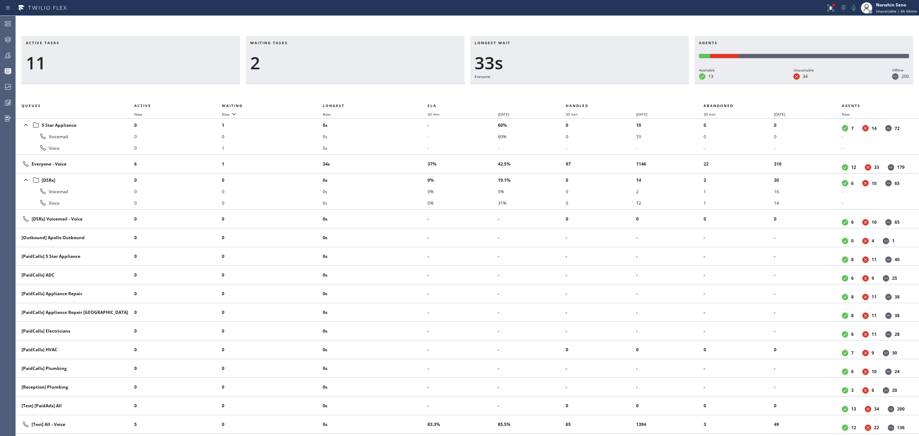
click at [586, 87] on div "Active tasks 11 Waiting tasks 2 Longest wait 33s Everyone Agents Available 13 U…" at bounding box center [467, 236] width 903 height 400
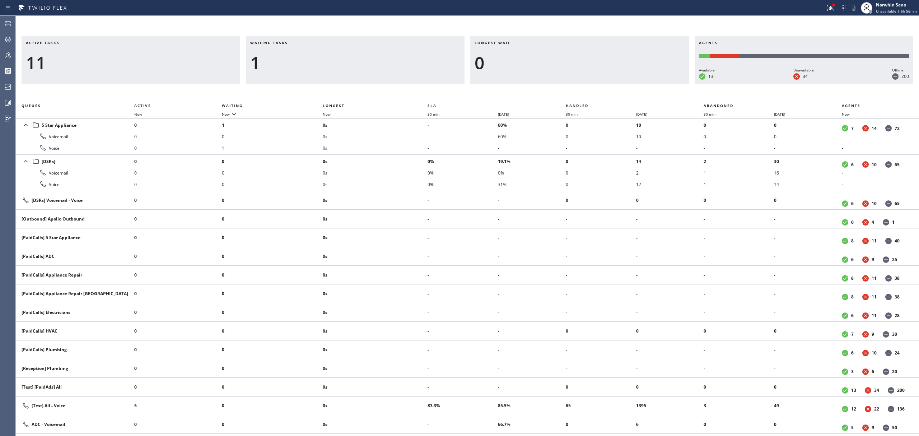
click at [586, 87] on div "Active tasks 11 Waiting tasks 1 Longest wait 0 Agents Available 13 Unavailable …" at bounding box center [467, 236] width 903 height 400
click at [586, 87] on div "Active tasks 10 Waiting tasks 1 Longest wait 0 Agents Available 13 Unavailable …" at bounding box center [467, 236] width 903 height 400
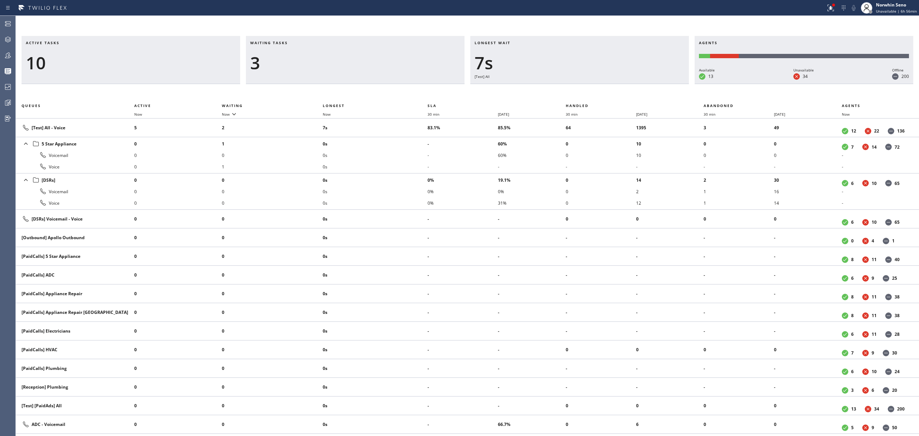
click at [586, 87] on div "Active tasks 10 Waiting tasks 3 Longest wait 7s [Test] All Agents Available 13 …" at bounding box center [467, 236] width 903 height 400
click at [586, 87] on div "Active tasks 10 Waiting tasks 3 Longest wait 12s [Test] All Agents Available 13…" at bounding box center [467, 236] width 903 height 400
click at [586, 87] on div "Active tasks 10 Waiting tasks 3 Longest wait 17s [Test] All Agents Available 13…" at bounding box center [467, 236] width 903 height 400
click at [586, 87] on div "Active tasks 11 Waiting tasks 2 Longest wait 21s [Test] All Agents Available 13…" at bounding box center [467, 236] width 903 height 400
click at [586, 87] on div "Active tasks 11 Waiting tasks 2 Longest wait 26s [Test] All Agents Available 13…" at bounding box center [467, 236] width 903 height 400
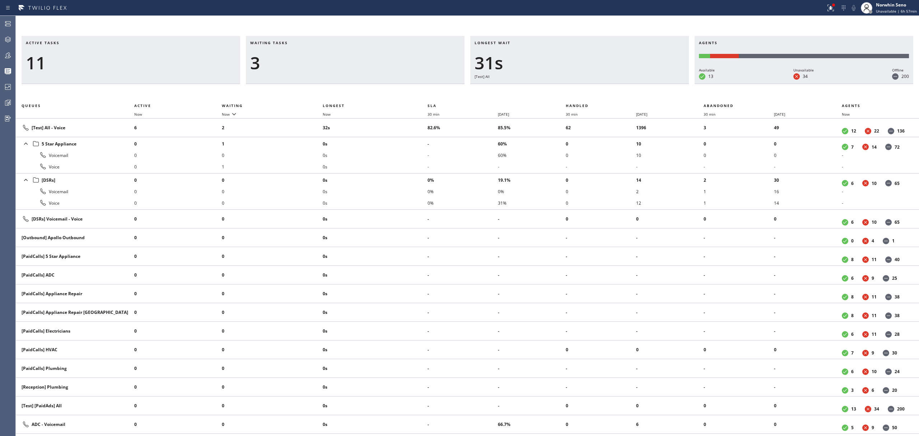
click at [586, 87] on div "Active tasks 11 Waiting tasks 3 Longest wait 31s [Test] All Agents Available 13…" at bounding box center [467, 236] width 903 height 400
click at [586, 87] on div "Active tasks 10 Waiting tasks 2 Longest wait 10s [Test] All Agents Available 13…" at bounding box center [467, 236] width 903 height 400
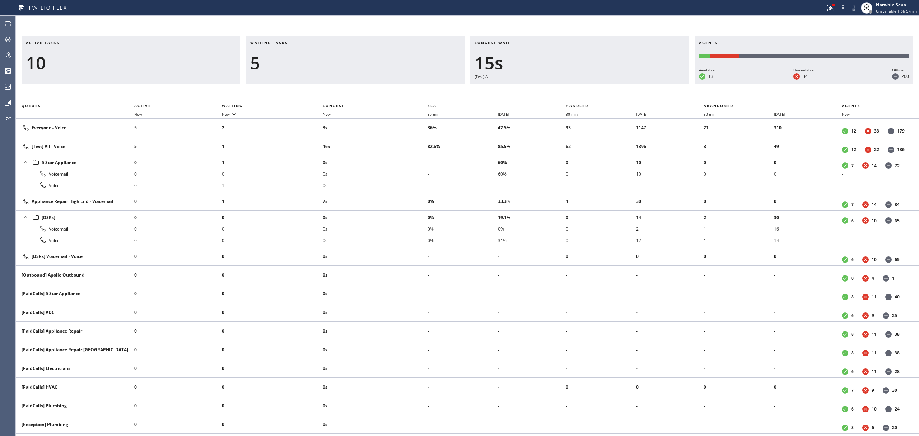
click at [586, 87] on div "Active tasks 10 Waiting tasks 5 Longest wait 15s [Test] All Agents Available 13…" at bounding box center [467, 236] width 903 height 400
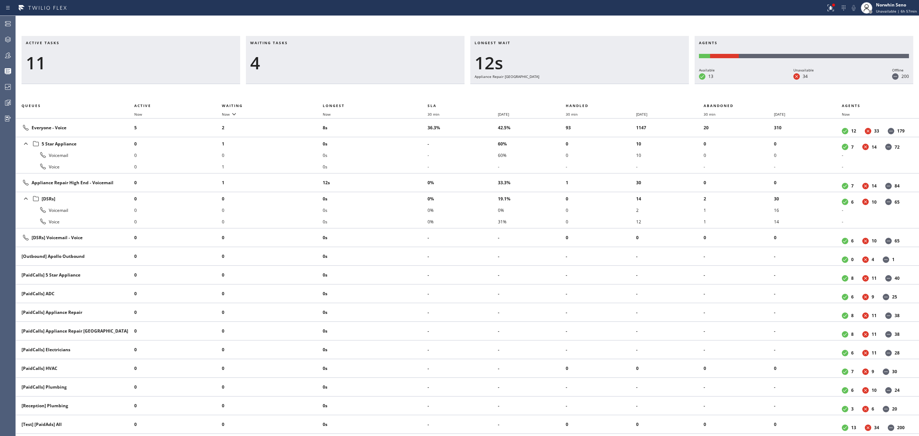
click at [586, 87] on div "Active tasks 11 Waiting tasks 4 Longest wait 12s Appliance Repair High End Agen…" at bounding box center [467, 236] width 903 height 400
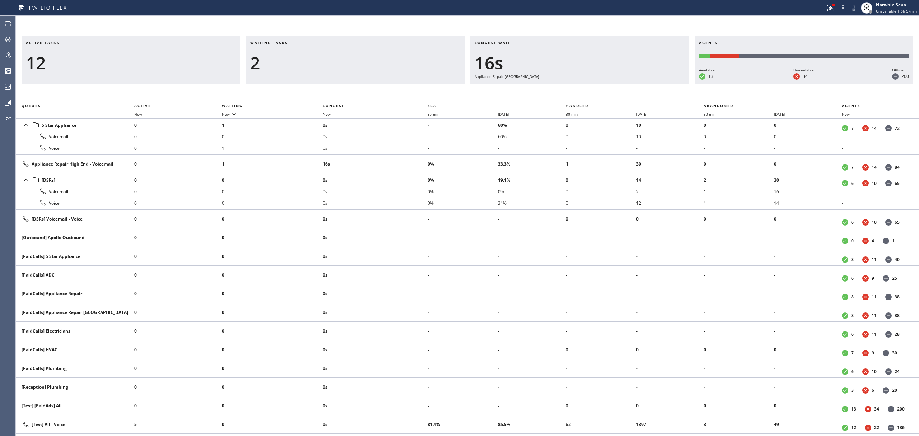
click at [586, 87] on div "Active tasks 12 Waiting tasks 2 Longest wait 16s Appliance Repair High End Agen…" at bounding box center [467, 236] width 903 height 400
click at [586, 87] on div "Active tasks 12 Waiting tasks 2 Longest wait 22s Appliance Repair High End Agen…" at bounding box center [467, 236] width 903 height 400
click at [586, 87] on div "Active tasks 12 Waiting tasks 2 Longest wait 27s Appliance Repair High End Agen…" at bounding box center [467, 236] width 903 height 400
click at [586, 87] on div "Active tasks 11 Waiting tasks 2 Longest wait 32s Appliance Repair High End Agen…" at bounding box center [467, 236] width 903 height 400
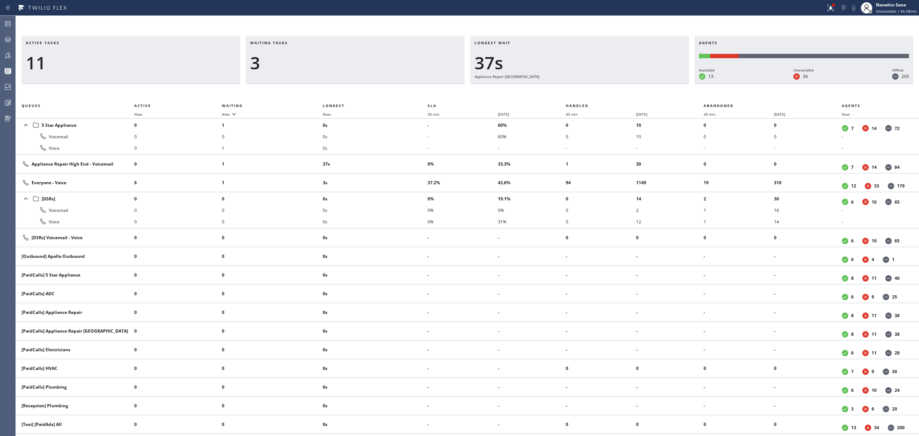
click at [586, 87] on div "Active tasks 11 Waiting tasks 3 Longest wait 37s Appliance Repair High End Agen…" at bounding box center [467, 236] width 903 height 400
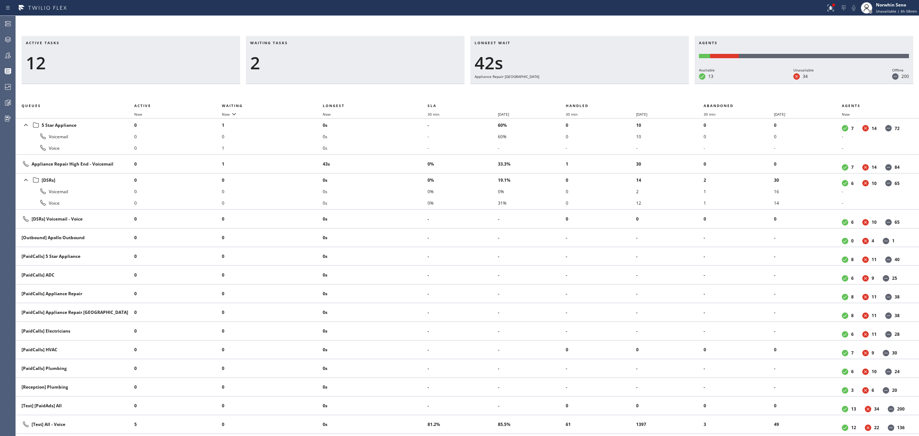
click at [586, 87] on div "Active tasks 12 Waiting tasks 2 Longest wait 42s Appliance Repair High End Agen…" at bounding box center [467, 236] width 903 height 400
click at [586, 87] on div "Active tasks 12 Waiting tasks 2 Longest wait 47s Appliance Repair High End Agen…" at bounding box center [467, 236] width 903 height 400
click at [586, 87] on div "Active tasks 12 Waiting tasks 2 Longest wait 52s Appliance Repair High End Agen…" at bounding box center [467, 236] width 903 height 400
click at [586, 87] on div "Active tasks 11 Waiting tasks 2 Longest wait 57s Appliance Repair High End Agen…" at bounding box center [467, 236] width 903 height 400
click at [586, 87] on div "Active tasks 10 Waiting tasks 2 Longest wait 1:02 Appliance Repair High End Age…" at bounding box center [467, 236] width 903 height 400
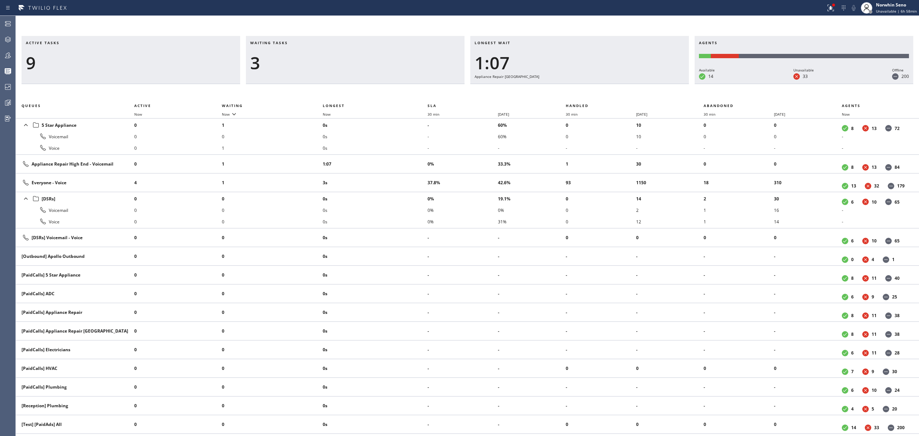
click at [586, 87] on div "Active tasks 9 Waiting tasks 3 Longest wait 1:07 Appliance Repair High End Agen…" at bounding box center [467, 236] width 903 height 400
click at [586, 87] on div "Active tasks 9 Waiting tasks 3 Longest wait 1:12 Appliance Repair High End Agen…" at bounding box center [467, 236] width 903 height 400
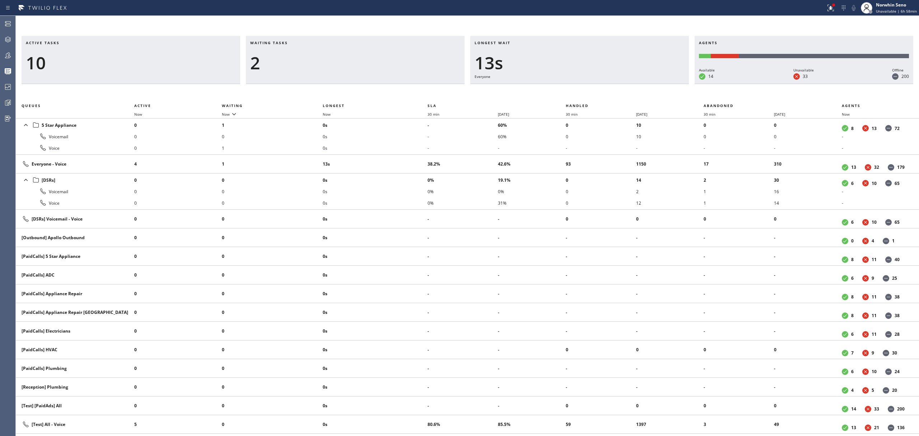
click at [586, 87] on div "Active tasks 10 Waiting tasks 2 Longest wait 13s Everyone Agents Available 14 U…" at bounding box center [467, 236] width 903 height 400
click at [586, 87] on div "Active tasks 10 Waiting tasks 2 Longest wait 19s Everyone Agents Available 14 U…" at bounding box center [467, 236] width 903 height 400
click at [586, 87] on div "Active tasks 10 Waiting tasks 2 Longest wait 24s Everyone Agents Available 14 U…" at bounding box center [467, 236] width 903 height 400
click at [586, 87] on div "Active tasks 10 Waiting tasks 2 Longest wait 6s Everyone Agents Available 14 Un…" at bounding box center [467, 236] width 903 height 400
click at [586, 87] on div "Active tasks 10 Waiting tasks 3 Longest wait 11s Everyone Agents Available 14 U…" at bounding box center [467, 236] width 903 height 400
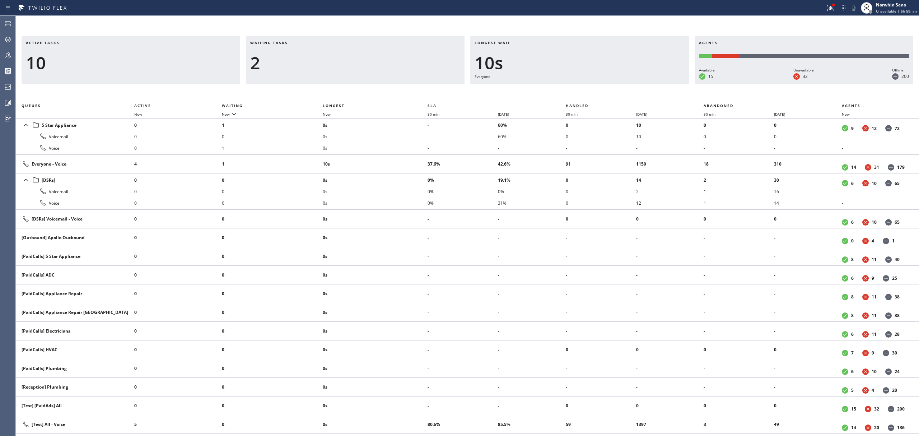
click at [586, 87] on div "Active tasks 10 Waiting tasks 2 Longest wait 10s Everyone Agents Available 15 U…" at bounding box center [467, 236] width 903 height 400
click at [586, 87] on div "Active tasks 9 Waiting tasks 3 Longest wait 15s Everyone Agents Available 15 Un…" at bounding box center [467, 236] width 903 height 400
click at [586, 87] on div "Active tasks 8 Waiting tasks 3 Longest wait 20s Everyone Agents Available 15 Un…" at bounding box center [467, 236] width 903 height 400
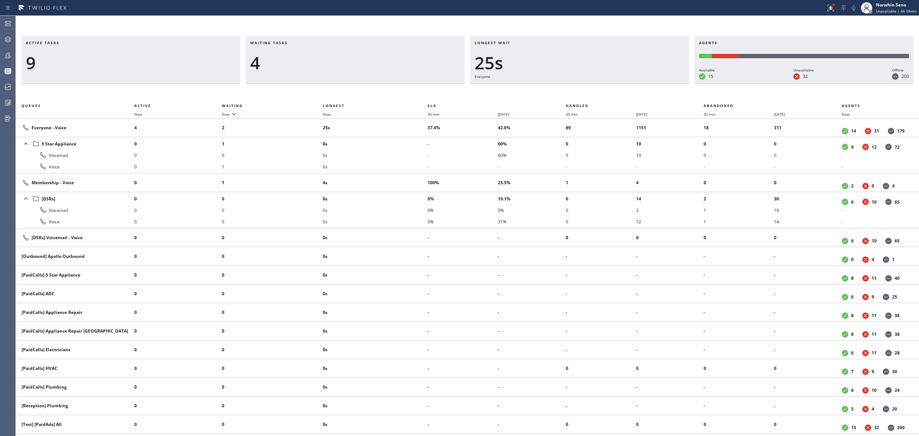
click at [586, 87] on div "Active tasks 9 Waiting tasks 4 Longest wait 25s Everyone Agents Available 15 Un…" at bounding box center [467, 236] width 903 height 400
click at [586, 87] on div "Active tasks 8 Waiting tasks 3 Longest wait 11s Everyone Agents Available 15 Un…" at bounding box center [467, 236] width 903 height 400
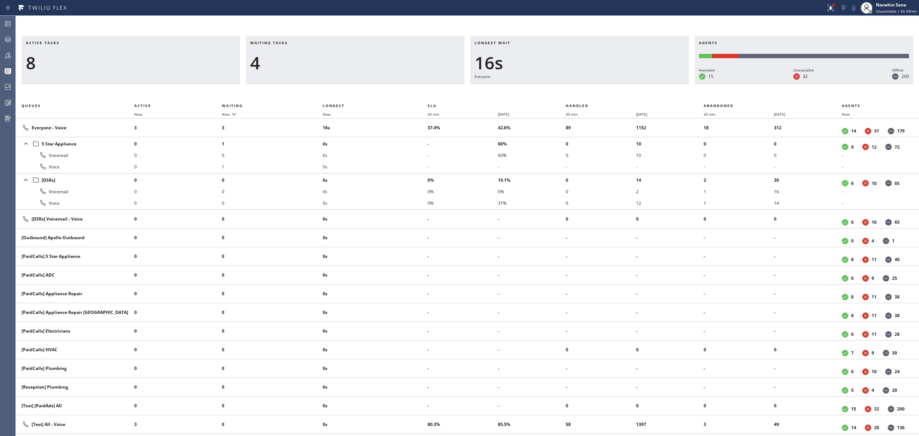
click at [586, 87] on div "Active tasks 8 Waiting tasks 4 Longest wait 16s Everyone Agents Available 15 Un…" at bounding box center [467, 236] width 903 height 400
click at [586, 87] on div "Active tasks 7 Waiting tasks 4 Longest wait 21s Everyone Agents Available 15 Un…" at bounding box center [467, 236] width 903 height 400
click at [586, 87] on div "Active tasks 8 Waiting tasks 3 Longest wait 26s Everyone Agents Available 15 Un…" at bounding box center [467, 236] width 903 height 400
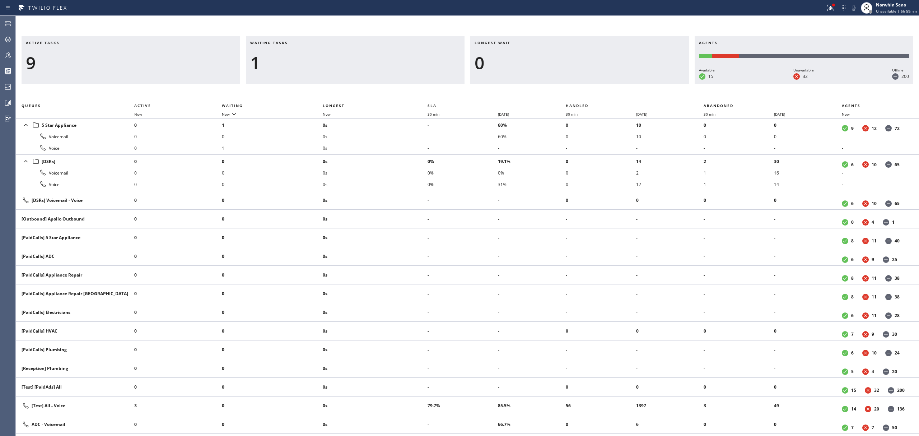
click at [586, 87] on div "Active tasks 9 Waiting tasks 1 Longest wait 0 Agents Available 15 Unavailable 3…" at bounding box center [467, 236] width 903 height 400
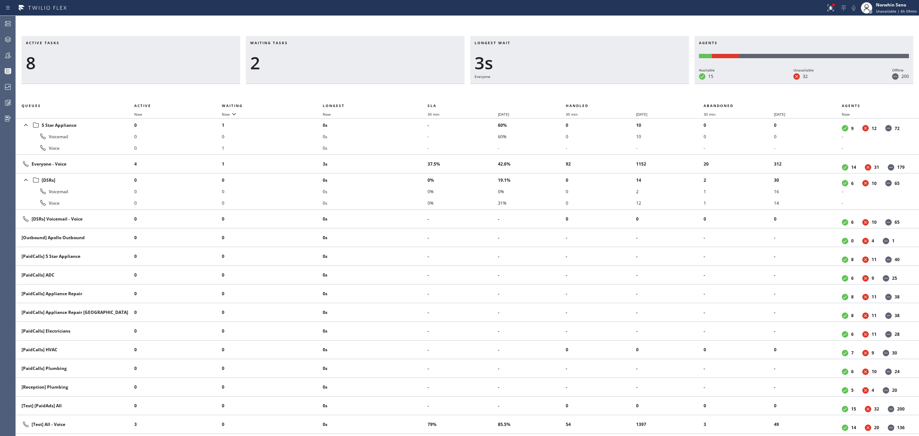
click at [586, 87] on div "Active tasks 8 Waiting tasks 2 Longest wait 3s Everyone Agents Available 15 Una…" at bounding box center [467, 236] width 903 height 400
click at [586, 87] on div "Active tasks 8 Waiting tasks 2 Longest wait 9s Everyone Agents Available 15 Una…" at bounding box center [467, 236] width 903 height 400
click at [586, 87] on div "Active tasks 8 Waiting tasks 2 Longest wait 14s Everyone Agents Available 15 Un…" at bounding box center [467, 236] width 903 height 400
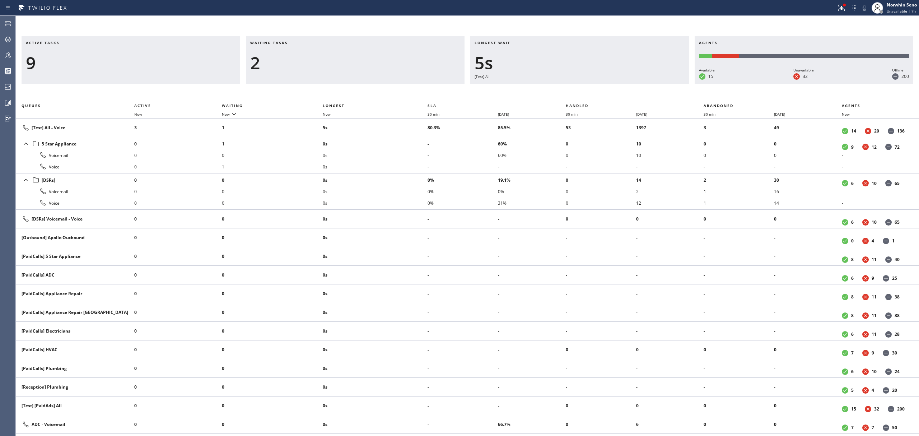
click at [586, 87] on div "Active tasks 9 Waiting tasks 2 Longest wait 5s [Test] All Agents Available 15 U…" at bounding box center [467, 236] width 903 height 400
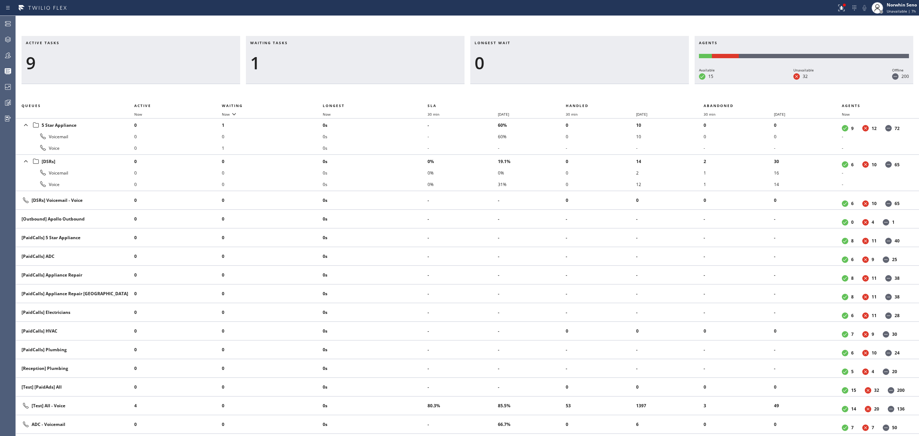
click at [586, 87] on div "Active tasks 9 Waiting tasks 1 Longest wait 0 Agents Available 15 Unavailable 3…" at bounding box center [467, 236] width 903 height 400
click at [586, 87] on div "Active tasks 8 Waiting tasks 1 Longest wait 0 Agents Available 15 Unavailable 3…" at bounding box center [467, 236] width 903 height 400
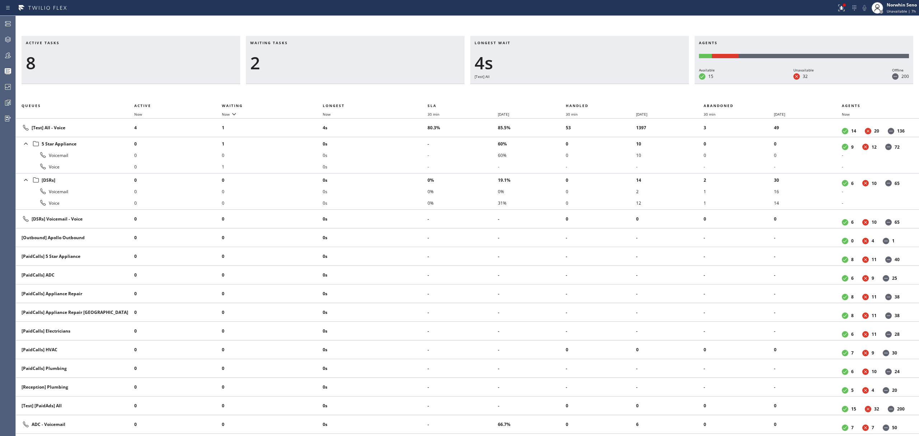
click at [586, 87] on div "Active tasks 8 Waiting tasks 2 Longest wait 4s [Test] All Agents Available 15 U…" at bounding box center [467, 236] width 903 height 400
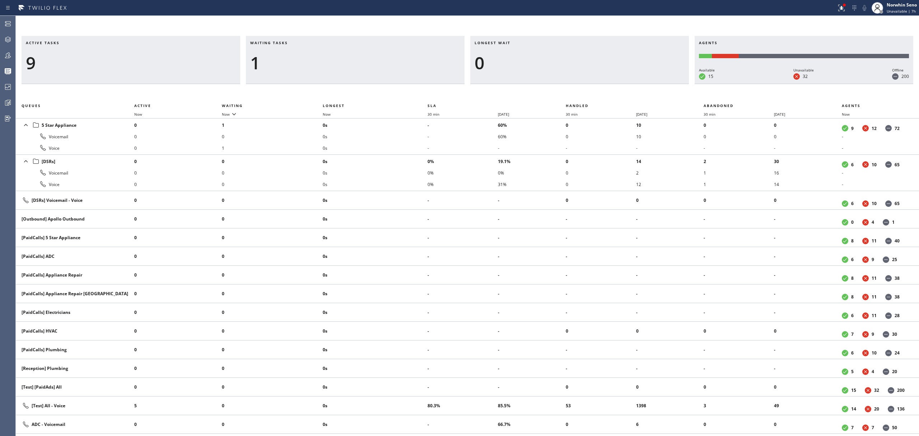
click at [586, 87] on div "Active tasks 9 Waiting tasks 1 Longest wait 0 Agents Available 15 Unavailable 3…" at bounding box center [467, 236] width 903 height 400
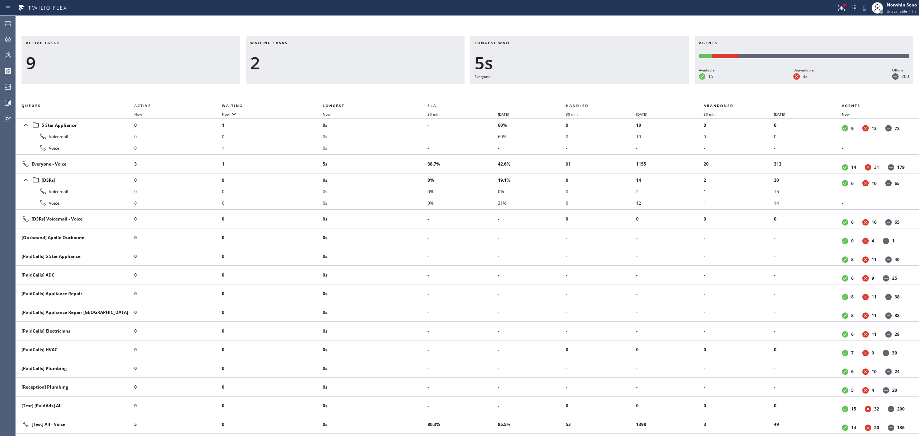
click at [586, 87] on div "Active tasks 9 Waiting tasks 2 Longest wait 5s Everyone Agents Available 15 Una…" at bounding box center [467, 236] width 903 height 400
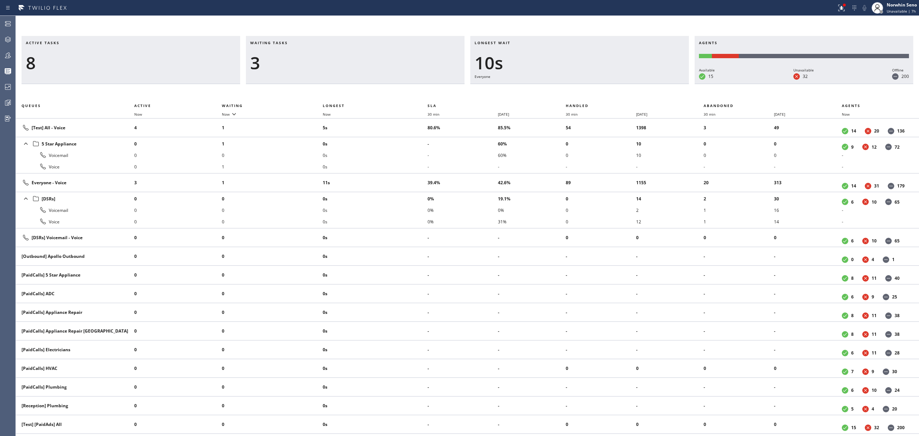
click at [586, 87] on div "Active tasks 8 Waiting tasks 3 Longest wait 10s Everyone Agents Available 15 Un…" at bounding box center [467, 236] width 903 height 400
click at [586, 87] on div "Active tasks 8 Waiting tasks 3 Longest wait 15s Everyone Agents Available 15 Un…" at bounding box center [467, 236] width 903 height 400
click at [586, 87] on div "Active tasks 9 Waiting tasks 3 Longest wait 20s Everyone Agents Available 15 Un…" at bounding box center [467, 236] width 903 height 400
click at [586, 87] on div "Active tasks 9 Waiting tasks 3 Longest wait 26s Everyone Agents Available 15 Un…" at bounding box center [467, 236] width 903 height 400
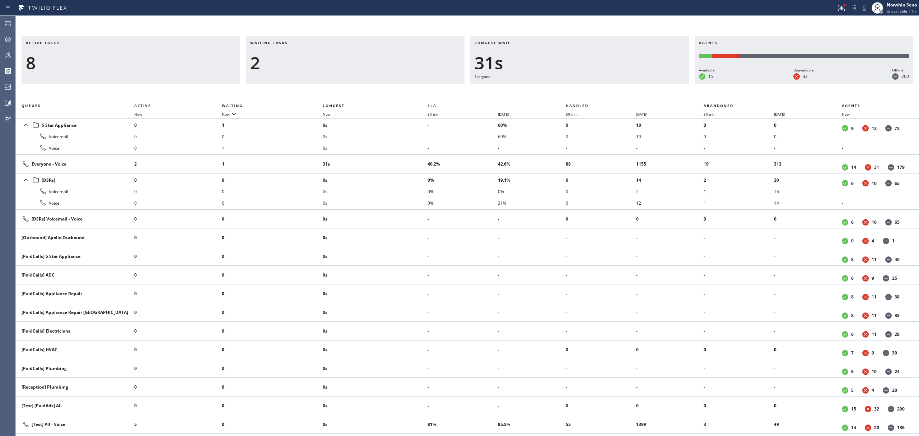
click at [586, 87] on div "Active tasks 8 Waiting tasks 2 Longest wait 31s Everyone Agents Available 15 Un…" at bounding box center [467, 236] width 903 height 400
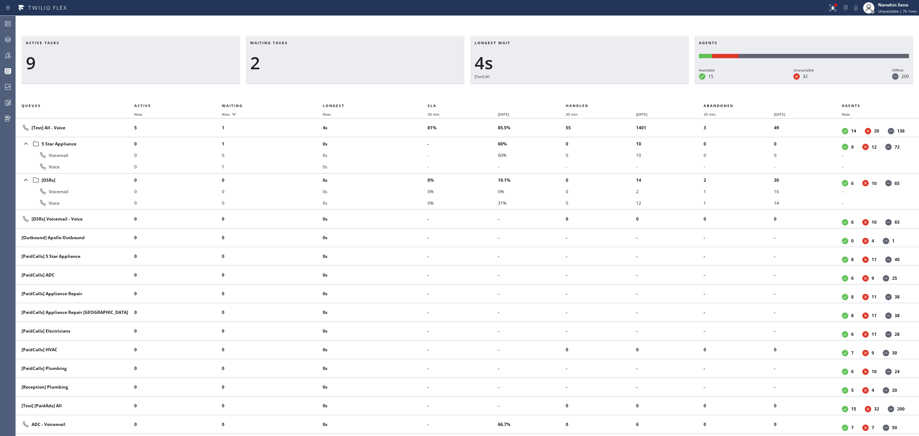
click at [586, 87] on div "Active tasks 9 Waiting tasks 2 Longest wait 4s [Test] All Agents Available 15 U…" at bounding box center [467, 236] width 903 height 400
click at [586, 87] on div "Active tasks 9 Waiting tasks 3 Longest wait 9s [Test] All Agents Available 15 U…" at bounding box center [467, 236] width 903 height 400
click at [586, 87] on div "Active tasks 10 Waiting tasks 3 Longest wait 9s [Test] All Agents Available 15 …" at bounding box center [467, 236] width 903 height 400
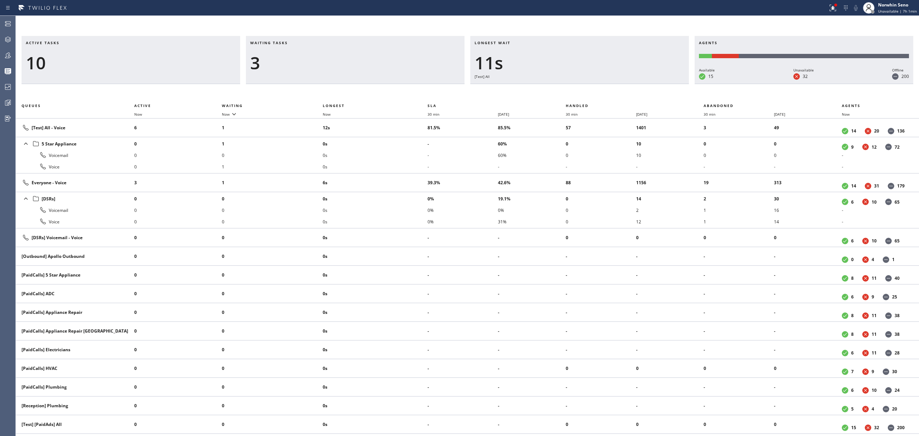
click at [586, 87] on div "Active tasks 10 Waiting tasks 3 Longest wait 11s [Test] All Agents Available 15…" at bounding box center [467, 236] width 903 height 400
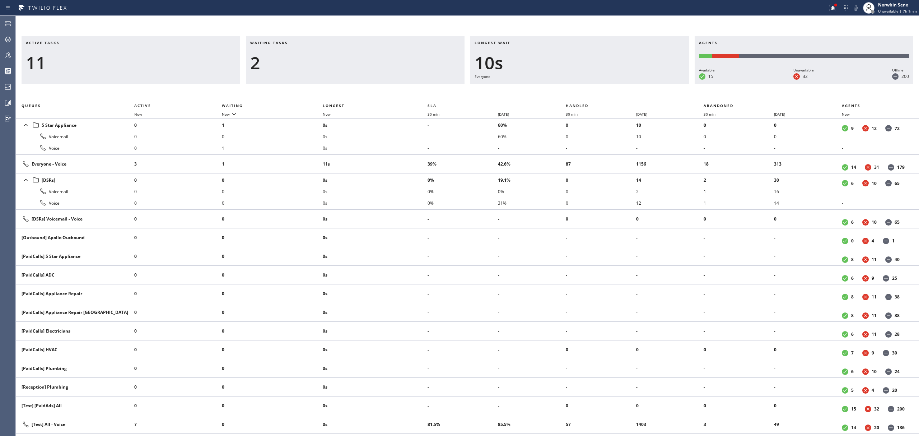
click at [586, 87] on div "Active tasks 11 Waiting tasks 2 Longest wait 10s Everyone Agents Available 15 U…" at bounding box center [467, 236] width 903 height 400
click at [586, 87] on div "Active tasks 11 Waiting tasks 2 Longest wait 15s Everyone Agents Available 15 U…" at bounding box center [467, 236] width 903 height 400
click at [586, 87] on div "Active tasks 10 Waiting tasks 2 Longest wait 2s Everyone Agents Available 14 Un…" at bounding box center [467, 236] width 903 height 400
click at [586, 87] on div "Active tasks 9 Waiting tasks 2 Longest wait 6s Everyone Agents Available 14 Una…" at bounding box center [467, 236] width 903 height 400
click at [586, 87] on div "Active tasks 8 Waiting tasks 4 Longest wait 11s Everyone Agents Available 14 Un…" at bounding box center [467, 236] width 903 height 400
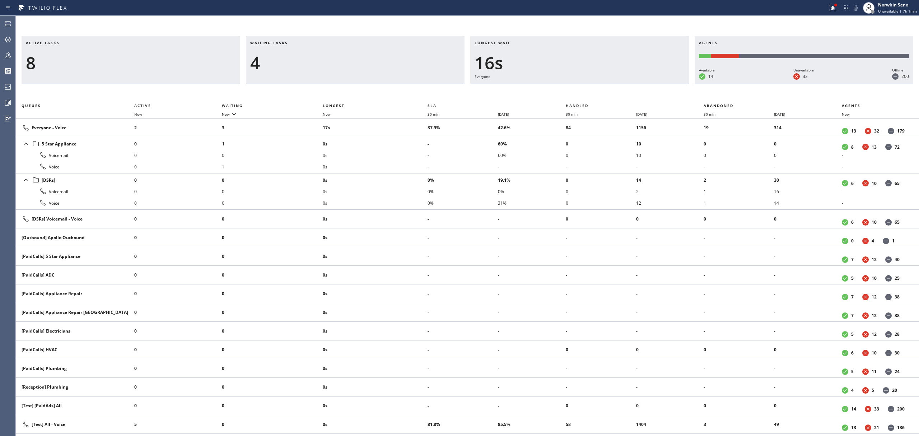
click at [586, 87] on div "Active tasks 8 Waiting tasks 4 Longest wait 16s Everyone Agents Available 14 Un…" at bounding box center [467, 236] width 903 height 400
click at [586, 87] on div "Active tasks 7 Waiting tasks 3 Longest wait 15s Everyone Agents Available 15 Un…" at bounding box center [467, 236] width 903 height 400
click at [586, 87] on div "Active tasks 6 Waiting tasks 3 Longest wait 20s Everyone Agents Available 15 Un…" at bounding box center [467, 236] width 903 height 400
click at [586, 87] on div "Active tasks 6 Waiting tasks 3 Longest wait 25s Everyone Agents Available 15 Un…" at bounding box center [467, 236] width 903 height 400
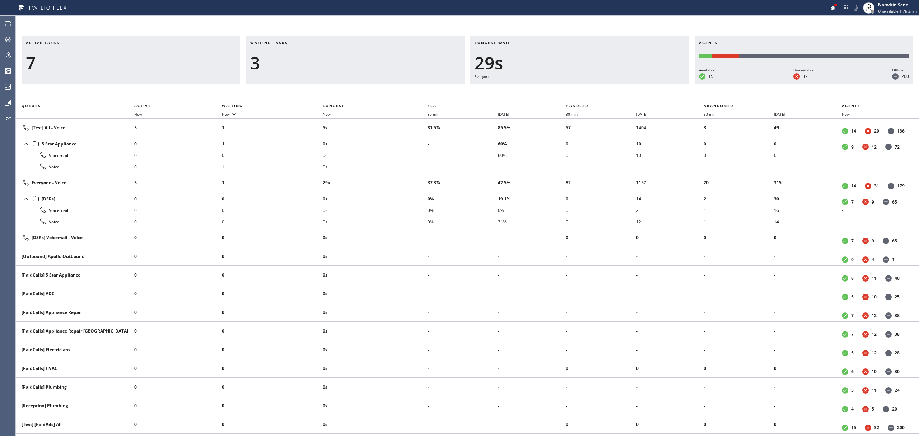
click at [586, 87] on div "Active tasks 7 Waiting tasks 3 Longest wait 29s Everyone Agents Available 15 Un…" at bounding box center [467, 236] width 903 height 400
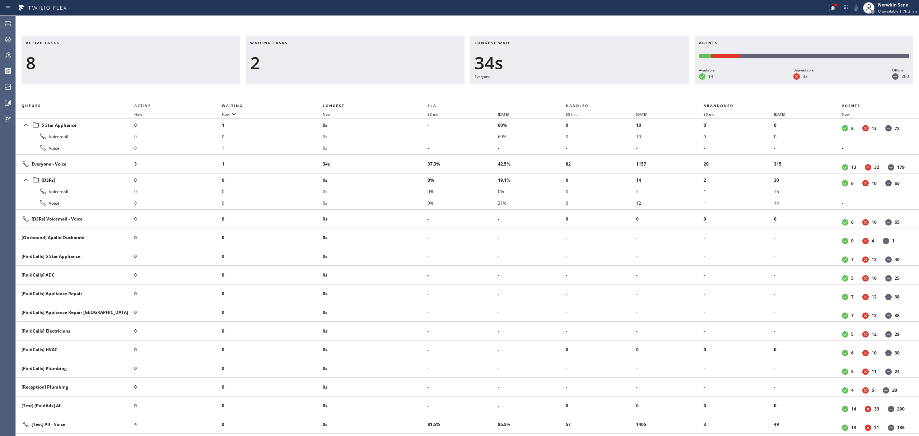
click at [586, 87] on div "Active tasks 8 Waiting tasks 2 Longest wait 34s Everyone Agents Available 14 Un…" at bounding box center [467, 236] width 903 height 400
click at [586, 87] on div "Active tasks 8 Waiting tasks 3 Longest wait 39s Everyone Agents Available 14 Un…" at bounding box center [467, 236] width 903 height 400
click at [586, 87] on div "Active tasks 8 Waiting tasks 2 Longest wait 10s Everyone Agents Available 14 Un…" at bounding box center [467, 236] width 903 height 400
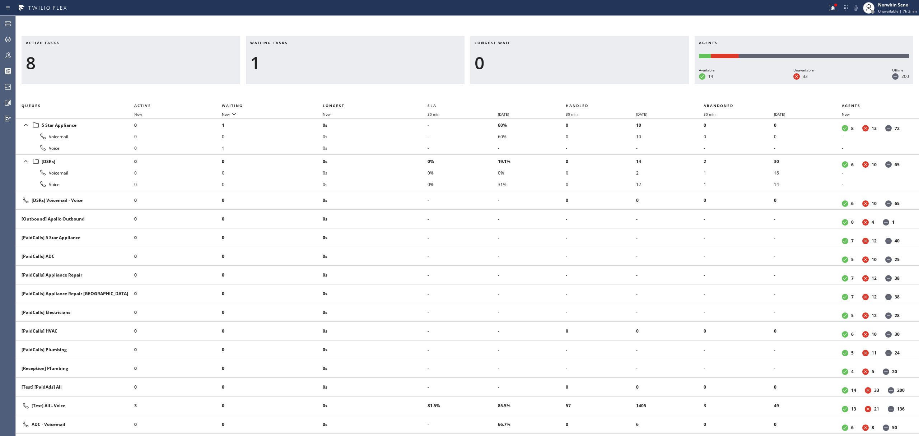
click at [586, 87] on div "Active tasks 8 Waiting tasks 1 Longest wait 0 Agents Available 14 Unavailable 3…" at bounding box center [467, 236] width 903 height 400
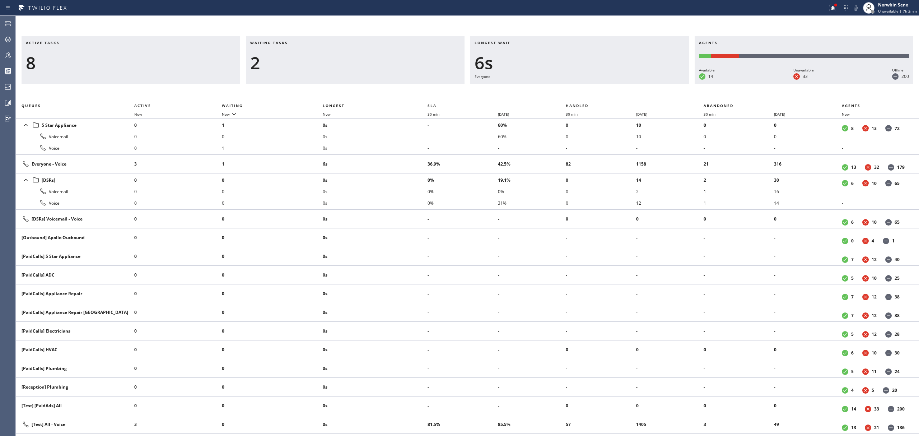
click at [586, 87] on div "Active tasks 8 Waiting tasks 2 Longest wait 6s Everyone Agents Available 14 Una…" at bounding box center [467, 236] width 903 height 400
click at [586, 87] on div "Active tasks 8 Waiting tasks 4 Longest wait 2s Everyone Agents Available 14 Una…" at bounding box center [467, 236] width 903 height 400
click at [586, 87] on div "Active tasks 8 Waiting tasks 4 Longest wait 7s Everyone Agents Available 14 Una…" at bounding box center [467, 236] width 903 height 400
click at [586, 87] on div "Active tasks 8 Waiting tasks 3 Longest wait 11s Everyone Agents Available 14 Un…" at bounding box center [467, 236] width 903 height 400
click at [586, 87] on div "Active tasks 8 Waiting tasks 3 Longest wait 16s Everyone Agents Available 14 Un…" at bounding box center [467, 236] width 903 height 400
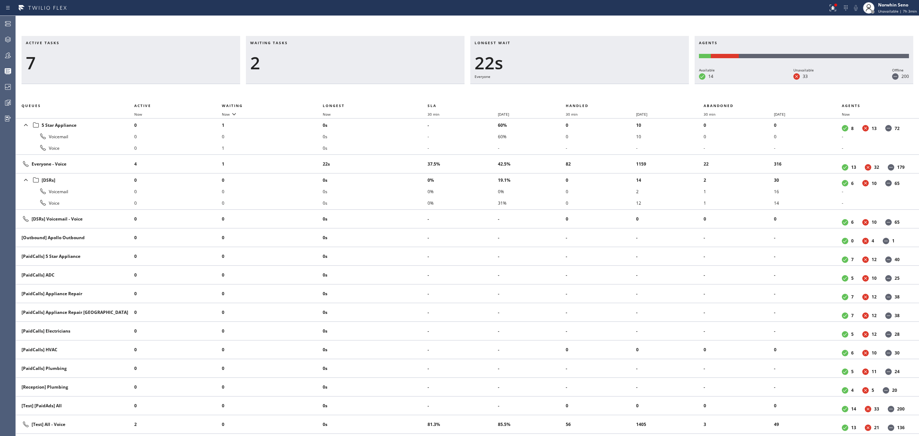
click at [586, 87] on div "Active tasks 7 Waiting tasks 2 Longest wait 22s Everyone Agents Available 14 Un…" at bounding box center [467, 236] width 903 height 400
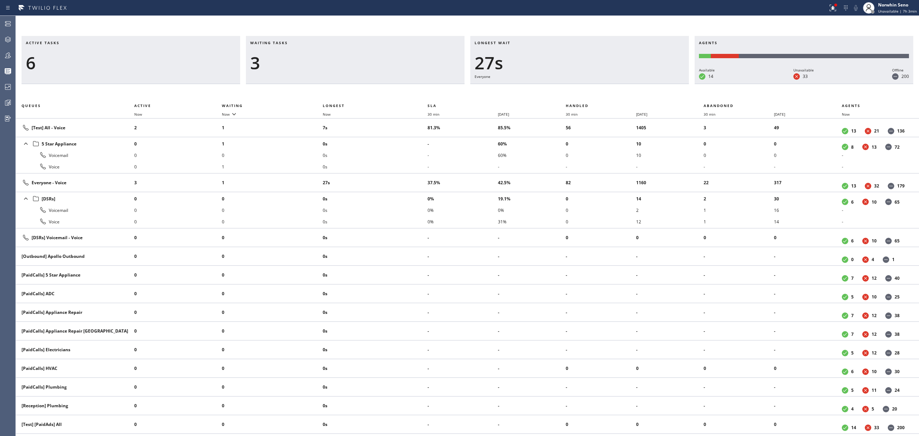
click at [586, 87] on div "Active tasks 6 Waiting tasks 3 Longest wait 27s Everyone Agents Available 14 Un…" at bounding box center [467, 236] width 903 height 400
click at [586, 87] on div "Active tasks 7 Waiting tasks 3 Longest wait 32s Everyone Agents Available 14 Un…" at bounding box center [467, 236] width 903 height 400
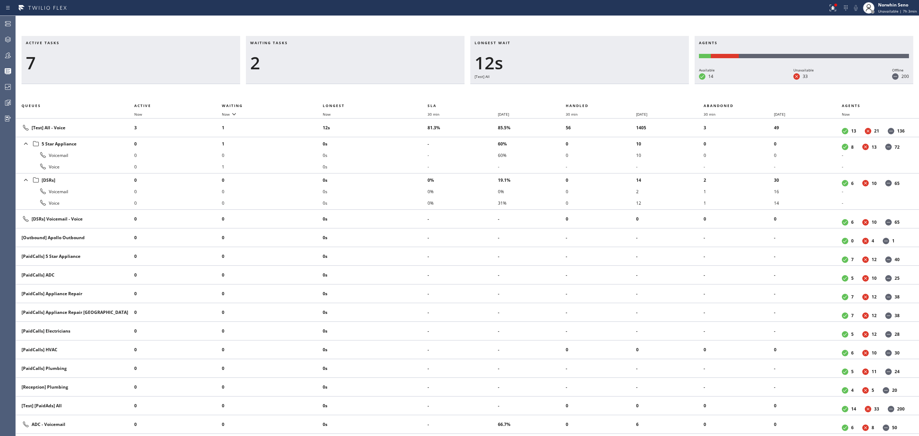
click at [586, 87] on div "Active tasks 7 Waiting tasks 2 Longest wait 12s [Test] All Agents Available 14 …" at bounding box center [467, 236] width 903 height 400
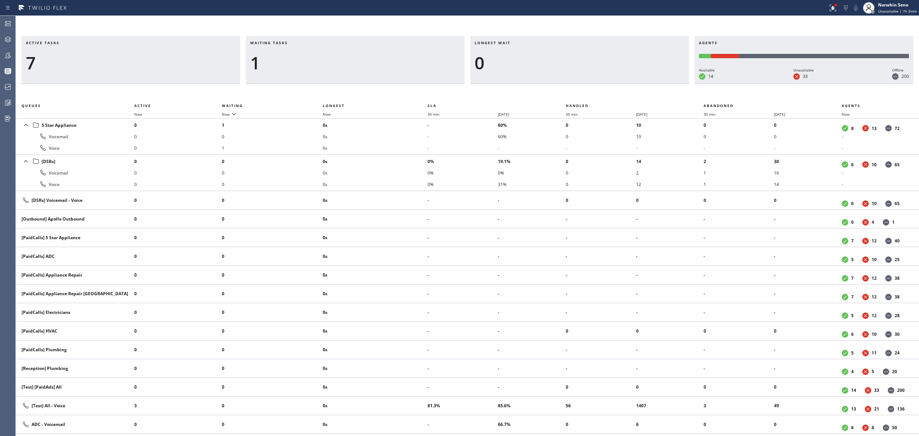
click at [586, 87] on div "Active tasks 7 Waiting tasks 1 Longest wait 0 Agents Available 14 Unavailable 3…" at bounding box center [467, 236] width 903 height 400
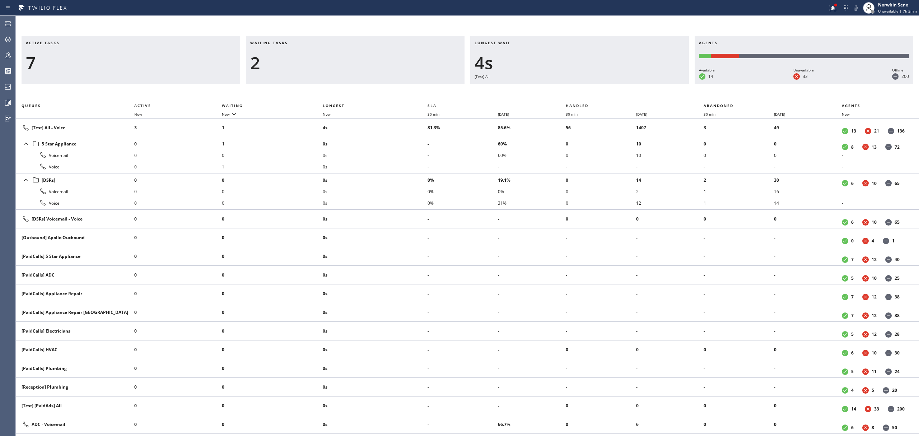
click at [586, 87] on div "Active tasks 7 Waiting tasks 2 Longest wait 4s [Test] All Agents Available 14 U…" at bounding box center [467, 236] width 903 height 400
click at [586, 87] on div "Active tasks 7 Waiting tasks 2 Longest wait 9s [Test] All Agents Available 14 U…" at bounding box center [467, 236] width 903 height 400
click at [586, 87] on div "Active tasks 8 Waiting tasks 2 Longest wait 5s Everyone Agents Available 14 Una…" at bounding box center [467, 236] width 903 height 400
click at [586, 87] on div "Active tasks 7 Waiting tasks 2 Longest wait 10s Everyone Agents Available 15 Un…" at bounding box center [467, 236] width 903 height 400
click at [586, 87] on div "Active tasks 7 Waiting tasks 3 Longest wait 15s Everyone Agents Available 14 Un…" at bounding box center [467, 236] width 903 height 400
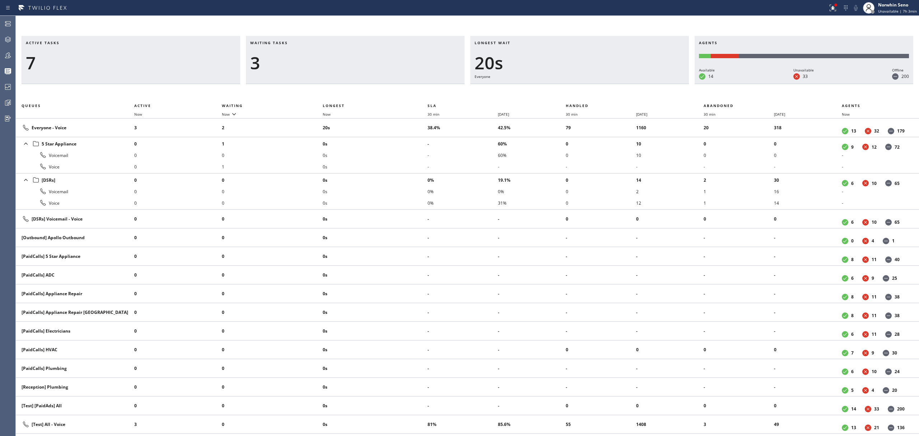
click at [586, 87] on div "Active tasks 7 Waiting tasks 3 Longest wait 20s Everyone Agents Available 14 Un…" at bounding box center [467, 236] width 903 height 400
click at [586, 87] on div "Active tasks 7 Waiting tasks 3 Longest wait 26s Everyone Agents Available 14 Un…" at bounding box center [467, 236] width 903 height 400
click at [586, 87] on div "Active tasks 6 Waiting tasks 3 Longest wait 31s Everyone Agents Available 14 Un…" at bounding box center [467, 236] width 903 height 400
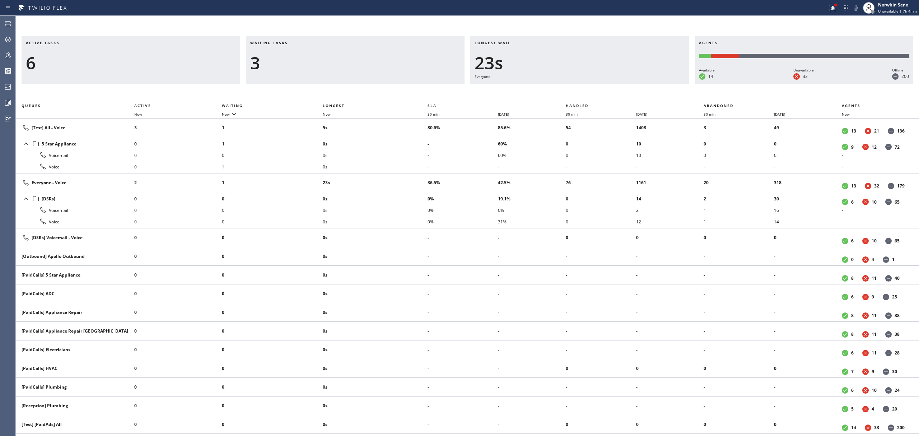
click at [586, 87] on div "Active tasks 6 Waiting tasks 3 Longest wait 23s Everyone Agents Available 14 Un…" at bounding box center [467, 236] width 903 height 400
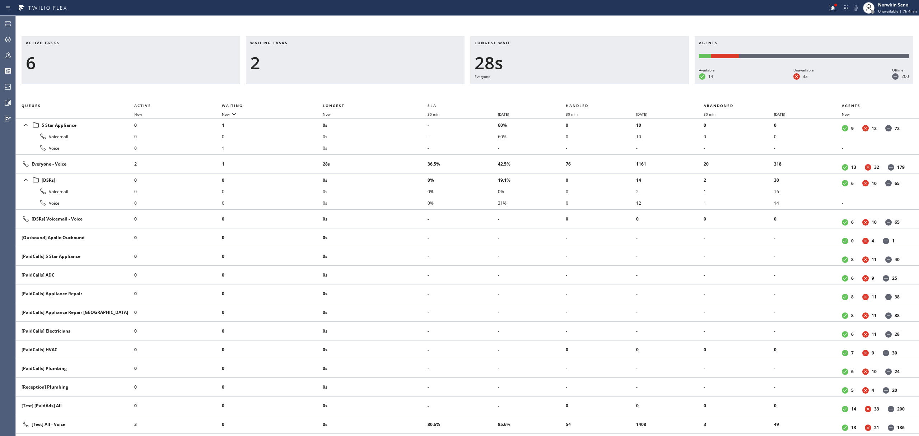
click at [586, 87] on div "Active tasks 6 Waiting tasks 2 Longest wait 28s Everyone Agents Available 14 Un…" at bounding box center [467, 236] width 903 height 400
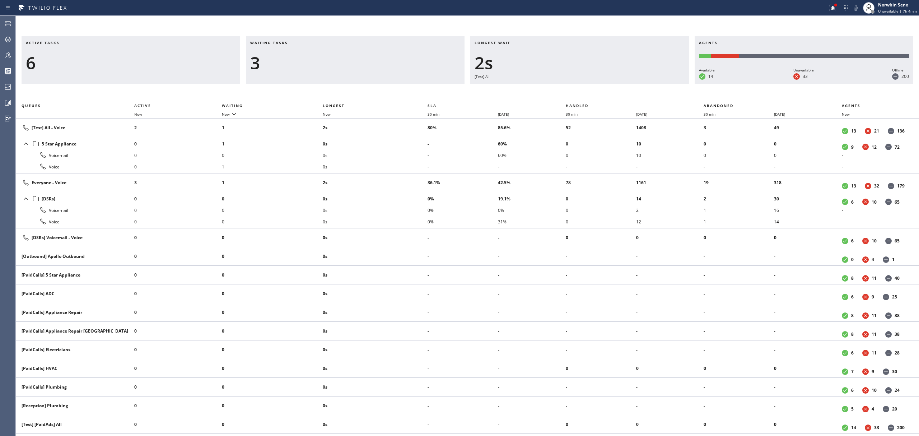
click at [586, 87] on div "Active tasks 6 Waiting tasks 3 Longest wait 2s [Test] All Agents Available 14 U…" at bounding box center [467, 236] width 903 height 400
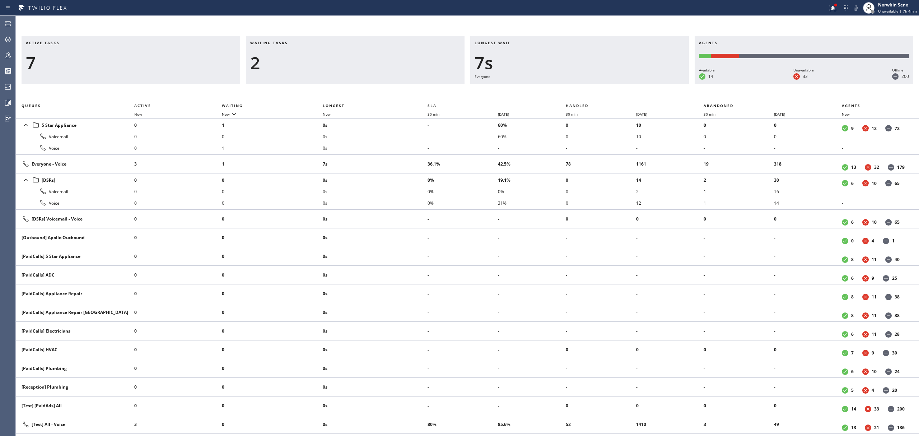
click at [586, 87] on div "Active tasks 7 Waiting tasks 2 Longest wait 7s Everyone Agents Available 14 Una…" at bounding box center [467, 236] width 903 height 400
click at [586, 87] on div "Active tasks 7 Waiting tasks 2 Longest wait 12s Everyone Agents Available 14 Un…" at bounding box center [467, 236] width 903 height 400
click at [586, 87] on div "Active tasks 6 Waiting tasks 2 Longest wait 17s Everyone Agents Available 14 Un…" at bounding box center [467, 236] width 903 height 400
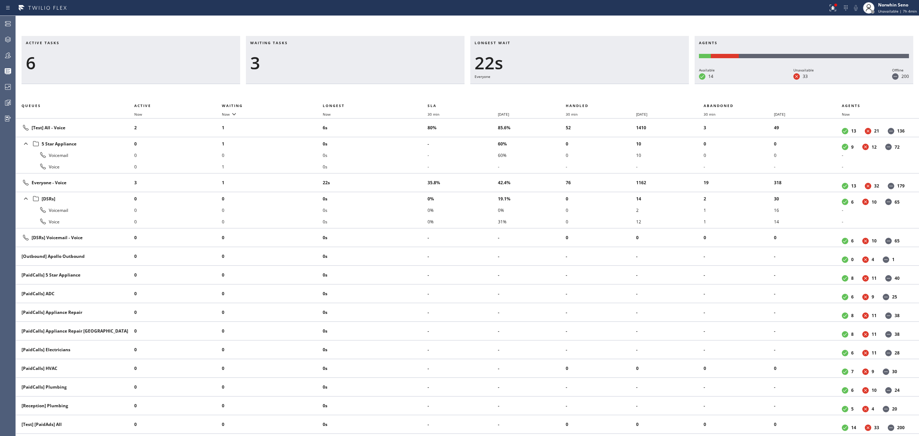
click at [586, 87] on div "Active tasks 6 Waiting tasks 3 Longest wait 22s Everyone Agents Available 14 Un…" at bounding box center [467, 236] width 903 height 400
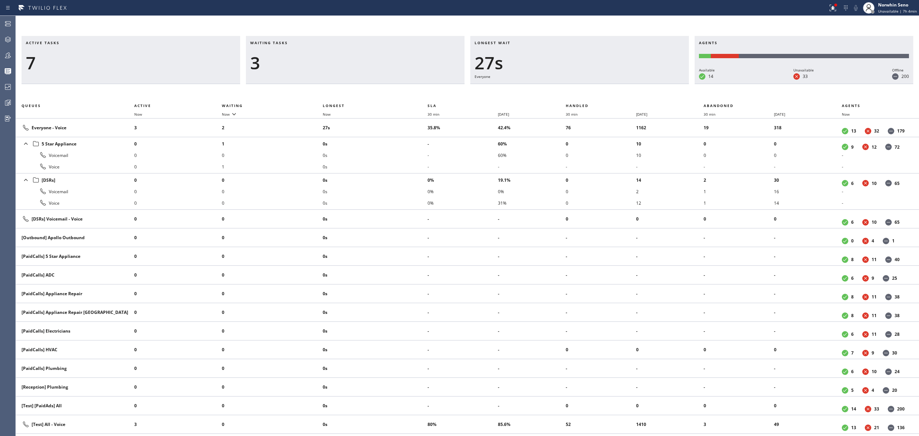
click at [586, 87] on div "Active tasks 7 Waiting tasks 3 Longest wait 27s Everyone Agents Available 14 Un…" at bounding box center [467, 236] width 903 height 400
click at [586, 87] on div "Active tasks 6 Waiting tasks 2 Longest wait 32s Everyone Agents Available 13 Un…" at bounding box center [467, 236] width 903 height 400
click at [586, 87] on div "Active tasks 6 Waiting tasks 2 Longest wait 37s Everyone Agents Available 13 Un…" at bounding box center [467, 236] width 903 height 400
click at [586, 87] on div "Active tasks 6 Waiting tasks 3 Longest wait 3s Everyone Agents Available 13 Una…" at bounding box center [467, 236] width 903 height 400
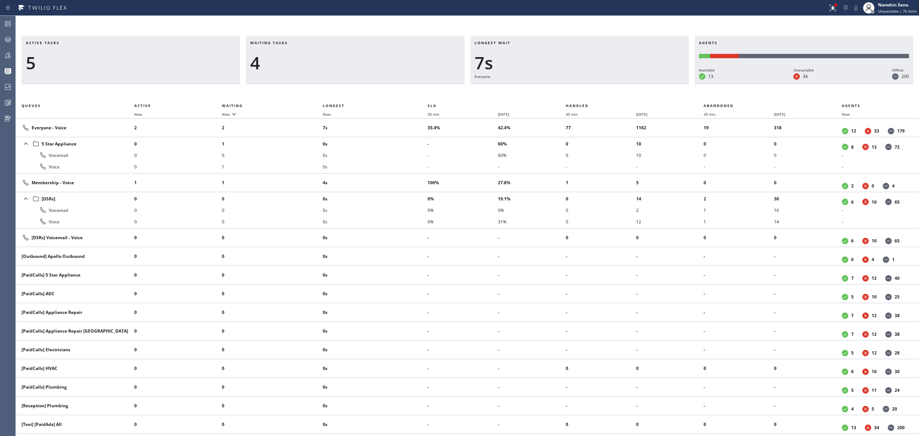
click at [586, 87] on div "Active tasks 5 Waiting tasks 4 Longest wait 7s Everyone Agents Available 13 Una…" at bounding box center [467, 236] width 903 height 400
click at [586, 87] on div "Active tasks 5 Waiting tasks 6 Longest wait 13s Everyone Agents Available 13 Un…" at bounding box center [467, 236] width 903 height 400
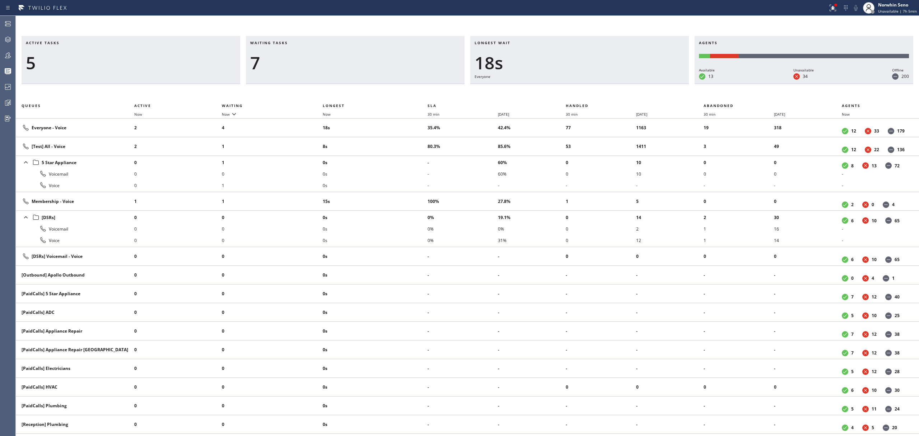
click at [586, 87] on div "Active tasks 5 Waiting tasks 7 Longest wait 18s Everyone Agents Available 13 Un…" at bounding box center [467, 236] width 903 height 400
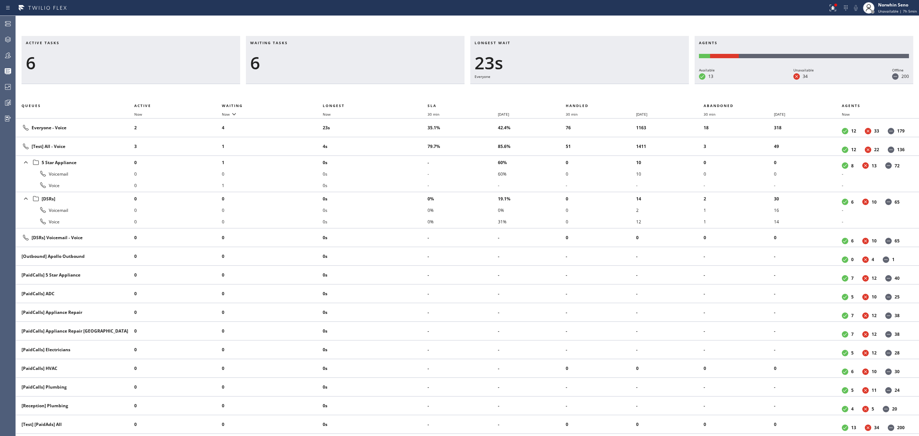
click at [586, 87] on div "Active tasks 6 Waiting tasks 6 Longest wait 23s Everyone Agents Available 13 Un…" at bounding box center [467, 236] width 903 height 400
click at [586, 87] on div "Active tasks 7 Waiting tasks 5 Longest wait 28s Everyone Agents Available 13 Un…" at bounding box center [467, 236] width 903 height 400
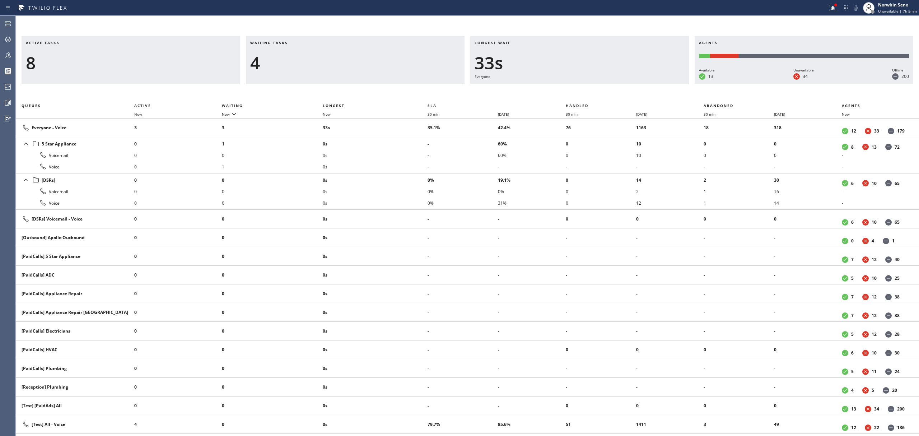
click at [586, 87] on div "Active tasks 8 Waiting tasks 4 Longest wait 33s Everyone Agents Available 13 Un…" at bounding box center [467, 236] width 903 height 400
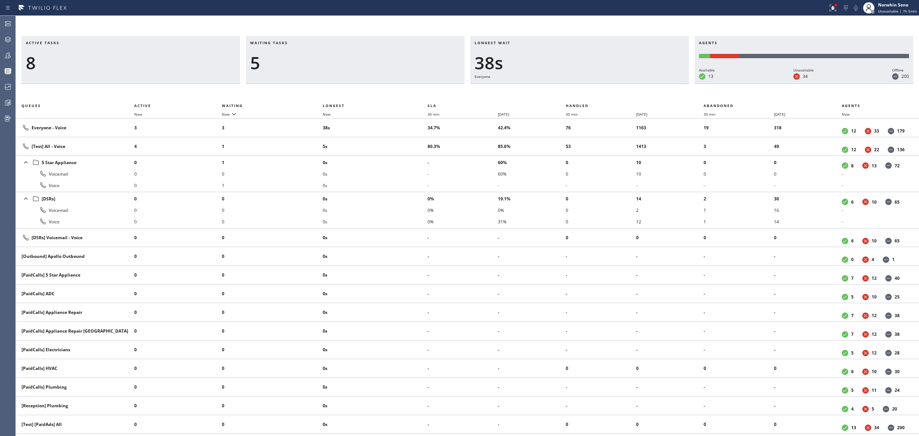
click at [586, 87] on div "Active tasks 8 Waiting tasks 5 Longest wait 38s Everyone Agents Available 13 Un…" at bounding box center [467, 236] width 903 height 400
click at [586, 87] on div "Active tasks 9 Waiting tasks 3 Longest wait 10s [Test] All Agents Available 13 …" at bounding box center [467, 236] width 903 height 400
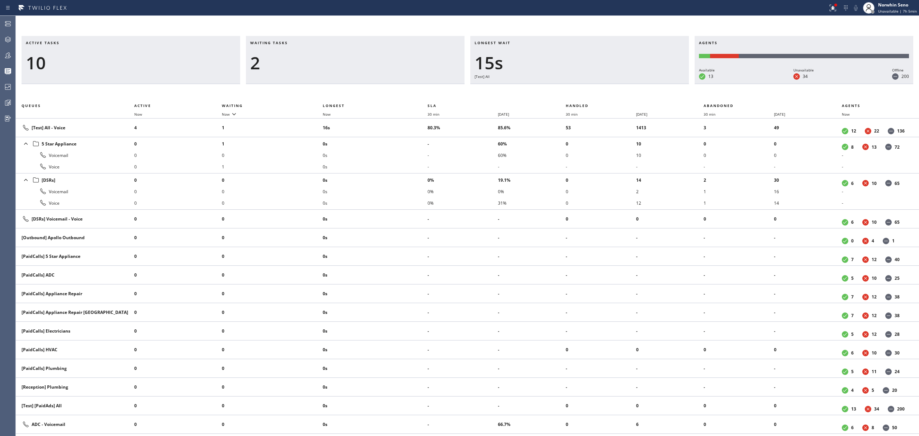
click at [586, 87] on div "Active tasks 10 Waiting tasks 2 Longest wait 15s [Test] All Agents Available 13…" at bounding box center [467, 236] width 903 height 400
click at [586, 87] on div "Active tasks 11 Waiting tasks 2 Longest wait 3s [Test] All Agents Available 13 …" at bounding box center [467, 236] width 903 height 400
click at [586, 87] on div "Active tasks 11 Waiting tasks 2 Longest wait 8s [Test] All Agents Available 13 …" at bounding box center [467, 236] width 903 height 400
click at [586, 87] on div "Active tasks 11 Waiting tasks 3 Longest wait 13s [Test] All Agents Available 13…" at bounding box center [467, 236] width 903 height 400
click at [586, 87] on div "Active tasks 11 Waiting tasks 3 Longest wait 18s [Test] All Agents Available 13…" at bounding box center [467, 236] width 903 height 400
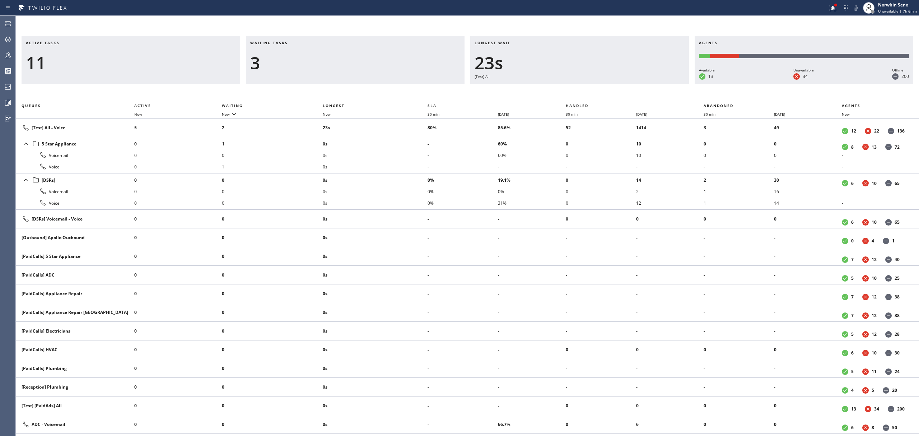
click at [586, 87] on div "Active tasks 11 Waiting tasks 3 Longest wait 23s [Test] All Agents Available 13…" at bounding box center [467, 236] width 903 height 400
click at [586, 87] on div "Active tasks 11 Waiting tasks 3 Longest wait 29s [Test] All Agents Available 13…" at bounding box center [467, 236] width 903 height 400
click at [586, 87] on div "Active tasks 9 Waiting tasks 2 Longest wait 27s [Test] All Agents Available 12 …" at bounding box center [467, 236] width 903 height 400
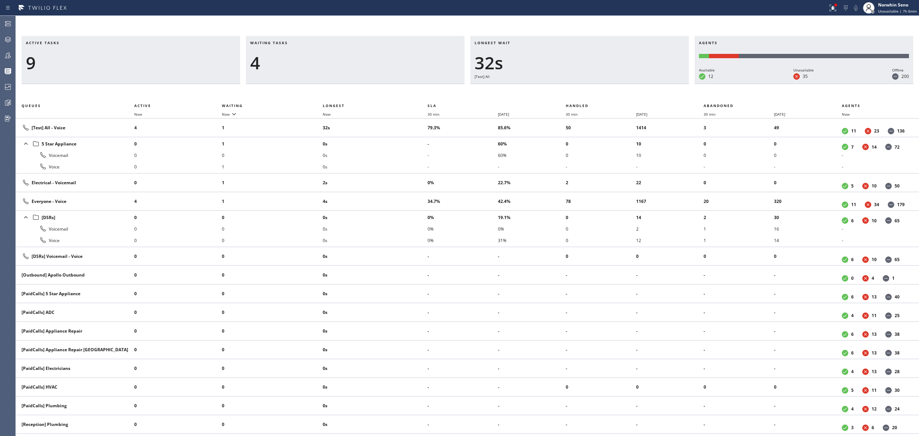
click at [586, 87] on div "Active tasks 9 Waiting tasks 4 Longest wait 32s [Test] All Agents Available 12 …" at bounding box center [467, 236] width 903 height 400
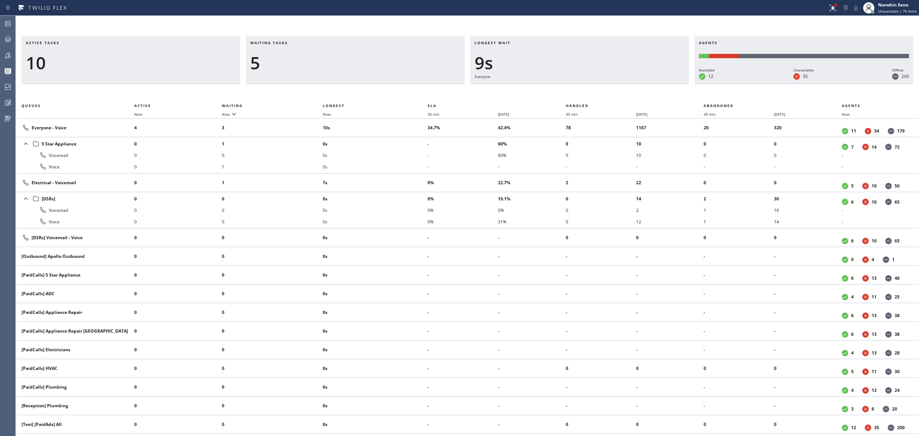
click at [586, 87] on div "Active tasks 10 Waiting tasks 5 Longest wait 9s Everyone Agents Available 12 Un…" at bounding box center [467, 236] width 903 height 400
click at [586, 87] on div "Active tasks 10 Waiting tasks 5 Longest wait 14s Everyone Agents Available 12 U…" at bounding box center [467, 236] width 903 height 400
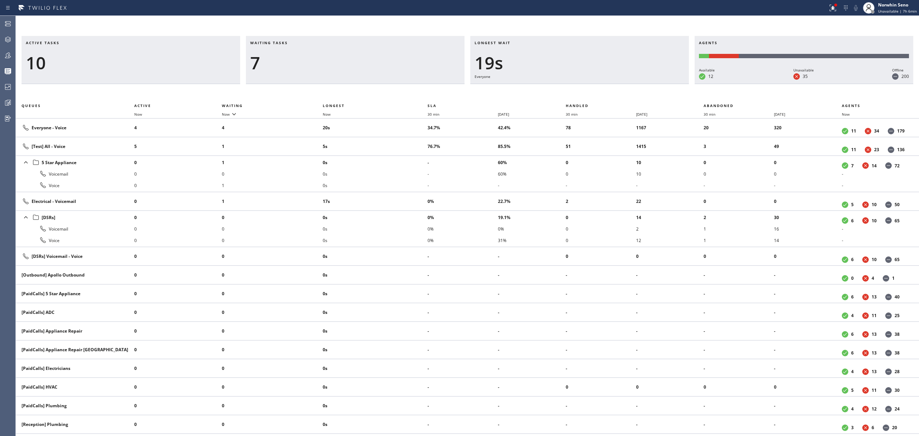
click at [586, 87] on div "Active tasks 10 Waiting tasks 7 Longest wait 19s Everyone Agents Available 12 U…" at bounding box center [467, 236] width 903 height 400
click at [586, 87] on div "Active tasks 9 Waiting tasks 7 Longest wait 24s Everyone Agents Available 12 Un…" at bounding box center [467, 236] width 903 height 400
click at [586, 87] on div "Active tasks 8 Waiting tasks 7 Longest wait 29s Everyone Agents Available 12 Un…" at bounding box center [467, 236] width 903 height 400
click at [586, 87] on div "Active tasks 9 Waiting tasks 7 Longest wait 34s Everyone Agents Available 12 Un…" at bounding box center [467, 236] width 903 height 400
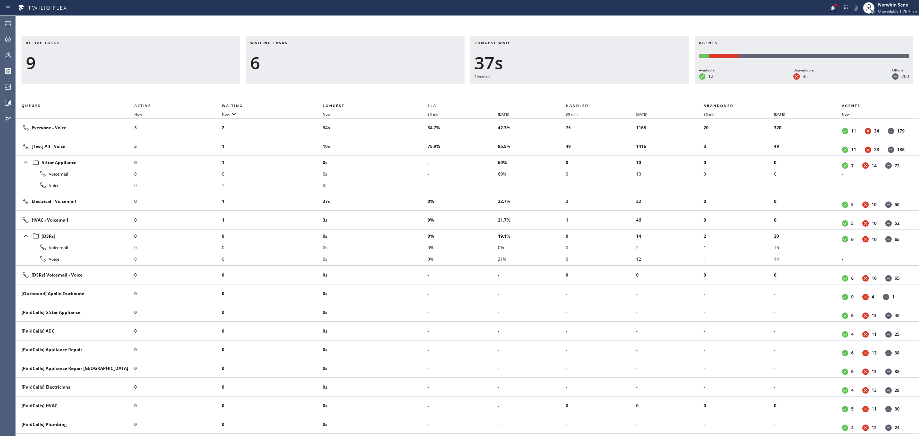
click at [586, 87] on div "Active tasks 9 Waiting tasks 6 Longest wait 37s Electrical Agents Available 12 …" at bounding box center [467, 236] width 903 height 400
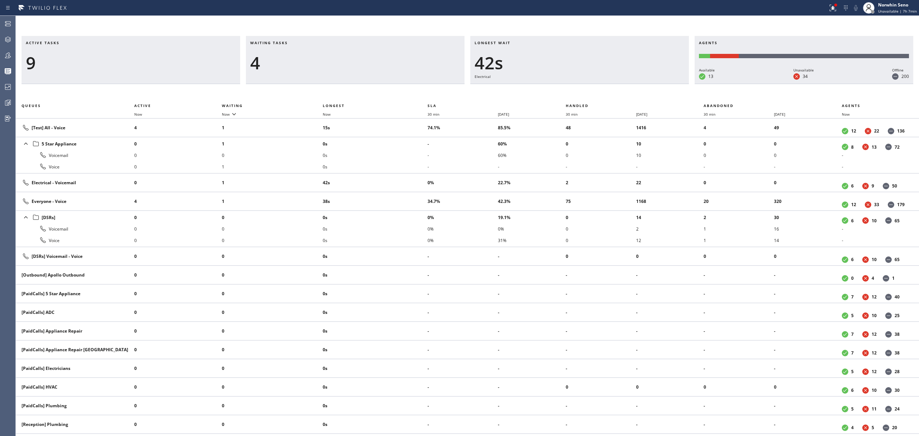
click at [586, 87] on div "Active tasks 9 Waiting tasks 4 Longest wait 42s Electrical Agents Available 13 …" at bounding box center [467, 236] width 903 height 400
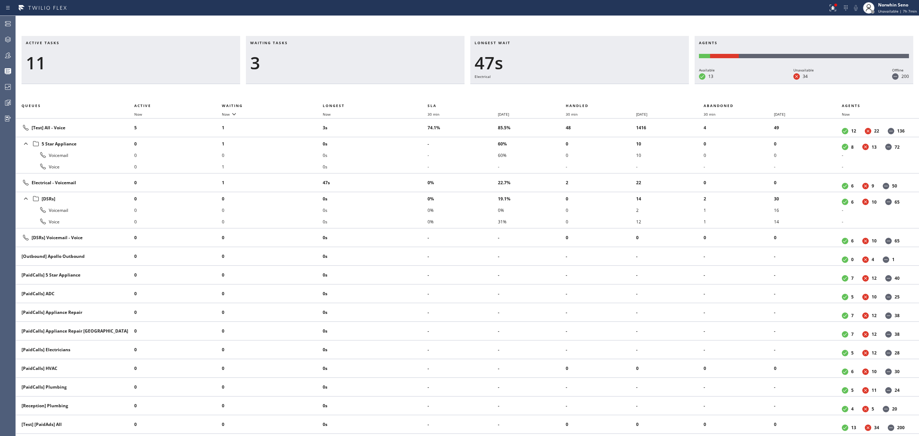
click at [586, 87] on div "Active tasks 11 Waiting tasks 3 Longest wait 47s Electrical Agents Available 13…" at bounding box center [467, 236] width 903 height 400
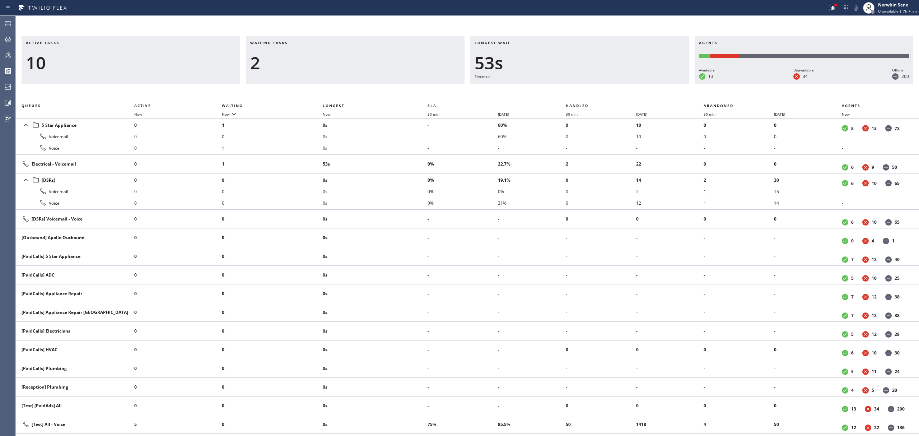
click at [586, 87] on div "Active tasks 10 Waiting tasks 2 Longest wait 53s Electrical Agents Available 13…" at bounding box center [467, 236] width 903 height 400
click at [586, 87] on div "Active tasks 10 Waiting tasks 2 Longest wait 58s Electrical Agents Available 13…" at bounding box center [467, 236] width 903 height 400
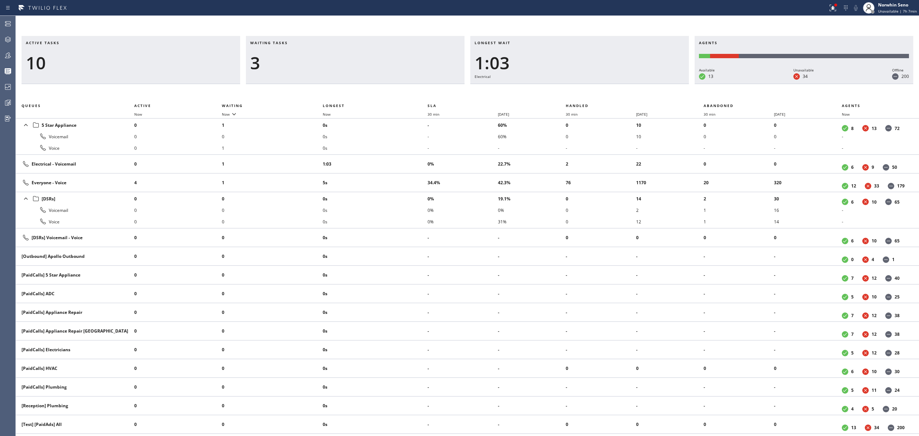
click at [586, 87] on div "Active tasks 10 Waiting tasks 3 Longest wait 1:03 Electrical Agents Available 1…" at bounding box center [467, 236] width 903 height 400
click at [586, 87] on div "Active tasks 9 Waiting tasks 3 Longest wait 1:08 Electrical Agents Available 13…" at bounding box center [467, 236] width 903 height 400
click at [586, 87] on div "Active tasks 9 Waiting tasks 3 Longest wait 1:13 Electrical Agents Available 13…" at bounding box center [467, 236] width 903 height 400
click at [586, 87] on div "Active tasks 9 Waiting tasks 4 Longest wait 1:18 Electrical Agents Available 13…" at bounding box center [467, 236] width 903 height 400
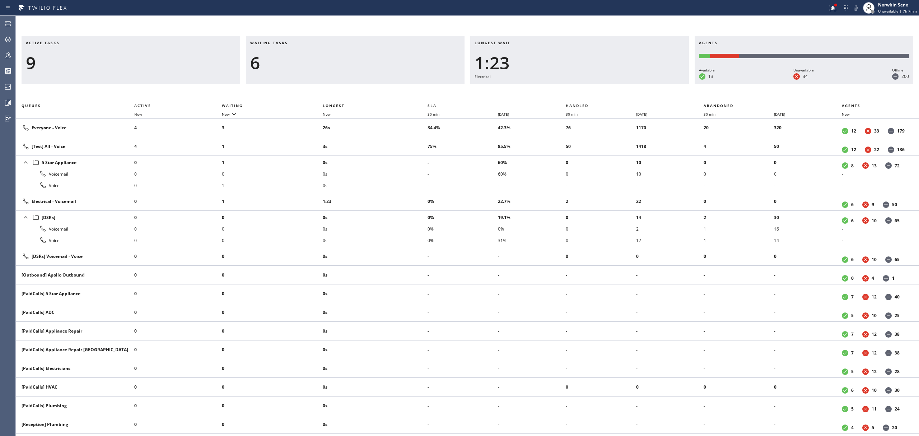
click at [586, 87] on div "Active tasks 9 Waiting tasks 6 Longest wait 1:23 Electrical Agents Available 13…" at bounding box center [467, 236] width 903 height 400
click at [586, 87] on div "Active tasks 10 Waiting tasks 5 Longest wait 1:28 Electrical Agents Available 1…" at bounding box center [467, 236] width 903 height 400
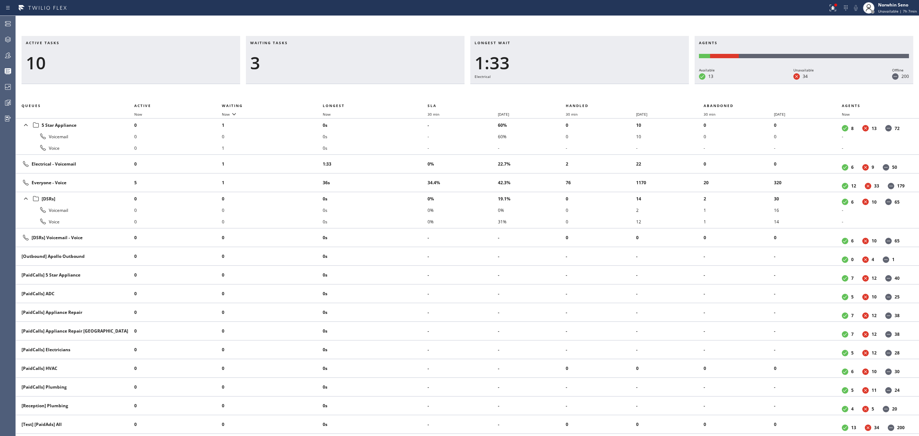
click at [586, 87] on div "Active tasks 10 Waiting tasks 3 Longest wait 1:33 Electrical Agents Available 1…" at bounding box center [467, 236] width 903 height 400
click at [586, 87] on div "Active tasks 10 Waiting tasks 4 Longest wait 1:38 Electrical Agents Available 1…" at bounding box center [467, 236] width 903 height 400
click at [586, 87] on div "Active tasks 11 Waiting tasks 4 Longest wait 1:43 Electrical Agents Available 1…" at bounding box center [467, 236] width 903 height 400
click at [586, 87] on div "Active tasks 9 Waiting tasks 4 Longest wait 1:48 Electrical Agents Available 13…" at bounding box center [467, 236] width 903 height 400
click at [586, 87] on div "Active tasks 9 Waiting tasks 5 Longest wait 1:53 Electrical Agents Available 13…" at bounding box center [467, 236] width 903 height 400
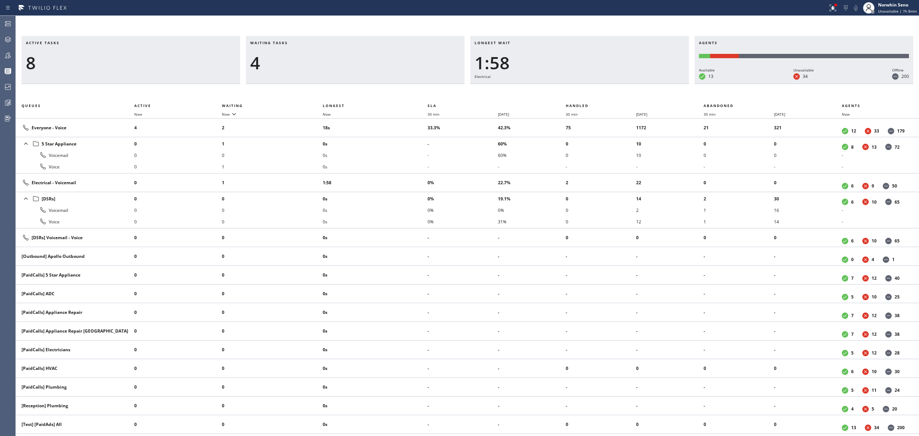
click at [586, 87] on div "Active tasks 8 Waiting tasks 4 Longest wait 1:58 Electrical Agents Available 13…" at bounding box center [467, 236] width 903 height 400
click at [586, 87] on div "Active tasks 8 Waiting tasks 4 Longest wait 2:03 Electrical Agents Available 14…" at bounding box center [467, 236] width 903 height 400
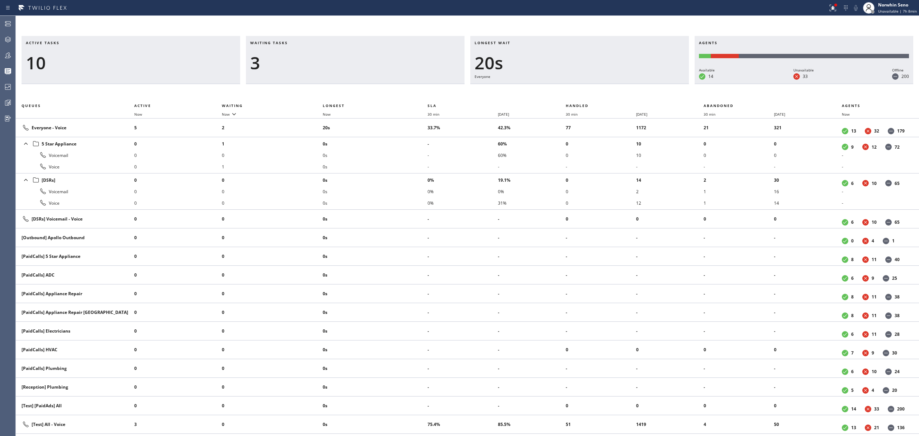
click at [586, 87] on div "Active tasks 10 Waiting tasks 3 Longest wait 20s Everyone Agents Available 14 U…" at bounding box center [467, 236] width 903 height 400
click at [586, 87] on div "Active tasks 10 Waiting tasks 3 Longest wait 25s Everyone Agents Available 14 U…" at bounding box center [467, 236] width 903 height 400
click at [586, 87] on div "Active tasks 12 Waiting tasks 3 Longest wait 5s [Test] All Agents Available 14 …" at bounding box center [467, 236] width 903 height 400
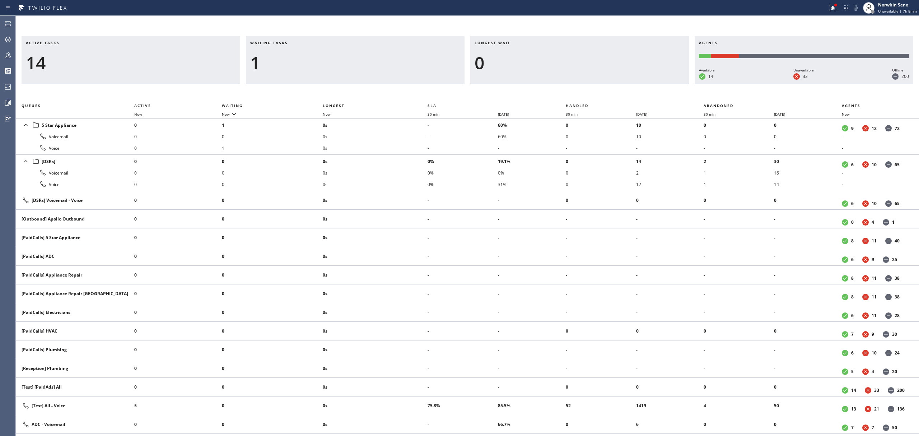
click at [586, 87] on div "Active tasks 14 Waiting tasks 1 Longest wait 0 Agents Available 14 Unavailable …" at bounding box center [467, 236] width 903 height 400
click at [586, 87] on div "Active tasks 14 Waiting tasks 1 Longest wait 0 Agents Available 15 Unavailable …" at bounding box center [467, 236] width 903 height 400
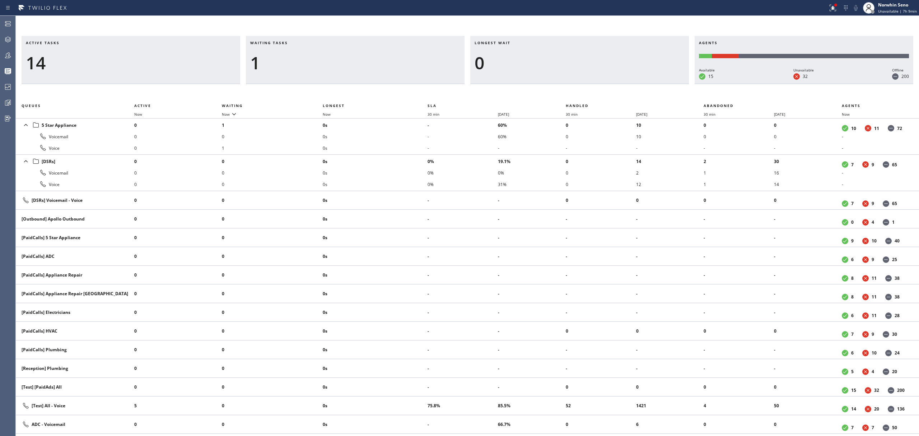
click at [586, 87] on div "Active tasks 14 Waiting tasks 1 Longest wait 0 Agents Available 15 Unavailable …" at bounding box center [467, 236] width 903 height 400
click at [586, 87] on div "Active tasks 13 Waiting tasks 1 Longest wait 0 Agents Available 15 Unavailable …" at bounding box center [467, 236] width 903 height 400
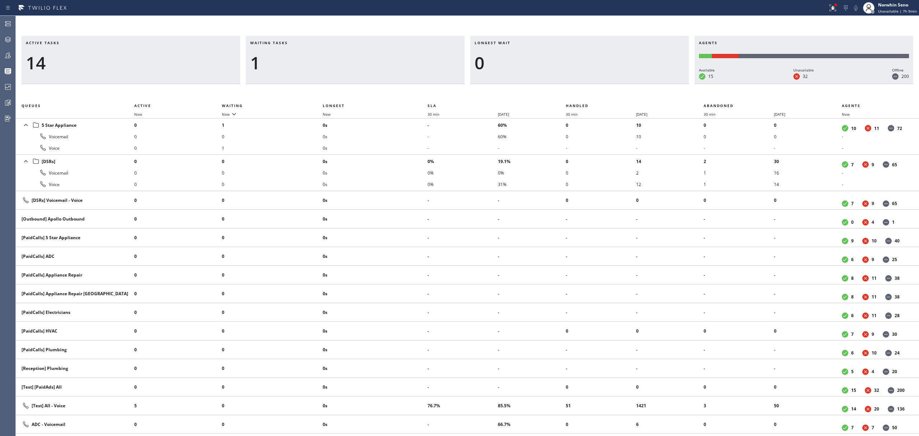
click at [586, 87] on div "Active tasks 14 Waiting tasks 1 Longest wait 0 Agents Available 15 Unavailable …" at bounding box center [467, 236] width 903 height 400
click at [586, 87] on div "Active tasks 13 Waiting tasks 1 Longest wait 0 Agents Available 15 Unavailable …" at bounding box center [467, 236] width 903 height 400
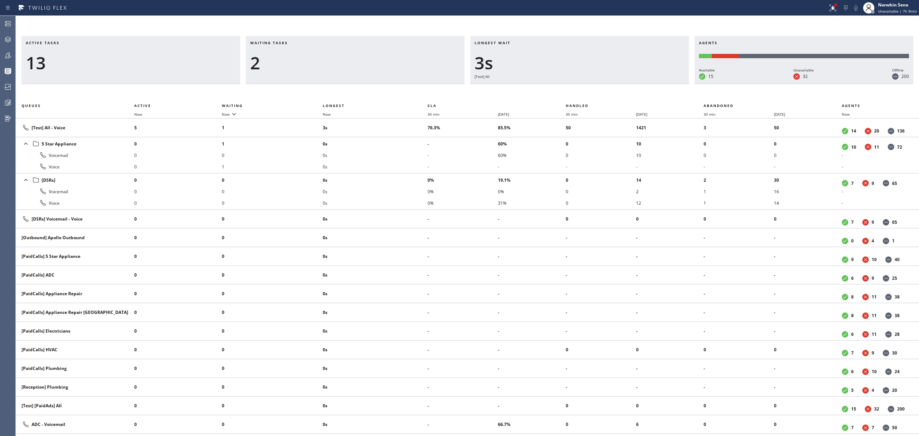
click at [586, 87] on div "Active tasks 13 Waiting tasks 2 Longest wait 3s [Test] All Agents Available 15 …" at bounding box center [467, 236] width 903 height 400
click at [586, 87] on div "Active tasks 13 Waiting tasks 2 Longest wait 8s [Test] All Agents Available 15 …" at bounding box center [467, 236] width 903 height 400
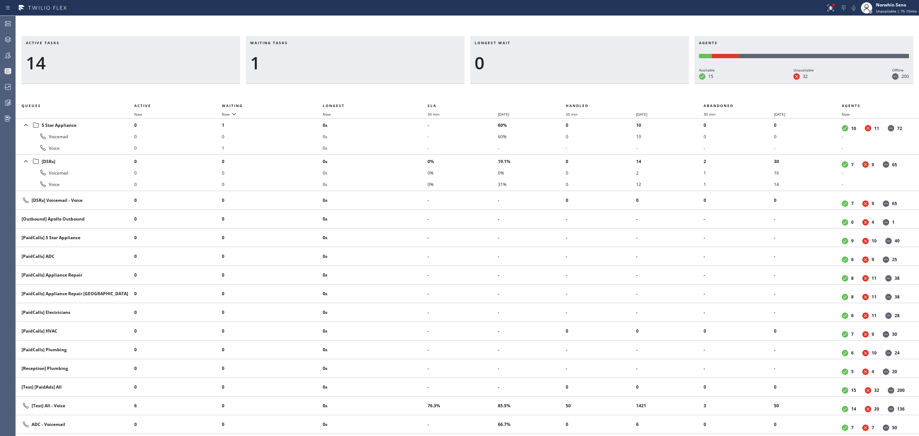
click at [586, 87] on div "Active tasks 14 Waiting tasks 1 Longest wait 0 Agents Available 15 Unavailable …" at bounding box center [467, 236] width 903 height 400
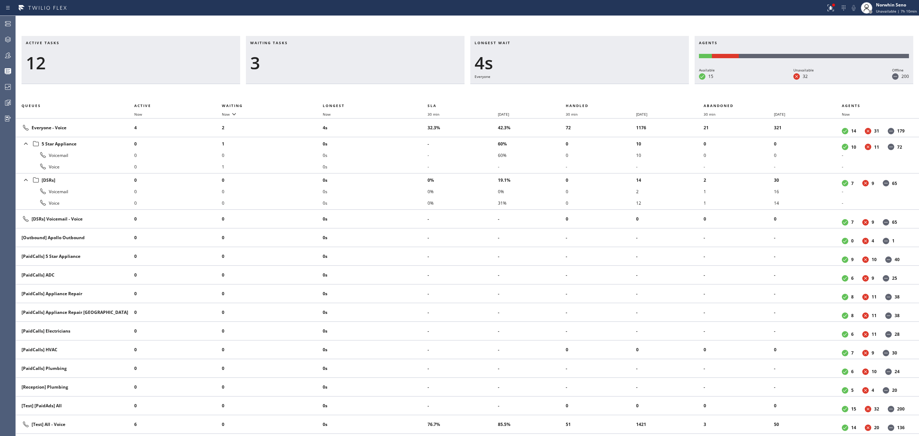
click at [586, 87] on div "Active tasks 12 Waiting tasks 3 Longest wait 4s Everyone Agents Available 15 Un…" at bounding box center [467, 236] width 903 height 400
click at [586, 87] on div "Active tasks 12 Waiting tasks 3 Longest wait 9s Everyone Agents Available 15 Un…" at bounding box center [467, 236] width 903 height 400
click at [586, 87] on div "Active tasks 11 Waiting tasks 3 Longest wait 14s Everyone Agents Available 15 U…" at bounding box center [467, 236] width 903 height 400
click at [586, 87] on div "Active tasks 10 Waiting tasks 3 Longest wait 19s Everyone Agents Available 15 U…" at bounding box center [467, 236] width 903 height 400
click at [586, 87] on div "Active tasks 10 Waiting tasks 2 Longest wait 24s Everyone Agents Available 15 U…" at bounding box center [467, 236] width 903 height 400
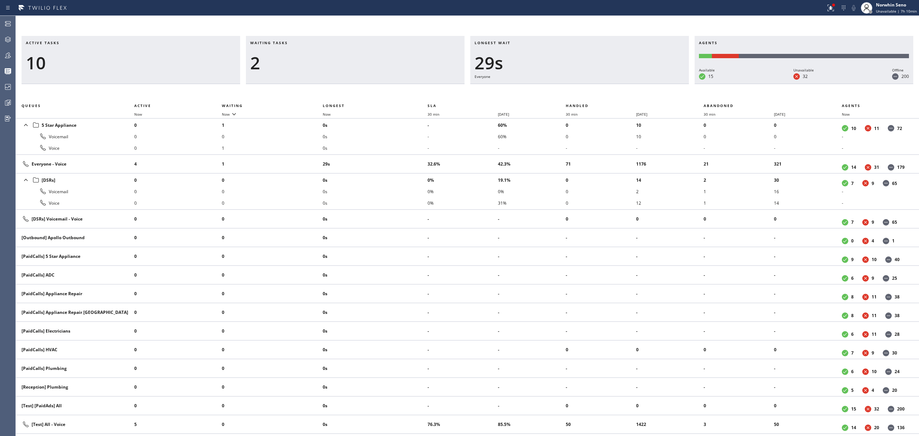
click at [586, 87] on div "Active tasks 10 Waiting tasks 2 Longest wait 29s Everyone Agents Available 15 U…" at bounding box center [467, 236] width 903 height 400
click at [586, 87] on div "Active tasks 12 Waiting tasks 2 Longest wait 4s [Test] All Agents Available 15 …" at bounding box center [467, 236] width 903 height 400
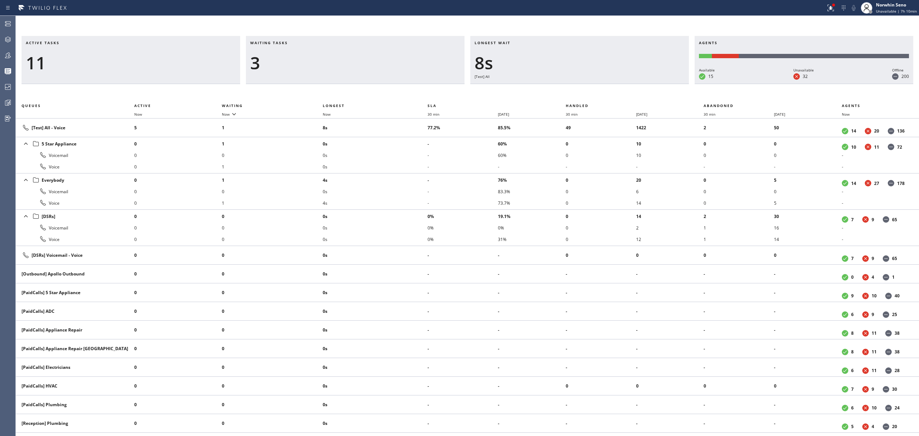
click at [586, 87] on div "Active tasks 11 Waiting tasks 3 Longest wait 8s [Test] All Agents Available 15 …" at bounding box center [467, 236] width 903 height 400
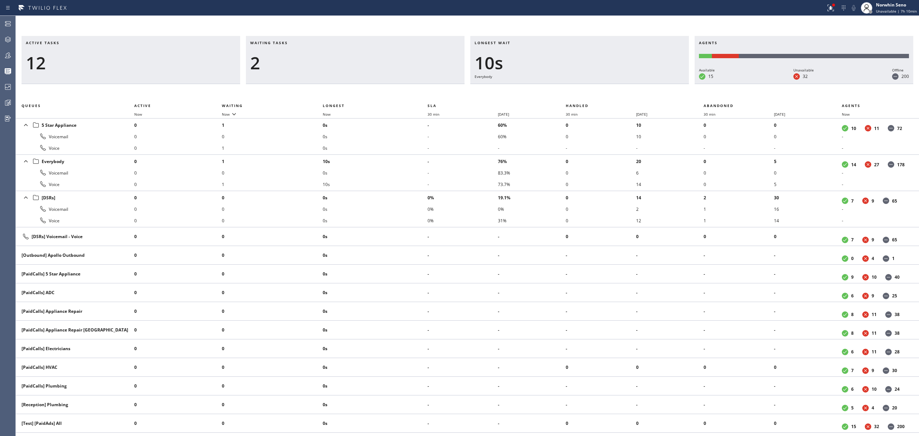
click at [586, 87] on div "Active tasks 12 Waiting tasks 2 Longest wait 10s Everybody Agents Available 15 …" at bounding box center [467, 236] width 903 height 400
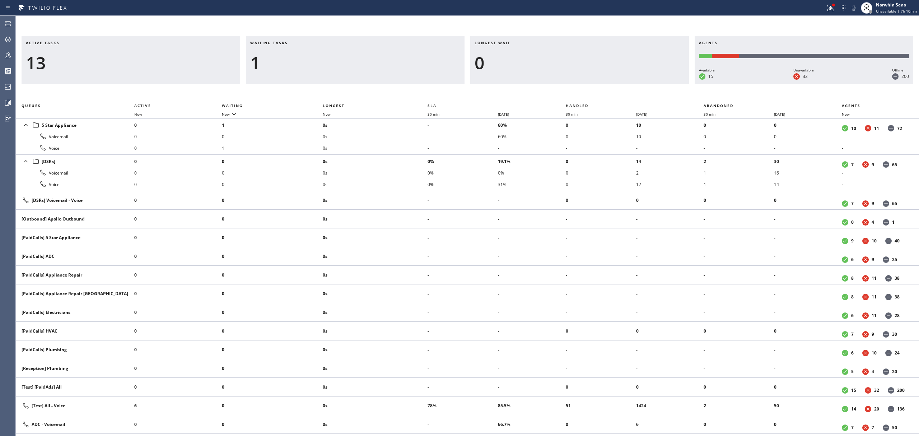
click at [586, 87] on div "Active tasks 13 Waiting tasks 1 Longest wait 0 Agents Available 15 Unavailable …" at bounding box center [467, 236] width 903 height 400
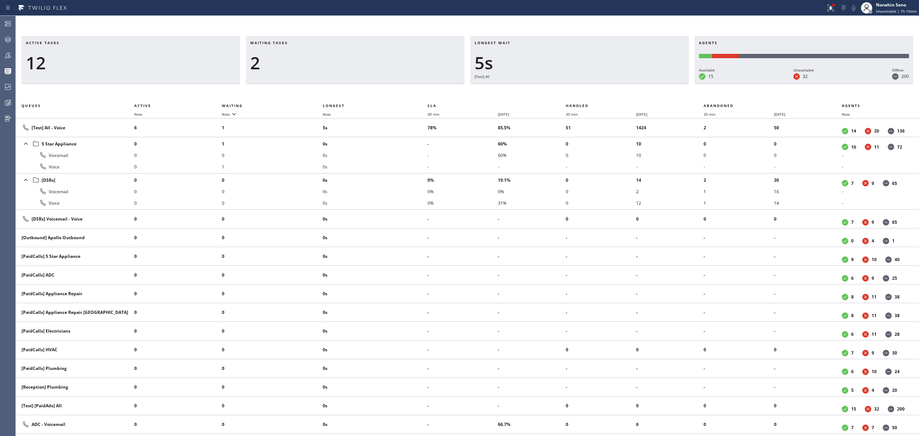
click at [586, 87] on div "Active tasks 12 Waiting tasks 2 Longest wait 5s [Test] All Agents Available 15 …" at bounding box center [467, 236] width 903 height 400
click at [586, 87] on div "Active tasks 12 Waiting tasks 2 Longest wait 10s [Test] All Agents Available 15…" at bounding box center [467, 236] width 903 height 400
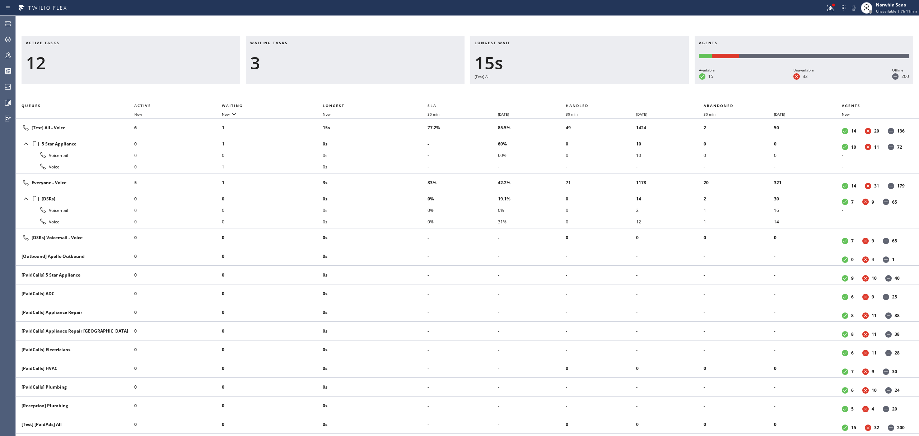
click at [586, 87] on div "Active tasks 12 Waiting tasks 3 Longest wait 15s [Test] All Agents Available 15…" at bounding box center [467, 236] width 903 height 400
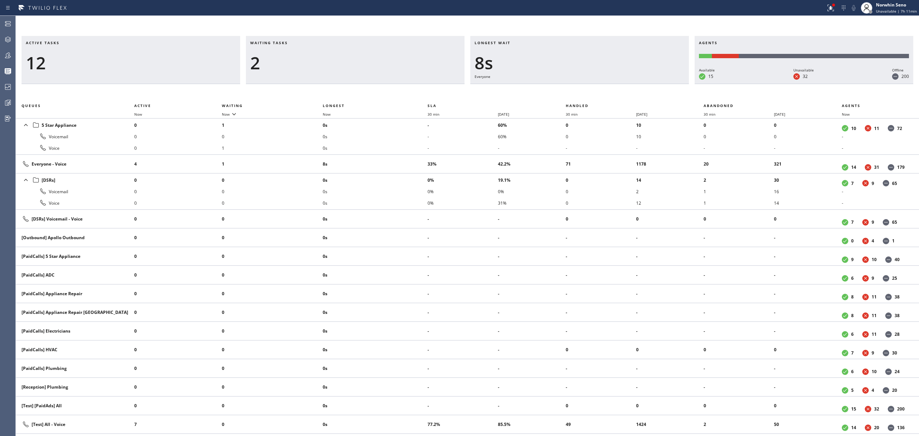
click at [586, 87] on div "Active tasks 12 Waiting tasks 2 Longest wait 8s Everyone Agents Available 15 Un…" at bounding box center [467, 236] width 903 height 400
click at [586, 87] on div "Active tasks 12 Waiting tasks 2 Longest wait 13s Everyone Agents Available 15 U…" at bounding box center [467, 236] width 903 height 400
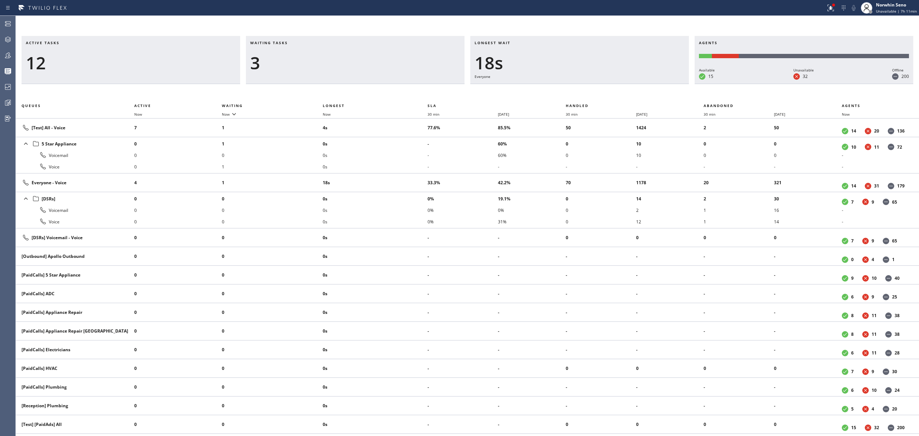
click at [586, 87] on div "Active tasks 12 Waiting tasks 3 Longest wait 18s Everyone Agents Available 15 U…" at bounding box center [467, 236] width 903 height 400
click at [586, 87] on div "Active tasks 12 Waiting tasks 4 Longest wait 23s Everyone Agents Available 15 U…" at bounding box center [467, 236] width 903 height 400
click at [586, 87] on div "Active tasks 12 Waiting tasks 4 Longest wait 28s Everyone Agents Available 15 U…" at bounding box center [467, 236] width 903 height 400
click at [586, 87] on div "Active tasks 12 Waiting tasks 5 Longest wait 33s Everyone Agents Available 15 U…" at bounding box center [467, 236] width 903 height 400
click at [586, 87] on div "Active tasks 12 Waiting tasks 5 Longest wait 38s Everyone Agents Available 15 U…" at bounding box center [467, 236] width 903 height 400
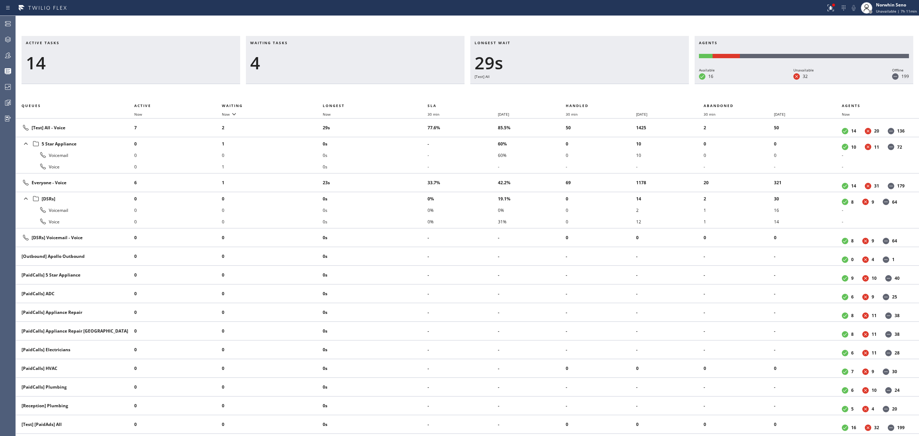
click at [586, 87] on div "Active tasks 14 Waiting tasks 4 Longest wait 29s [Test] All Agents Available 16…" at bounding box center [467, 236] width 903 height 400
click at [586, 87] on div "Active tasks 14 Waiting tasks 3 Longest wait 28s Everyone Agents Available 16 U…" at bounding box center [467, 236] width 903 height 400
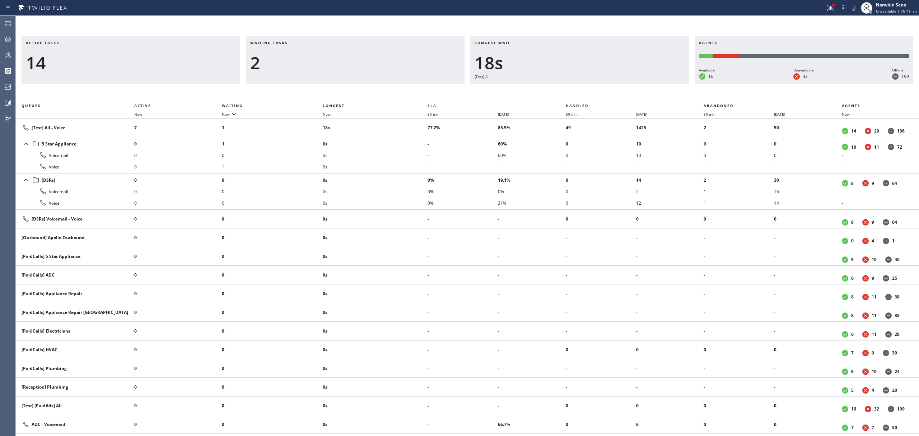
click at [586, 87] on div "Active tasks 14 Waiting tasks 2 Longest wait 18s [Test] All Agents Available 16…" at bounding box center [467, 236] width 903 height 400
click at [586, 87] on div "Active tasks 13 Waiting tasks 2 Longest wait 23s [Test] All Agents Available 16…" at bounding box center [467, 236] width 903 height 400
click at [586, 87] on div "Active tasks 12 Waiting tasks 2 Longest wait 28s [Test] All Agents Available 16…" at bounding box center [467, 236] width 903 height 400
click at [586, 87] on div "Active tasks 10 Waiting tasks 2 Longest wait 5s [Test] All Agents Available 16 …" at bounding box center [467, 236] width 903 height 400
click at [586, 87] on div "Active tasks 10 Waiting tasks 2 Longest wait 10s [Test] All Agents Available 16…" at bounding box center [467, 236] width 903 height 400
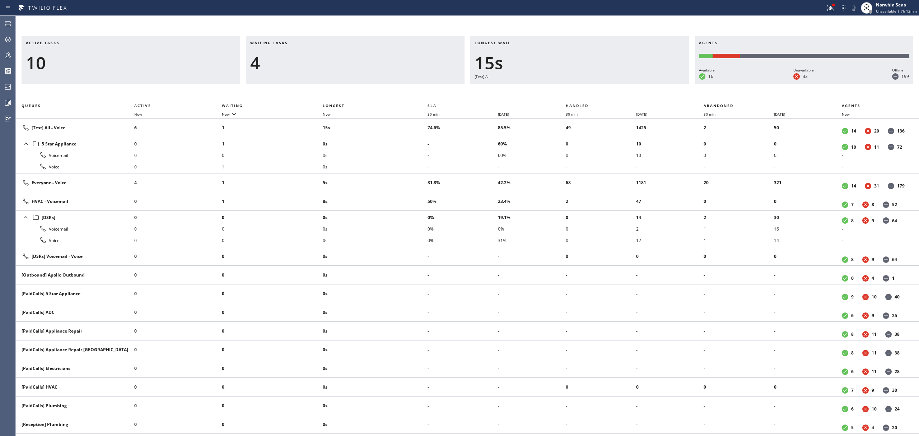
click at [586, 87] on div "Active tasks 10 Waiting tasks 4 Longest wait 15s [Test] All Agents Available 16…" at bounding box center [467, 236] width 903 height 400
click at [586, 87] on div "Active tasks 10 Waiting tasks 4 Longest wait 20s [Test] All Agents Available 16…" at bounding box center [467, 236] width 903 height 400
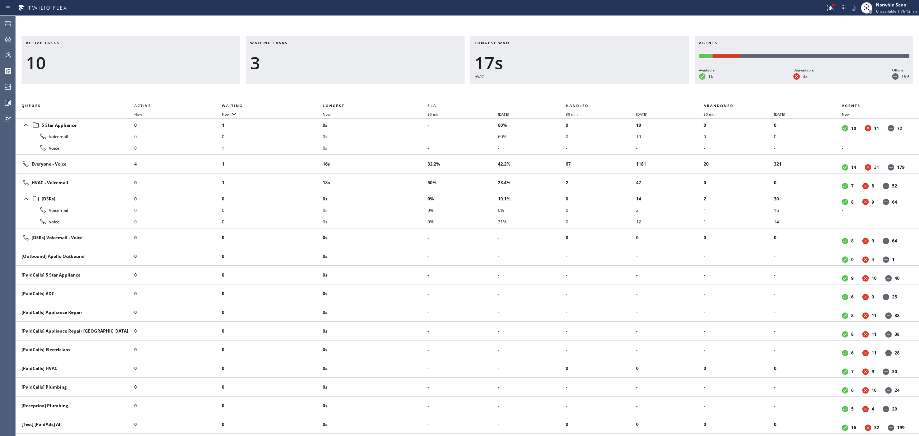
click at [586, 87] on div "Active tasks 10 Waiting tasks 3 Longest wait 17s HVAC Agents Available 16 Unava…" at bounding box center [467, 236] width 903 height 400
click at [586, 87] on div "Active tasks 10 Waiting tasks 4 Longest wait 22s HVAC Agents Available 16 Unava…" at bounding box center [467, 236] width 903 height 400
click at [586, 87] on div "Active tasks 11 Waiting tasks 3 Longest wait 27s HVAC Agents Available 16 Unava…" at bounding box center [467, 236] width 903 height 400
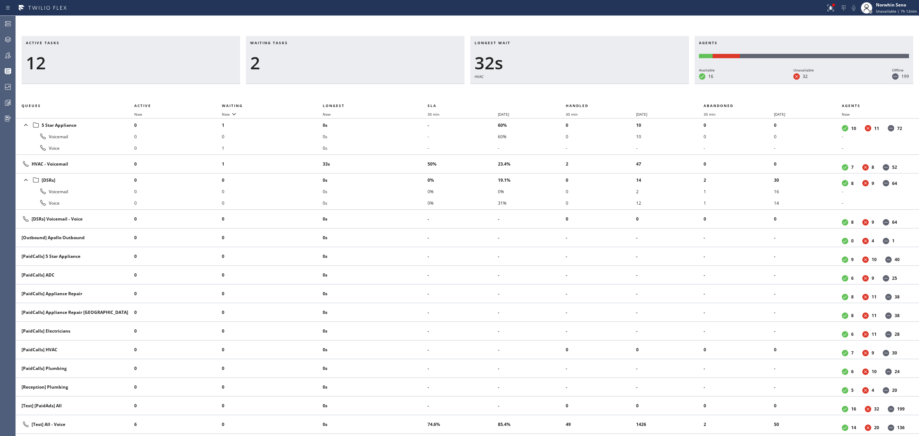
click at [586, 87] on div "Active tasks 12 Waiting tasks 2 Longest wait 32s HVAC Agents Available 16 Unava…" at bounding box center [467, 236] width 903 height 400
click at [586, 87] on div "Active tasks 11 Waiting tasks 2 Longest wait 37s HVAC Agents Available 16 Unava…" at bounding box center [467, 236] width 903 height 400
click at [586, 87] on div "Active tasks 11 Waiting tasks 2 Longest wait 43s HVAC Agents Available 16 Unava…" at bounding box center [467, 236] width 903 height 400
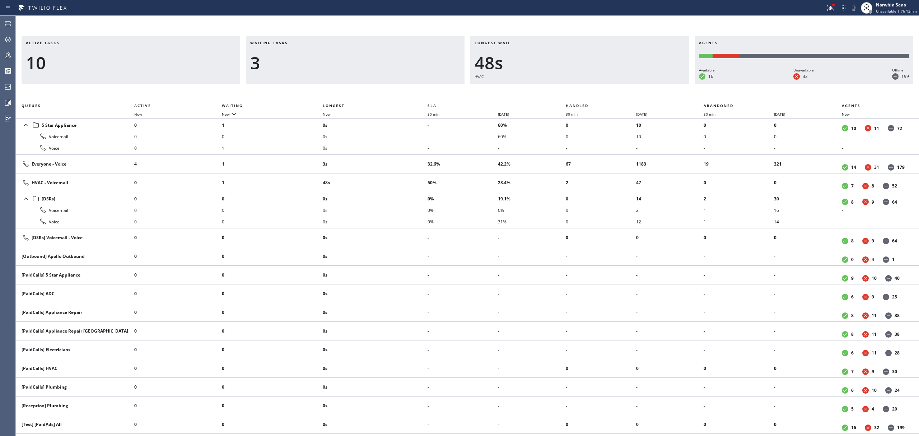
click at [586, 87] on div "Active tasks 10 Waiting tasks 3 Longest wait 48s HVAC Agents Available 16 Unava…" at bounding box center [467, 236] width 903 height 400
click at [586, 87] on div "Active tasks 9 Waiting tasks 3 Longest wait 53s HVAC Agents Available 16 Unavai…" at bounding box center [467, 236] width 903 height 400
click at [586, 87] on div "Active tasks 10 Waiting tasks 3 Longest wait 58s HVAC Agents Available 16 Unava…" at bounding box center [467, 236] width 903 height 400
click at [586, 87] on div "Active tasks 10 Waiting tasks 3 Longest wait 1:03 HVAC Agents Available 16 Unav…" at bounding box center [467, 236] width 903 height 400
click at [586, 87] on div "Active tasks 10 Waiting tasks 4 Longest wait 1:08 HVAC Agents Available 16 Unav…" at bounding box center [467, 236] width 903 height 400
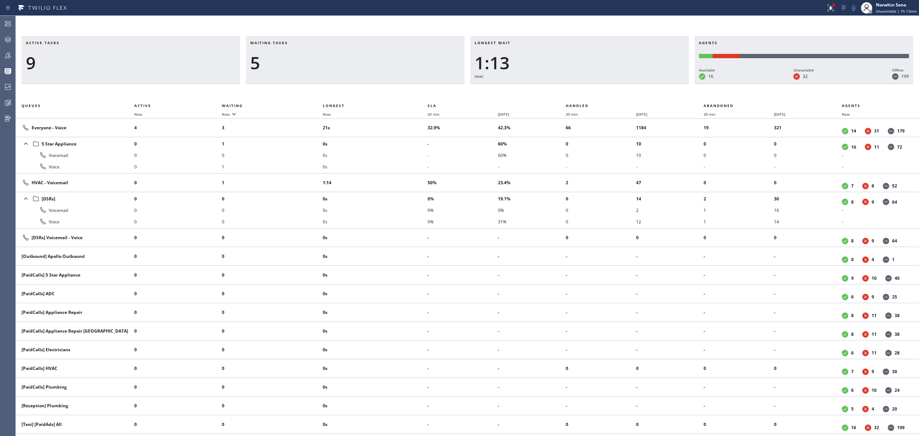
click at [586, 87] on div "Active tasks 9 Waiting tasks 5 Longest wait 1:13 HVAC Agents Available 16 Unava…" at bounding box center [467, 236] width 903 height 400
click at [586, 87] on div "Active tasks 8 Waiting tasks 5 Longest wait 1:18 HVAC Agents Available 17 Unava…" at bounding box center [467, 236] width 903 height 400
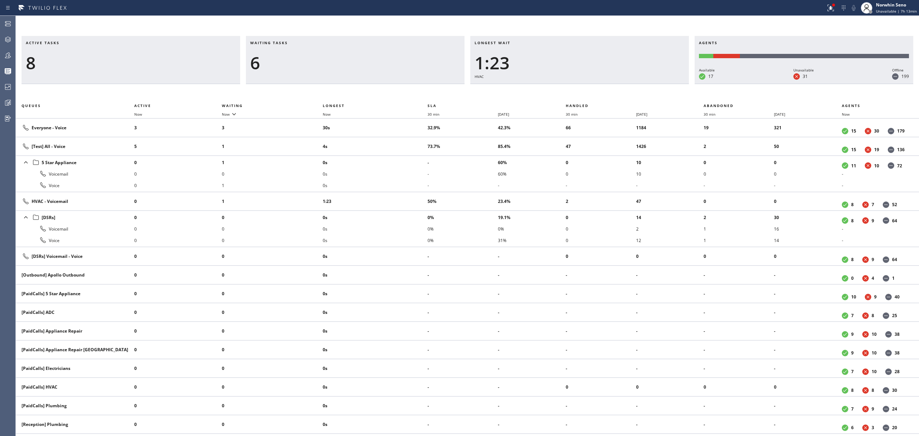
click at [586, 87] on div "Active tasks 8 Waiting tasks 6 Longest wait 1:23 HVAC Agents Available 17 Unava…" at bounding box center [467, 236] width 903 height 400
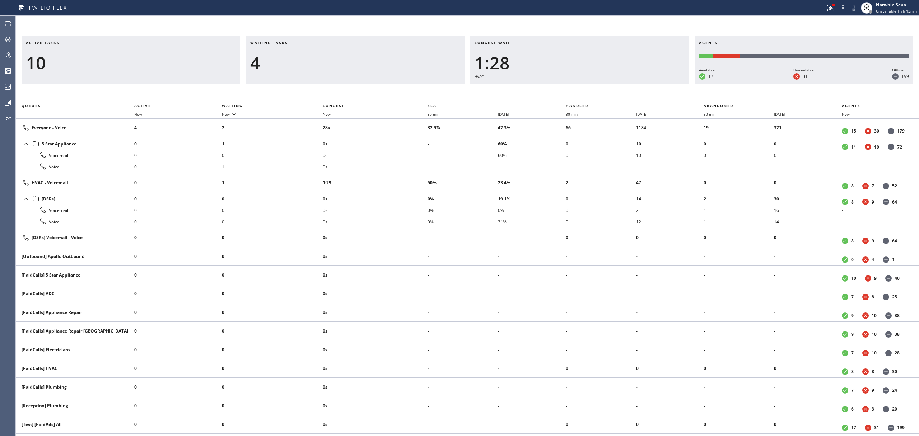
click at [586, 87] on div "Active tasks 10 Waiting tasks 4 Longest wait 1:28 HVAC Agents Available 17 Unav…" at bounding box center [467, 236] width 903 height 400
click at [586, 87] on div "Active tasks 10 Waiting tasks 4 Longest wait 1:33 HVAC Agents Available 17 Unav…" at bounding box center [467, 236] width 903 height 400
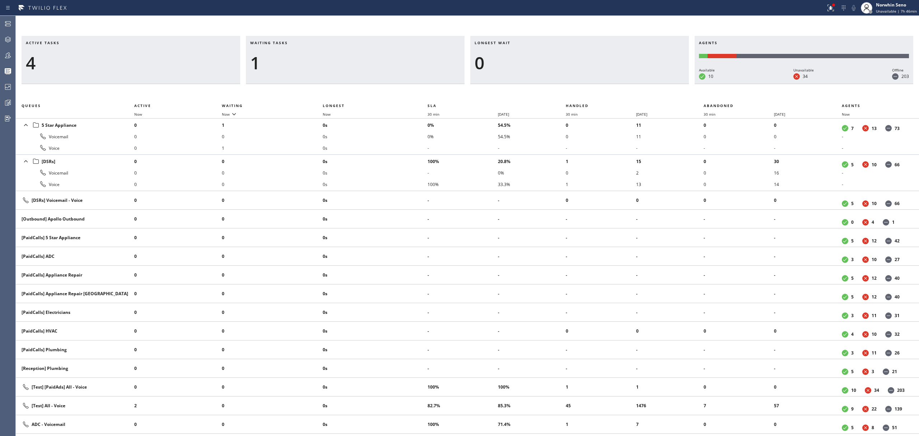
drag, startPoint x: 586, startPoint y: 87, endPoint x: 699, endPoint y: 85, distance: 112.8
click at [586, 86] on div "Active tasks 4 Waiting tasks 1 Longest wait 0 Agents Available 10 Unavailable 3…" at bounding box center [467, 236] width 903 height 400
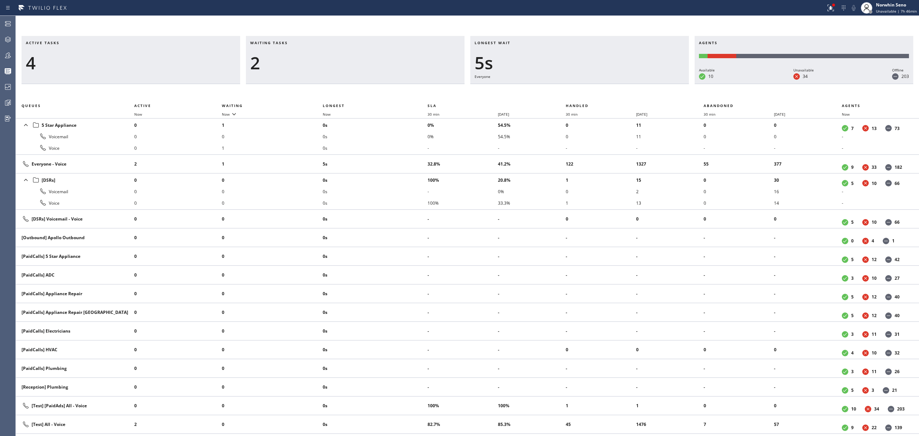
click at [586, 87] on div "Active tasks 4 Waiting tasks 2 Longest wait 5s Everyone Agents Available 10 Una…" at bounding box center [467, 236] width 903 height 400
click at [586, 87] on div "Active tasks 3 Waiting tasks 2 Longest wait 10s Everyone Agents Available 10 Un…" at bounding box center [467, 236] width 903 height 400
click at [586, 87] on div "Active tasks 3 Waiting tasks 2 Longest wait 15s Everyone Agents Available 10 Un…" at bounding box center [467, 236] width 903 height 400
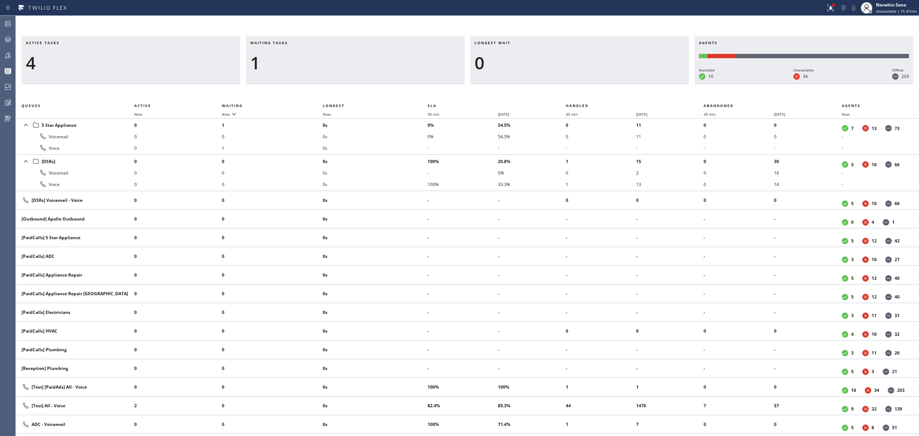
click at [586, 87] on div "Active tasks 4 Waiting tasks 1 Longest wait 0 Agents Available 10 Unavailable 3…" at bounding box center [467, 236] width 903 height 400
click at [586, 87] on div "Active tasks 3 Waiting tasks 1 Longest wait 0 Agents Available 10 Unavailable 3…" at bounding box center [467, 236] width 903 height 400
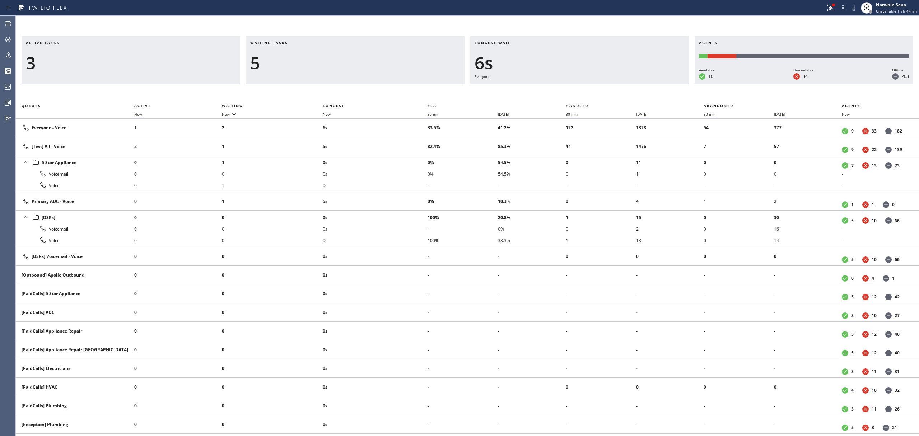
click at [586, 87] on div "Active tasks 3 Waiting tasks 5 Longest wait 6s Everyone Agents Available 10 Una…" at bounding box center [467, 236] width 903 height 400
click at [586, 87] on div "Active tasks 3 Waiting tasks 5 Longest wait 11s Everyone Agents Available 9 Una…" at bounding box center [467, 236] width 903 height 400
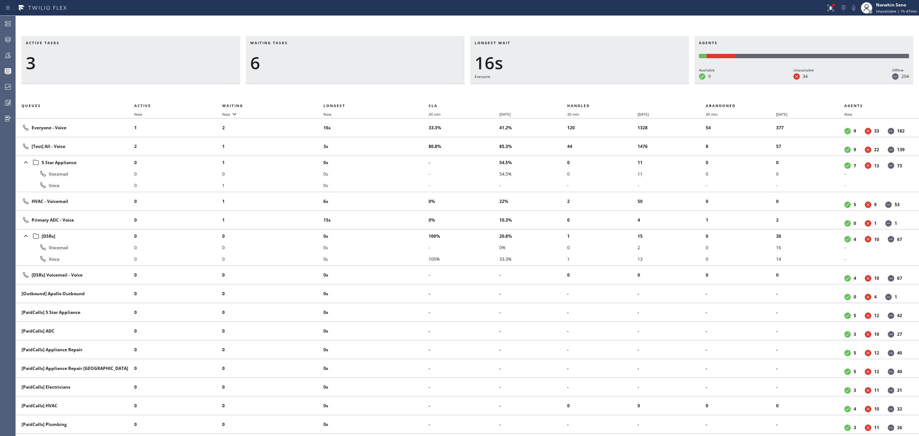
click at [586, 87] on div "Active tasks 3 Waiting tasks 6 Longest wait 16s Everyone Agents Available 9 Una…" at bounding box center [467, 236] width 903 height 400
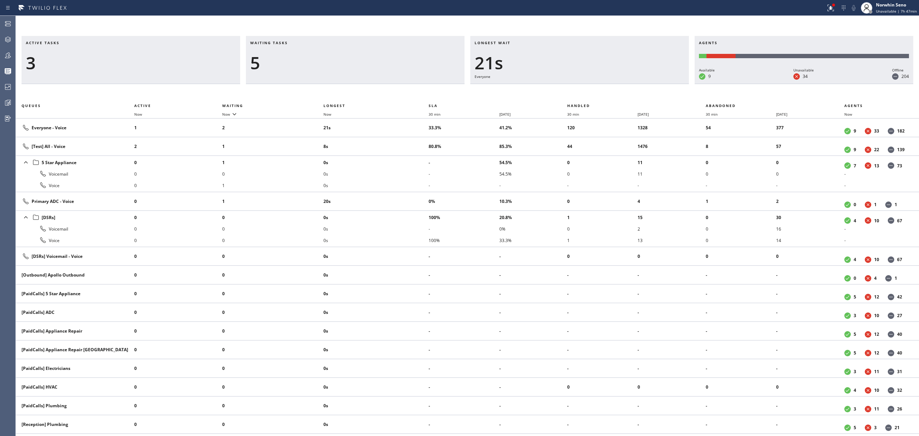
click at [586, 87] on div "Active tasks 3 Waiting tasks 5 Longest wait 21s Everyone Agents Available 9 Una…" at bounding box center [467, 236] width 903 height 400
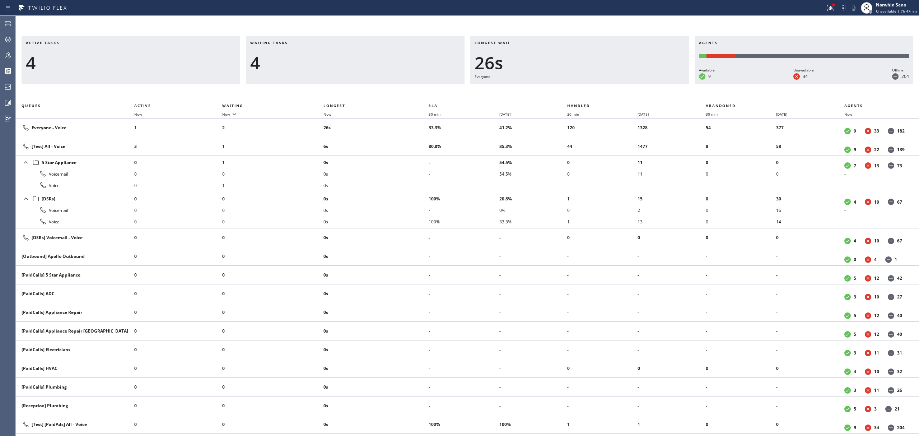
click at [586, 87] on div "Active tasks 4 Waiting tasks 4 Longest wait 26s Everyone Agents Available 9 Una…" at bounding box center [467, 236] width 903 height 400
click at [586, 87] on div "Active tasks 5 Waiting tasks 3 Longest wait 29s Everyone Agents Available 9 Una…" at bounding box center [467, 236] width 903 height 400
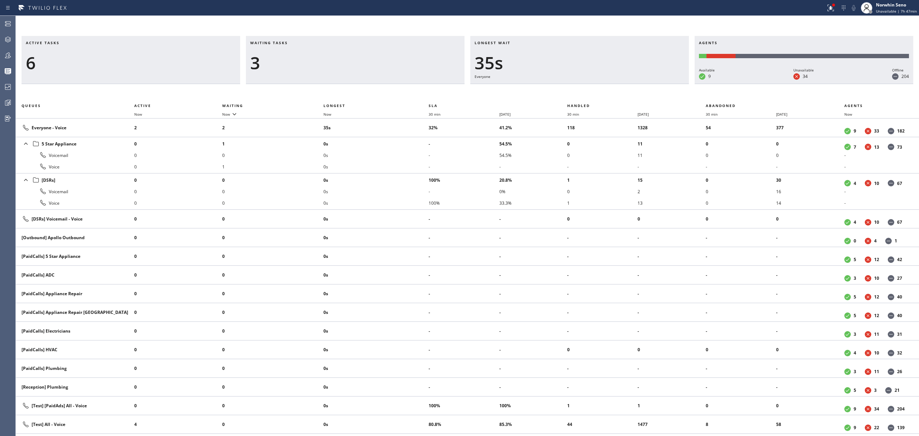
click at [586, 87] on div "Active tasks 6 Waiting tasks 3 Longest wait 35s Everyone Agents Available 9 Una…" at bounding box center [467, 236] width 903 height 400
click at [586, 87] on div "Active tasks 7 Waiting tasks 2 Longest wait 12s Everyone Agents Available 9 Una…" at bounding box center [467, 236] width 903 height 400
click at [586, 87] on div "Active tasks 6 Waiting tasks 3 Longest wait 17s Everyone Agents Available 9 Una…" at bounding box center [467, 236] width 903 height 400
click at [586, 87] on div "Active tasks 6 Waiting tasks 3 Longest wait 22s Everyone Agents Available 9 Una…" at bounding box center [467, 236] width 903 height 400
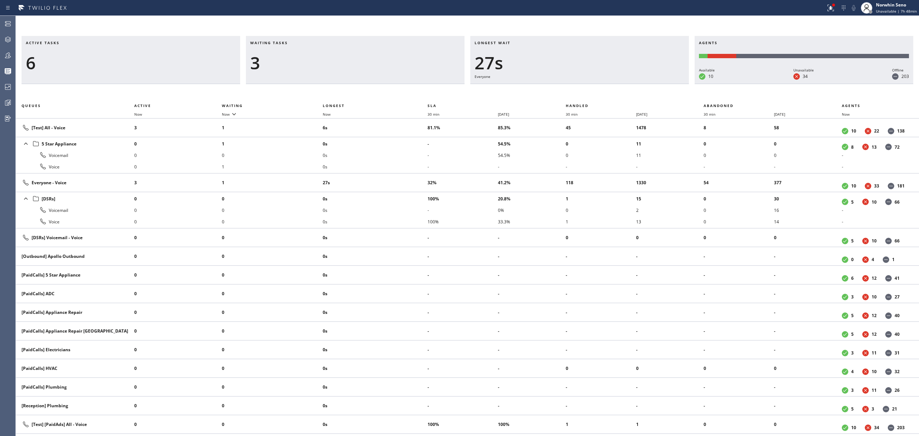
click at [586, 87] on div "Active tasks 6 Waiting tasks 3 Longest wait 27s Everyone Agents Available 10 Un…" at bounding box center [467, 236] width 903 height 400
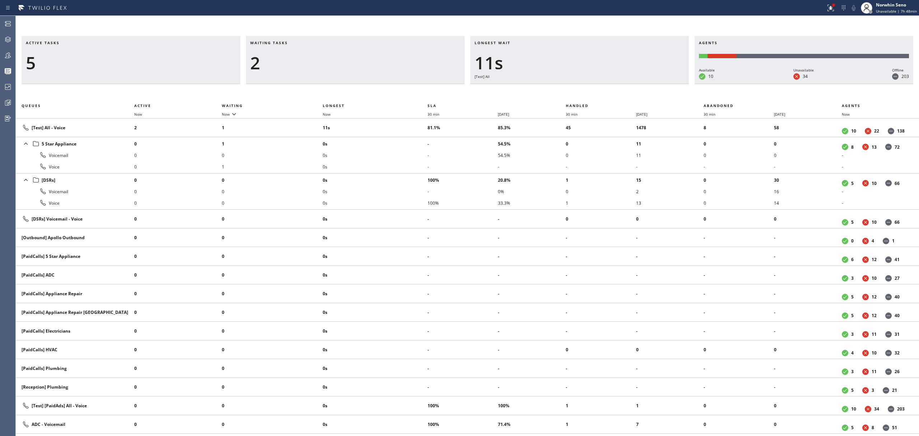
click at [586, 87] on div "Active tasks 5 Waiting tasks 2 Longest wait 11s [Test] All Agents Available 10 …" at bounding box center [467, 236] width 903 height 400
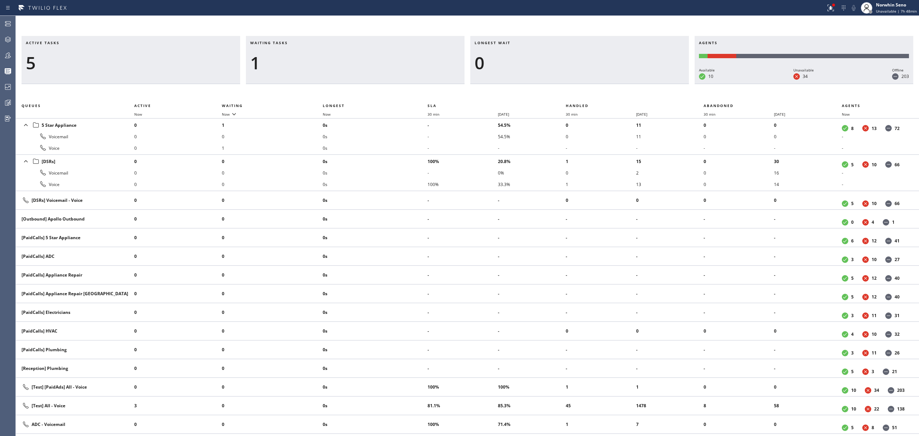
click at [586, 87] on div "Active tasks 5 Waiting tasks 1 Longest wait 0 Agents Available 10 Unavailable 3…" at bounding box center [467, 236] width 903 height 400
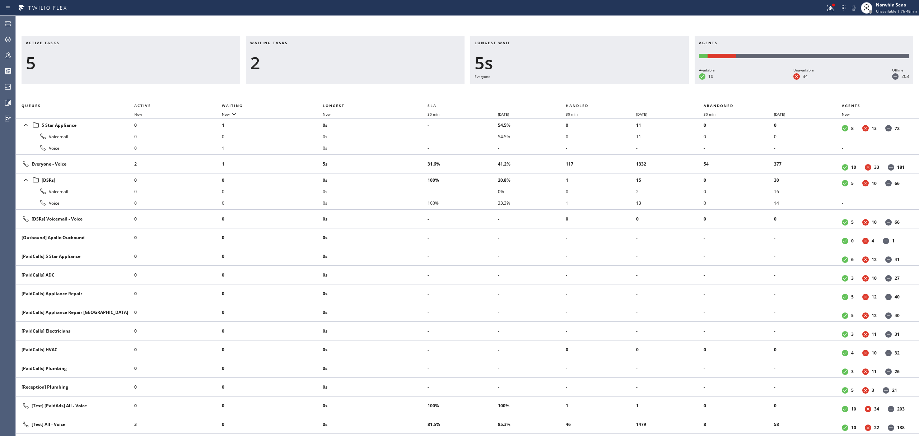
click at [586, 87] on div "Active tasks 5 Waiting tasks 2 Longest wait 5s Everyone Agents Available 10 Una…" at bounding box center [467, 236] width 903 height 400
click at [586, 87] on div "Active tasks 5 Waiting tasks 2 Longest wait 10s Everyone Agents Available 10 Un…" at bounding box center [467, 236] width 903 height 400
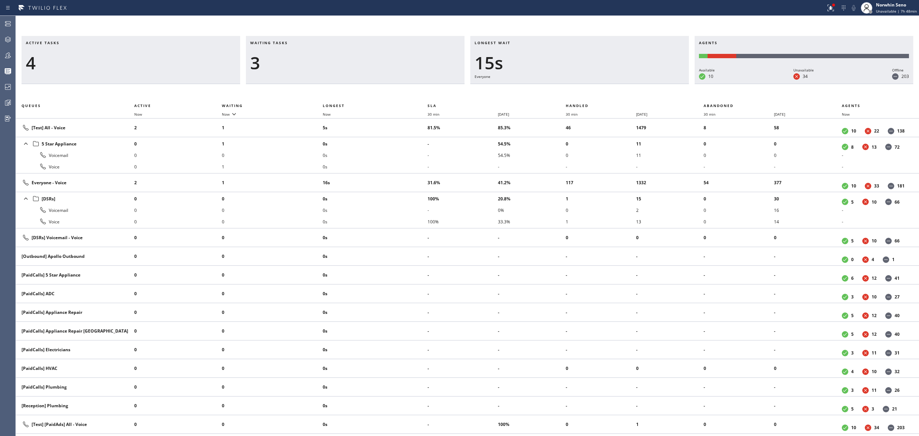
click at [586, 87] on div "Active tasks 4 Waiting tasks 3 Longest wait 15s Everyone Agents Available 10 Un…" at bounding box center [467, 236] width 903 height 400
click at [586, 87] on div "Active tasks 4 Waiting tasks 3 Longest wait 20s Everyone Agents Available 10 Un…" at bounding box center [467, 236] width 903 height 400
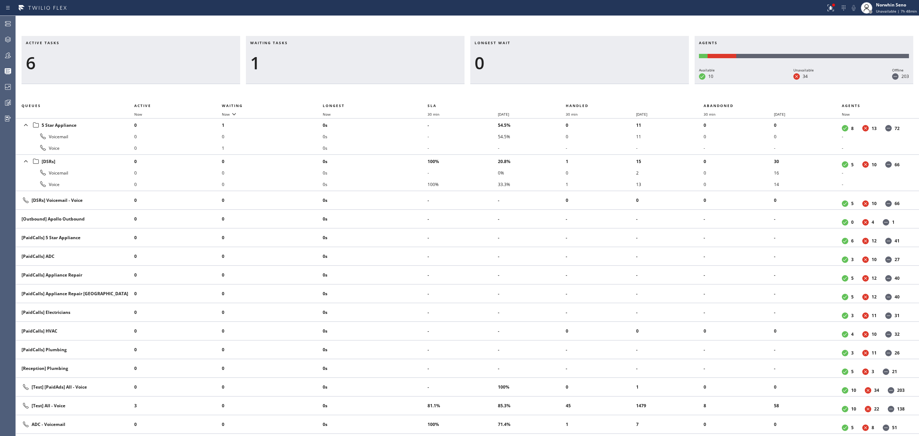
click at [586, 87] on div "Active tasks 6 Waiting tasks 1 Longest wait 0 Agents Available 10 Unavailable 3…" at bounding box center [467, 236] width 903 height 400
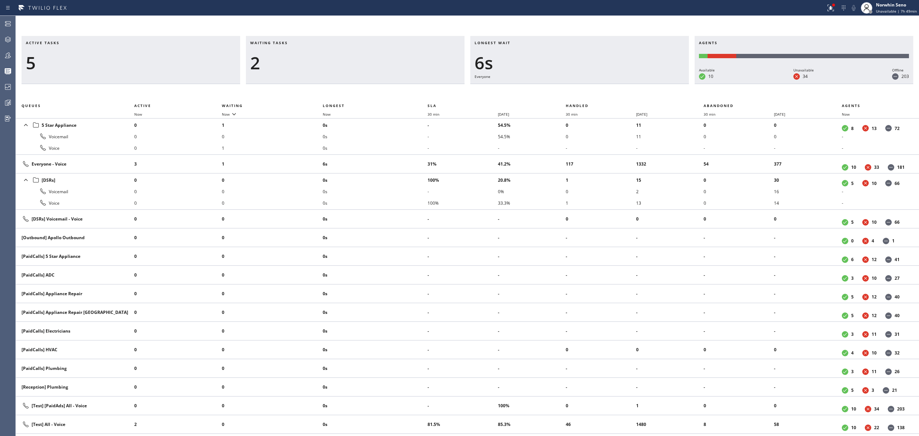
click at [586, 87] on div "Active tasks 5 Waiting tasks 2 Longest wait 6s Everyone Agents Available 10 Una…" at bounding box center [467, 236] width 903 height 400
click at [586, 87] on div "Active tasks 4 Waiting tasks 2 Longest wait 11s Everyone Agents Available 10 Un…" at bounding box center [467, 236] width 903 height 400
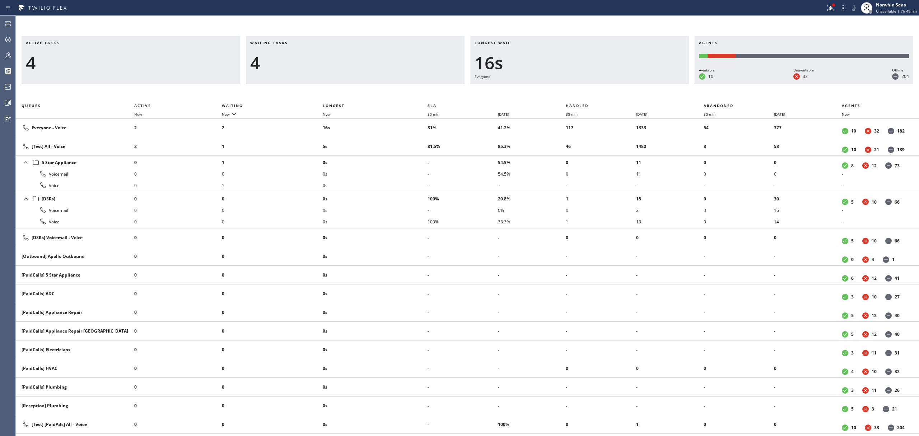
click at [586, 87] on div "Active tasks 4 Waiting tasks 4 Longest wait 16s Everyone Agents Available 10 Un…" at bounding box center [467, 236] width 903 height 400
click at [586, 87] on div "Active tasks 4 Waiting tasks 5 Longest wait 21s Everyone Agents Available 10 Un…" at bounding box center [467, 236] width 903 height 400
click at [586, 87] on div "Active tasks 5 Waiting tasks 4 Longest wait 26s Everyone Agents Available 10 Un…" at bounding box center [467, 236] width 903 height 400
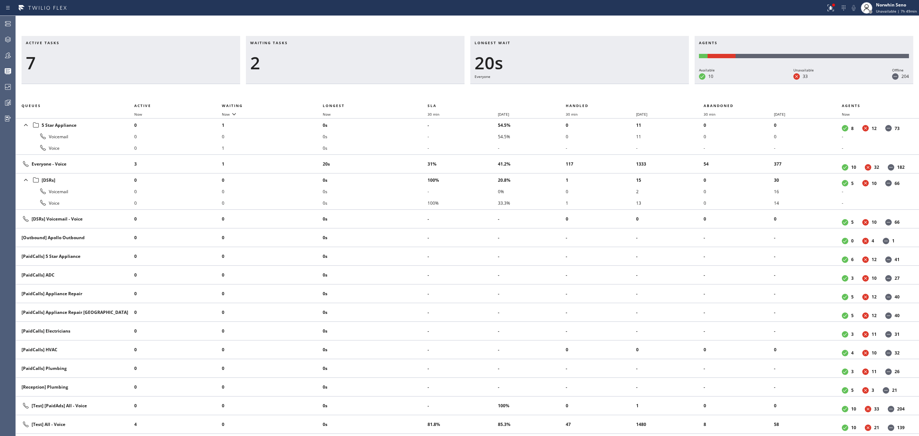
click at [586, 87] on div "Active tasks 7 Waiting tasks 2 Longest wait 20s Everyone Agents Available 10 Un…" at bounding box center [467, 236] width 903 height 400
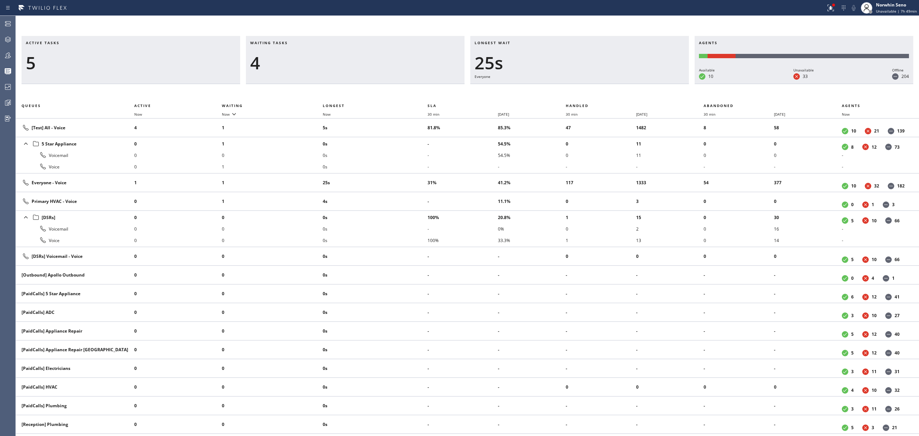
click at [586, 87] on div "Active tasks 5 Waiting tasks 4 Longest wait 25s Everyone Agents Available 10 Un…" at bounding box center [467, 236] width 903 height 400
click at [586, 87] on div "Active tasks 4 Waiting tasks 4 Longest wait 30s Everyone Agents Available 10 Un…" at bounding box center [467, 236] width 903 height 400
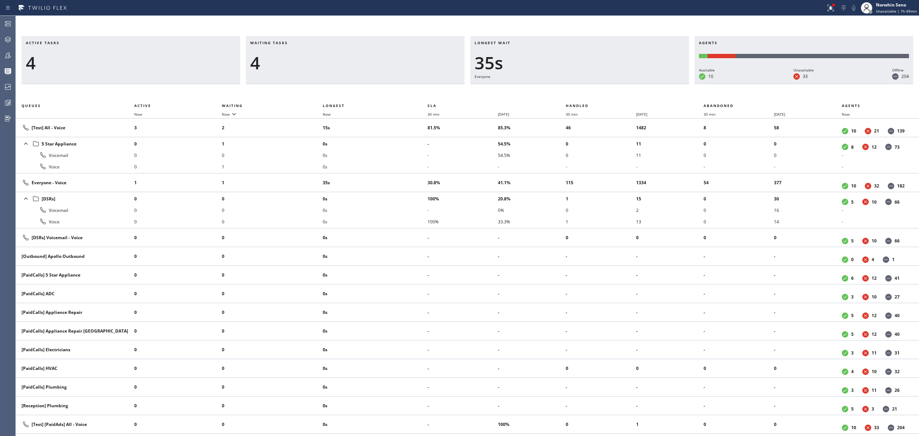
click at [586, 87] on div "Active tasks 4 Waiting tasks 4 Longest wait 35s Everyone Agents Available 10 Un…" at bounding box center [467, 236] width 903 height 400
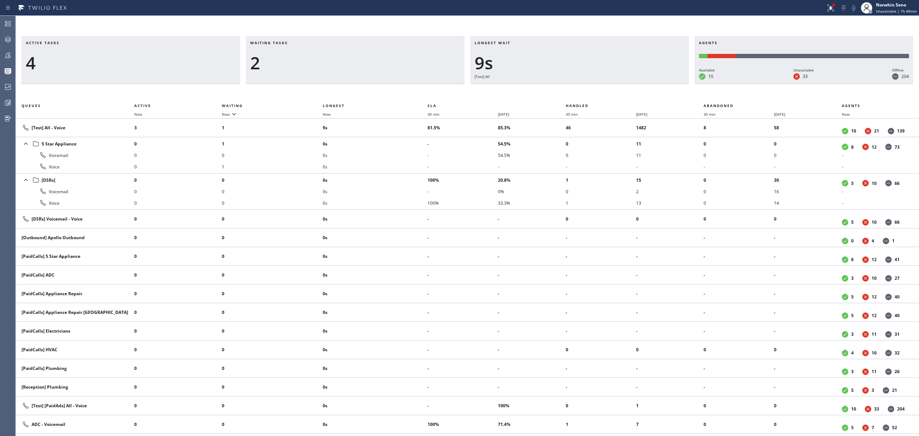
click at [586, 87] on div "Active tasks 4 Waiting tasks 2 Longest wait 9s [Test] All Agents Available 10 U…" at bounding box center [467, 236] width 903 height 400
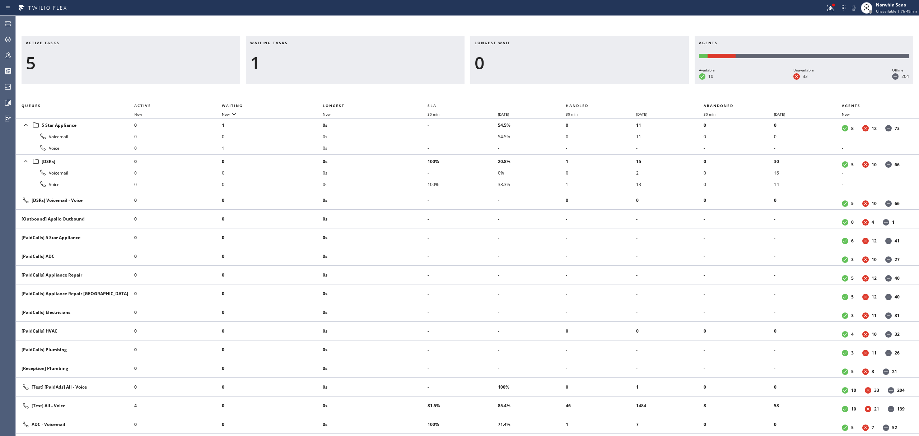
click at [586, 87] on div "Active tasks 5 Waiting tasks 1 Longest wait 0 Agents Available 10 Unavailable 3…" at bounding box center [467, 236] width 903 height 400
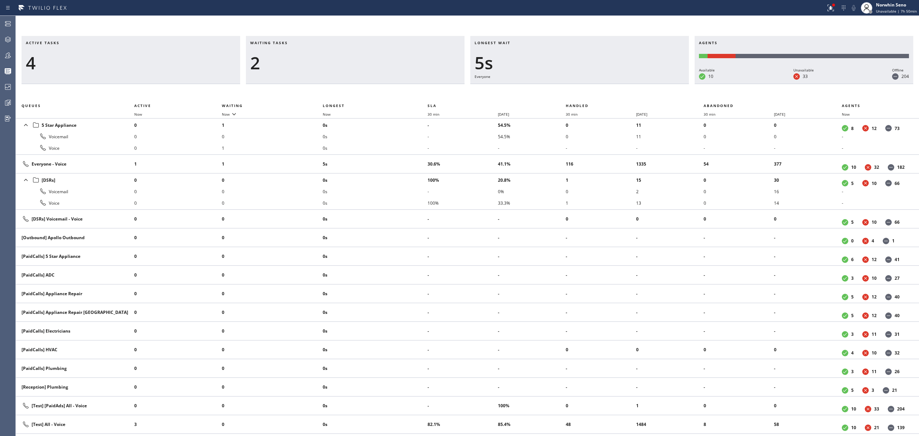
click at [586, 87] on div "Active tasks 4 Waiting tasks 2 Longest wait 5s Everyone Agents Available 10 Una…" at bounding box center [467, 236] width 903 height 400
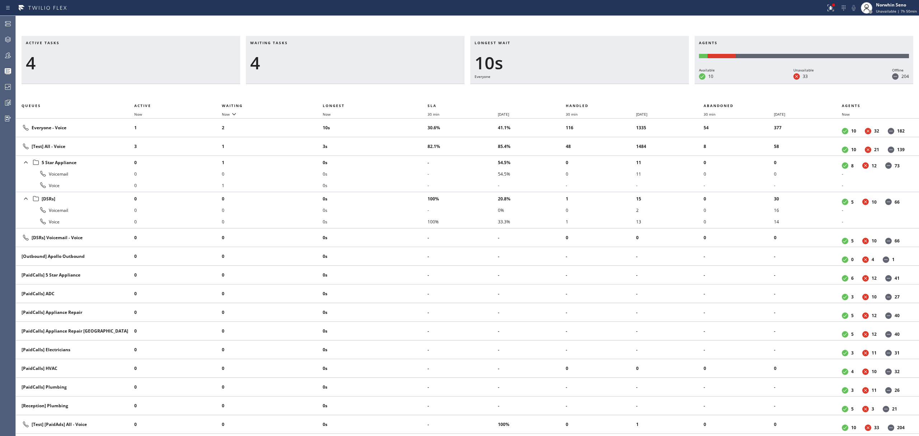
click at [586, 87] on div "Active tasks 4 Waiting tasks 4 Longest wait 10s Everyone Agents Available 10 Un…" at bounding box center [467, 236] width 903 height 400
click at [586, 87] on div "Active tasks 4 Waiting tasks 3 Longest wait 12s Everyone Agents Available 10 Un…" at bounding box center [467, 236] width 903 height 400
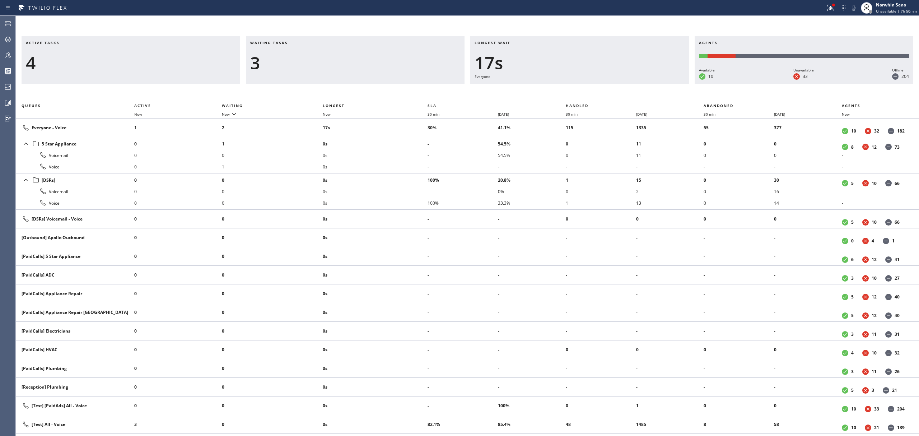
click at [586, 87] on div "Active tasks 4 Waiting tasks 3 Longest wait 17s Everyone Agents Available 10 Un…" at bounding box center [467, 236] width 903 height 400
click at [586, 87] on div "Active tasks 3 Waiting tasks 3 Longest wait 22s Everyone Agents Available 10 Un…" at bounding box center [467, 236] width 903 height 400
click at [586, 87] on div "Active tasks 3 Waiting tasks 3 Longest wait 27s Everyone Agents Available 9 Una…" at bounding box center [467, 236] width 903 height 400
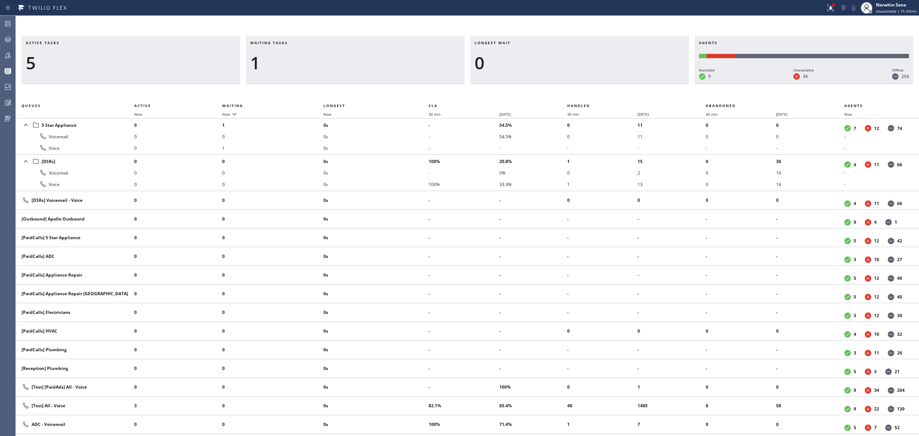
click at [586, 87] on div "Active tasks 5 Waiting tasks 1 Longest wait 0 Agents Available 9 Unavailable 34…" at bounding box center [467, 236] width 903 height 400
click at [586, 87] on div "Active tasks 4 Waiting tasks 1 Longest wait 0 Agents Available 9 Unavailable 34…" at bounding box center [467, 236] width 903 height 400
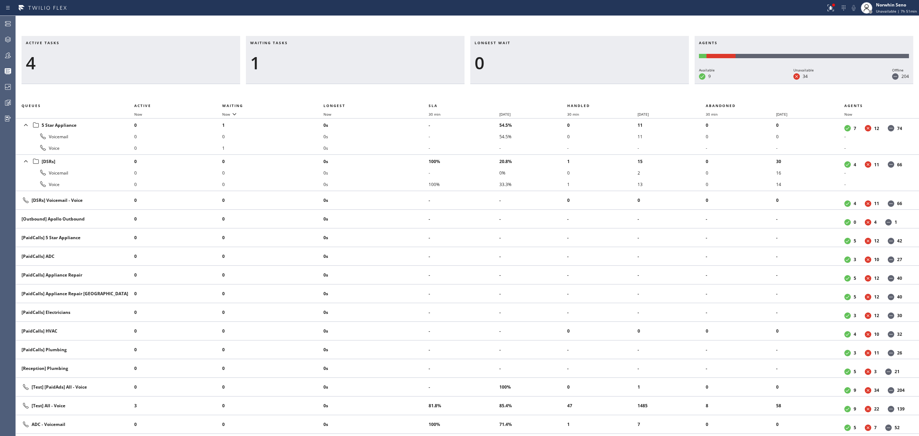
click at [586, 87] on div "Active tasks 4 Waiting tasks 1 Longest wait 0 Agents Available 9 Unavailable 34…" at bounding box center [467, 236] width 903 height 400
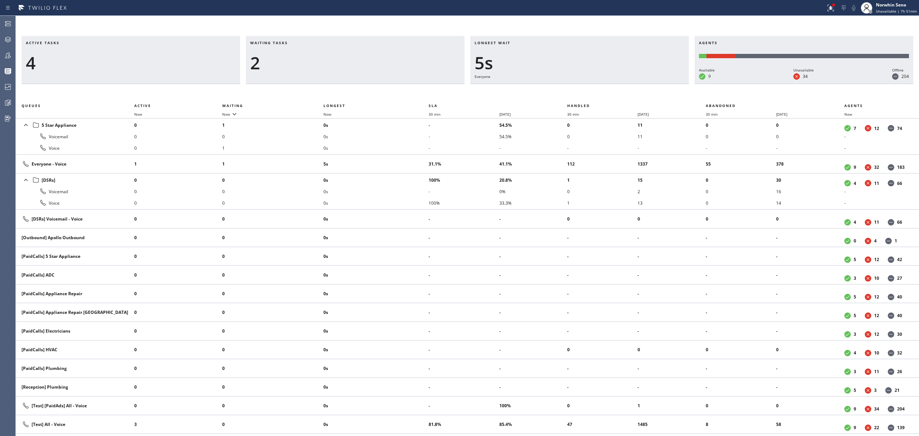
click at [586, 87] on div "Active tasks 4 Waiting tasks 2 Longest wait 5s Everyone Agents Available 9 Unav…" at bounding box center [467, 236] width 903 height 400
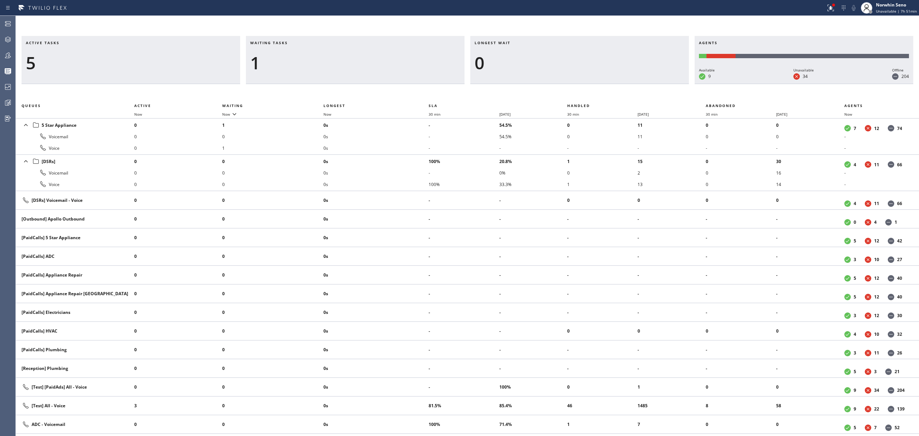
click at [586, 87] on div "Active tasks 5 Waiting tasks 1 Longest wait 0 Agents Available 9 Unavailable 34…" at bounding box center [467, 236] width 903 height 400
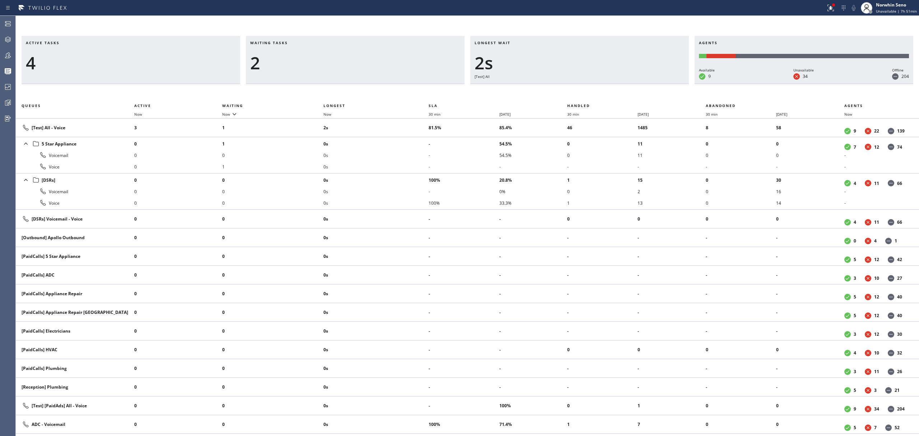
click at [586, 87] on div "Active tasks 4 Waiting tasks 2 Longest wait 2s [Test] All Agents Available 9 Un…" at bounding box center [467, 236] width 903 height 400
click at [586, 87] on div "Active tasks 4 Waiting tasks 2 Longest wait 7s [Test] All Agents Available 9 Un…" at bounding box center [467, 236] width 903 height 400
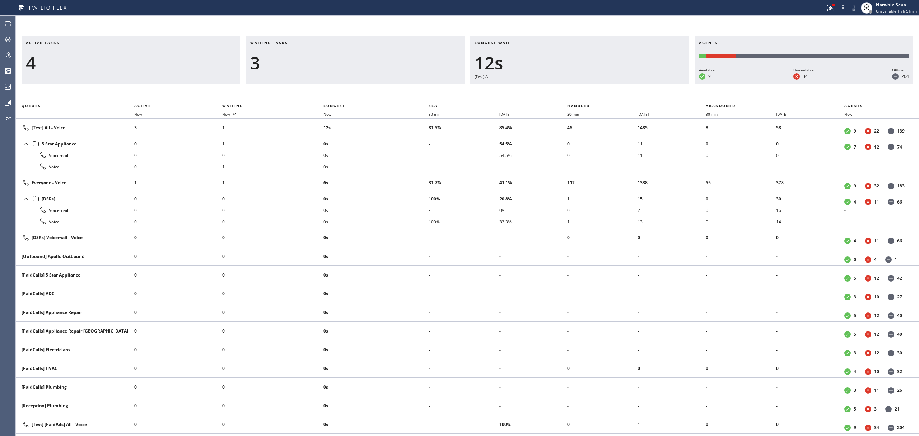
click at [586, 87] on div "Active tasks 4 Waiting tasks 3 Longest wait 12s [Test] All Agents Available 9 U…" at bounding box center [467, 236] width 903 height 400
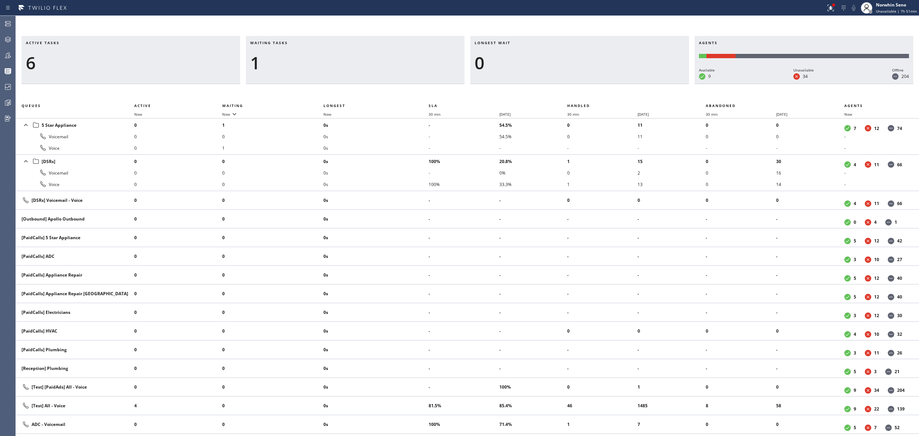
click at [586, 87] on div "Active tasks 6 Waiting tasks 1 Longest wait 0 Agents Available 9 Unavailable 34…" at bounding box center [467, 236] width 903 height 400
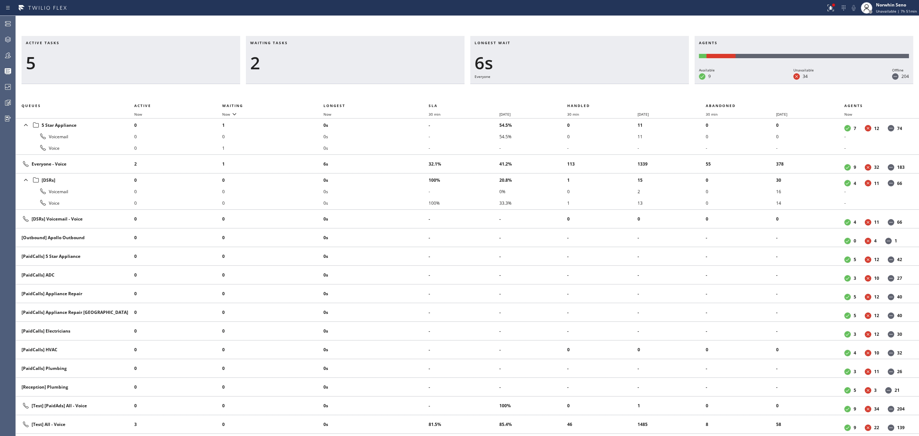
click at [586, 87] on div "Active tasks 5 Waiting tasks 2 Longest wait 6s Everyone Agents Available 9 Unav…" at bounding box center [467, 236] width 903 height 400
click at [586, 87] on div "Active tasks 5 Waiting tasks 2 Longest wait 11s Everyone Agents Available 9 Una…" at bounding box center [467, 236] width 903 height 400
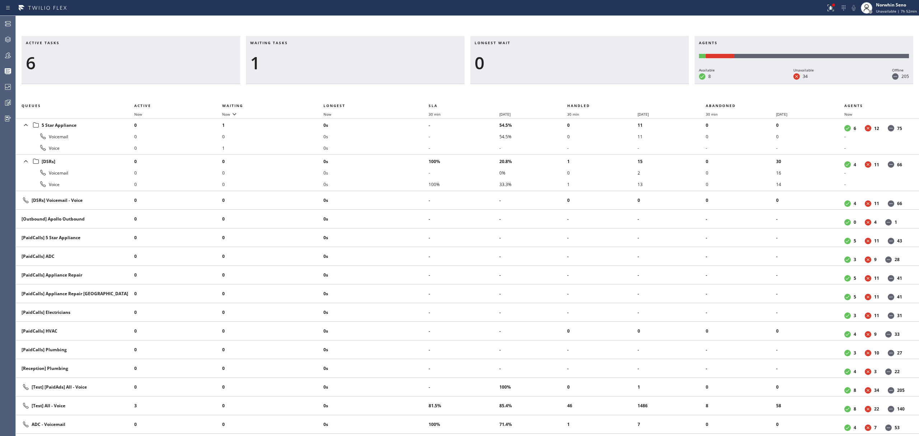
click at [586, 87] on div "Active tasks 6 Waiting tasks 1 Longest wait 0 Agents Available 8 Unavailable 34…" at bounding box center [467, 236] width 903 height 400
click at [586, 87] on div "Active tasks 5 Waiting tasks 1 Longest wait 0 Agents Available 8 Unavailable 34…" at bounding box center [467, 236] width 903 height 400
click at [586, 87] on div "Active tasks 5 Waiting tasks 1 Longest wait 0 Agents Available 9 Unavailable 33…" at bounding box center [467, 236] width 903 height 400
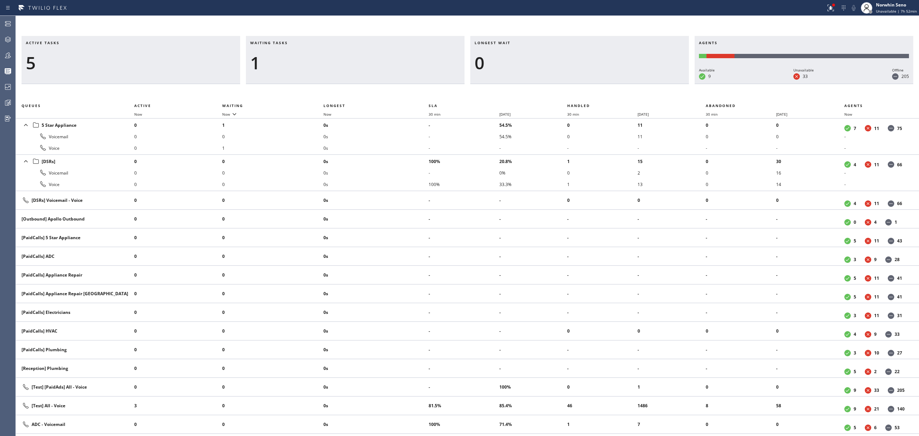
click at [586, 87] on div "Active tasks 5 Waiting tasks 1 Longest wait 0 Agents Available 9 Unavailable 33…" at bounding box center [467, 236] width 903 height 400
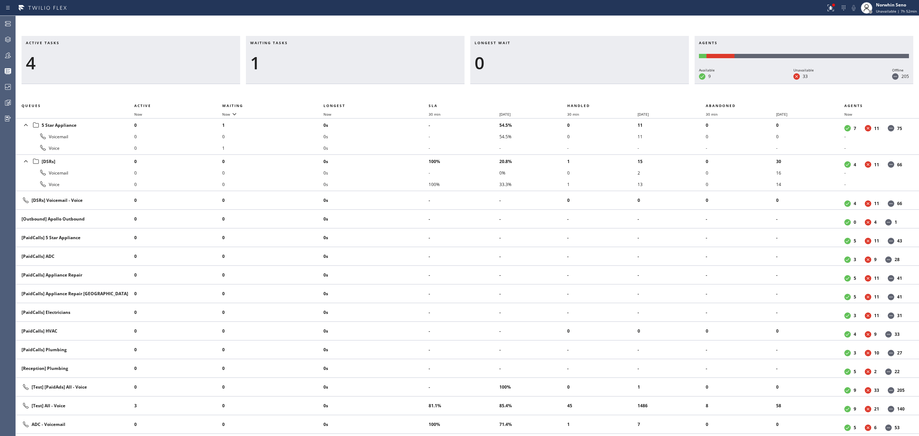
click at [586, 87] on div "Active tasks 4 Waiting tasks 1 Longest wait 0 Agents Available 9 Unavailable 33…" at bounding box center [467, 236] width 903 height 400
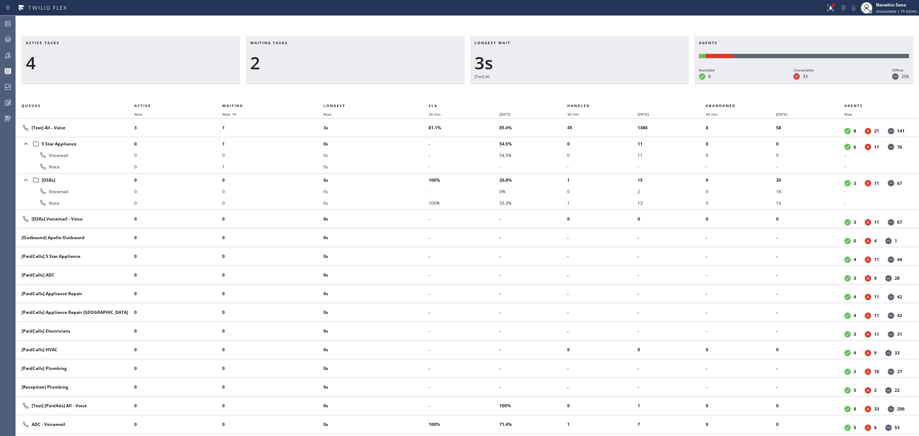
click at [586, 87] on div "Active tasks 4 Waiting tasks 2 Longest wait 3s [Test] All Agents Available 8 Un…" at bounding box center [467, 236] width 903 height 400
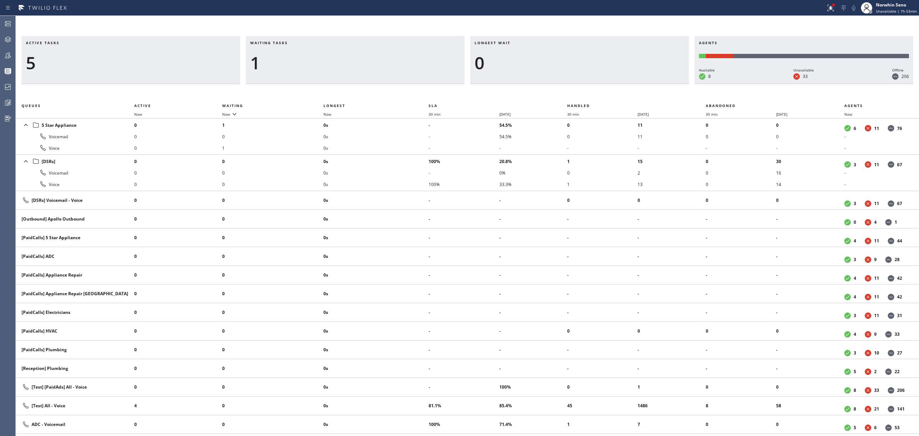
click at [586, 87] on div "Active tasks 5 Waiting tasks 1 Longest wait 0 Agents Available 8 Unavailable 33…" at bounding box center [467, 236] width 903 height 400
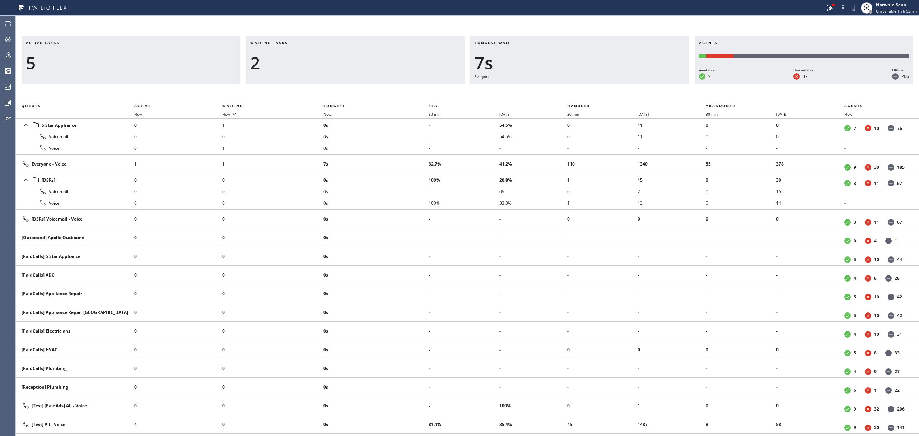
click at [586, 87] on div "Active tasks 5 Waiting tasks 2 Longest wait 7s Everyone Agents Available 9 Unav…" at bounding box center [467, 236] width 903 height 400
click at [586, 87] on div "Active tasks 5 Waiting tasks 2 Longest wait 12s Everyone Agents Available 9 Una…" at bounding box center [467, 236] width 903 height 400
click at [586, 87] on div "Active tasks 5 Waiting tasks 2 Longest wait 17s Everyone Agents Available 9 Una…" at bounding box center [467, 236] width 903 height 400
click at [586, 87] on div "Active tasks 5 Waiting tasks 2 Longest wait 22s Everyone Agents Available 9 Una…" at bounding box center [467, 236] width 903 height 400
click at [586, 87] on div "Active tasks 5 Waiting tasks 2 Longest wait 27s Everyone Agents Available 9 Una…" at bounding box center [467, 236] width 903 height 400
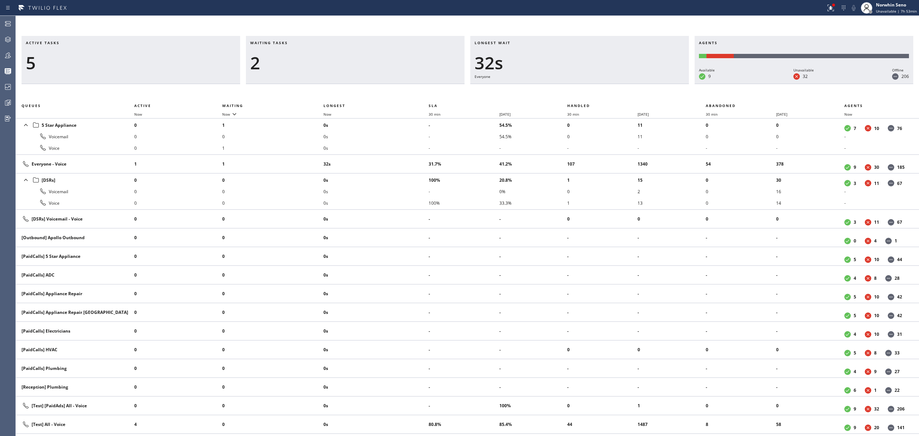
click at [586, 87] on div "Active tasks 5 Waiting tasks 2 Longest wait 32s Everyone Agents Available 9 Una…" at bounding box center [467, 236] width 903 height 400
click at [533, 84] on div "Longest wait 37s Everyone" at bounding box center [579, 60] width 219 height 48
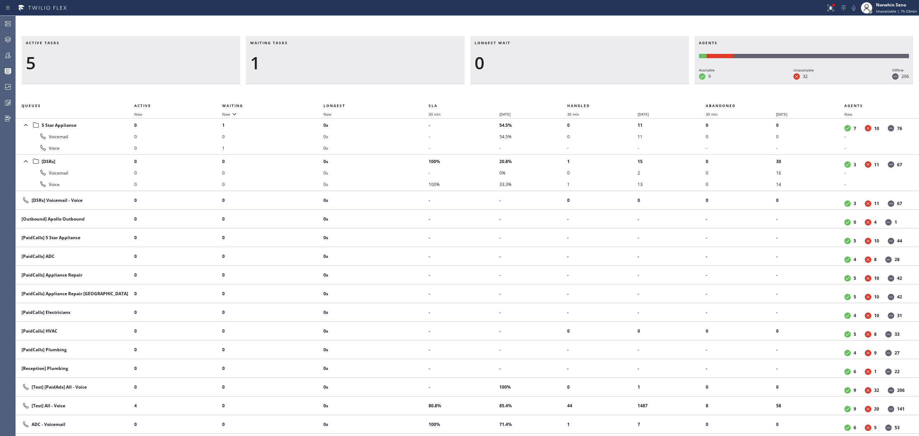
click at [586, 87] on div "Active tasks 5 Waiting tasks 1 Longest wait 0 Agents Available 9 Unavailable 32…" at bounding box center [467, 236] width 903 height 400
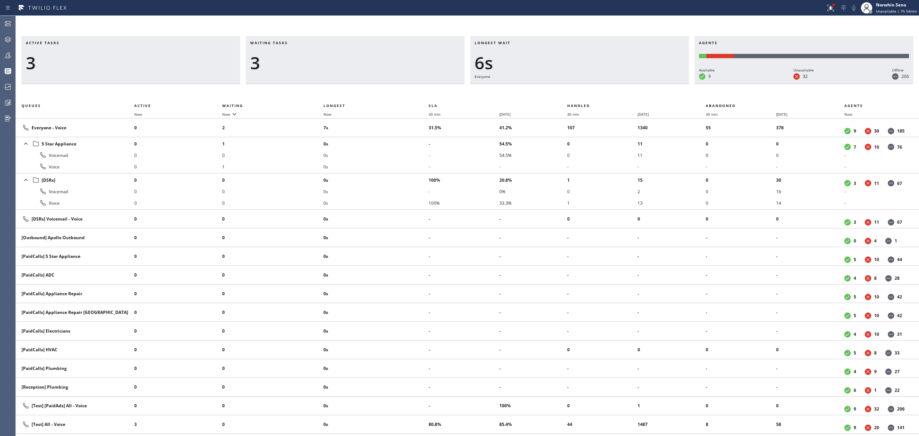
click at [586, 87] on div "Active tasks 3 Waiting tasks 3 Longest wait 6s Everyone Agents Available 9 Unav…" at bounding box center [467, 236] width 903 height 400
click at [586, 87] on div "Active tasks 3 Waiting tasks 3 Longest wait 11s Everyone Agents Available 9 Una…" at bounding box center [467, 236] width 903 height 400
click at [586, 87] on div "Active tasks 3 Waiting tasks 3 Longest wait 16s Everyone Agents Available 9 Una…" at bounding box center [467, 236] width 903 height 400
click at [586, 87] on div "Active tasks 3 Waiting tasks 3 Longest wait 21s Everyone Agents Available 9 Una…" at bounding box center [467, 236] width 903 height 400
click at [586, 87] on div "Active tasks 4 Waiting tasks 2 Longest wait 27s Everyone Agents Available 9 Una…" at bounding box center [467, 236] width 903 height 400
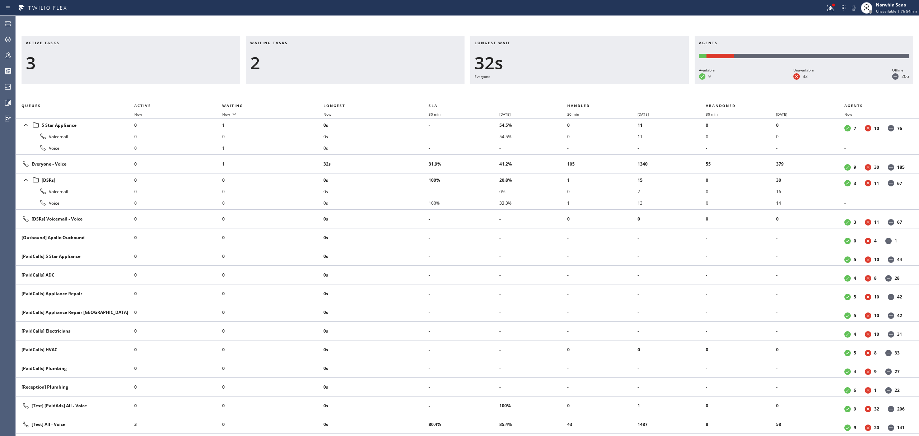
click at [586, 87] on div "Active tasks 3 Waiting tasks 2 Longest wait 32s Everyone Agents Available 9 Una…" at bounding box center [467, 236] width 903 height 400
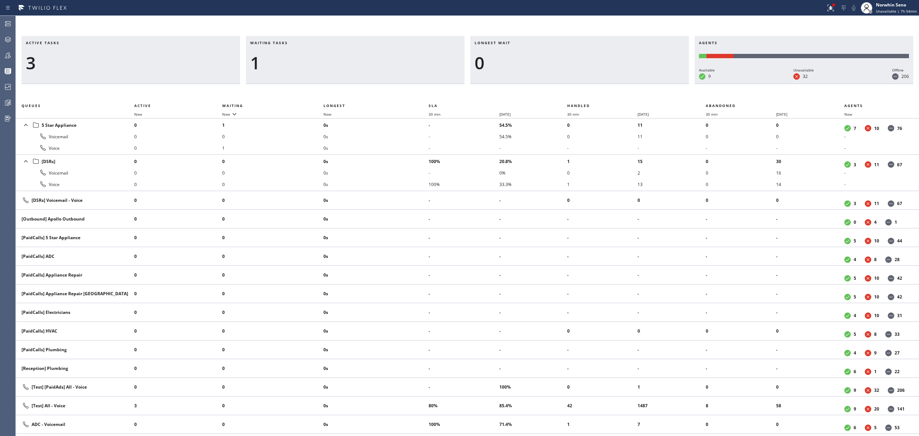
click at [586, 87] on div "Active tasks 3 Waiting tasks 1 Longest wait 0 Agents Available 9 Unavailable 32…" at bounding box center [467, 236] width 903 height 400
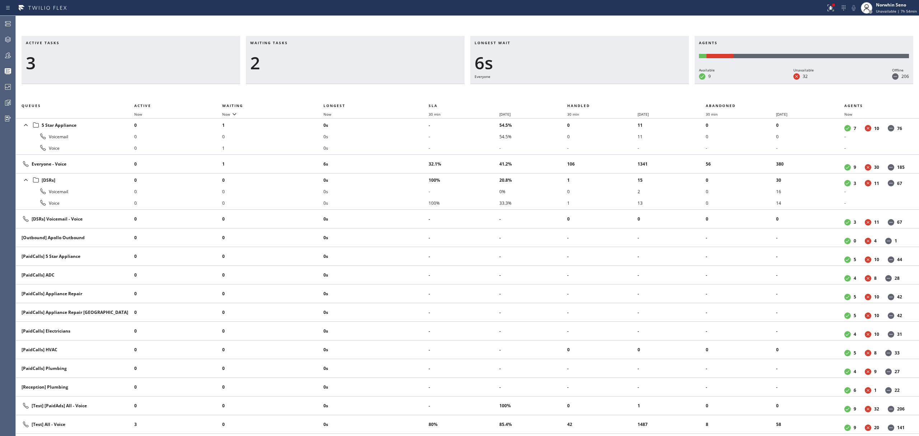
click at [586, 87] on div "Active tasks 3 Waiting tasks 2 Longest wait 6s Everyone Agents Available 9 Unav…" at bounding box center [467, 236] width 903 height 400
click at [586, 87] on div "Active tasks 3 Waiting tasks 2 Longest wait 11s Everyone Agents Available 9 Una…" at bounding box center [467, 236] width 903 height 400
click at [586, 87] on div "Active tasks 3 Waiting tasks 2 Longest wait 16s Everyone Agents Available 9 Una…" at bounding box center [467, 236] width 903 height 400
click at [586, 87] on div "Active tasks 3 Waiting tasks 3 Longest wait 21s Everyone Agents Available 9 Una…" at bounding box center [467, 236] width 903 height 400
click at [586, 87] on div "Active tasks 4 Waiting tasks 2 Longest wait 7s Everyone Agents Available 9 Unav…" at bounding box center [467, 236] width 903 height 400
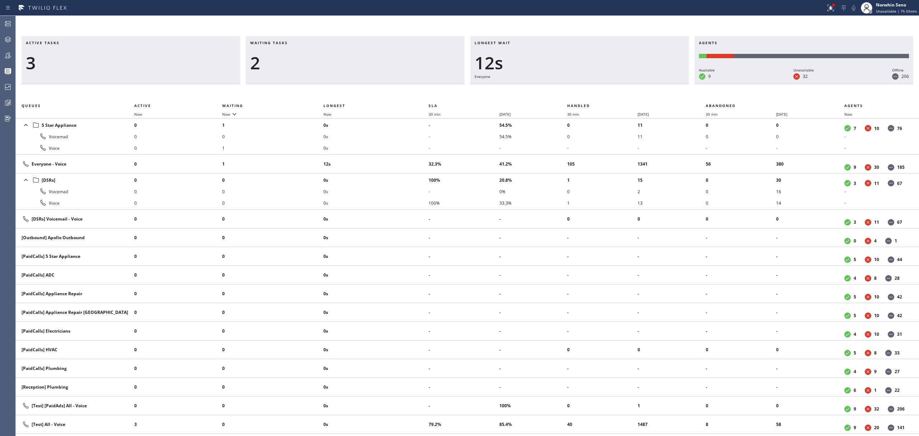
click at [586, 87] on div "Active tasks 3 Waiting tasks 2 Longest wait 12s Everyone Agents Available 9 Una…" at bounding box center [467, 236] width 903 height 400
click at [586, 87] on div "Active tasks 3 Waiting tasks 2 Longest wait 17s Everyone Agents Available 9 Una…" at bounding box center [467, 236] width 903 height 400
click at [586, 87] on div "Active tasks 3 Waiting tasks 3 Longest wait 22s Everyone Agents Available 9 Una…" at bounding box center [467, 236] width 903 height 400
click at [586, 87] on div "Active tasks 3 Waiting tasks 3 Longest wait 27s Everyone Agents Available 9 Una…" at bounding box center [467, 236] width 903 height 400
click at [586, 87] on div "Active tasks 4 Waiting tasks 2 Longest wait 16s Everyone Agents Available 9 Una…" at bounding box center [467, 236] width 903 height 400
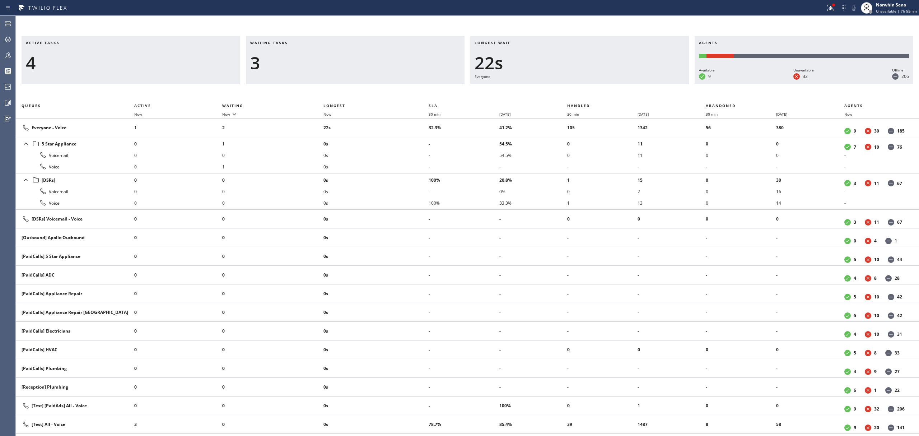
click at [586, 87] on div "Active tasks 4 Waiting tasks 3 Longest wait 22s Everyone Agents Available 9 Una…" at bounding box center [467, 236] width 903 height 400
click at [586, 87] on div "Active tasks 5 Waiting tasks 2 Longest wait 13s Everyone Agents Available 9 Una…" at bounding box center [467, 236] width 903 height 400
click at [586, 87] on div "Active tasks 4 Waiting tasks 2 Longest wait 18s Everyone Agents Available 9 Una…" at bounding box center [467, 236] width 903 height 400
click at [586, 87] on div "Active tasks 4 Waiting tasks 3 Longest wait 23s Everyone Agents Available 9 Una…" at bounding box center [467, 236] width 903 height 400
click at [586, 87] on div "Active tasks 4 Waiting tasks 3 Longest wait 28s Everyone Agents Available 9 Una…" at bounding box center [467, 236] width 903 height 400
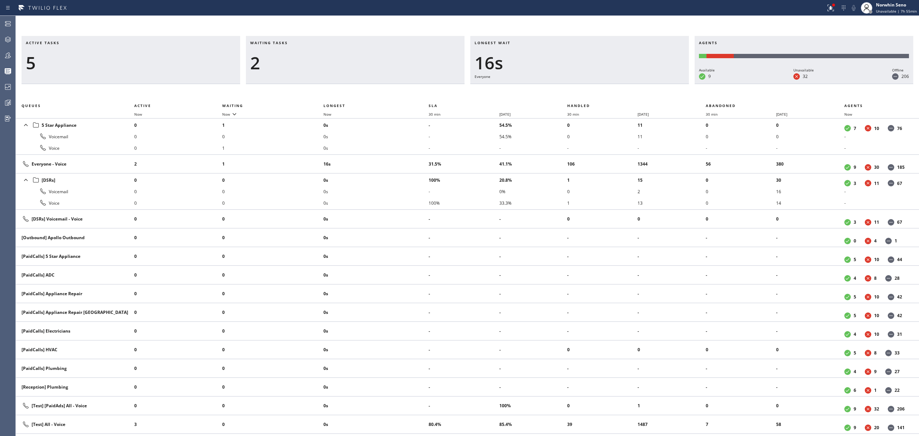
click at [586, 87] on div "Active tasks 5 Waiting tasks 2 Longest wait 16s Everyone Agents Available 9 Una…" at bounding box center [467, 236] width 903 height 400
click at [586, 87] on div "Active tasks 4 Waiting tasks 2 Longest wait 20s Everyone Agents Available 9 Una…" at bounding box center [467, 236] width 903 height 400
click at [586, 87] on div "Active tasks 3 Waiting tasks 2 Longest wait 25s Everyone Agents Available 9 Una…" at bounding box center [467, 236] width 903 height 400
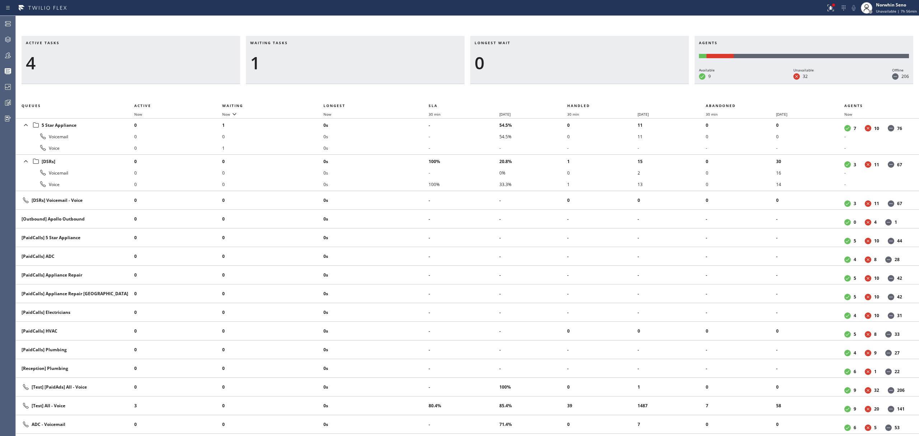
click at [586, 87] on div "Active tasks 4 Waiting tasks 1 Longest wait 0 Agents Available 9 Unavailable 32…" at bounding box center [467, 236] width 903 height 400
click at [586, 87] on div "Active tasks 3 Waiting tasks 1 Longest wait 0 Agents Available 9 Unavailable 32…" at bounding box center [467, 236] width 903 height 400
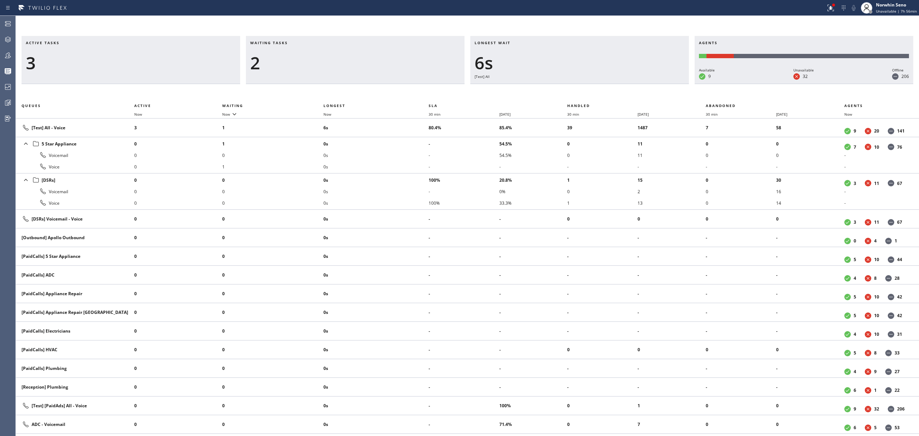
click at [586, 87] on div "Active tasks 3 Waiting tasks 2 Longest wait 6s [Test] All Agents Available 9 Un…" at bounding box center [467, 236] width 903 height 400
click at [586, 87] on div "Active tasks 3 Waiting tasks 2 Longest wait 11s [Test] All Agents Available 9 U…" at bounding box center [467, 236] width 903 height 400
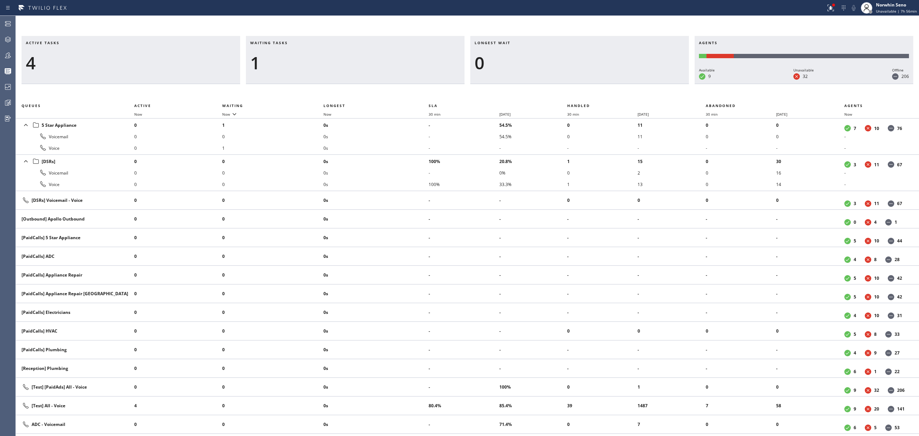
click at [586, 87] on div "Active tasks 4 Waiting tasks 1 Longest wait 0 Agents Available 9 Unavailable 32…" at bounding box center [467, 236] width 903 height 400
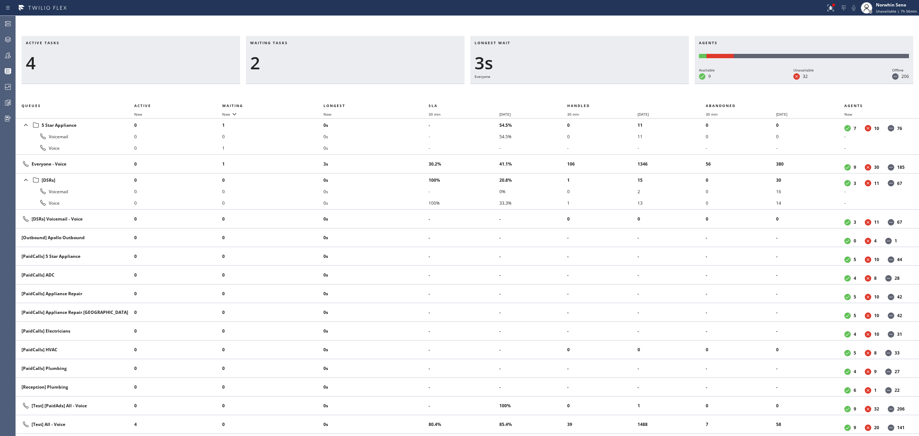
click at [586, 87] on div "Active tasks 4 Waiting tasks 2 Longest wait 3s Everyone Agents Available 9 Unav…" at bounding box center [467, 236] width 903 height 400
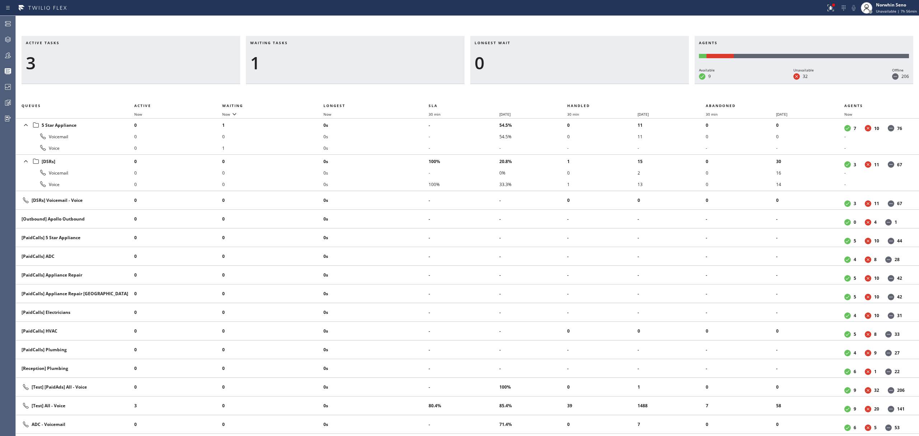
click at [586, 87] on div "Active tasks 3 Waiting tasks 1 Longest wait 0 Agents Available 9 Unavailable 32…" at bounding box center [467, 236] width 903 height 400
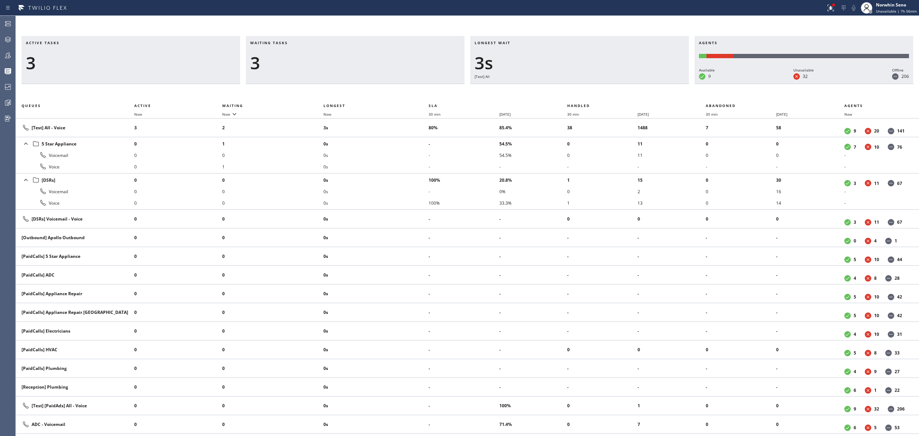
click at [586, 87] on div "Active tasks 3 Waiting tasks 3 Longest wait 3s [Test] All Agents Available 9 Un…" at bounding box center [467, 236] width 903 height 400
click at [586, 87] on div "Active tasks 3 Waiting tasks 3 Longest wait 8s [Test] All Agents Available 8 Un…" at bounding box center [467, 236] width 903 height 400
click at [586, 87] on div "Active tasks 3 Waiting tasks 3 Longest wait 13s [Test] All Agents Available 8 U…" at bounding box center [467, 236] width 903 height 400
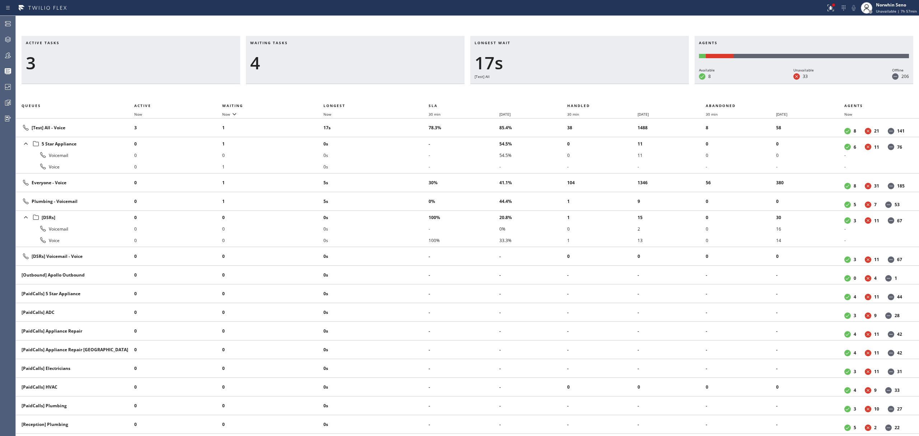
click at [586, 87] on div "Active tasks 3 Waiting tasks 4 Longest wait 17s [Test] All Agents Available 8 U…" at bounding box center [467, 236] width 903 height 400
click at [586, 87] on div "Active tasks 3 Waiting tasks 6 Longest wait 22s [Test] All Agents Available 8 U…" at bounding box center [467, 236] width 903 height 400
click at [586, 87] on div "Active tasks 5 Waiting tasks 4 Longest wait 15s Plumbing Agents Available 8 Una…" at bounding box center [467, 236] width 903 height 400
click at [586, 87] on div "Active tasks 5 Waiting tasks 4 Longest wait 20s Plumbing Agents Available 8 Una…" at bounding box center [467, 236] width 903 height 400
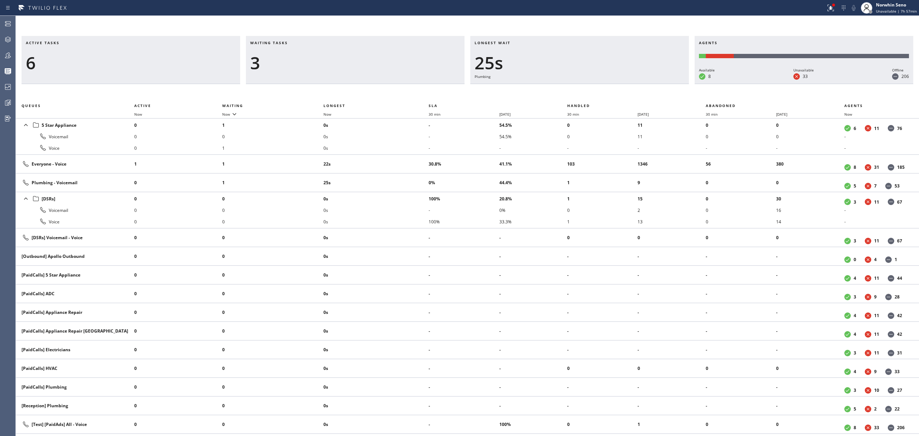
click at [586, 87] on div "Active tasks 6 Waiting tasks 3 Longest wait 25s Plumbing Agents Available 8 Una…" at bounding box center [467, 236] width 903 height 400
click at [586, 87] on div "Active tasks 6 Waiting tasks 3 Longest wait 30s Plumbing Agents Available 8 Una…" at bounding box center [467, 236] width 903 height 400
click at [586, 87] on div "Active tasks 5 Waiting tasks 3 Longest wait 35s Plumbing Agents Available 8 Una…" at bounding box center [467, 236] width 903 height 400
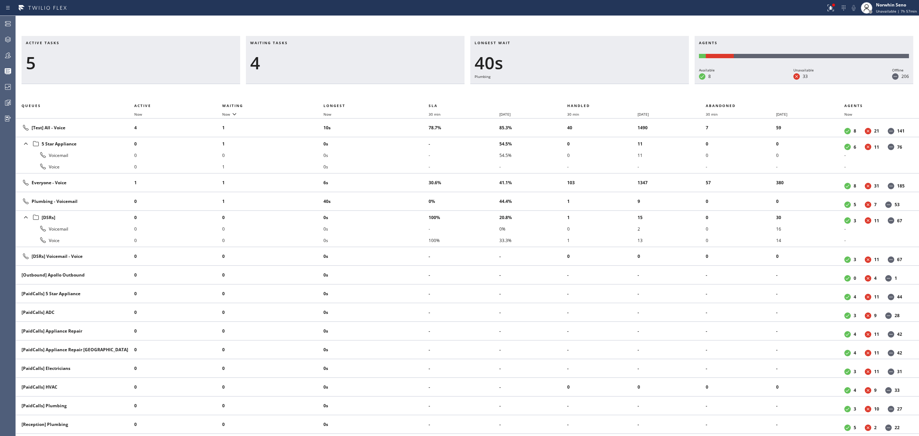
click at [586, 87] on div "Active tasks 5 Waiting tasks 4 Longest wait 40s Plumbing Agents Available 8 Una…" at bounding box center [467, 236] width 903 height 400
click at [586, 87] on div "Active tasks 5 Waiting tasks 4 Longest wait 46s Plumbing Agents Available 8 Una…" at bounding box center [467, 236] width 903 height 400
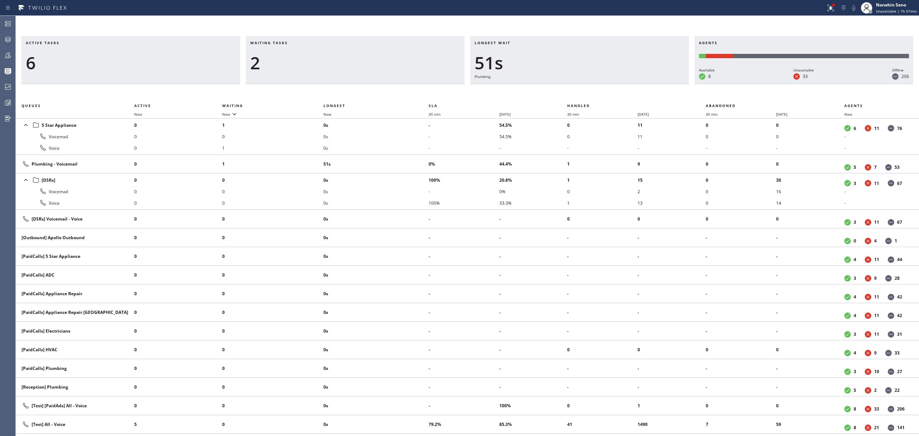
click at [586, 87] on div "Active tasks 6 Waiting tasks 2 Longest wait 51s Plumbing Agents Available 8 Una…" at bounding box center [467, 236] width 903 height 400
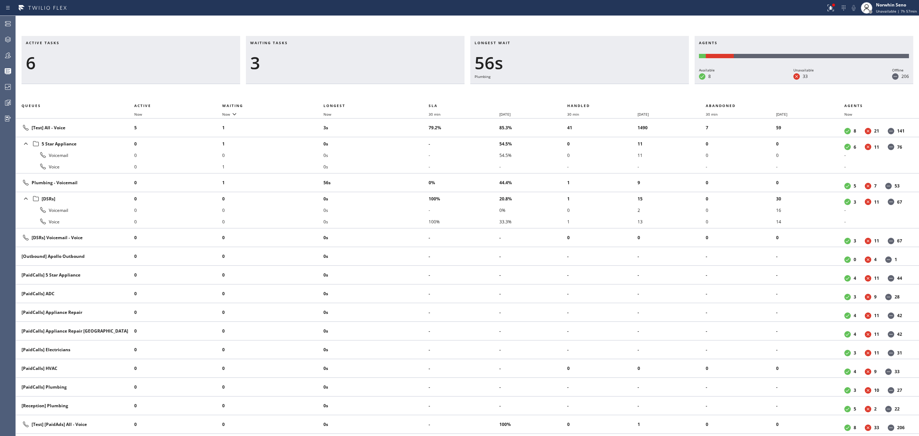
click at [586, 87] on div "Active tasks 6 Waiting tasks 3 Longest wait 56s Plumbing Agents Available 8 Una…" at bounding box center [467, 236] width 903 height 400
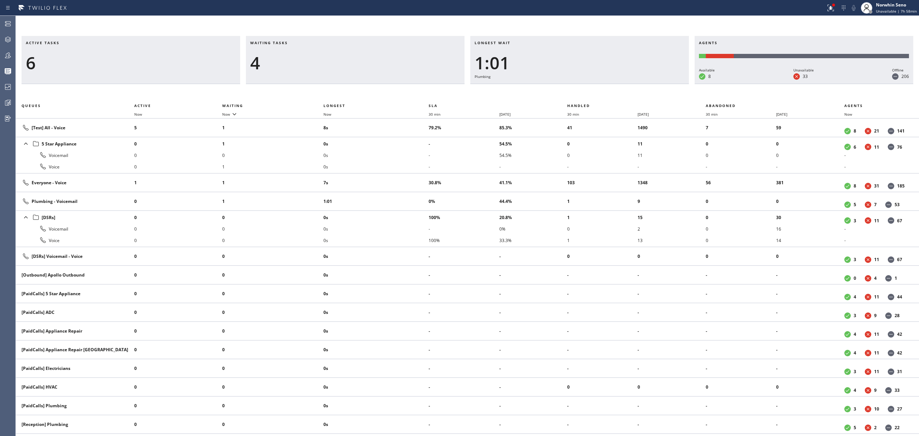
click at [586, 87] on div "Active tasks 6 Waiting tasks 4 Longest wait 1:01 Plumbing Agents Available 8 Un…" at bounding box center [467, 236] width 903 height 400
click at [586, 87] on div "Active tasks 6 Waiting tasks 5 Longest wait 1:06 Plumbing Agents Available 8 Un…" at bounding box center [467, 236] width 903 height 400
click at [586, 87] on div "Active tasks 6 Waiting tasks 5 Longest wait 1:11 Plumbing Agents Available 9 Un…" at bounding box center [467, 236] width 903 height 400
click at [586, 87] on div "Active tasks 7 Waiting tasks 5 Longest wait 1:16 Plumbing Agents Available 9 Un…" at bounding box center [467, 236] width 903 height 400
click at [586, 87] on div "Active tasks 7 Waiting tasks 5 Longest wait 1:21 Plumbing Agents Available 9 Un…" at bounding box center [467, 236] width 903 height 400
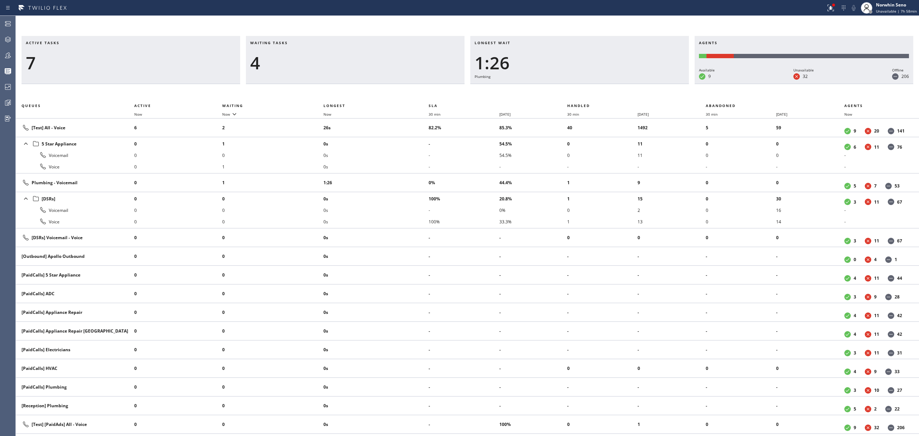
click at [586, 87] on div "Active tasks 7 Waiting tasks 4 Longest wait 1:26 Plumbing Agents Available 9 Un…" at bounding box center [467, 236] width 903 height 400
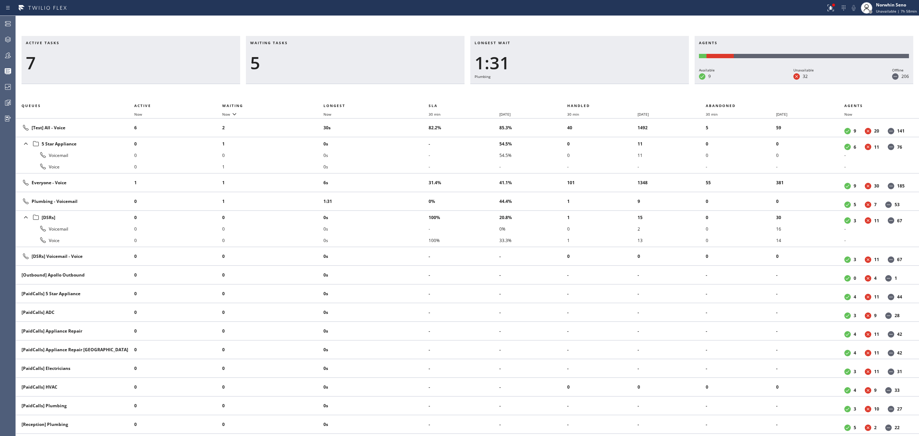
click at [586, 87] on div "Active tasks 7 Waiting tasks 5 Longest wait 1:31 Plumbing Agents Available 9 Un…" at bounding box center [467, 236] width 903 height 400
click at [586, 87] on div "Active tasks 7 Waiting tasks 4 Longest wait 1:36 Plumbing Agents Available 9 Un…" at bounding box center [467, 236] width 903 height 400
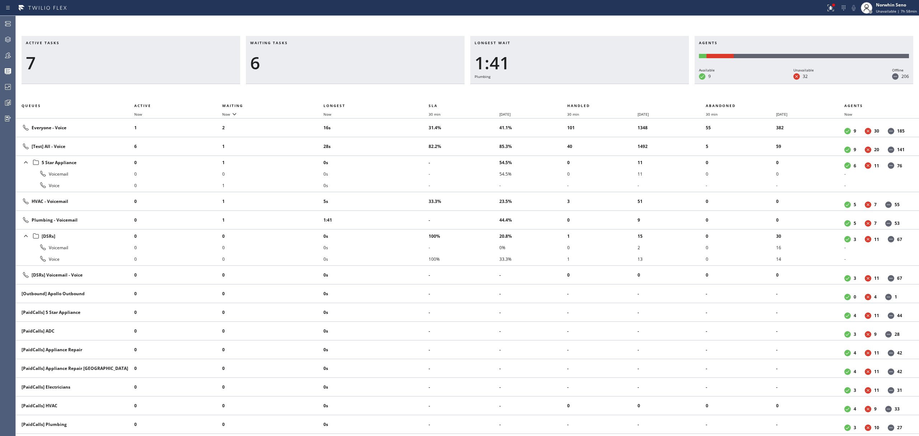
click at [586, 87] on div "Active tasks 7 Waiting tasks 6 Longest wait 1:41 Plumbing Agents Available 9 Un…" at bounding box center [467, 236] width 903 height 400
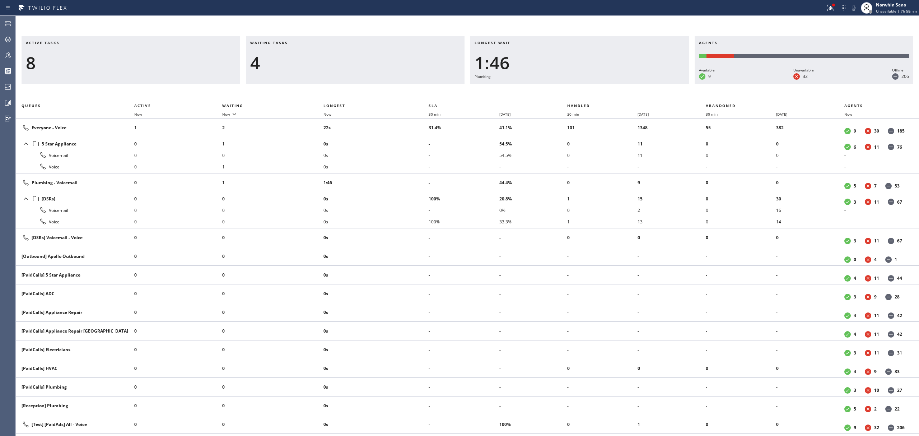
click at [586, 87] on div "Active tasks 8 Waiting tasks 4 Longest wait 1:46 Plumbing Agents Available 9 Un…" at bounding box center [467, 236] width 903 height 400
click at [586, 87] on div "Active tasks 7 Waiting tasks 4 Longest wait 1:51 Plumbing Agents Available 9 Un…" at bounding box center [467, 236] width 903 height 400
click at [586, 87] on div "Active tasks 7 Waiting tasks 3 Longest wait 1:56 Plumbing Agents Available 9 Un…" at bounding box center [467, 236] width 903 height 400
click at [586, 87] on div "Active tasks 6 Waiting tasks 4 Longest wait 2:02 Plumbing Agents Available 9 Un…" at bounding box center [467, 236] width 903 height 400
click at [586, 87] on div "Active tasks 6 Waiting tasks 4 Longest wait 2:07 Plumbing Agents Available 9 Un…" at bounding box center [467, 236] width 903 height 400
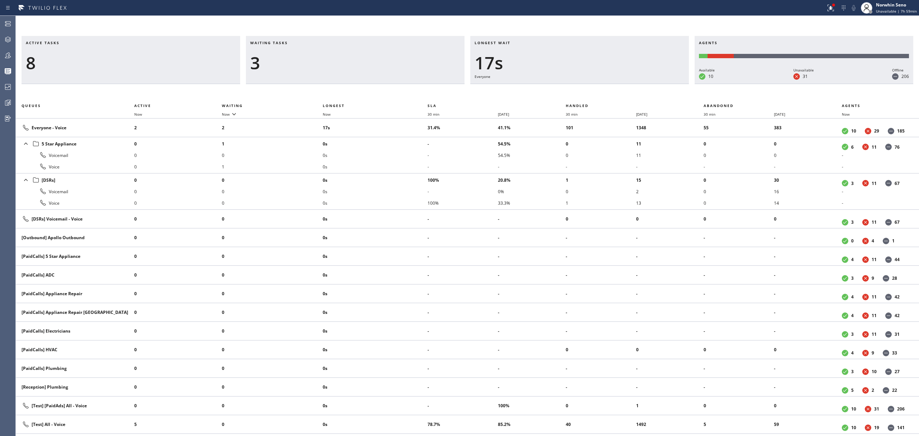
click at [586, 87] on div "Active tasks 8 Waiting tasks 3 Longest wait 17s Everyone Agents Available 10 Un…" at bounding box center [467, 236] width 903 height 400
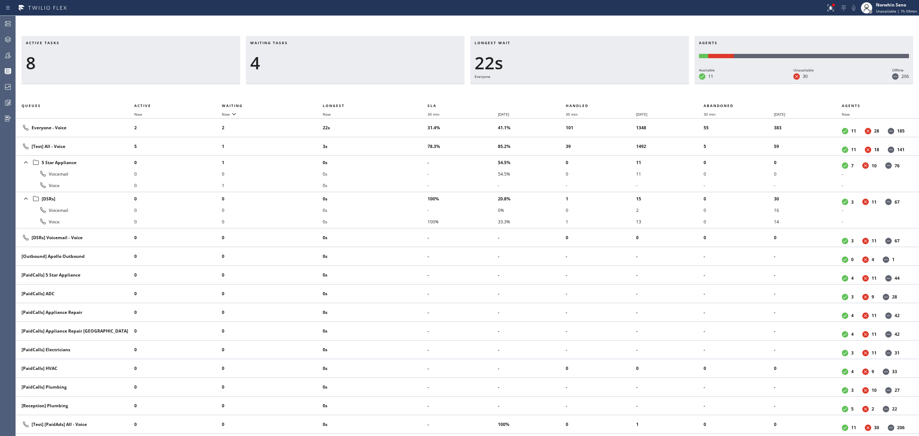
click at [586, 87] on div "Active tasks 8 Waiting tasks 4 Longest wait 22s Everyone Agents Available 11 Un…" at bounding box center [467, 236] width 903 height 400
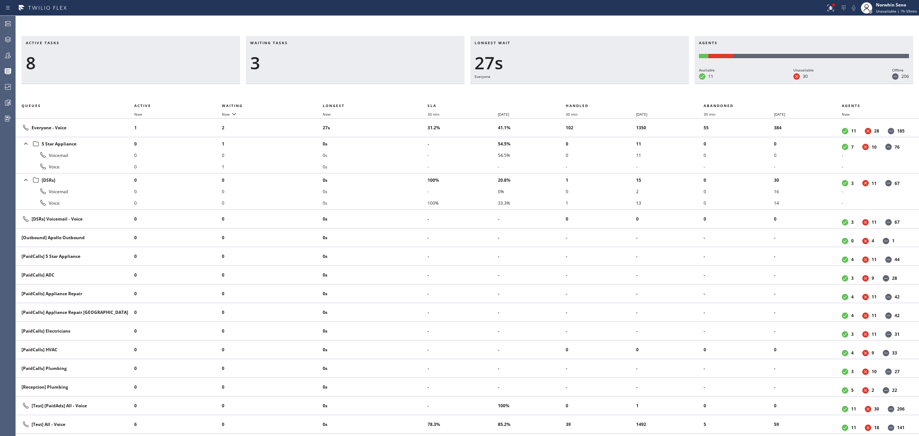
click at [586, 87] on div "Active tasks 8 Waiting tasks 3 Longest wait 27s Everyone Agents Available 11 Un…" at bounding box center [467, 236] width 903 height 400
click at [586, 87] on div "Active tasks 9 Waiting tasks 2 Longest wait 6s HVAC Agents Available 11 Unavail…" at bounding box center [467, 236] width 903 height 400
click at [586, 87] on div "Active tasks 9 Waiting tasks 2 Longest wait 11s HVAC Agents Available 11 Unavai…" at bounding box center [467, 236] width 903 height 400
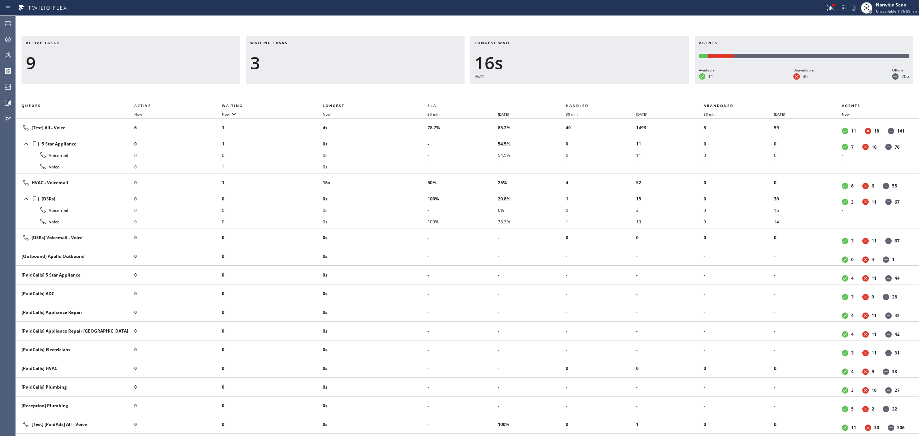
click at [586, 87] on div "Active tasks 9 Waiting tasks 3 Longest wait 16s HVAC Agents Available 11 Unavai…" at bounding box center [467, 236] width 903 height 400
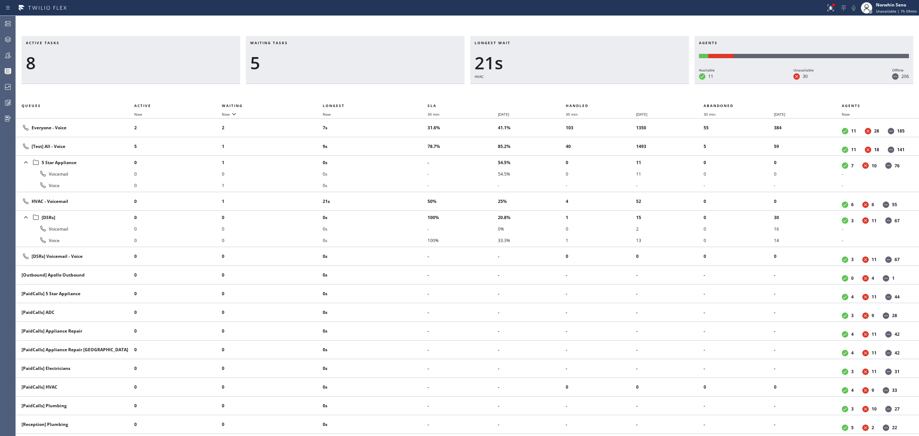
click at [586, 87] on div "Active tasks 8 Waiting tasks 5 Longest wait 21s HVAC Agents Available 11 Unavai…" at bounding box center [467, 236] width 903 height 400
click at [586, 87] on div "Active tasks 8 Waiting tasks 5 Longest wait 26s HVAC Agents Available 11 Unavai…" at bounding box center [467, 236] width 903 height 400
click at [586, 87] on div "Active tasks 6 Waiting tasks 5 Longest wait 31s HVAC Agents Available 11 Unavai…" at bounding box center [467, 236] width 903 height 400
click at [586, 87] on div "Active tasks 8 Waiting tasks 4 Longest wait 36s HVAC Agents Available 11 Unavai…" at bounding box center [467, 236] width 903 height 400
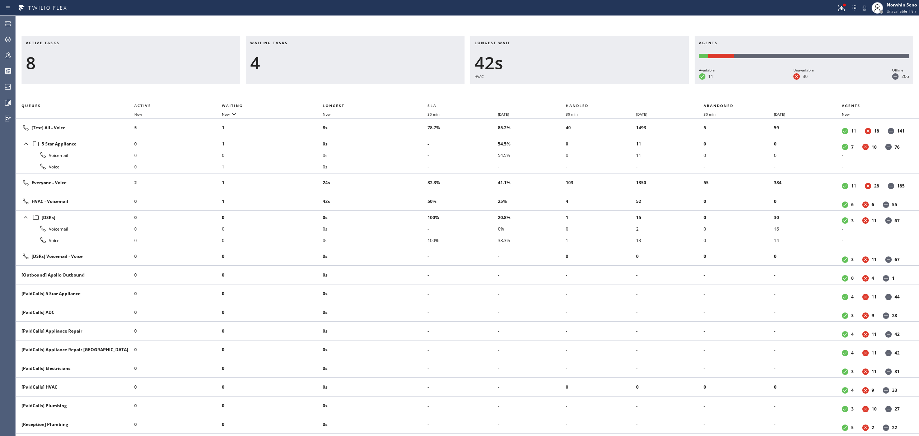
click at [586, 87] on div "Active tasks 8 Waiting tasks 4 Longest wait 42s HVAC Agents Available 11 Unavai…" at bounding box center [467, 236] width 903 height 400
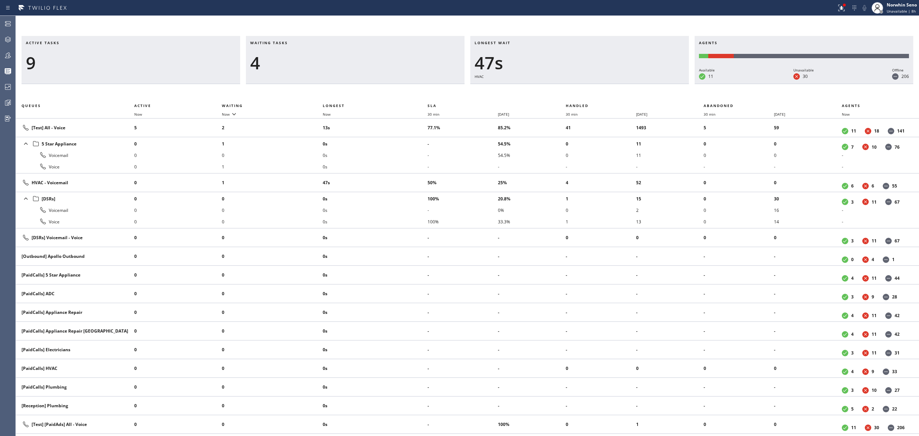
click at [586, 87] on div "Active tasks 9 Waiting tasks 4 Longest wait 47s HVAC Agents Available 11 Unavai…" at bounding box center [467, 236] width 903 height 400
click at [586, 87] on div "Active tasks 10 Waiting tasks 3 Longest wait 52s HVAC Agents Available 11 Unava…" at bounding box center [467, 236] width 903 height 400
click at [586, 87] on div "Active tasks 10 Waiting tasks 3 Longest wait 57s HVAC Agents Available 11 Unava…" at bounding box center [467, 236] width 903 height 400
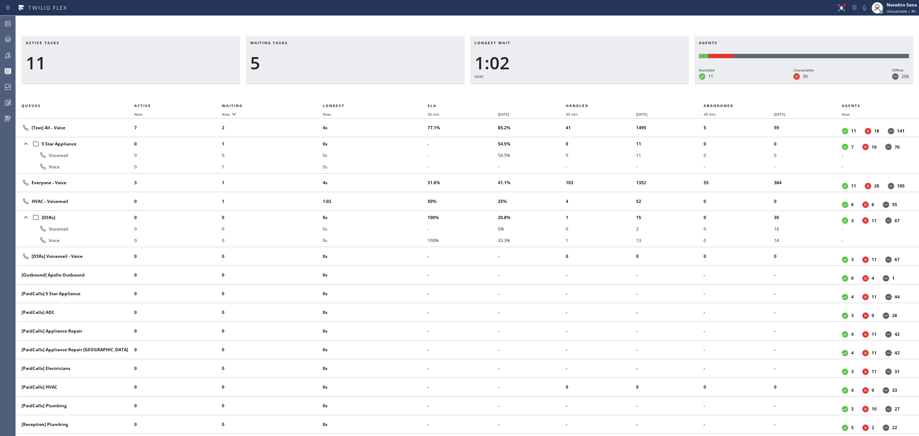
click at [586, 87] on div "Active tasks 11 Waiting tasks 5 Longest wait 1:02 HVAC Agents Available 11 Unav…" at bounding box center [467, 236] width 903 height 400
click at [586, 87] on div "Active tasks 11 Waiting tasks 5 Longest wait 1:07 HVAC Agents Available 11 Unav…" at bounding box center [467, 236] width 903 height 400
click at [586, 87] on div "Active tasks 9 Waiting tasks 6 Longest wait 1:12 HVAC Agents Available 11 Unava…" at bounding box center [467, 236] width 903 height 400
click at [586, 87] on div "Active tasks 10 Waiting tasks 5 Longest wait 1:17 HVAC Agents Available 11 Unav…" at bounding box center [467, 236] width 903 height 400
click at [586, 87] on div "Active tasks 10 Waiting tasks 4 Longest wait 1:22 HVAC Agents Available 11 Unav…" at bounding box center [467, 236] width 903 height 400
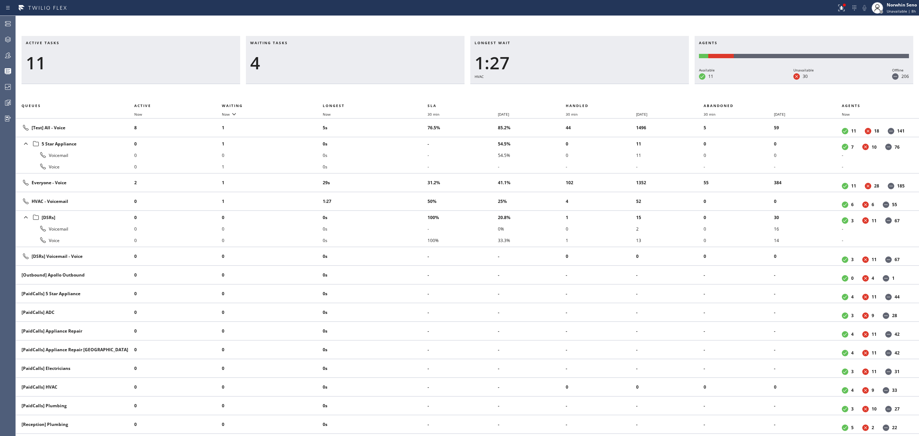
click at [586, 87] on div "Active tasks 11 Waiting tasks 4 Longest wait 1:27 HVAC Agents Available 11 Unav…" at bounding box center [467, 236] width 903 height 400
click at [586, 87] on div "Active tasks 12 Waiting tasks 4 Longest wait 1:32 HVAC Agents Available 11 Unav…" at bounding box center [467, 236] width 903 height 400
click at [586, 87] on div "Active tasks 12 Waiting tasks 4 Longest wait 1:37 HVAC Agents Available 11 Unav…" at bounding box center [467, 236] width 903 height 400
click at [586, 87] on div "Active tasks 12 Waiting tasks 5 Longest wait 1:43 HVAC Agents Available 11 Unav…" at bounding box center [467, 236] width 903 height 400
click at [586, 87] on div "Active tasks 12 Waiting tasks 5 Longest wait 1:48 HVAC Agents Available 12 Unav…" at bounding box center [467, 236] width 903 height 400
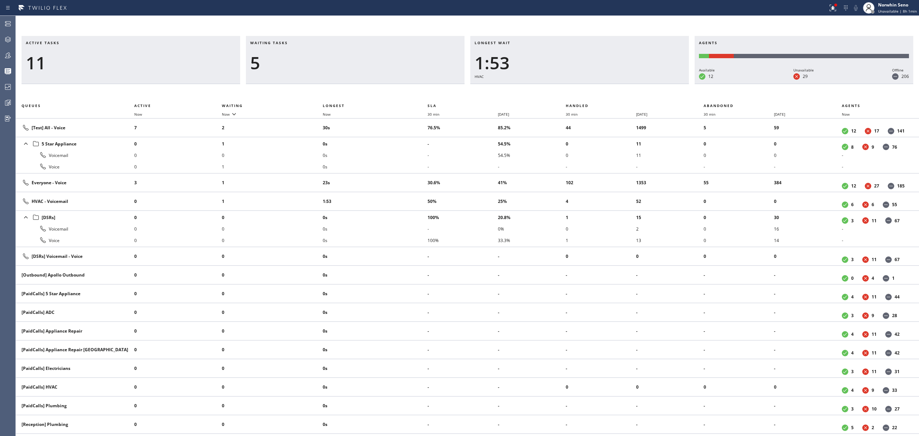
click at [586, 87] on div "Active tasks 11 Waiting tasks 5 Longest wait 1:53 HVAC Agents Available 12 Unav…" at bounding box center [467, 236] width 903 height 400
click at [586, 87] on div "Active tasks 11 Waiting tasks 5 Longest wait 1:58 HVAC Agents Available 12 Unav…" at bounding box center [467, 236] width 903 height 400
click at [586, 87] on div "Active tasks 13 Waiting tasks 4 Longest wait 2:03 HVAC Agents Available 12 Unav…" at bounding box center [467, 236] width 903 height 400
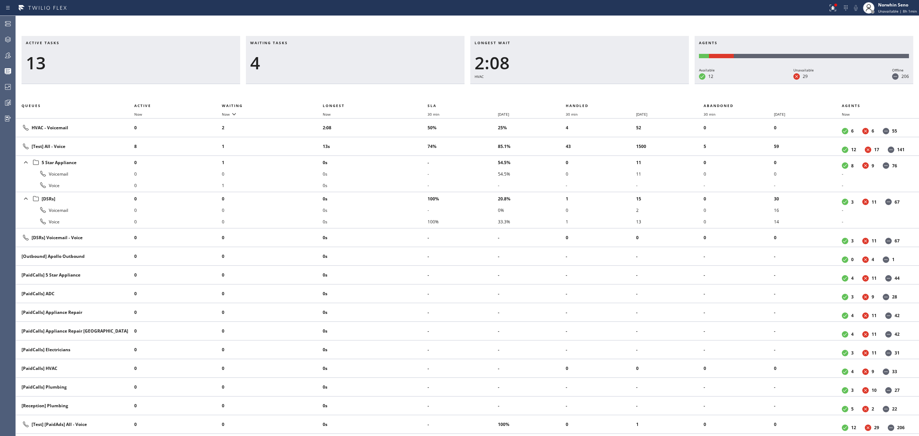
click at [586, 87] on div "Active tasks 13 Waiting tasks 4 Longest wait 2:08 HVAC Agents Available 12 Unav…" at bounding box center [467, 236] width 903 height 400
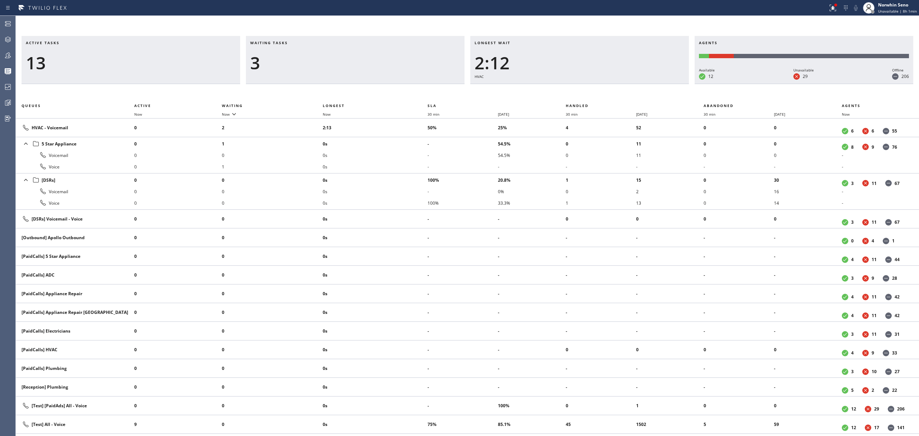
click at [586, 87] on div "Active tasks 13 Waiting tasks 3 Longest wait 2:12 HVAC Agents Available 12 Unav…" at bounding box center [467, 236] width 903 height 400
click at [586, 87] on div "Active tasks 12 Waiting tasks 3 Longest wait 2:18 HVAC Agents Available 12 Unav…" at bounding box center [467, 236] width 903 height 400
click at [586, 87] on div "Active tasks 12 Waiting tasks 3 Longest wait 2:23 HVAC Agents Available 12 Unav…" at bounding box center [467, 236] width 903 height 400
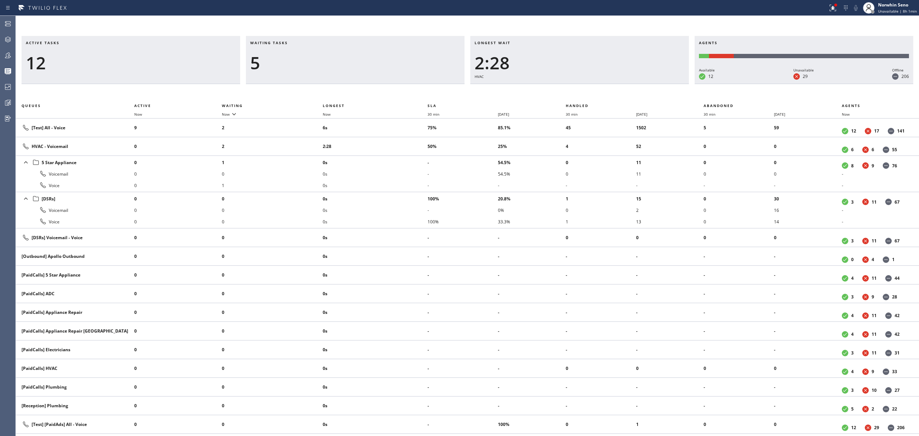
click at [586, 87] on div "Active tasks 12 Waiting tasks 5 Longest wait 2:28 HVAC Agents Available 12 Unav…" at bounding box center [467, 236] width 903 height 400
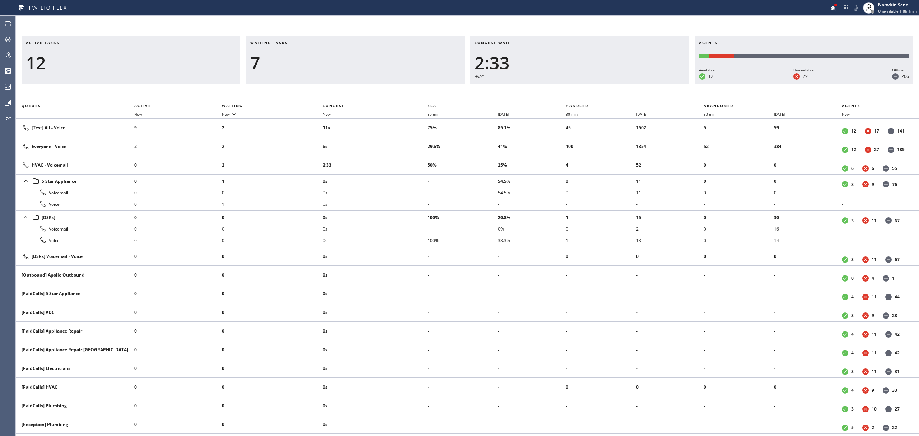
click at [586, 87] on div "Active tasks 12 Waiting tasks 7 Longest wait 2:33 HVAC Agents Available 12 Unav…" at bounding box center [467, 236] width 903 height 400
click at [586, 87] on div "Active tasks 11 Waiting tasks 7 Longest wait 2:38 HVAC Agents Available 12 Unav…" at bounding box center [467, 236] width 903 height 400
click at [586, 87] on div "Active tasks 12 Waiting tasks 7 Longest wait 40s HVAC Agents Available 12 Unava…" at bounding box center [467, 236] width 903 height 400
click at [586, 87] on div "Active tasks 12 Waiting tasks 6 Longest wait 45s HVAC Agents Available 12 Unava…" at bounding box center [467, 236] width 903 height 400
click at [586, 87] on div "Active tasks 12 Waiting tasks 8 Longest wait 50s HVAC Agents Available 12 Unava…" at bounding box center [467, 236] width 903 height 400
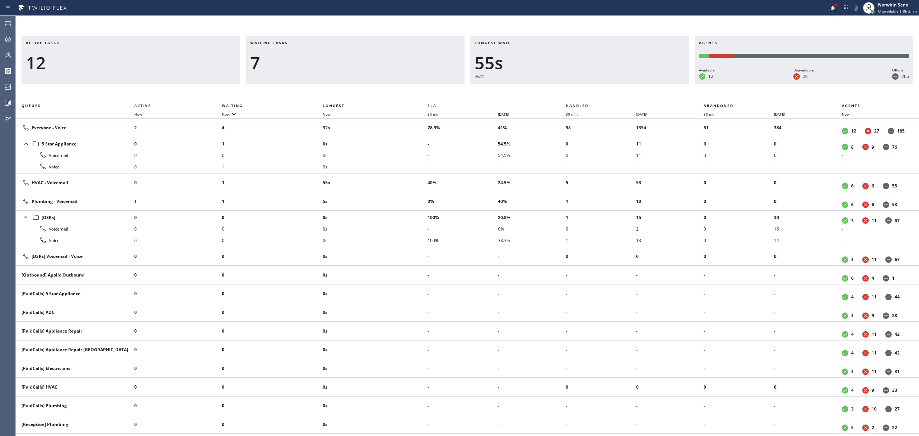
click at [586, 87] on div "Active tasks 12 Waiting tasks 7 Longest wait 55s HVAC Agents Available 12 Unava…" at bounding box center [467, 236] width 903 height 400
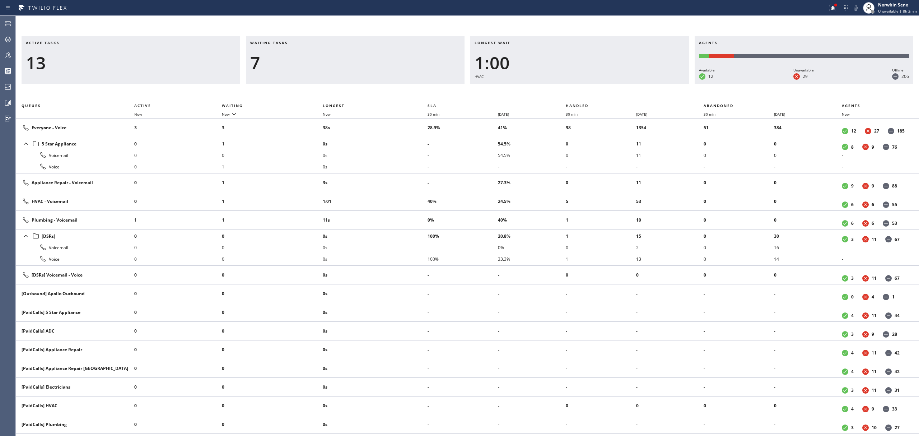
click at [586, 87] on div "Active tasks 13 Waiting tasks 7 Longest wait 1:00 HVAC Agents Available 12 Unav…" at bounding box center [467, 236] width 903 height 400
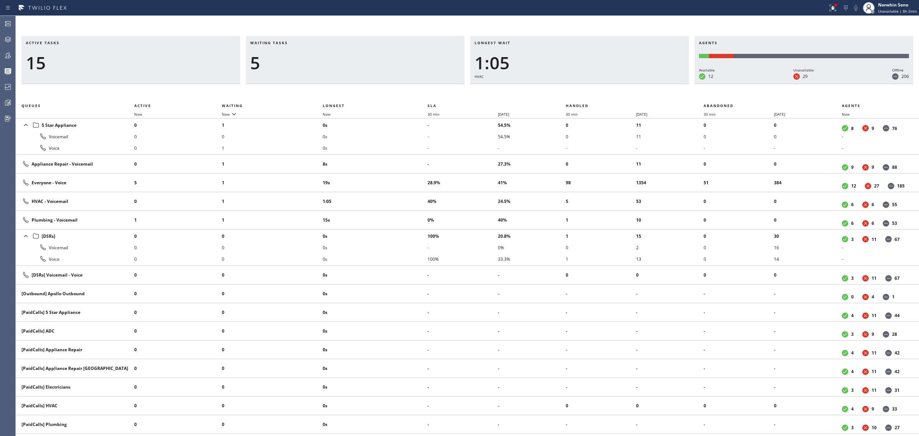
click at [586, 87] on div "Active tasks 15 Waiting tasks 5 Longest wait 1:05 HVAC Agents Available 12 Unav…" at bounding box center [467, 236] width 903 height 400
click at [586, 87] on div "Active tasks 14 Waiting tasks 5 Longest wait 1:10 HVAC Agents Available 12 Unav…" at bounding box center [467, 236] width 903 height 400
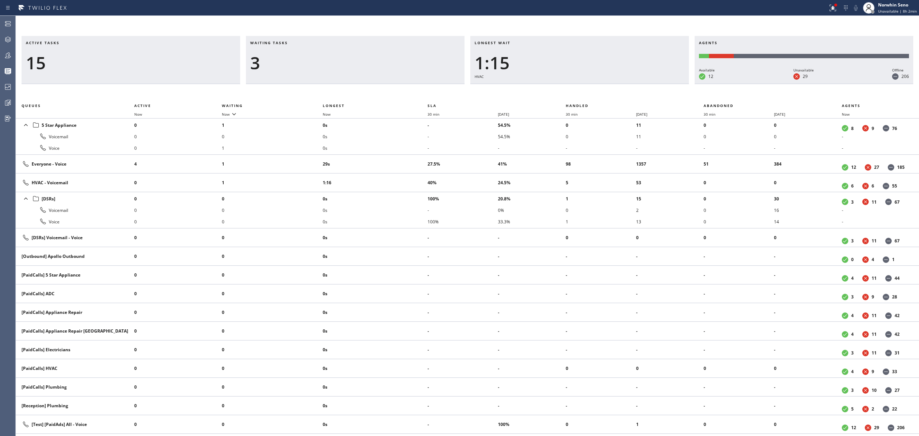
click at [586, 87] on div "Active tasks 15 Waiting tasks 3 Longest wait 1:15 HVAC Agents Available 12 Unav…" at bounding box center [467, 236] width 903 height 400
click at [586, 87] on div "Active tasks 15 Waiting tasks 3 Longest wait 1:20 HVAC Agents Available 12 Unav…" at bounding box center [467, 236] width 903 height 400
click at [586, 87] on div "Active tasks 14 Waiting tasks 3 Longest wait 1:25 HVAC Agents Available 12 Unav…" at bounding box center [467, 236] width 903 height 400
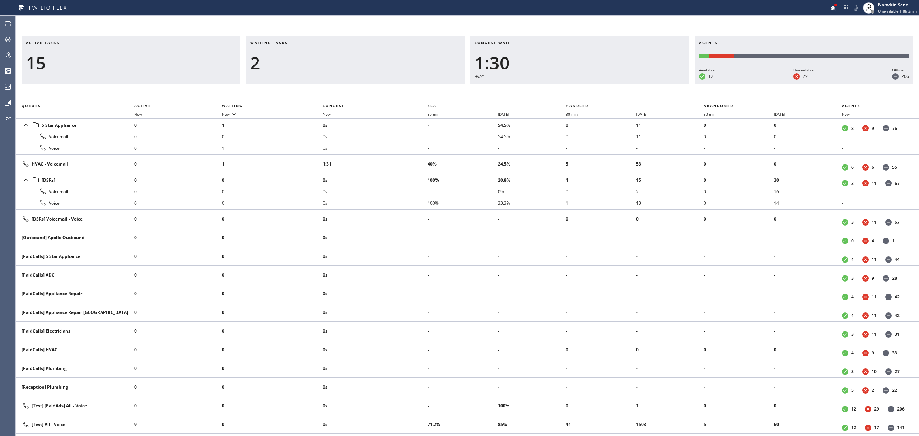
click at [586, 87] on div "Active tasks 15 Waiting tasks 2 Longest wait 1:30 HVAC Agents Available 12 Unav…" at bounding box center [467, 236] width 903 height 400
click at [586, 87] on div "Active tasks 14 Waiting tasks 2 Longest wait 1:35 HVAC Agents Available 12 Unav…" at bounding box center [467, 236] width 903 height 400
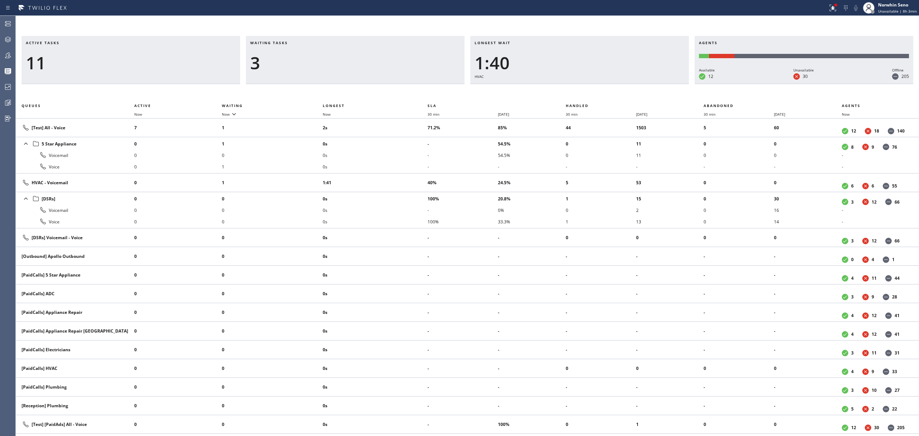
click at [586, 87] on div "Active tasks 11 Waiting tasks 3 Longest wait 1:40 HVAC Agents Available 12 Unav…" at bounding box center [467, 236] width 903 height 400
click at [586, 87] on div "Active tasks 12 Waiting tasks 4 Longest wait 1:46 HVAC Agents Available 12 Unav…" at bounding box center [467, 236] width 903 height 400
click at [586, 87] on div "Active tasks 12 Waiting tasks 4 Longest wait 1:51 HVAC Agents Available 12 Unav…" at bounding box center [467, 236] width 903 height 400
click at [586, 87] on div "Active tasks 13 Waiting tasks 3 Longest wait 1:56 HVAC Agents Available 12 Unav…" at bounding box center [467, 236] width 903 height 400
click at [586, 87] on div "Active tasks 12 Waiting tasks 4 Longest wait 2:01 HVAC Agents Available 12 Unav…" at bounding box center [467, 236] width 903 height 400
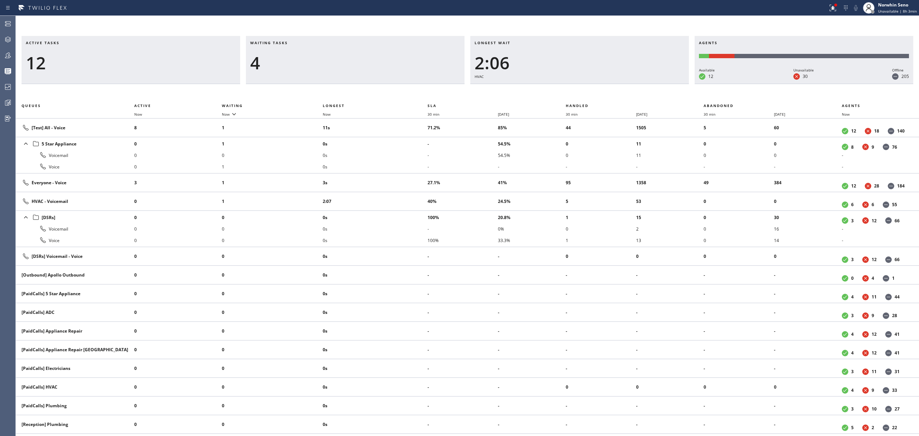
click at [586, 87] on div "Active tasks 12 Waiting tasks 4 Longest wait 2:06 HVAC Agents Available 12 Unav…" at bounding box center [467, 236] width 903 height 400
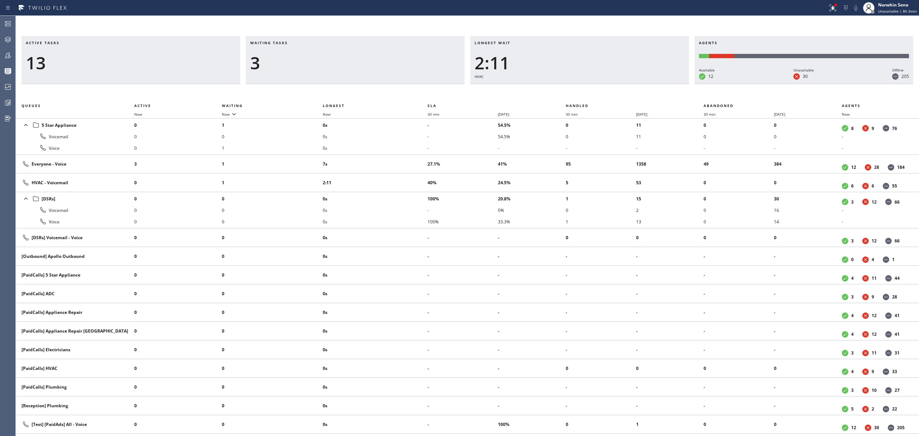
click at [586, 87] on div "Active tasks 13 Waiting tasks 3 Longest wait 2:11 HVAC Agents Available 12 Unav…" at bounding box center [467, 236] width 903 height 400
click at [586, 87] on div "Active tasks 13 Waiting tasks 4 Longest wait 2:16 HVAC Agents Available 12 Unav…" at bounding box center [467, 236] width 903 height 400
click at [586, 87] on div "Active tasks 13 Waiting tasks 4 Longest wait 2:21 HVAC Agents Available 12 Unav…" at bounding box center [467, 236] width 903 height 400
click at [586, 87] on div "Active tasks 14 Waiting tasks 3 Longest wait 2:26 HVAC Agents Available 12 Unav…" at bounding box center [467, 236] width 903 height 400
click at [586, 87] on div "Active tasks 14 Waiting tasks 3 Longest wait 2:31 HVAC Agents Available 13 Unav…" at bounding box center [467, 236] width 903 height 400
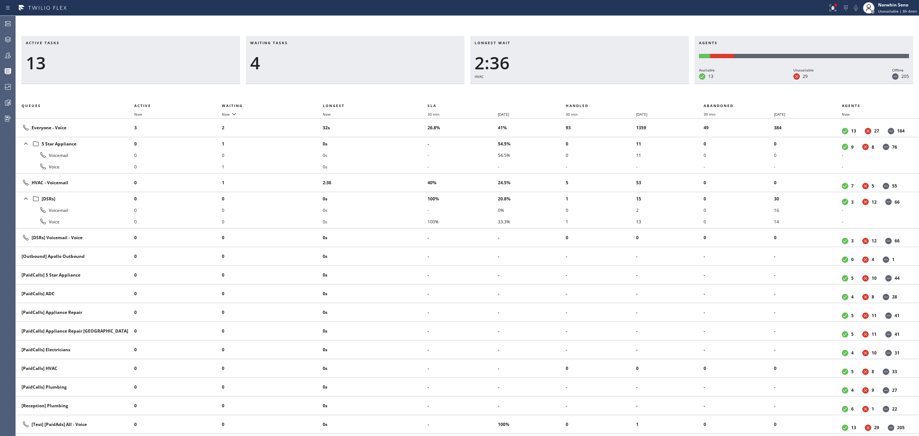
click at [586, 87] on div "Active tasks 13 Waiting tasks 4 Longest wait 2:36 HVAC Agents Available 13 Unav…" at bounding box center [467, 236] width 903 height 400
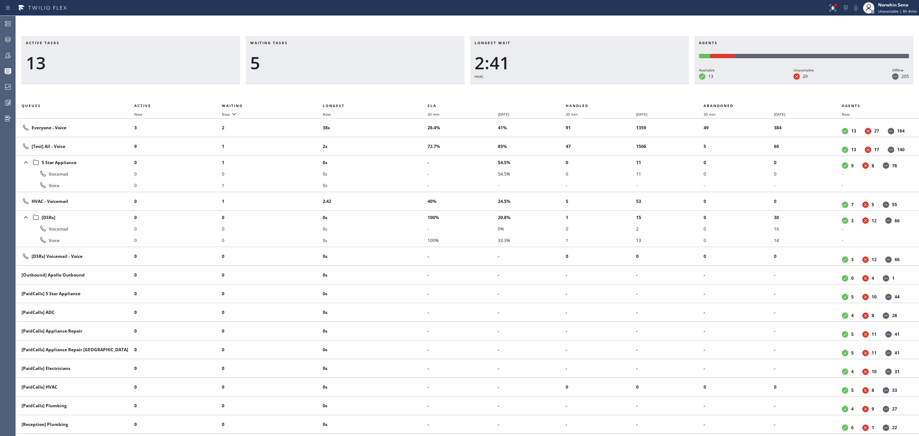
click at [586, 87] on div "Active tasks 13 Waiting tasks 5 Longest wait 2:41 HVAC Agents Available 13 Unav…" at bounding box center [467, 236] width 903 height 400
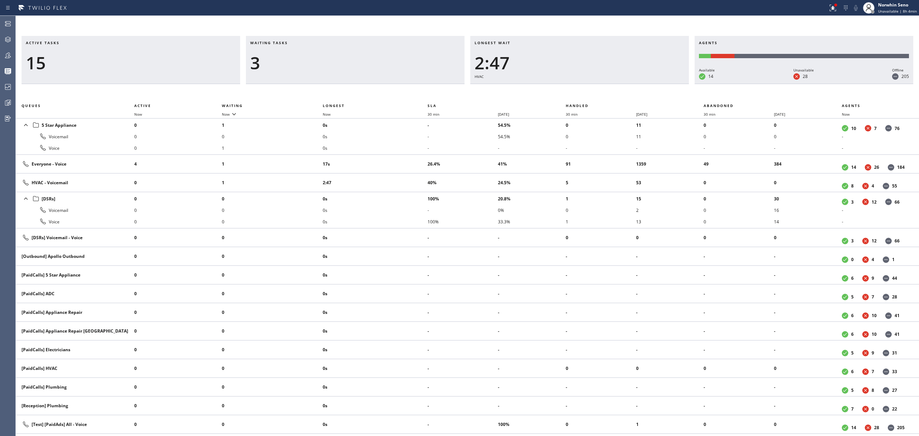
click at [586, 87] on div "Active tasks 15 Waiting tasks 3 Longest wait 2:47 HVAC Agents Available 14 Unav…" at bounding box center [467, 236] width 903 height 400
click at [586, 87] on div "Active tasks 15 Waiting tasks 3 Longest wait 2:52 HVAC Agents Available 14 Unav…" at bounding box center [467, 236] width 903 height 400
click at [586, 87] on div "Active tasks 14 Waiting tasks 3 Longest wait 2:57 HVAC Agents Available 14 Unav…" at bounding box center [467, 236] width 903 height 400
click at [586, 87] on div "Active tasks 14 Waiting tasks 3 Longest wait 3:02 HVAC Agents Available 14 Unav…" at bounding box center [467, 236] width 903 height 400
click at [586, 87] on div "Active tasks 12 Waiting tasks 3 Longest wait 3:07 HVAC Agents Available 14 Unav…" at bounding box center [467, 236] width 903 height 400
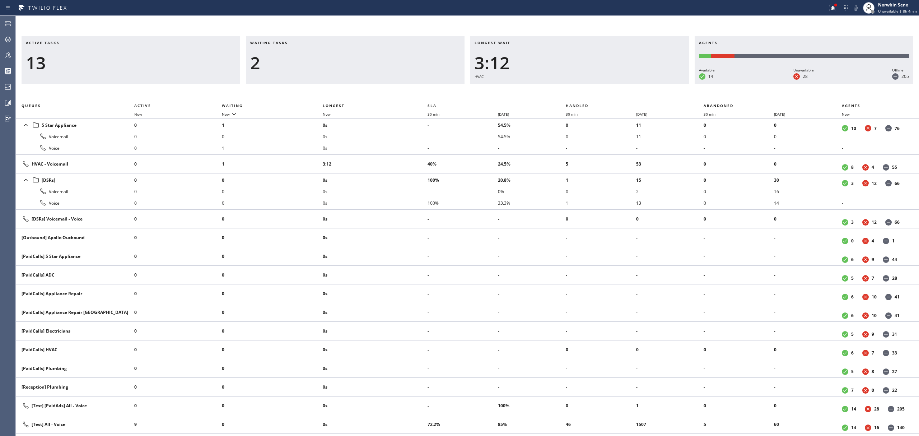
click at [586, 87] on div "Active tasks 13 Waiting tasks 2 Longest wait 3:12 HVAC Agents Available 14 Unav…" at bounding box center [467, 236] width 903 height 400
click at [586, 87] on div "Active tasks 13 Waiting tasks 2 Longest wait 3:17 HVAC Agents Available 14 Unav…" at bounding box center [467, 236] width 903 height 400
click at [586, 87] on div "Active tasks 11 Waiting tasks 2 Longest wait 3:22 HVAC Agents Available 14 Unav…" at bounding box center [467, 236] width 903 height 400
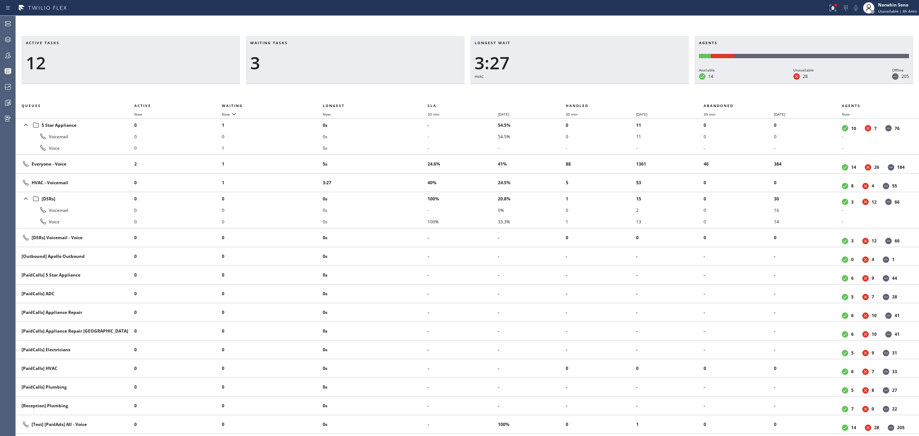
click at [586, 87] on div "Active tasks 12 Waiting tasks 3 Longest wait 3:27 HVAC Agents Available 14 Unav…" at bounding box center [467, 236] width 903 height 400
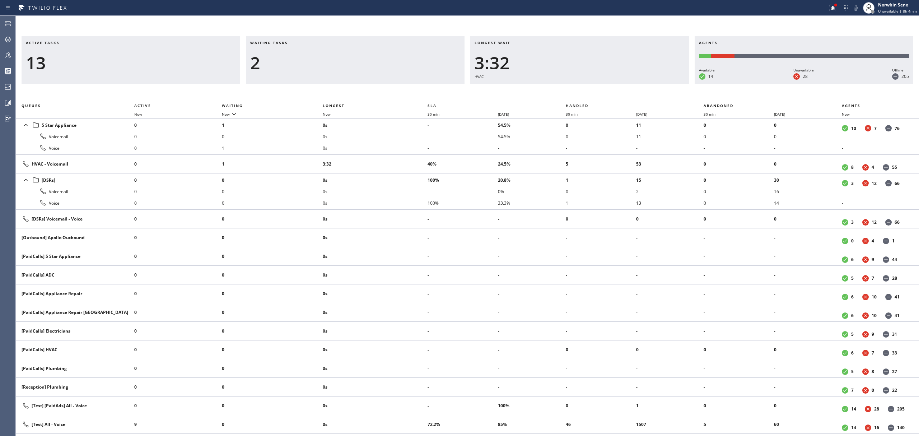
click at [586, 87] on div "Active tasks 13 Waiting tasks 2 Longest wait 3:32 HVAC Agents Available 14 Unav…" at bounding box center [467, 236] width 903 height 400
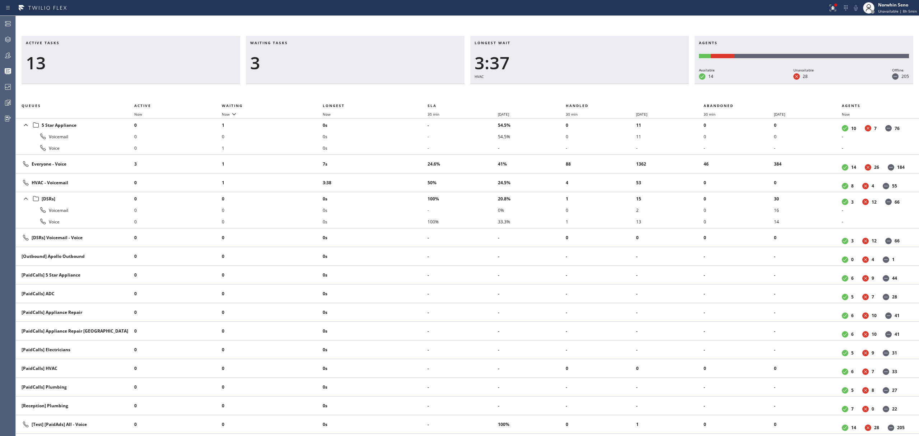
click at [586, 87] on div "Active tasks 13 Waiting tasks 3 Longest wait 3:37 HVAC Agents Available 14 Unav…" at bounding box center [467, 236] width 903 height 400
click at [586, 87] on div "Active tasks 13 Waiting tasks 3 Longest wait 3:42 HVAC Agents Available 14 Unav…" at bounding box center [467, 236] width 903 height 400
click at [586, 87] on div "Active tasks 12 Waiting tasks 3 Longest wait 3:47 HVAC Agents Available 14 Unav…" at bounding box center [467, 236] width 903 height 400
click at [586, 87] on div "Active tasks 11 Waiting tasks 3 Longest wait 3:53 HVAC Agents Available 14 Unav…" at bounding box center [467, 236] width 903 height 400
click at [586, 87] on div "Active tasks 11 Waiting tasks 5 Longest wait 3:58 HVAC Agents Available 14 Unav…" at bounding box center [467, 236] width 903 height 400
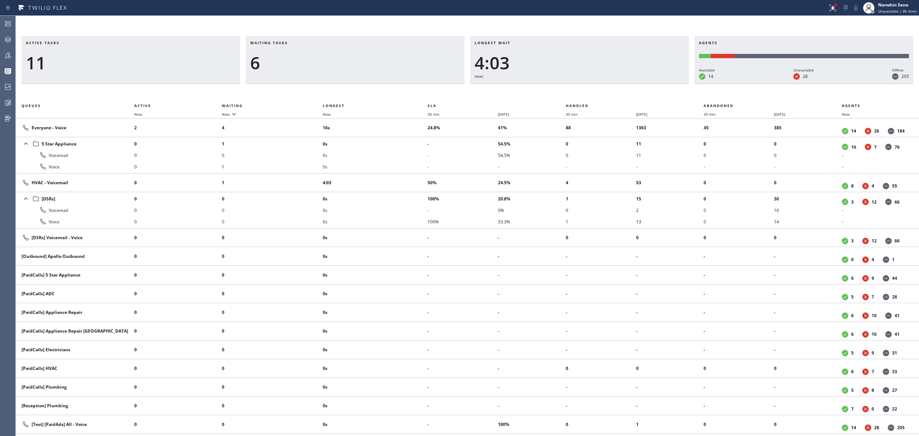
click at [586, 87] on div "Active tasks 11 Waiting tasks 6 Longest wait 4:03 HVAC Agents Available 14 Unav…" at bounding box center [467, 236] width 903 height 400
click at [586, 87] on div "Active tasks 12 Waiting tasks 6 Longest wait 4:08 HVAC Agents Available 14 Unav…" at bounding box center [467, 236] width 903 height 400
click at [586, 87] on div "Active tasks 13 Waiting tasks 5 Longest wait 4:13 HVAC Agents Available 14 Unav…" at bounding box center [467, 236] width 903 height 400
click at [586, 87] on div "Active tasks 13 Waiting tasks 5 Longest wait 4:18 HVAC Agents Available 14 Unav…" at bounding box center [467, 236] width 903 height 400
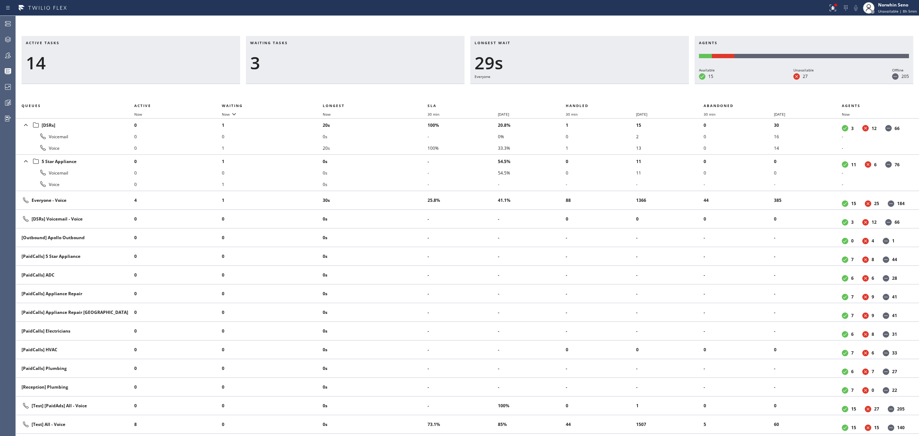
click at [586, 87] on div "Active tasks 14 Waiting tasks 3 Longest wait 29s Everyone Agents Available 15 U…" at bounding box center [467, 236] width 903 height 400
click at [586, 87] on div "Active tasks 13 Waiting tasks 2 Longest wait 25s [DSRs] Agents Available 15 Una…" at bounding box center [467, 236] width 903 height 400
click at [586, 87] on div "Active tasks 11 Waiting tasks 2 Longest wait 29s [DSRs] Agents Available 15 Una…" at bounding box center [467, 236] width 903 height 400
click at [586, 87] on div "Active tasks 11 Waiting tasks 3 Longest wait 34s [DSRs] Agents Available 15 Una…" at bounding box center [467, 236] width 903 height 400
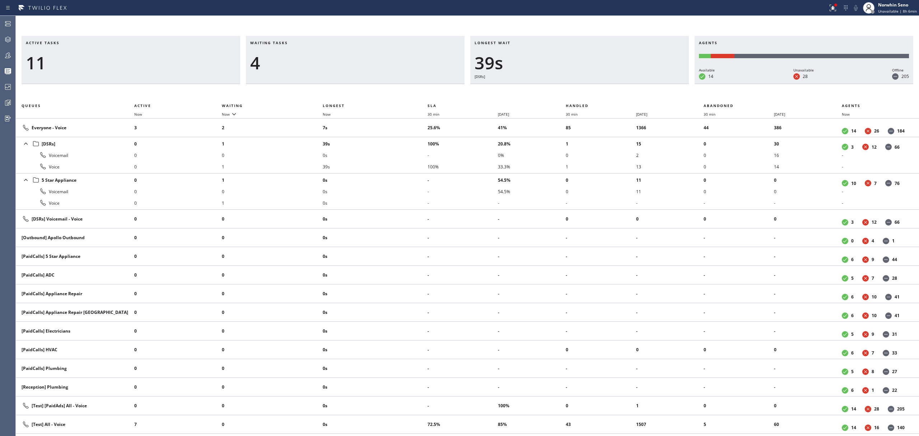
click at [586, 87] on div "Active tasks 11 Waiting tasks 4 Longest wait 39s [DSRs] Agents Available 14 Una…" at bounding box center [467, 236] width 903 height 400
click at [586, 87] on div "Active tasks 12 Waiting tasks 4 Longest wait 44s [DSRs] Agents Available 14 Una…" at bounding box center [467, 236] width 903 height 400
click at [586, 87] on div "Active tasks 12 Waiting tasks 5 Longest wait 49s [DSRs] Agents Available 14 Una…" at bounding box center [467, 236] width 903 height 400
click at [586, 87] on div "Active tasks 12 Waiting tasks 5 Longest wait 55s [DSRs] Agents Available 14 Una…" at bounding box center [467, 236] width 903 height 400
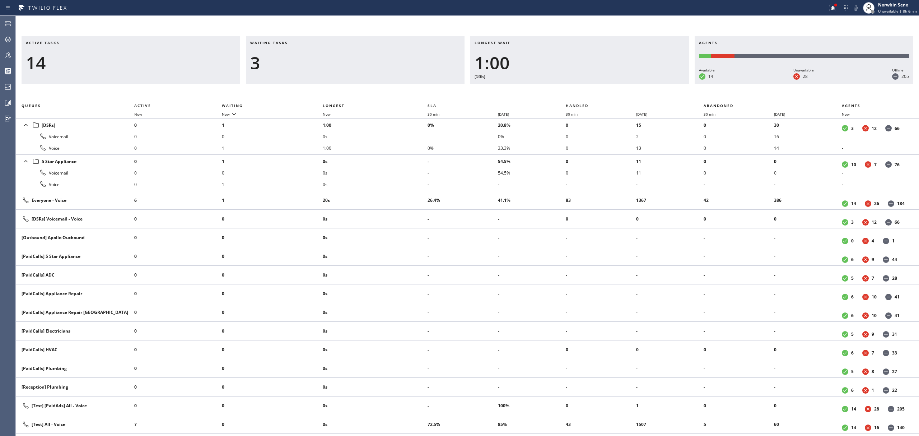
click at [586, 87] on div "Active tasks 14 Waiting tasks 3 Longest wait 1:00 [DSRs] Agents Available 14 Un…" at bounding box center [467, 236] width 903 height 400
click at [586, 87] on div "Active tasks 12 Waiting tasks 3 Longest wait 1:05 [DSRs] Agents Available 14 Un…" at bounding box center [467, 236] width 903 height 400
click at [586, 87] on div "Active tasks 13 Waiting tasks 3 Longest wait 8s Everyone Agents Available 14 Un…" at bounding box center [467, 236] width 903 height 400
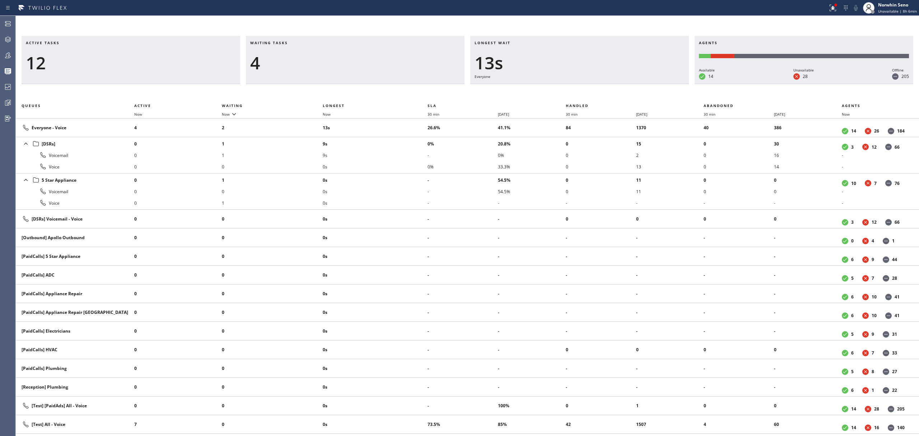
click at [586, 87] on div "Active tasks 12 Waiting tasks 4 Longest wait 13s Everyone Agents Available 14 U…" at bounding box center [467, 236] width 903 height 400
click at [586, 87] on div "Active tasks 12 Waiting tasks 5 Longest wait 18s Everyone Agents Available 14 U…" at bounding box center [467, 236] width 903 height 400
click at [586, 87] on div "Active tasks 12 Waiting tasks 7 Longest wait 23s Everyone Agents Available 14 U…" at bounding box center [467, 236] width 903 height 400
click at [586, 87] on div "Active tasks 12 Waiting tasks 6 Longest wait 28s Everyone Agents Available 14 U…" at bounding box center [467, 236] width 903 height 400
click at [586, 87] on div "Active tasks 13 Waiting tasks 5 Longest wait 29s [DSRs] Agents Available 14 Una…" at bounding box center [467, 236] width 903 height 400
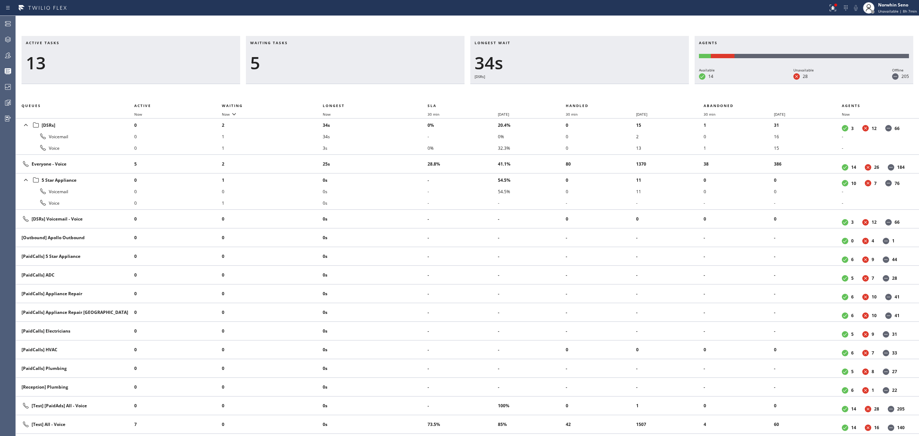
click at [586, 87] on div "Active tasks 13 Waiting tasks 5 Longest wait 34s [DSRs] Agents Available 14 Una…" at bounding box center [467, 236] width 903 height 400
click at [586, 87] on div "Active tasks 13 Waiting tasks 4 Longest wait 39s [DSRs] Agents Available 14 Una…" at bounding box center [467, 236] width 903 height 400
click at [586, 87] on div "Active tasks 13 Waiting tasks 4 Longest wait 44s [DSRs] Agents Available 14 Una…" at bounding box center [467, 236] width 903 height 400
click at [586, 87] on div "Active tasks 13 Waiting tasks 5 Longest wait 49s [DSRs] Agents Available 14 Una…" at bounding box center [467, 236] width 903 height 400
click at [586, 87] on div "Active tasks 13 Waiting tasks 5 Longest wait 55s [DSRs] Agents Available 13 Una…" at bounding box center [467, 236] width 903 height 400
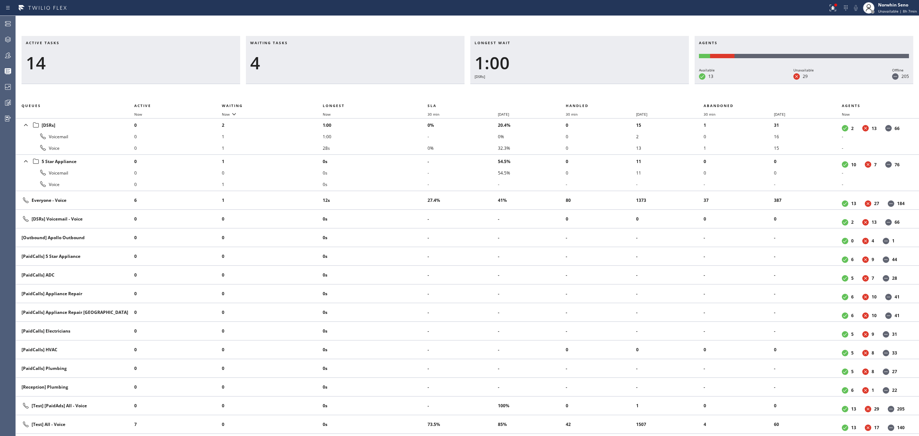
click at [586, 87] on div "Active tasks 14 Waiting tasks 4 Longest wait 1:00 [DSRs] Agents Available 13 Un…" at bounding box center [467, 236] width 903 height 400
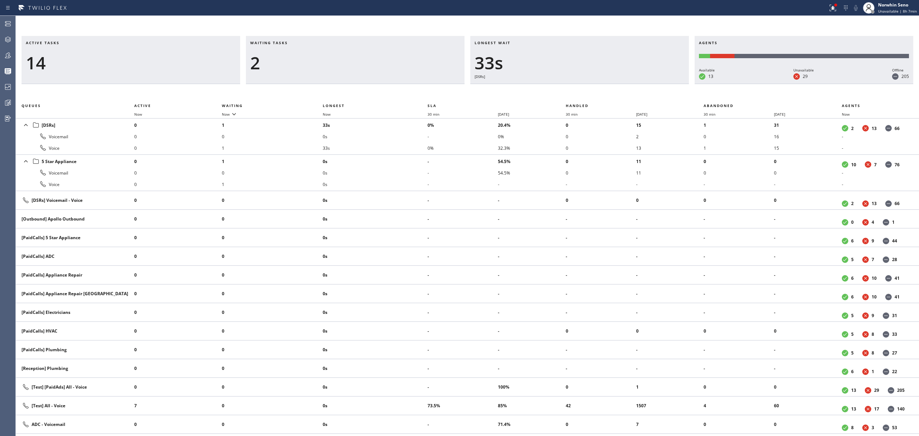
click at [586, 87] on div "Active tasks 14 Waiting tasks 2 Longest wait 33s [DSRs] Agents Available 13 Una…" at bounding box center [467, 236] width 903 height 400
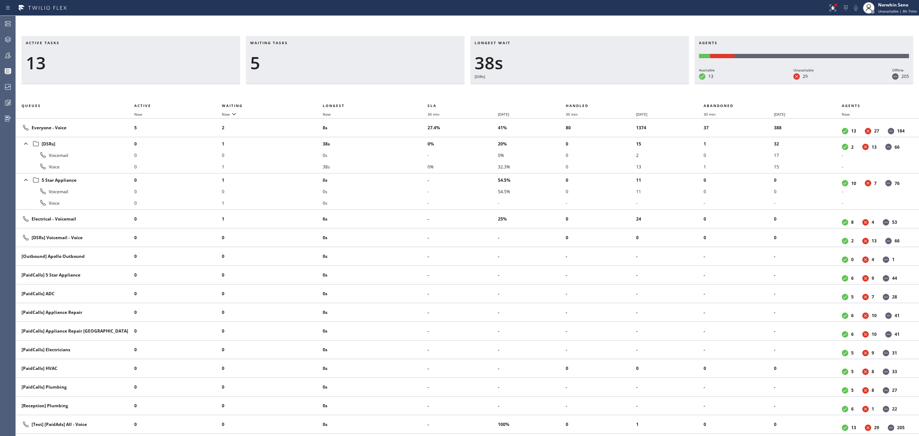
click at [586, 87] on div "Active tasks 13 Waiting tasks 5 Longest wait 38s [DSRs] Agents Available 13 Una…" at bounding box center [467, 236] width 903 height 400
click at [586, 87] on div "Active tasks 13 Waiting tasks 5 Longest wait 43s [DSRs] Agents Available 13 Una…" at bounding box center [467, 236] width 903 height 400
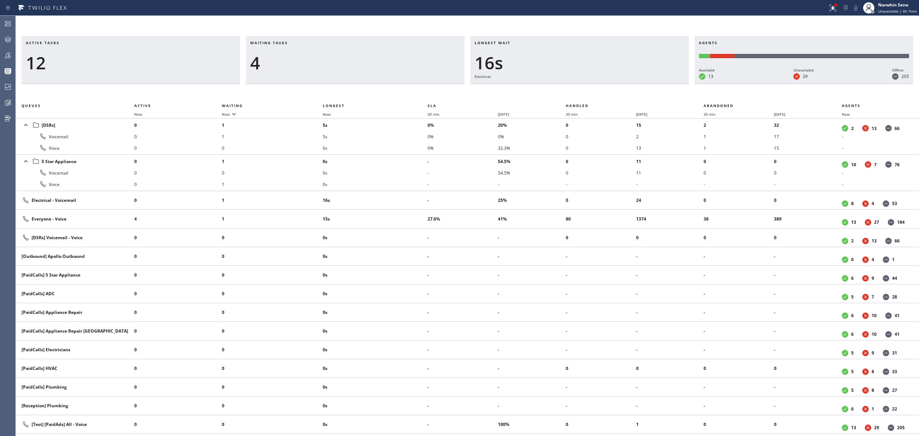
click at [586, 87] on div "Active tasks 12 Waiting tasks 4 Longest wait 16s Electrical Agents Available 13…" at bounding box center [467, 236] width 903 height 400
click at [586, 87] on div "Active tasks 12 Waiting tasks 4 Longest wait 21s Electrical Agents Available 13…" at bounding box center [467, 236] width 903 height 400
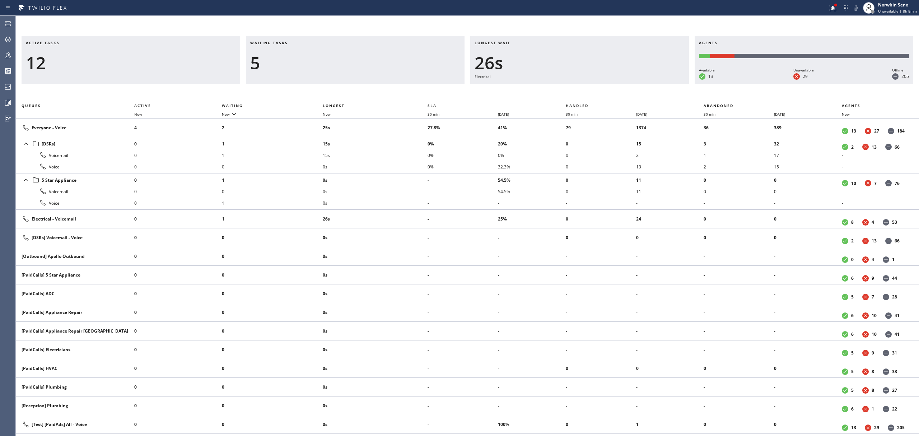
click at [586, 87] on div "Active tasks 12 Waiting tasks 5 Longest wait 26s Electrical Agents Available 13…" at bounding box center [467, 236] width 903 height 400
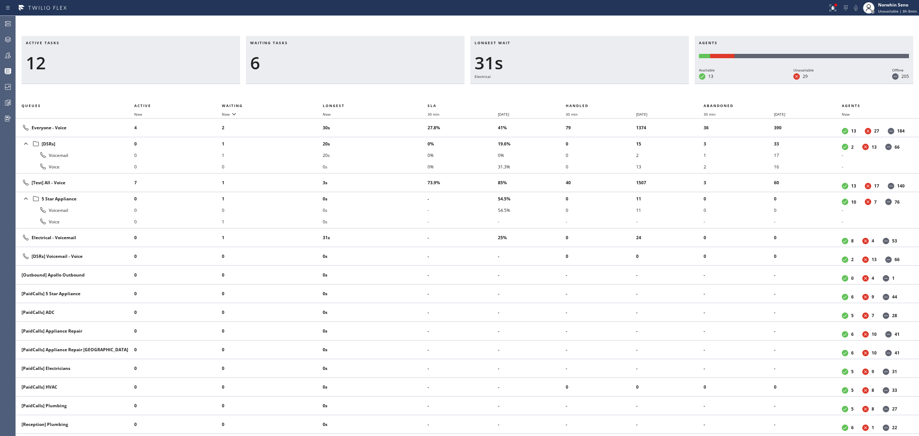
click at [586, 87] on div "Active tasks 12 Waiting tasks 6 Longest wait 31s Electrical Agents Available 13…" at bounding box center [467, 236] width 903 height 400
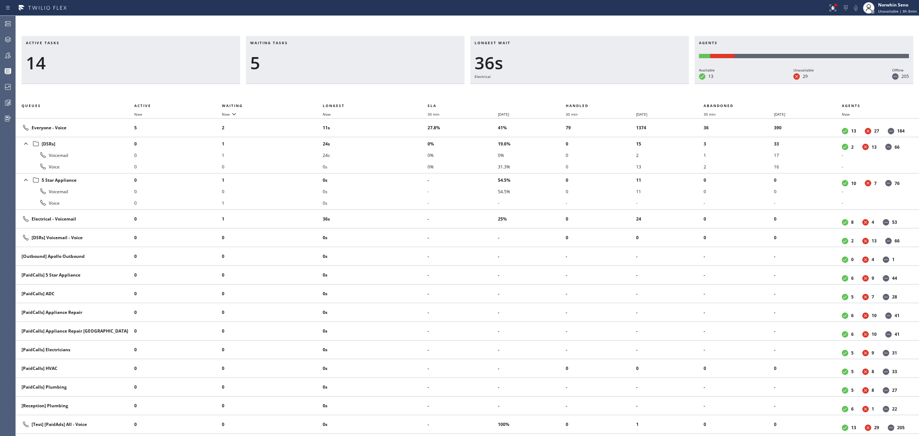
click at [586, 87] on div "Active tasks 14 Waiting tasks 5 Longest wait 36s Electrical Agents Available 13…" at bounding box center [467, 236] width 903 height 400
click at [586, 87] on div "Active tasks 14 Waiting tasks 5 Longest wait 41s Electrical Agents Available 13…" at bounding box center [467, 236] width 903 height 400
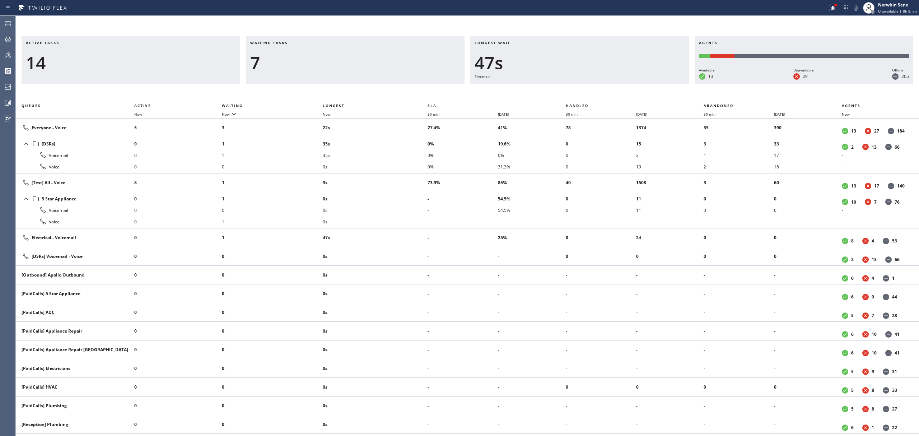
click at [586, 87] on div "Active tasks 14 Waiting tasks 7 Longest wait 47s Electrical Agents Available 13…" at bounding box center [467, 236] width 903 height 400
click at [586, 87] on div "Active tasks 14 Waiting tasks 6 Longest wait 52s Electrical Agents Available 13…" at bounding box center [467, 236] width 903 height 400
click at [586, 87] on div "Active tasks 14 Waiting tasks 6 Longest wait 57s Electrical Agents Available 13…" at bounding box center [467, 236] width 903 height 400
click at [586, 87] on div "Active tasks 14 Waiting tasks 7 Longest wait 1:02 Electrical Agents Available 1…" at bounding box center [467, 236] width 903 height 400
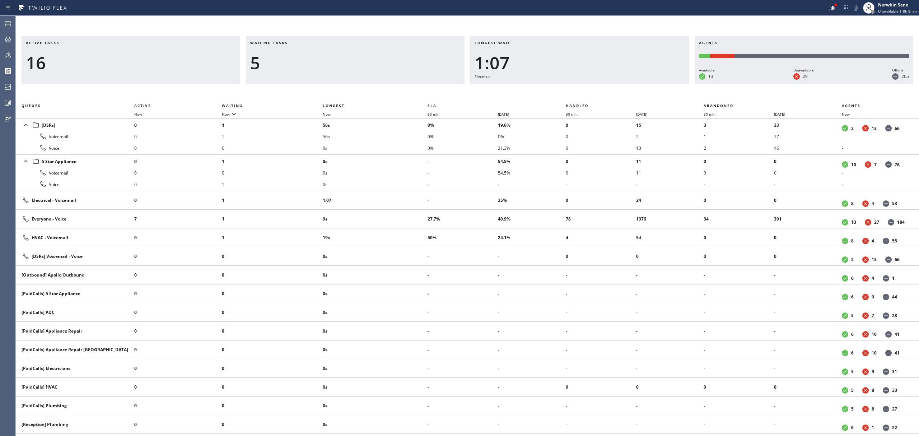
click at [586, 87] on div "Active tasks 16 Waiting tasks 5 Longest wait 1:07 Electrical Agents Available 1…" at bounding box center [467, 236] width 903 height 400
click at [586, 87] on div "Active tasks 17 Waiting tasks 4 Longest wait 1:12 Electrical Agents Available 1…" at bounding box center [467, 236] width 903 height 400
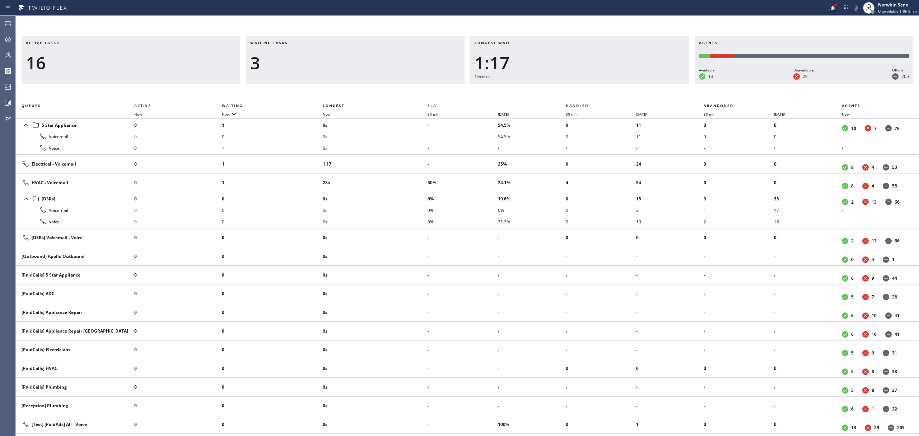
click at [586, 87] on div "Active tasks 16 Waiting tasks 3 Longest wait 1:17 Electrical Agents Available 1…" at bounding box center [467, 236] width 903 height 400
click at [586, 87] on div "Active tasks 15 Waiting tasks 3 Longest wait 1:22 Electrical Agents Available 1…" at bounding box center [467, 236] width 903 height 400
click at [586, 87] on div "Active tasks 16 Waiting tasks 3 Longest wait 39s HVAC Agents Available 13 Unava…" at bounding box center [467, 236] width 903 height 400
click at [586, 87] on div "Active tasks 15 Waiting tasks 4 Longest wait 43s HVAC Agents Available 13 Unava…" at bounding box center [467, 236] width 903 height 400
click at [586, 87] on div "Active tasks 14 Waiting tasks 5 Longest wait 48s HVAC Agents Available 13 Unava…" at bounding box center [467, 236] width 903 height 400
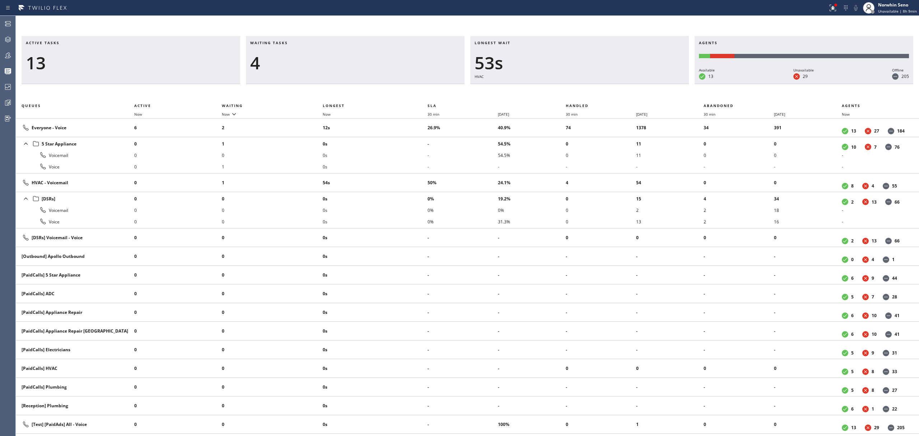
click at [586, 87] on div "Active tasks 13 Waiting tasks 4 Longest wait 53s HVAC Agents Available 13 Unava…" at bounding box center [467, 236] width 903 height 400
click at [586, 87] on div "Active tasks 11 Waiting tasks 3 Longest wait 58s HVAC Agents Available 13 Unava…" at bounding box center [467, 236] width 903 height 400
click at [586, 87] on div "Active tasks 11 Waiting tasks 3 Longest wait 1:04 HVAC Agents Available 13 Unav…" at bounding box center [467, 236] width 903 height 400
click at [586, 87] on div "Active tasks 11 Waiting tasks 3 Longest wait 1:09 HVAC Agents Available 13 Unav…" at bounding box center [467, 236] width 903 height 400
click at [586, 87] on div "Active tasks 11 Waiting tasks 3 Longest wait 1:14 HVAC Agents Available 13 Unav…" at bounding box center [467, 236] width 903 height 400
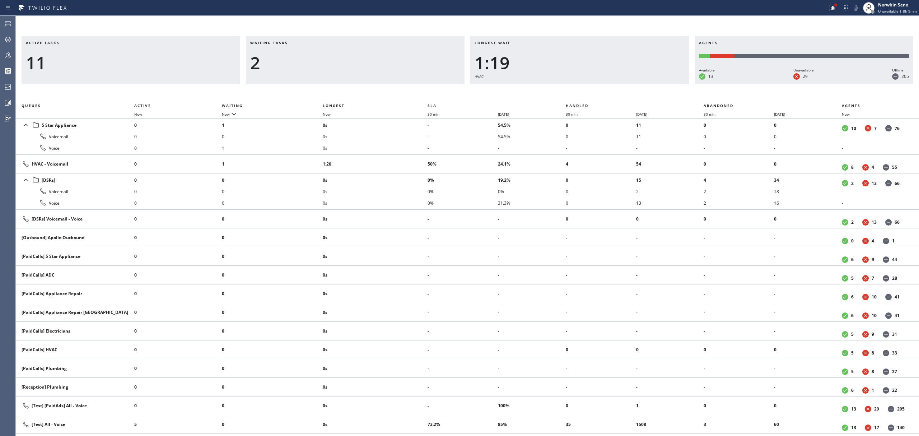
click at [586, 87] on div "Active tasks 11 Waiting tasks 2 Longest wait 1:19 HVAC Agents Available 13 Unav…" at bounding box center [467, 236] width 903 height 400
click at [586, 87] on div "Active tasks 11 Waiting tasks 2 Longest wait 1:24 HVAC Agents Available 13 Unav…" at bounding box center [467, 236] width 903 height 400
click at [586, 87] on div "Active tasks 11 Waiting tasks 2 Longest wait 1:29 HVAC Agents Available 13 Unav…" at bounding box center [467, 236] width 903 height 400
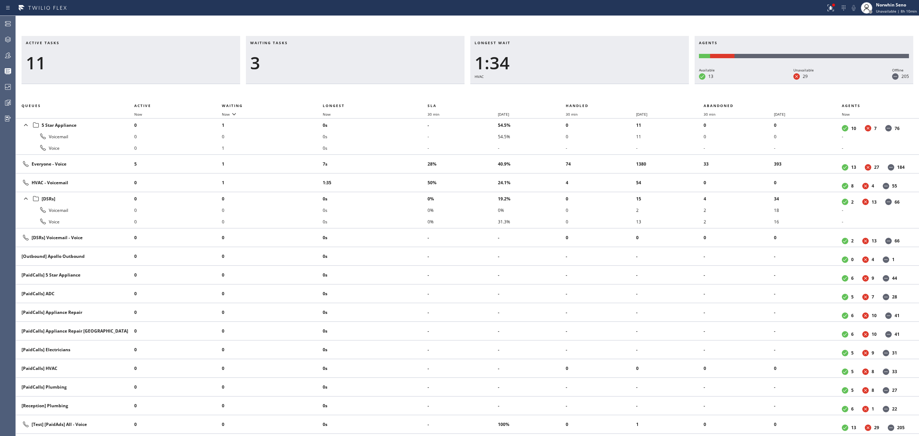
click at [586, 87] on div "Active tasks 11 Waiting tasks 3 Longest wait 1:34 HVAC Agents Available 13 Unav…" at bounding box center [467, 236] width 903 height 400
click at [586, 87] on div "Active tasks 10 Waiting tasks 5 Longest wait 1:39 HVAC Agents Available 13 Unav…" at bounding box center [467, 236] width 903 height 400
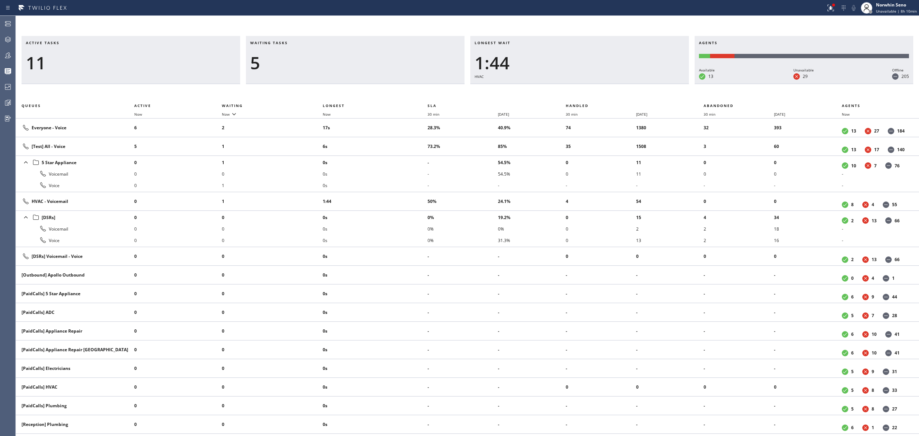
click at [586, 87] on div "Active tasks 11 Waiting tasks 5 Longest wait 1:44 HVAC Agents Available 13 Unav…" at bounding box center [467, 236] width 903 height 400
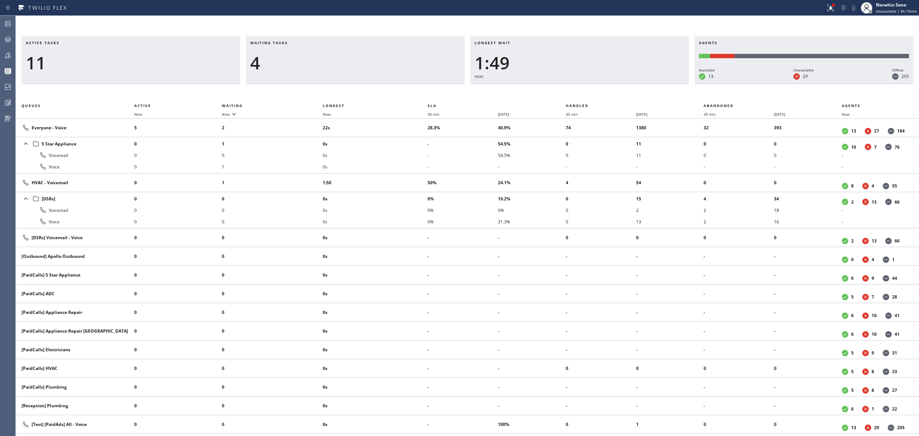
click at [586, 87] on div "Active tasks 11 Waiting tasks 4 Longest wait 1:49 HVAC Agents Available 13 Unav…" at bounding box center [467, 236] width 903 height 400
click at [586, 87] on div "Active tasks 11 Waiting tasks 5 Longest wait 1:54 HVAC Agents Available 13 Unav…" at bounding box center [467, 236] width 903 height 400
click at [586, 87] on div "Active tasks 11 Waiting tasks 5 Longest wait 1:59 HVAC Agents Available 13 Unav…" at bounding box center [467, 236] width 903 height 400
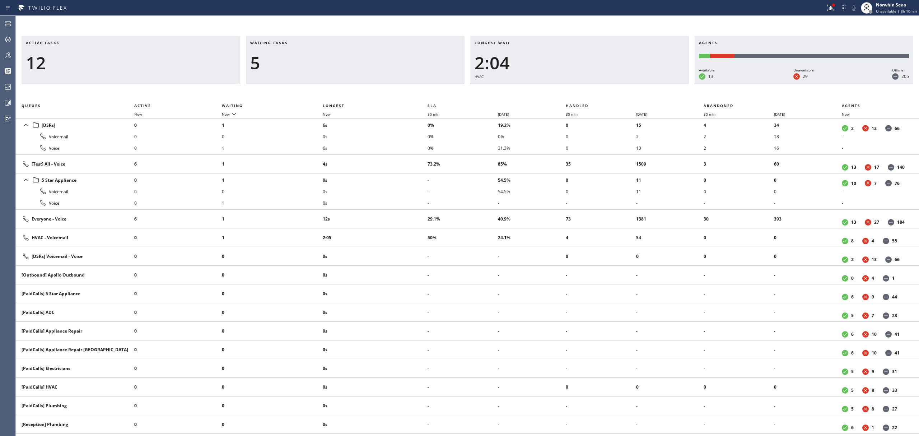
click at [586, 87] on div "Active tasks 12 Waiting tasks 5 Longest wait 2:04 HVAC Agents Available 13 Unav…" at bounding box center [467, 236] width 903 height 400
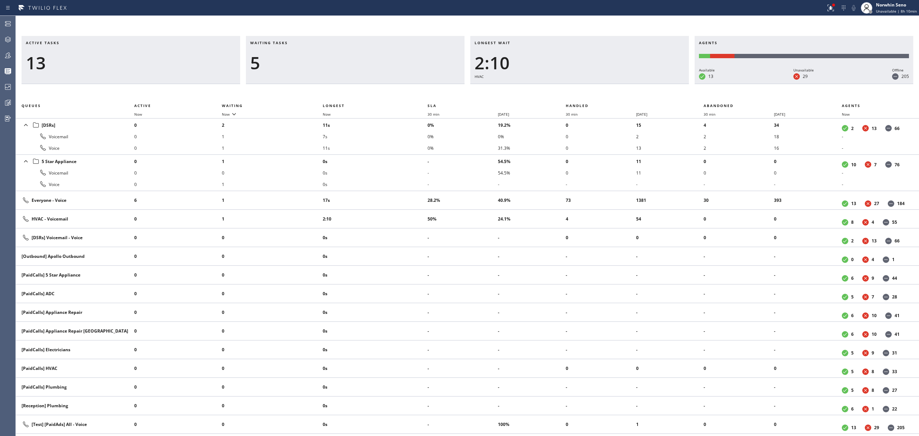
click at [586, 87] on div "Active tasks 13 Waiting tasks 5 Longest wait 2:10 HVAC Agents Available 13 Unav…" at bounding box center [467, 236] width 903 height 400
click at [586, 87] on div "Active tasks 12 Waiting tasks 6 Longest wait 2:15 HVAC Agents Available 13 Unav…" at bounding box center [467, 236] width 903 height 400
click at [586, 87] on div "Active tasks 12 Waiting tasks 6 Longest wait 2:20 HVAC Agents Available 13 Unav…" at bounding box center [467, 236] width 903 height 400
click at [586, 87] on div "Active tasks 12 Waiting tasks 6 Longest wait 2:25 HVAC Agents Available 13 Unav…" at bounding box center [467, 236] width 903 height 400
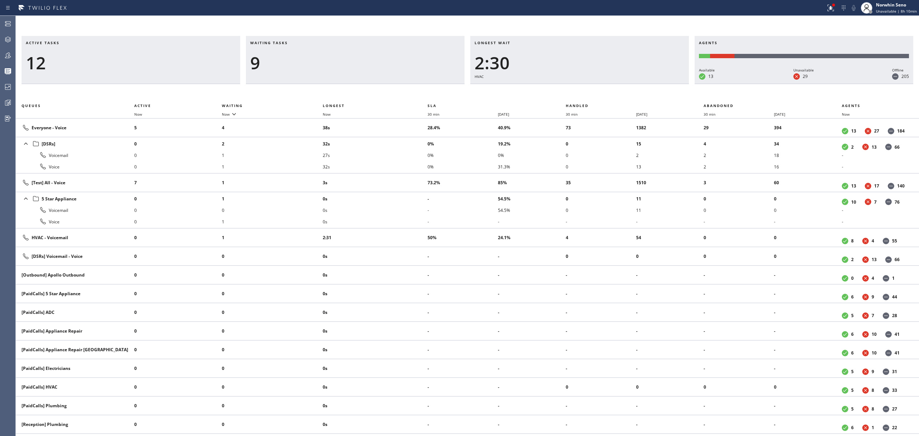
click at [586, 87] on div "Active tasks 12 Waiting tasks 9 Longest wait 2:30 HVAC Agents Available 13 Unav…" at bounding box center [467, 236] width 903 height 400
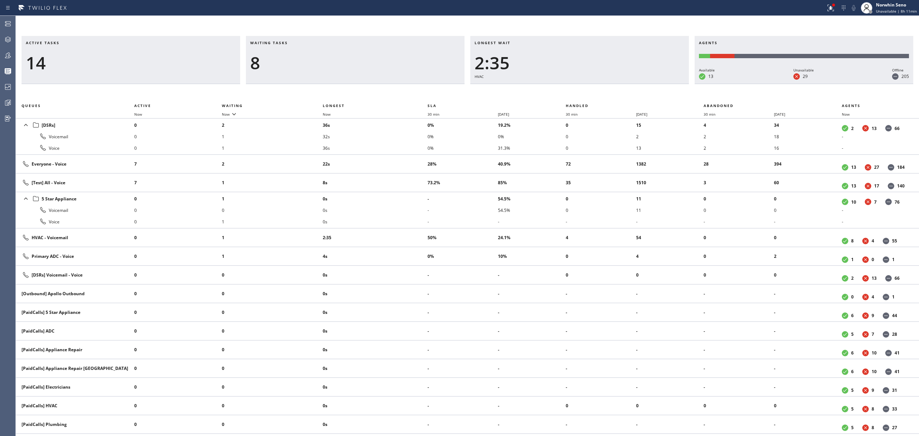
click at [586, 87] on div "Active tasks 14 Waiting tasks 8 Longest wait 2:35 HVAC Agents Available 13 Unav…" at bounding box center [467, 236] width 903 height 400
click at [586, 87] on div "Active tasks 13 Waiting tasks 8 Longest wait 2:40 HVAC Agents Available 13 Unav…" at bounding box center [467, 236] width 903 height 400
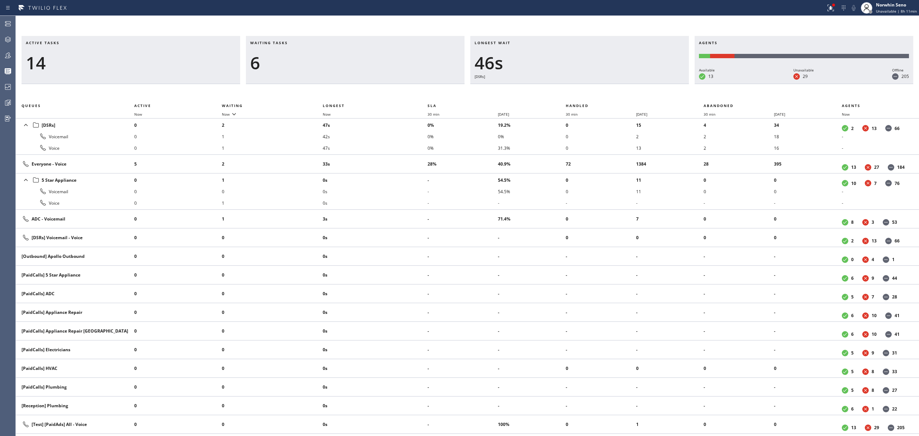
click at [586, 87] on div "Active tasks 14 Waiting tasks 6 Longest wait 46s [DSRs] Agents Available 13 Una…" at bounding box center [467, 236] width 903 height 400
click at [586, 87] on div "Active tasks 14 Waiting tasks 6 Longest wait 51s [DSRs] Agents Available 13 Una…" at bounding box center [467, 236] width 903 height 400
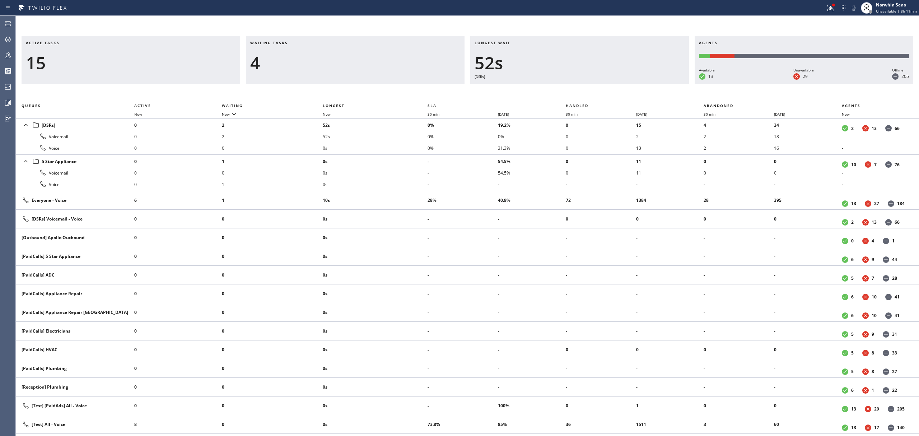
click at [586, 87] on div "Active tasks 15 Waiting tasks 4 Longest wait 52s [DSRs] Agents Available 13 Una…" at bounding box center [467, 236] width 903 height 400
click at [586, 87] on div "Active tasks 16 Waiting tasks 3 Longest wait 57s [DSRs] Agents Available 13 Una…" at bounding box center [467, 236] width 903 height 400
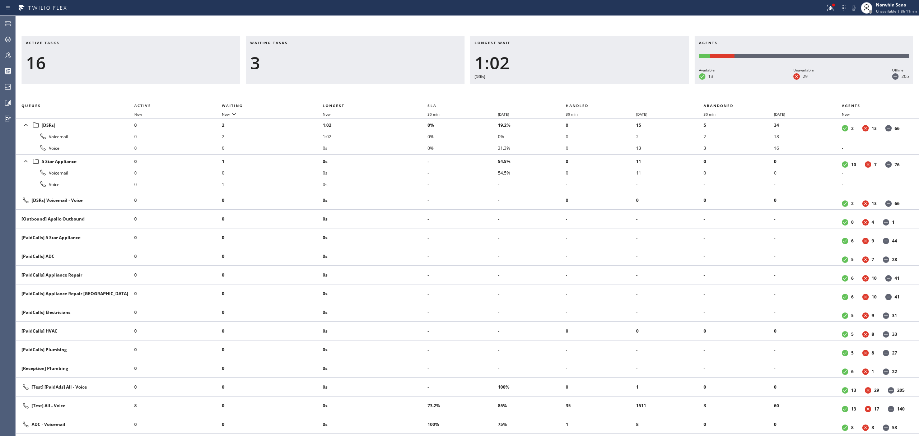
click at [586, 87] on div "Active tasks 16 Waiting tasks 3 Longest wait 1:02 [DSRs] Agents Available 13 Un…" at bounding box center [467, 236] width 903 height 400
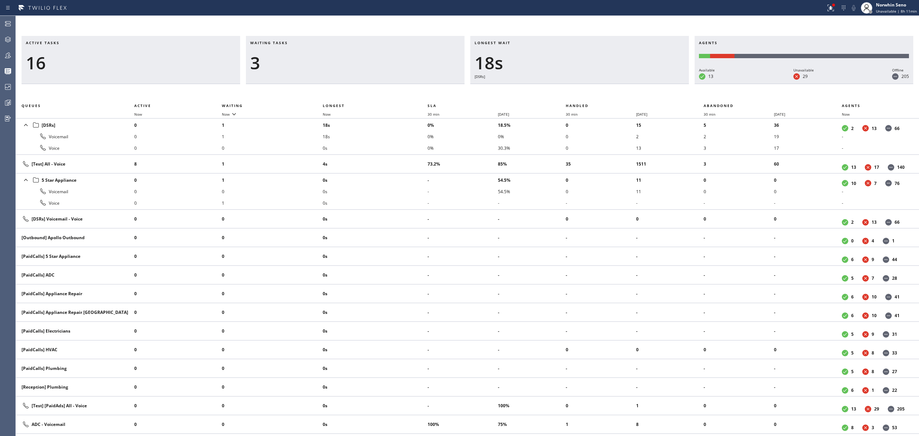
click at [586, 87] on div "Active tasks 16 Waiting tasks 3 Longest wait 18s [DSRs] Agents Available 13 Una…" at bounding box center [467, 236] width 903 height 400
click at [586, 87] on div "Active tasks 16 Waiting tasks 3 Longest wait 24s [DSRs] Agents Available 13 Una…" at bounding box center [467, 236] width 903 height 400
click at [586, 87] on div "Active tasks 14 Waiting tasks 3 Longest wait 29s [DSRs] Agents Available 13 Una…" at bounding box center [467, 236] width 903 height 400
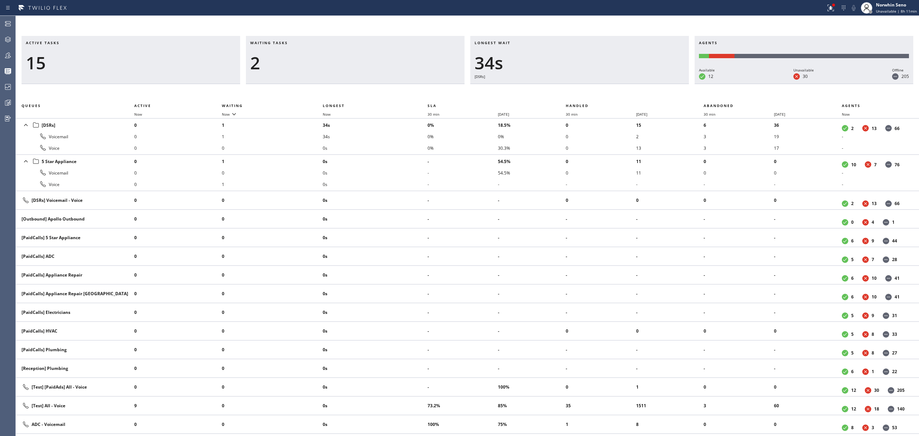
click at [586, 87] on div "Active tasks 15 Waiting tasks 2 Longest wait 34s [DSRs] Agents Available 12 Una…" at bounding box center [467, 236] width 903 height 400
click at [586, 87] on div "Active tasks 14 Waiting tasks 2 Longest wait 39s [DSRs] Agents Available 12 Una…" at bounding box center [467, 236] width 903 height 400
click at [586, 87] on div "Active tasks 14 Waiting tasks 2 Longest wait 44s [DSRs] Agents Available 12 Una…" at bounding box center [467, 236] width 903 height 400
click at [586, 87] on div "Active tasks 14 Waiting tasks 3 Longest wait 49s [DSRs] Agents Available 12 Una…" at bounding box center [467, 236] width 903 height 400
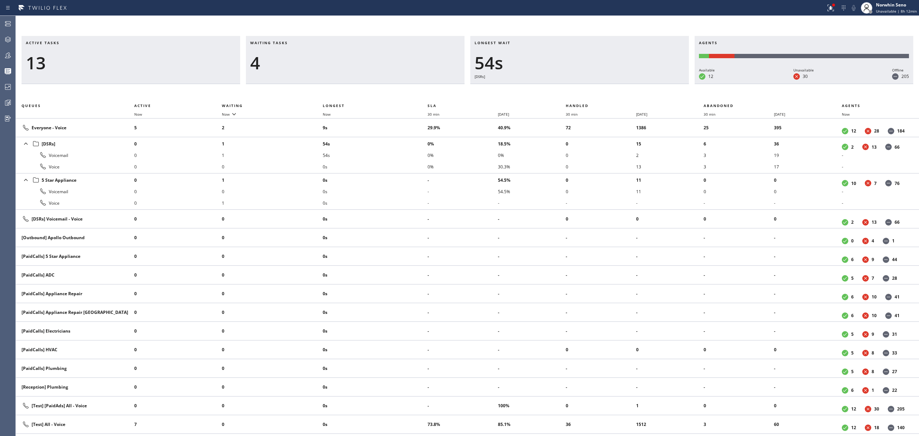
click at [586, 87] on div "Active tasks 13 Waiting tasks 4 Longest wait 54s [DSRs] Agents Available 12 Una…" at bounding box center [467, 236] width 903 height 400
click at [586, 87] on div "Active tasks 13 Waiting tasks 4 Longest wait 59s [DSRs] Agents Available 11 Una…" at bounding box center [467, 236] width 903 height 400
click at [586, 87] on div "Active tasks 14 Waiting tasks 2 Longest wait 16s Everyone Agents Available 11 U…" at bounding box center [467, 236] width 903 height 400
click at [586, 87] on div "Active tasks 13 Waiting tasks 2 Longest wait 21s Everyone Agents Available 11 U…" at bounding box center [467, 236] width 903 height 400
click at [586, 87] on div "Active tasks 12 Waiting tasks 3 Longest wait 26s Everyone Agents Available 11 U…" at bounding box center [467, 236] width 903 height 400
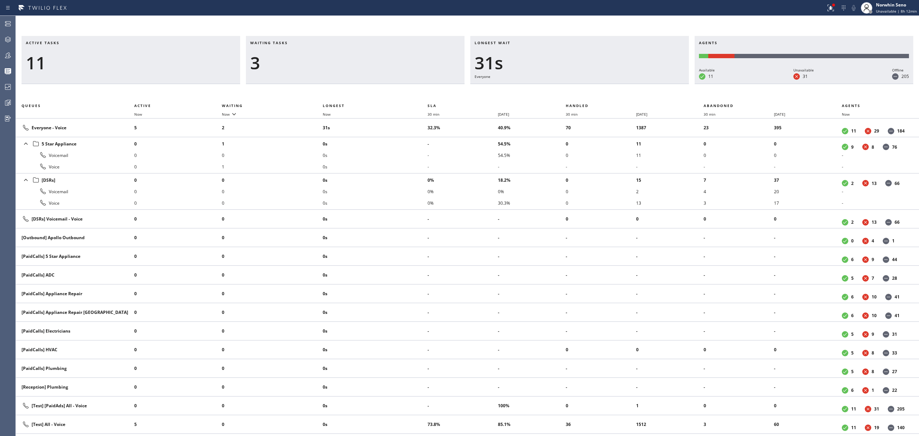
click at [586, 87] on div "Active tasks 11 Waiting tasks 3 Longest wait 31s Everyone Agents Available 11 U…" at bounding box center [467, 236] width 903 height 400
click at [586, 87] on div "Active tasks 12 Waiting tasks 2 Longest wait 37s Everyone Agents Available 11 U…" at bounding box center [467, 236] width 903 height 400
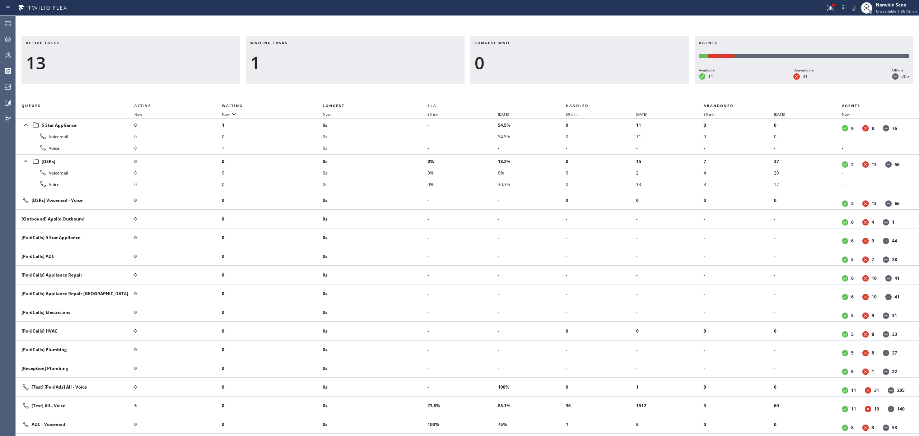
click at [586, 87] on div "Active tasks 13 Waiting tasks 1 Longest wait 0 Agents Available 11 Unavailable …" at bounding box center [467, 236] width 903 height 400
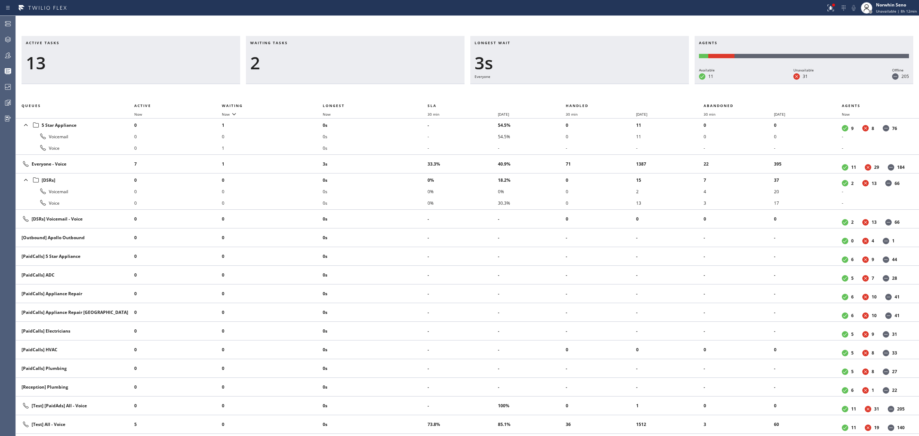
click at [586, 87] on div "Active tasks 13 Waiting tasks 2 Longest wait 3s Everyone Agents Available 11 Un…" at bounding box center [467, 236] width 903 height 400
click at [586, 87] on div "Active tasks 12 Waiting tasks 2 Longest wait 8s Everyone Agents Available 11 Un…" at bounding box center [467, 236] width 903 height 400
click at [586, 87] on div "Active tasks 12 Waiting tasks 3 Longest wait 13s Everyone Agents Available 11 U…" at bounding box center [467, 236] width 903 height 400
click at [586, 87] on div "Active tasks 11 Waiting tasks 3 Longest wait 18s Everyone Agents Available 11 U…" at bounding box center [467, 236] width 903 height 400
click at [586, 87] on div "Active tasks 11 Waiting tasks 3 Longest wait 23s Everyone Agents Available 11 U…" at bounding box center [467, 236] width 903 height 400
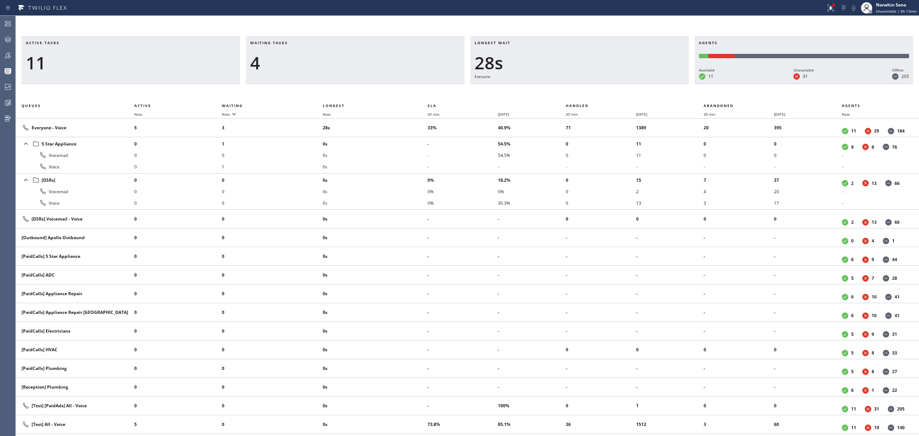
click at [586, 87] on div "Active tasks 11 Waiting tasks 4 Longest wait 28s Everyone Agents Available 11 U…" at bounding box center [467, 236] width 903 height 400
click at [586, 87] on div "Active tasks 12 Waiting tasks 5 Longest wait 25s Everyone Agents Available 11 U…" at bounding box center [467, 236] width 903 height 400
click at [586, 87] on div "Active tasks 13 Waiting tasks 4 Longest wait 14s Everyone Agents Available 11 U…" at bounding box center [467, 236] width 903 height 400
click at [586, 87] on div "Active tasks 12 Waiting tasks 4 Longest wait 19s Everyone Agents Available 11 U…" at bounding box center [467, 236] width 903 height 400
click at [586, 87] on div "Active tasks 13 Waiting tasks 2 Longest wait 18s Everyone Agents Available 11 U…" at bounding box center [467, 236] width 903 height 400
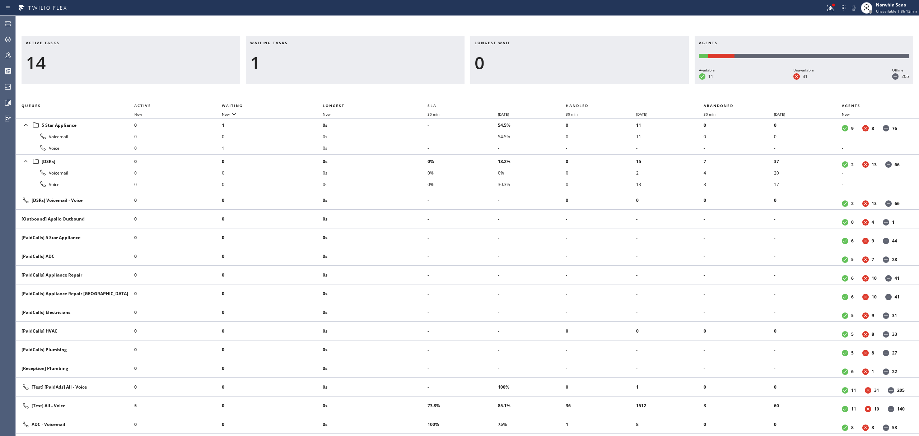
click at [586, 87] on div "Active tasks 14 Waiting tasks 1 Longest wait 0 Agents Available 11 Unavailable …" at bounding box center [467, 236] width 903 height 400
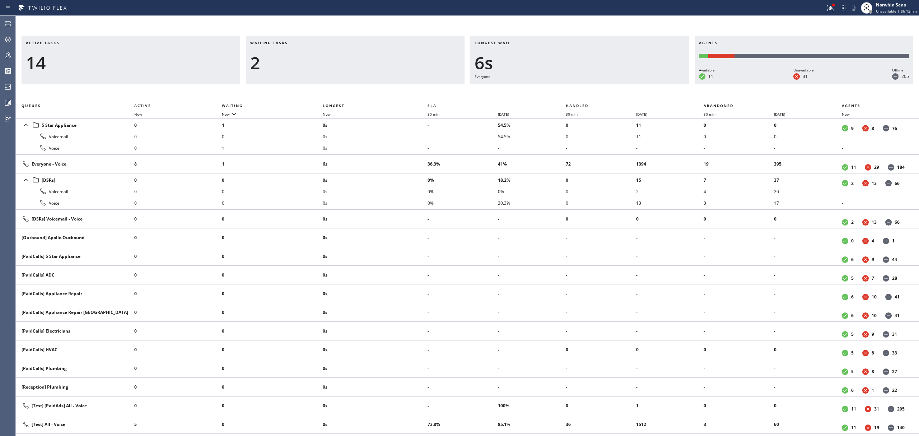
click at [586, 87] on div "Active tasks 14 Waiting tasks 2 Longest wait 6s Everyone Agents Available 11 Un…" at bounding box center [467, 236] width 903 height 400
click at [586, 87] on div "Active tasks 12 Waiting tasks 2 Longest wait 11s Everyone Agents Available 11 U…" at bounding box center [467, 236] width 903 height 400
click at [586, 87] on div "Active tasks 11 Waiting tasks 2 Longest wait 16s Everyone Agents Available 11 U…" at bounding box center [467, 236] width 903 height 400
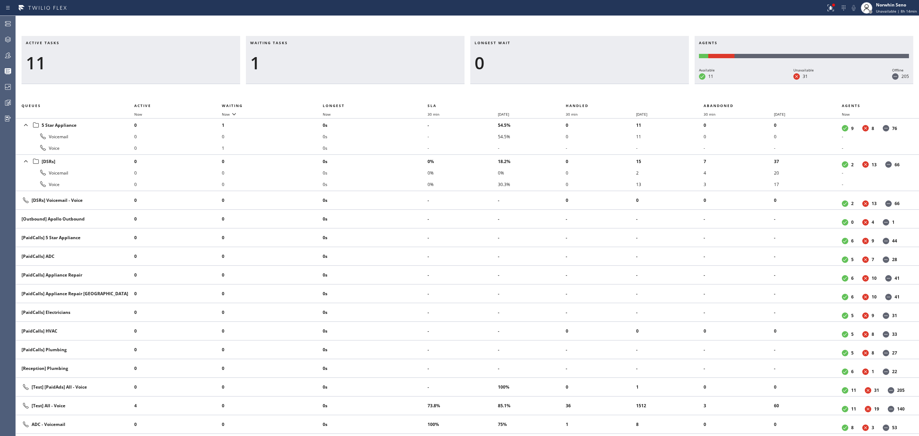
click at [586, 87] on div "Active tasks 11 Waiting tasks 1 Longest wait 0 Agents Available 11 Unavailable …" at bounding box center [467, 236] width 903 height 400
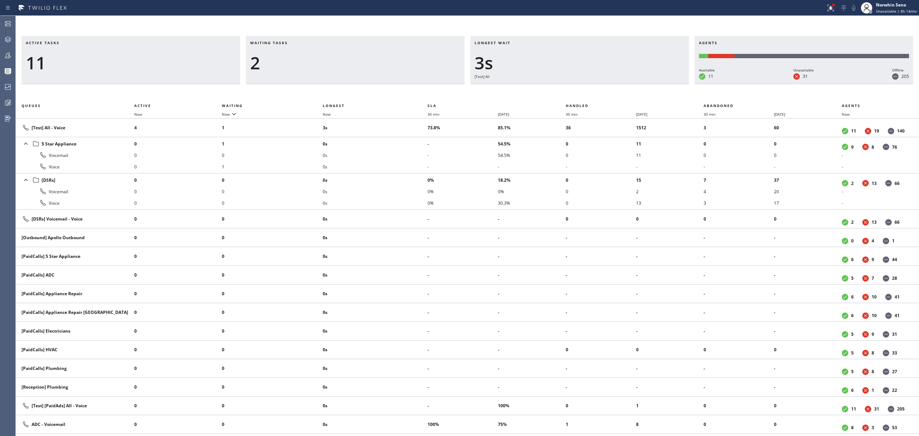
click at [586, 87] on div "Active tasks 11 Waiting tasks 2 Longest wait 3s [Test] All Agents Available 11 …" at bounding box center [467, 236] width 903 height 400
click at [586, 87] on div "Active tasks 12 Waiting tasks 2 Longest wait 3s Everyone Agents Available 11 Un…" at bounding box center [467, 236] width 903 height 400
click at [586, 87] on div "Active tasks 13 Waiting tasks 2 Longest wait 5s Everyone Agents Available 11 Un…" at bounding box center [467, 236] width 903 height 400
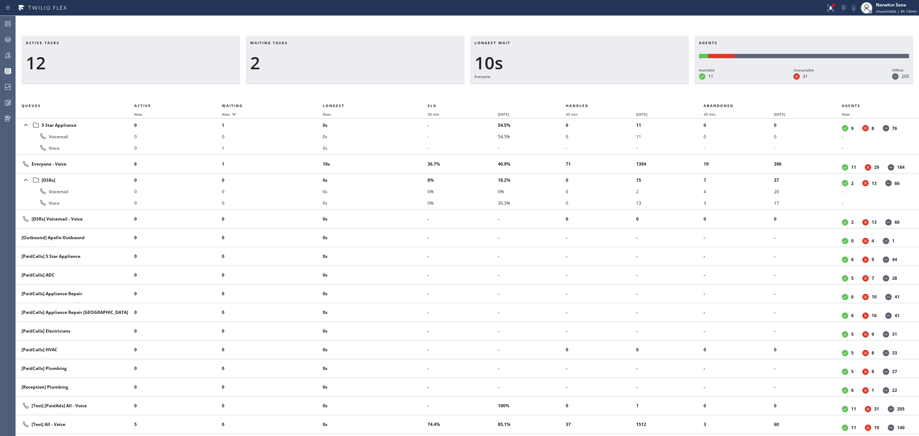
click at [586, 87] on div "Active tasks 12 Waiting tasks 2 Longest wait 10s Everyone Agents Available 11 U…" at bounding box center [467, 236] width 903 height 400
click at [586, 87] on div "Active tasks 12 Waiting tasks 2 Longest wait 15s Everyone Agents Available 11 U…" at bounding box center [467, 236] width 903 height 400
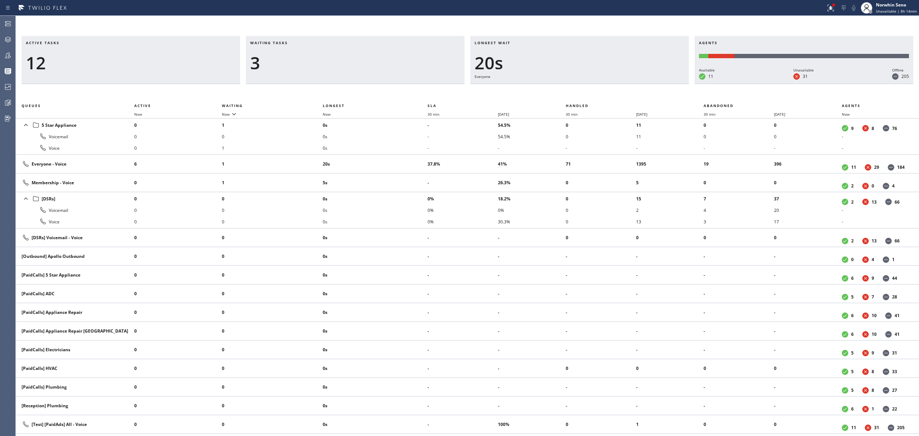
click at [586, 87] on div "Active tasks 12 Waiting tasks 3 Longest wait 20s Everyone Agents Available 11 U…" at bounding box center [467, 236] width 903 height 400
click at [586, 87] on div "Active tasks 12 Waiting tasks 3 Longest wait 25s Everyone Agents Available 11 U…" at bounding box center [467, 236] width 903 height 400
click at [586, 87] on div "Active tasks 12 Waiting tasks 3 Longest wait 30s Everyone Agents Available 11 U…" at bounding box center [467, 236] width 903 height 400
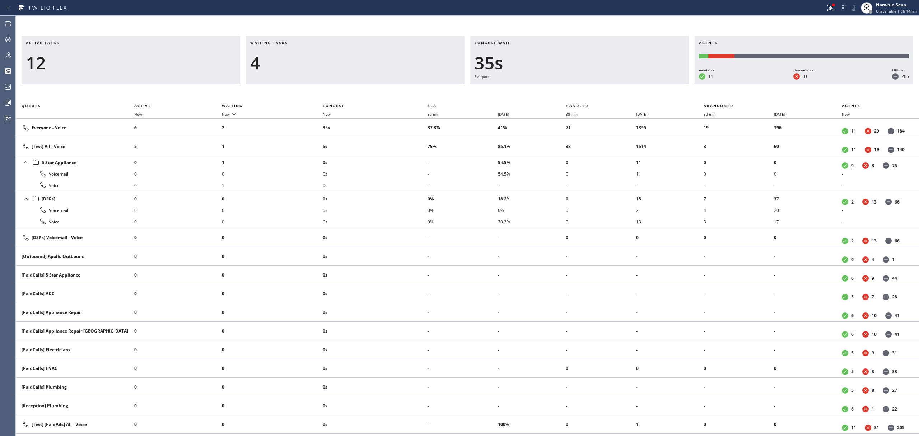
click at [586, 87] on div "Active tasks 12 Waiting tasks 4 Longest wait 35s Everyone Agents Available 11 U…" at bounding box center [467, 236] width 903 height 400
click at [586, 87] on div "Active tasks 12 Waiting tasks 4 Longest wait 10s [Test] All Agents Available 11…" at bounding box center [467, 236] width 903 height 400
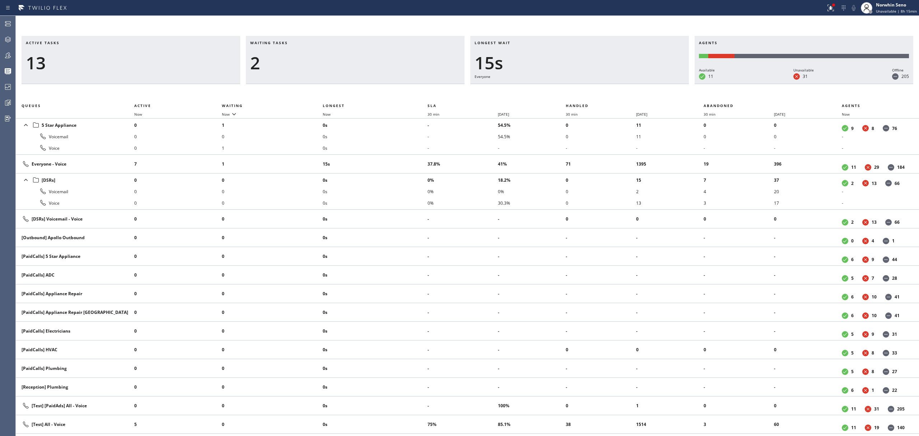
click at [586, 87] on div "Active tasks 13 Waiting tasks 2 Longest wait 15s Everyone Agents Available 11 U…" at bounding box center [467, 236] width 903 height 400
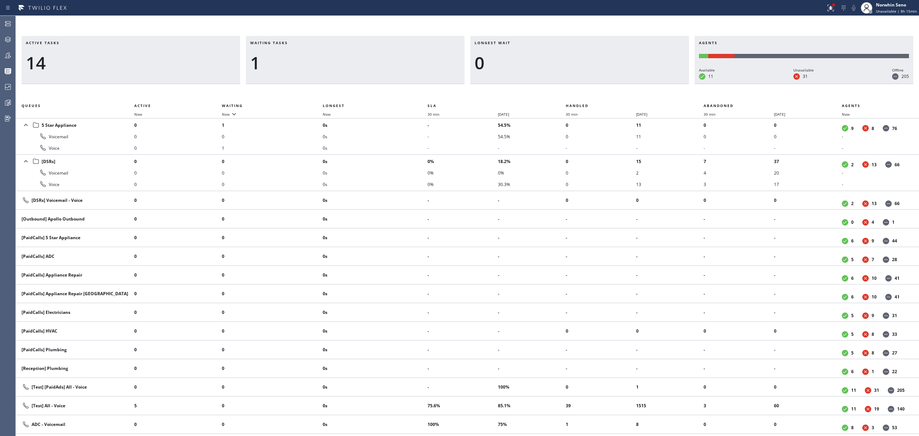
click at [586, 87] on div "Active tasks 14 Waiting tasks 1 Longest wait 0 Agents Available 11 Unavailable …" at bounding box center [467, 236] width 903 height 400
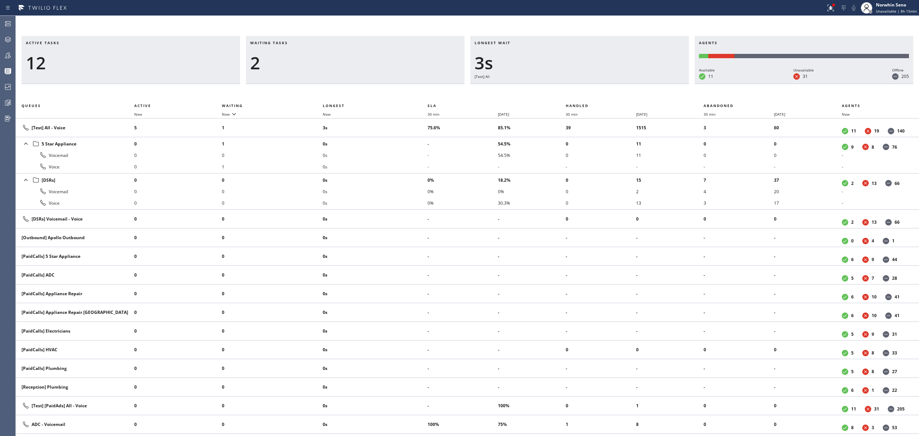
click at [586, 87] on div "Active tasks 12 Waiting tasks 2 Longest wait 3s [Test] All Agents Available 11 …" at bounding box center [467, 236] width 903 height 400
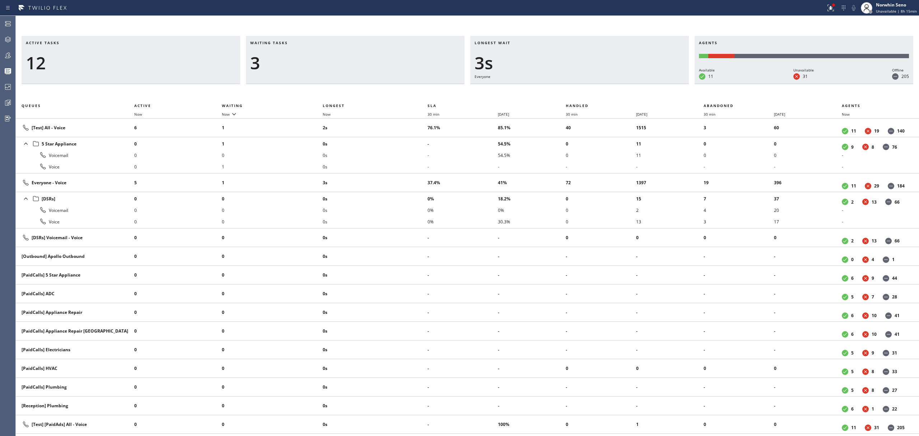
click at [586, 87] on div "Active tasks 12 Waiting tasks 3 Longest wait 3s Everyone Agents Available 11 Un…" at bounding box center [467, 236] width 903 height 400
click at [586, 87] on div "Active tasks 12 Waiting tasks 3 Longest wait 8s Everyone Agents Available 12 Un…" at bounding box center [467, 236] width 903 height 400
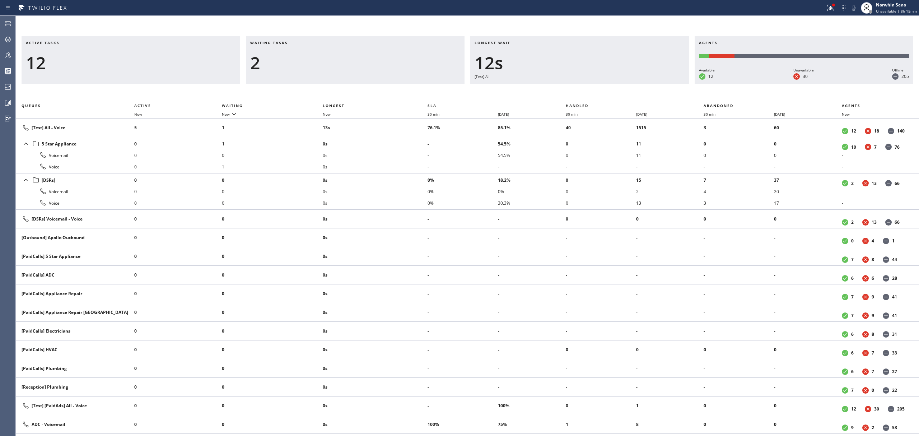
click at [586, 87] on div "Active tasks 12 Waiting tasks 2 Longest wait 12s [Test] All Agents Available 12…" at bounding box center [467, 236] width 903 height 400
click at [586, 87] on div "Active tasks 14 Waiting tasks 2 Longest wait 3s Everyone Agents Available 12 Un…" at bounding box center [467, 236] width 903 height 400
click at [586, 87] on div "Active tasks 14 Waiting tasks 2 Longest wait 8s Everyone Agents Available 12 Un…" at bounding box center [467, 236] width 903 height 400
click at [586, 87] on div "Active tasks 14 Waiting tasks 2 Longest wait 13s Everyone Agents Available 12 U…" at bounding box center [467, 236] width 903 height 400
click at [586, 87] on div "Active tasks 14 Waiting tasks 2 Longest wait 18s Everyone Agents Available 12 U…" at bounding box center [467, 236] width 903 height 400
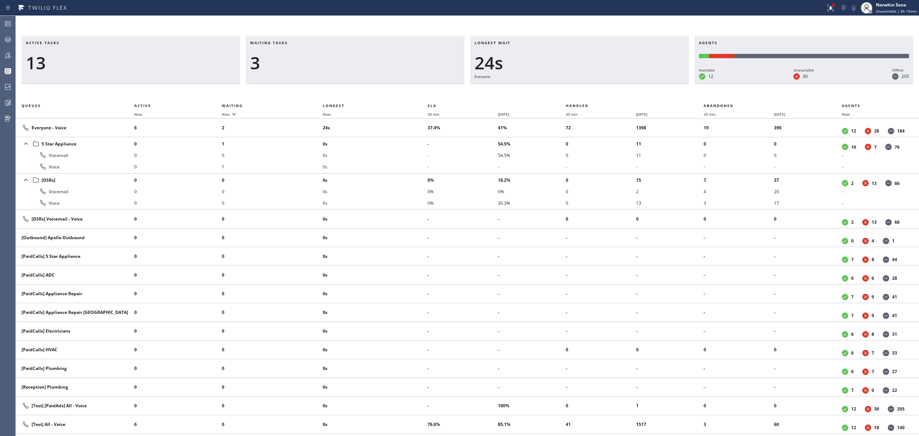
click at [586, 87] on div "Active tasks 13 Waiting tasks 3 Longest wait 24s Everyone Agents Available 12 U…" at bounding box center [467, 236] width 903 height 400
click at [586, 87] on div "Active tasks 13 Waiting tasks 3 Longest wait 11s Everyone Agents Available 12 U…" at bounding box center [467, 236] width 903 height 400
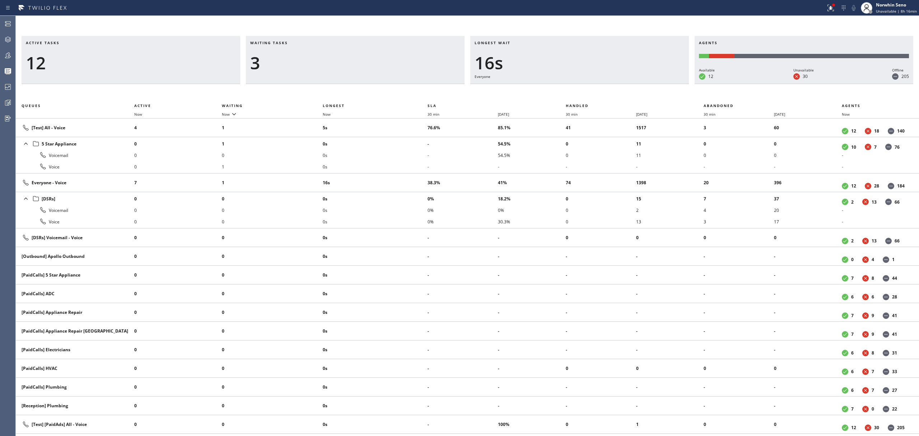
click at [586, 87] on div "Active tasks 12 Waiting tasks 3 Longest wait 16s Everyone Agents Available 12 U…" at bounding box center [467, 236] width 903 height 400
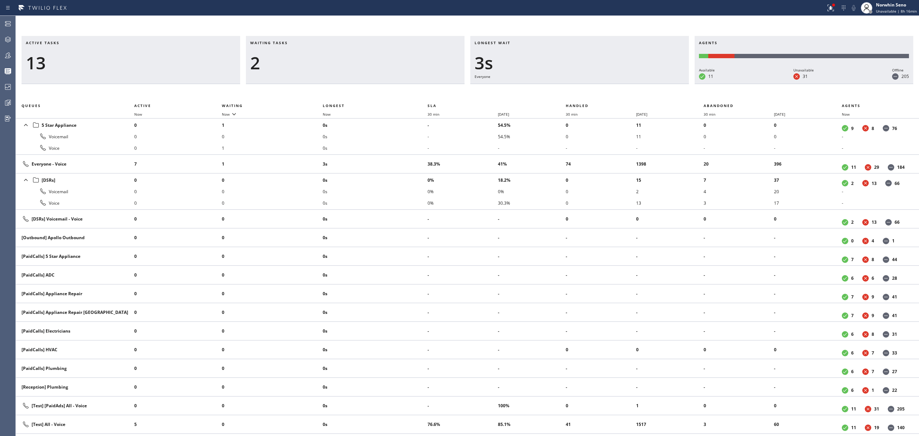
click at [586, 87] on div "Active tasks 13 Waiting tasks 2 Longest wait 3s Everyone Agents Available 11 Un…" at bounding box center [467, 236] width 903 height 400
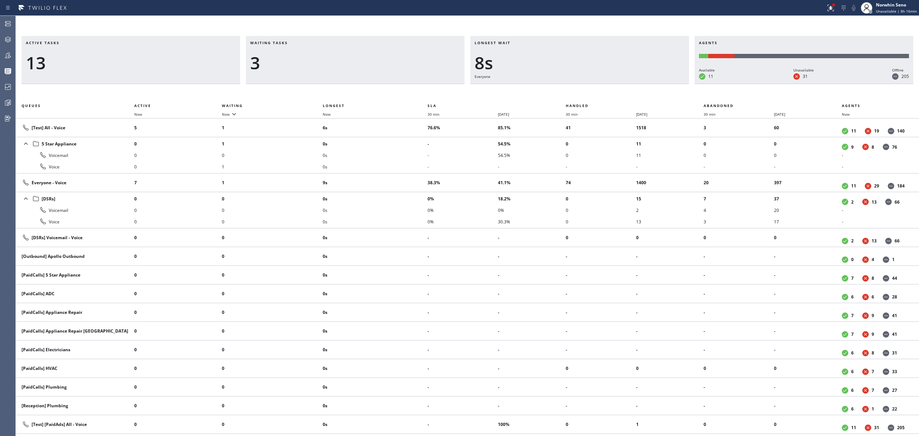
click at [586, 87] on div "Active tasks 13 Waiting tasks 3 Longest wait 8s Everyone Agents Available 11 Un…" at bounding box center [467, 236] width 903 height 400
click at [586, 87] on div "Active tasks 13 Waiting tasks 4 Longest wait 13s Everyone Agents Available 11 U…" at bounding box center [467, 236] width 903 height 400
click at [586, 87] on div "Active tasks 13 Waiting tasks 5 Longest wait 18s Everyone Agents Available 11 U…" at bounding box center [467, 236] width 903 height 400
click at [586, 87] on div "Active tasks 12 Waiting tasks 5 Longest wait 23s Everyone Agents Available 11 U…" at bounding box center [467, 236] width 903 height 400
click at [586, 87] on div "Active tasks 12 Waiting tasks 5 Longest wait 28s Everyone Agents Available 11 U…" at bounding box center [467, 236] width 903 height 400
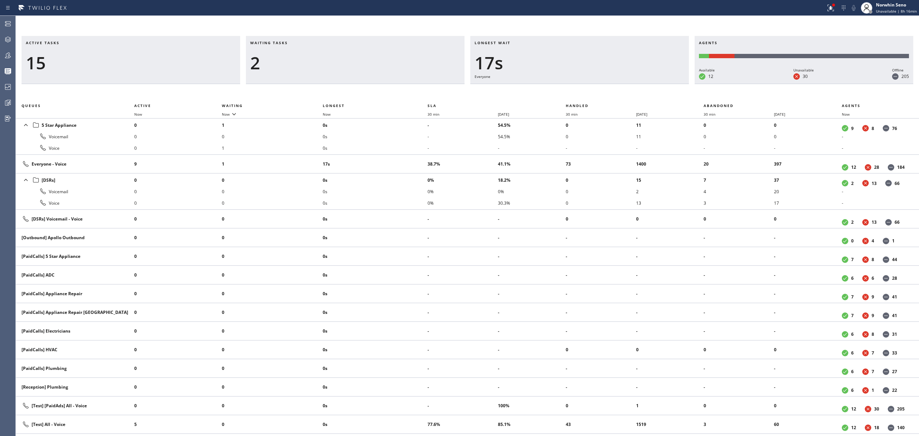
click at [586, 87] on div "Active tasks 15 Waiting tasks 2 Longest wait 17s Everyone Agents Available 12 U…" at bounding box center [467, 236] width 903 height 400
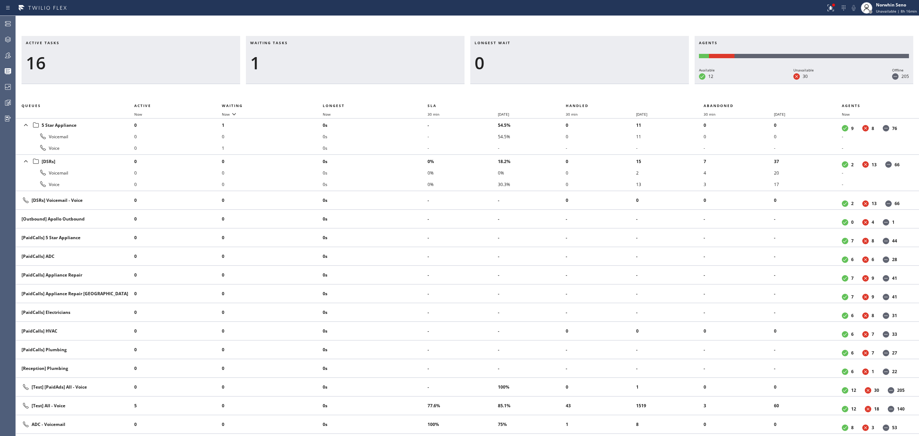
click at [586, 87] on div "Active tasks 16 Waiting tasks 1 Longest wait 0 Agents Available 12 Unavailable …" at bounding box center [467, 236] width 903 height 400
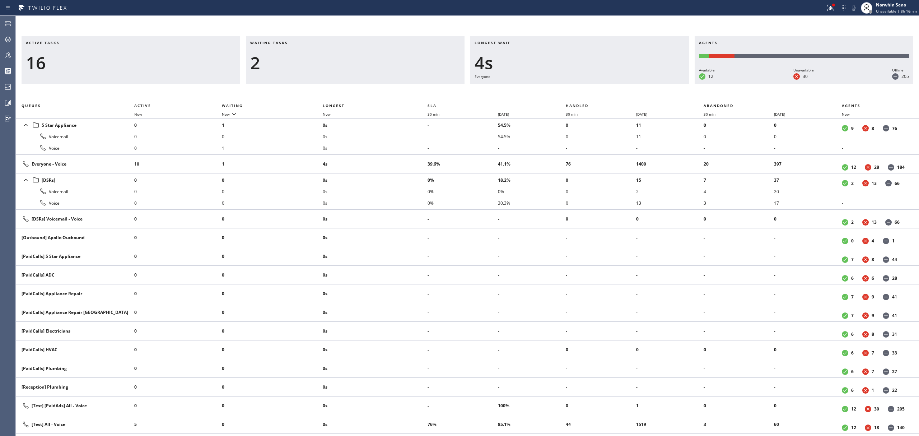
click at [586, 87] on div "Active tasks 16 Waiting tasks 2 Longest wait 4s Everyone Agents Available 12 Un…" at bounding box center [467, 236] width 903 height 400
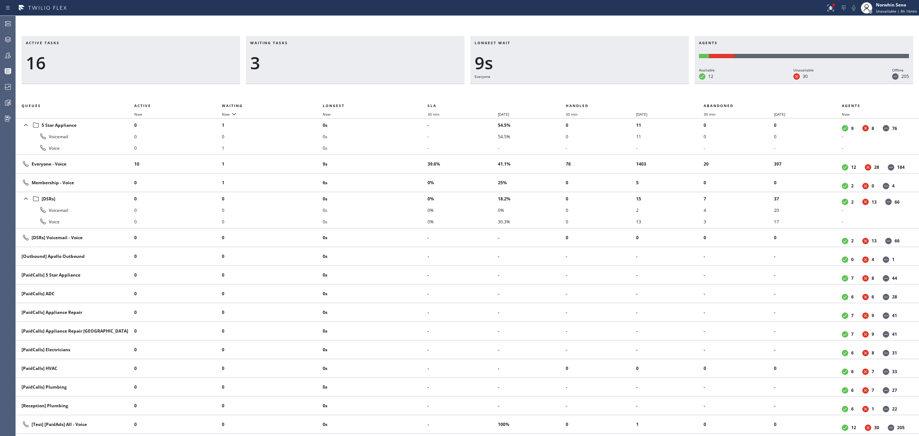
click at [586, 87] on div "Active tasks 16 Waiting tasks 3 Longest wait 9s Everyone Agents Available 12 Un…" at bounding box center [467, 236] width 903 height 400
click at [586, 87] on div "Active tasks 16 Waiting tasks 3 Longest wait 14s Everyone Agents Available 12 U…" at bounding box center [467, 236] width 903 height 400
click at [586, 87] on div "Active tasks 16 Waiting tasks 4 Longest wait 20s Everyone Agents Available 12 U…" at bounding box center [467, 236] width 903 height 400
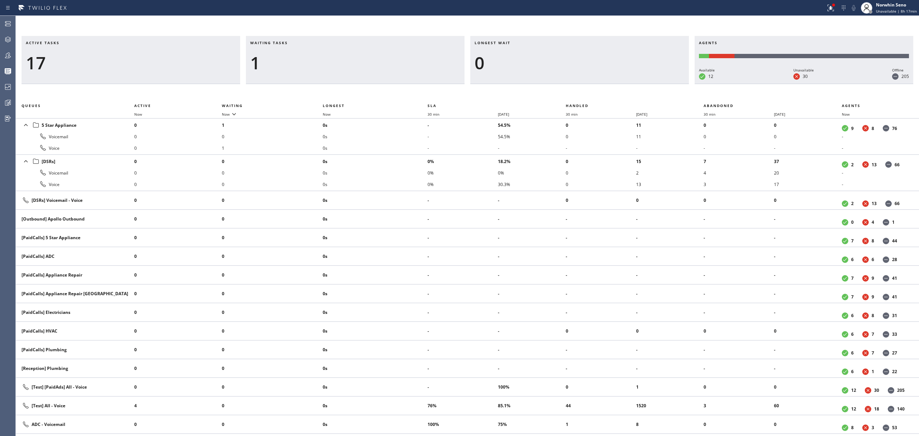
click at [586, 87] on div "Active tasks 17 Waiting tasks 1 Longest wait 0 Agents Available 12 Unavailable …" at bounding box center [467, 236] width 903 height 400
click at [586, 87] on div "Active tasks 16 Waiting tasks 1 Longest wait 0 Agents Available 12 Unavailable …" at bounding box center [467, 236] width 903 height 400
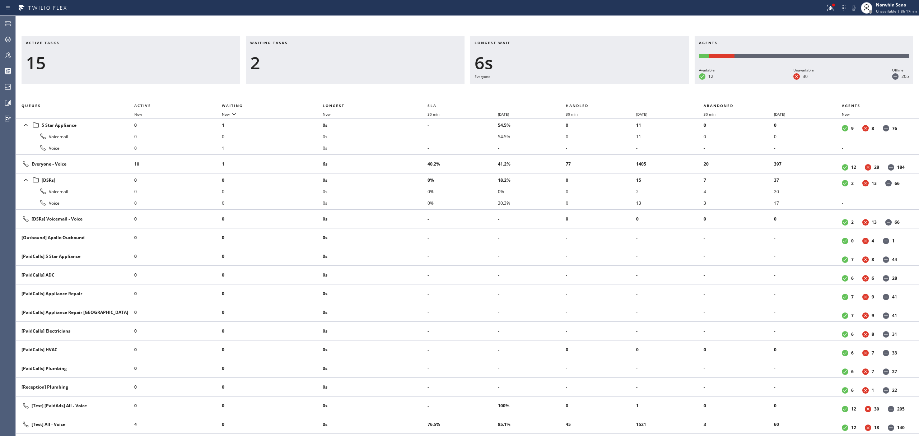
click at [586, 87] on div "Active tasks 15 Waiting tasks 2 Longest wait 6s Everyone Agents Available 12 Un…" at bounding box center [467, 236] width 903 height 400
click at [586, 87] on div "Active tasks 14 Waiting tasks 2 Longest wait 11s Everyone Agents Available 12 U…" at bounding box center [467, 236] width 903 height 400
click at [586, 87] on div "Active tasks 12 Waiting tasks 2 Longest wait 16s Everyone Agents Available 12 U…" at bounding box center [467, 236] width 903 height 400
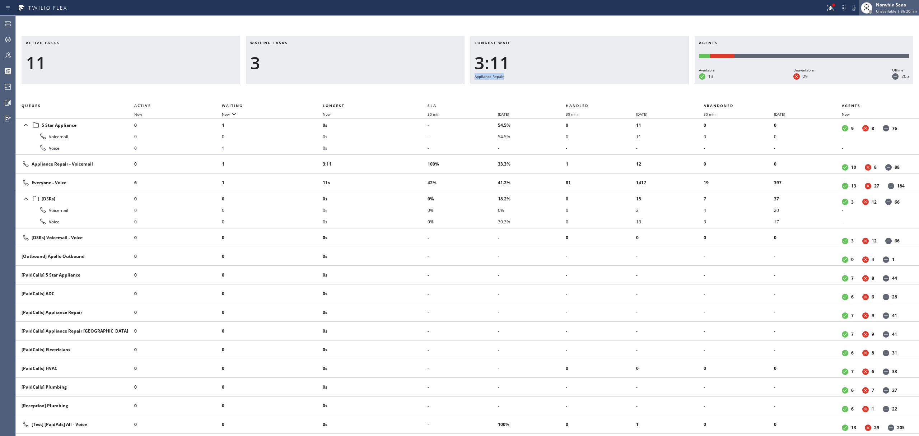
click at [900, 10] on span "Unavailable | 8h 20min" at bounding box center [896, 11] width 41 height 5
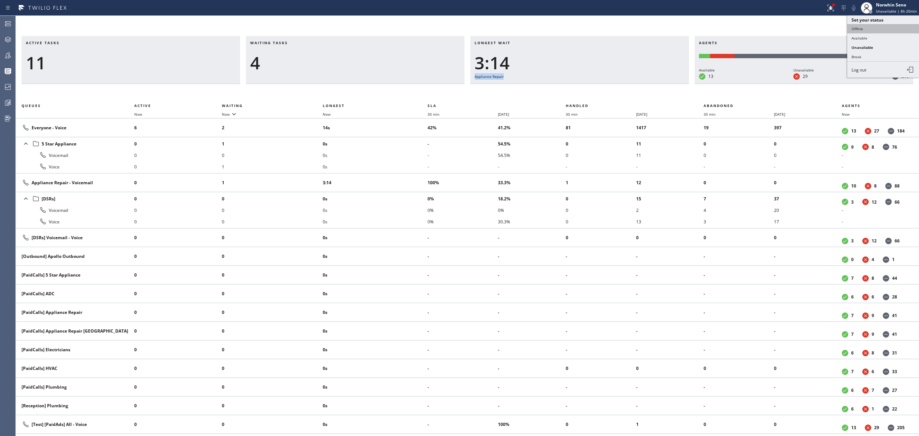
click at [873, 28] on button "Offline" at bounding box center [883, 28] width 72 height 9
click at [889, 11] on span "Offline | 2s" at bounding box center [897, 11] width 20 height 5
click at [850, 70] on button "Log out" at bounding box center [883, 70] width 72 height 16
